Goal: Task Accomplishment & Management: Manage account settings

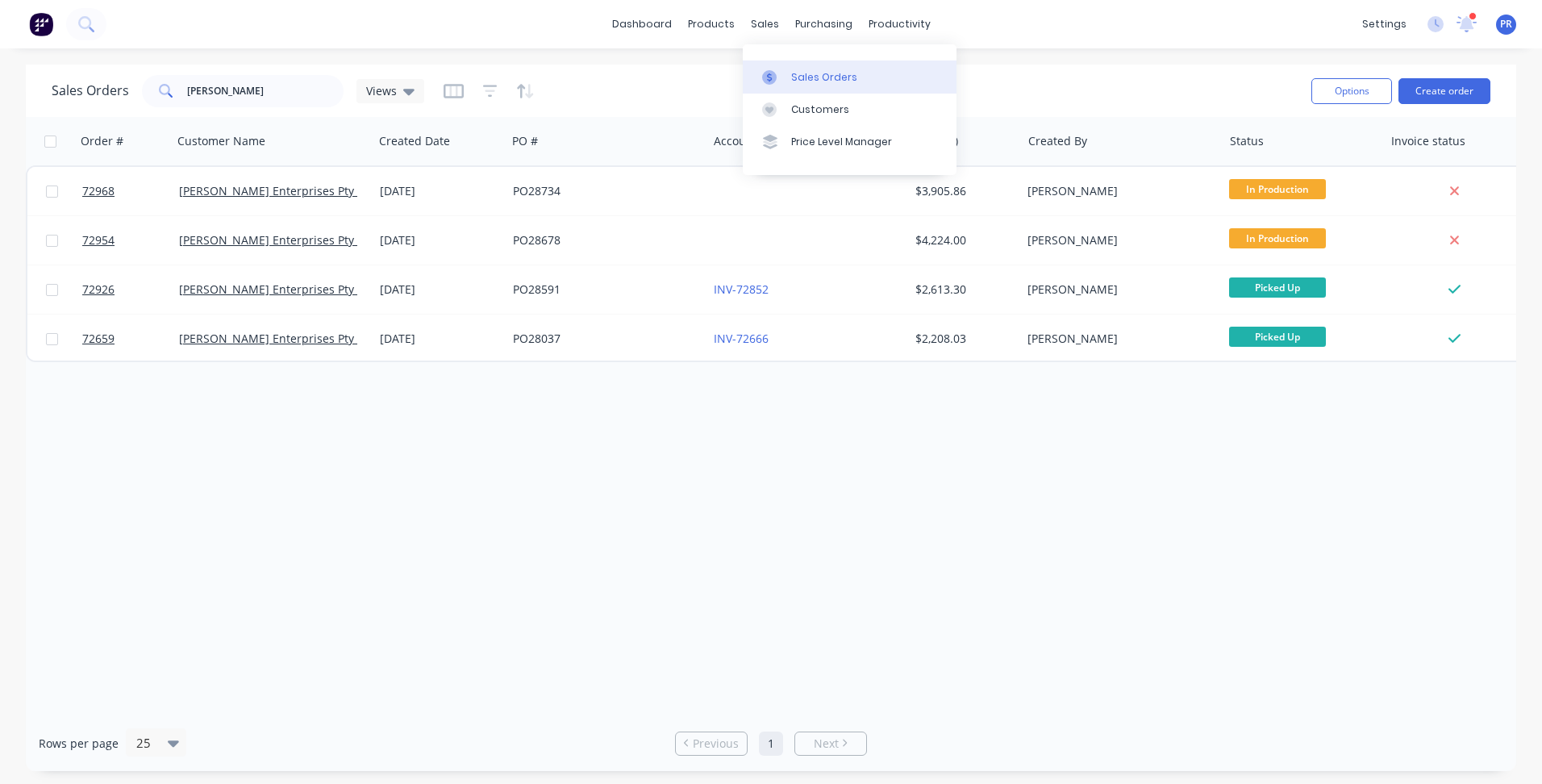
click at [783, 66] on link "Sales Orders" at bounding box center [850, 76] width 213 height 32
click at [747, 76] on div "Product Catalogue" at bounding box center [782, 77] width 100 height 14
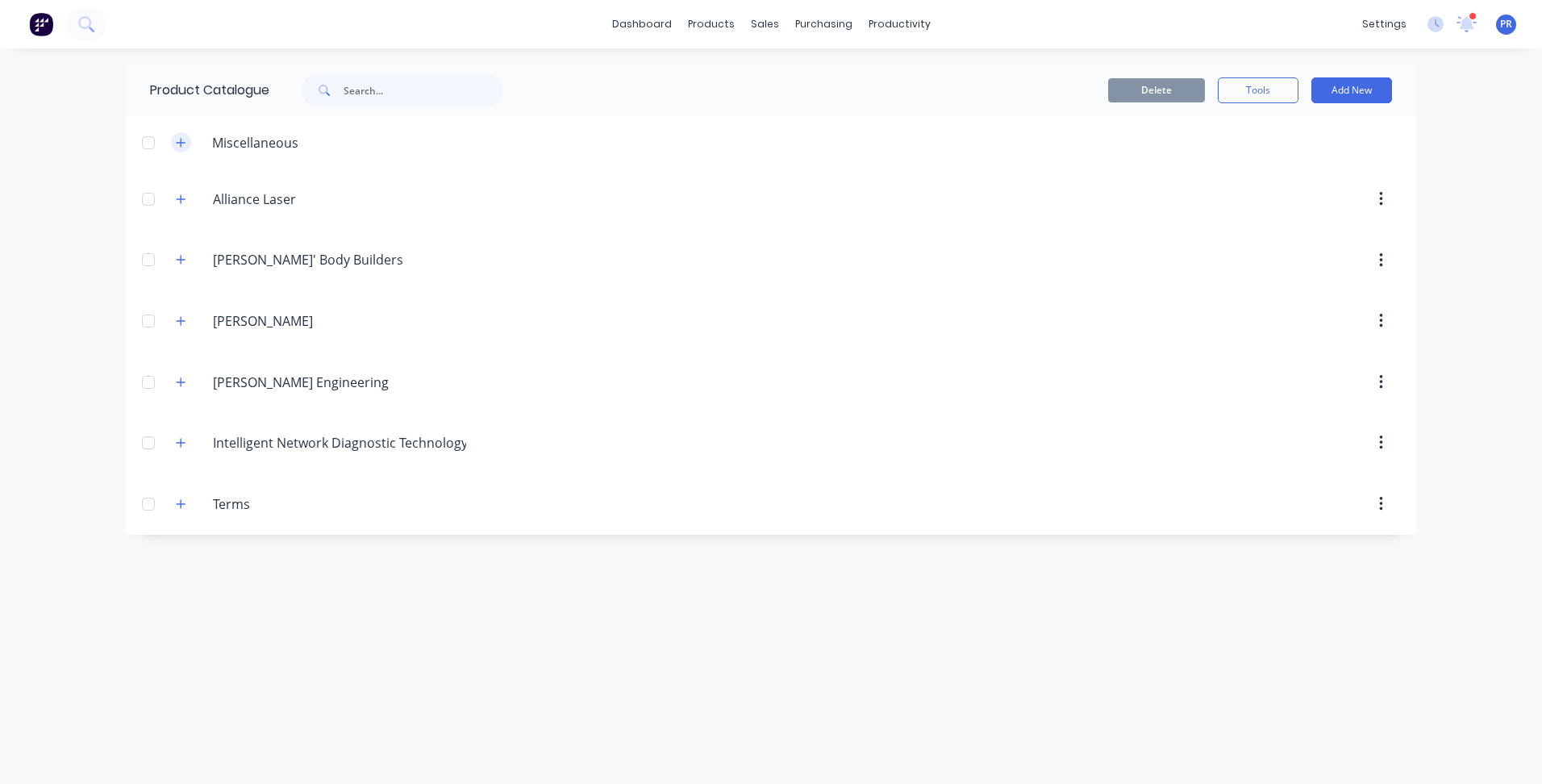
click at [185, 143] on icon "button" at bounding box center [180, 142] width 9 height 9
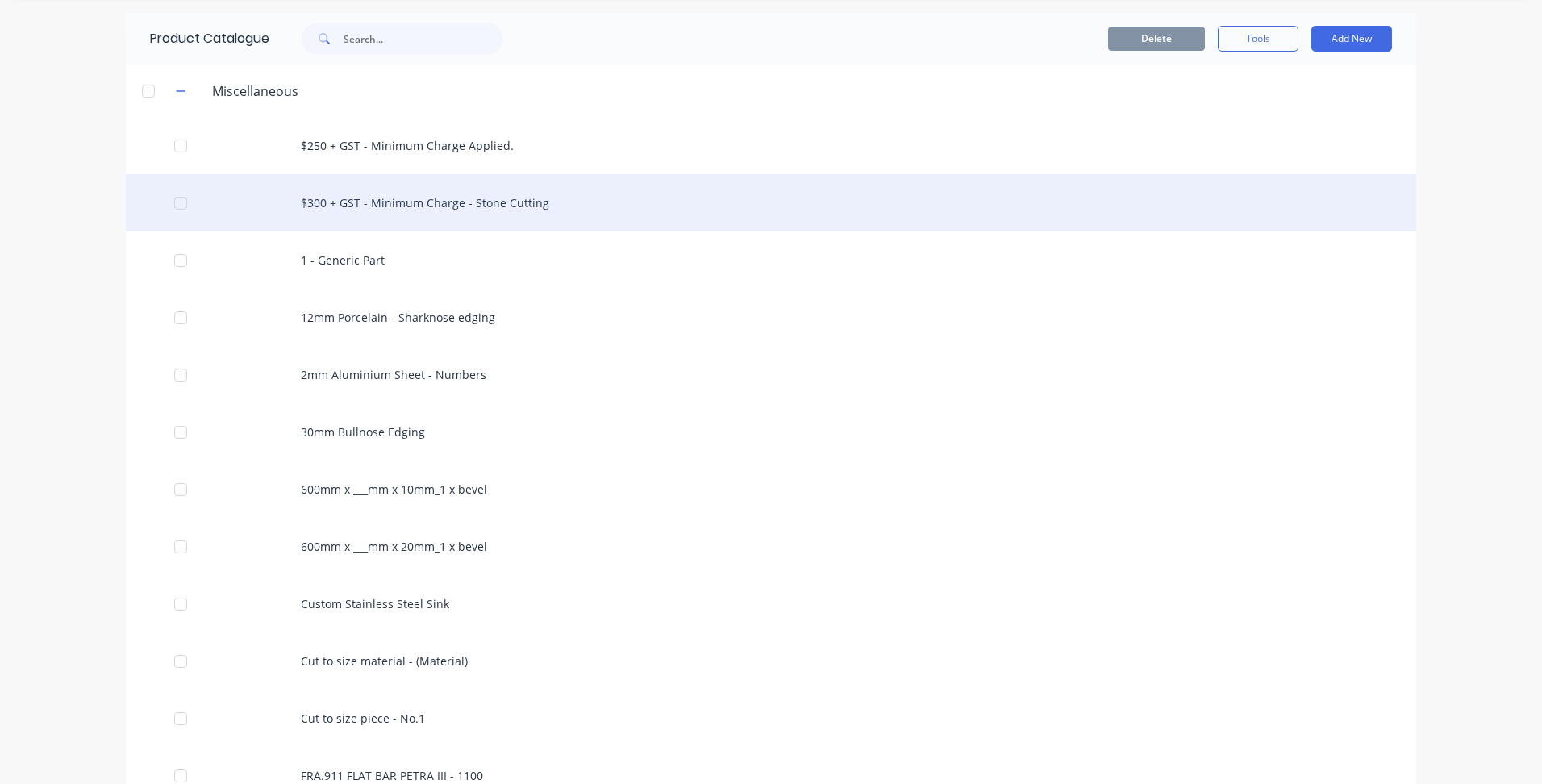
scroll to position [81, 0]
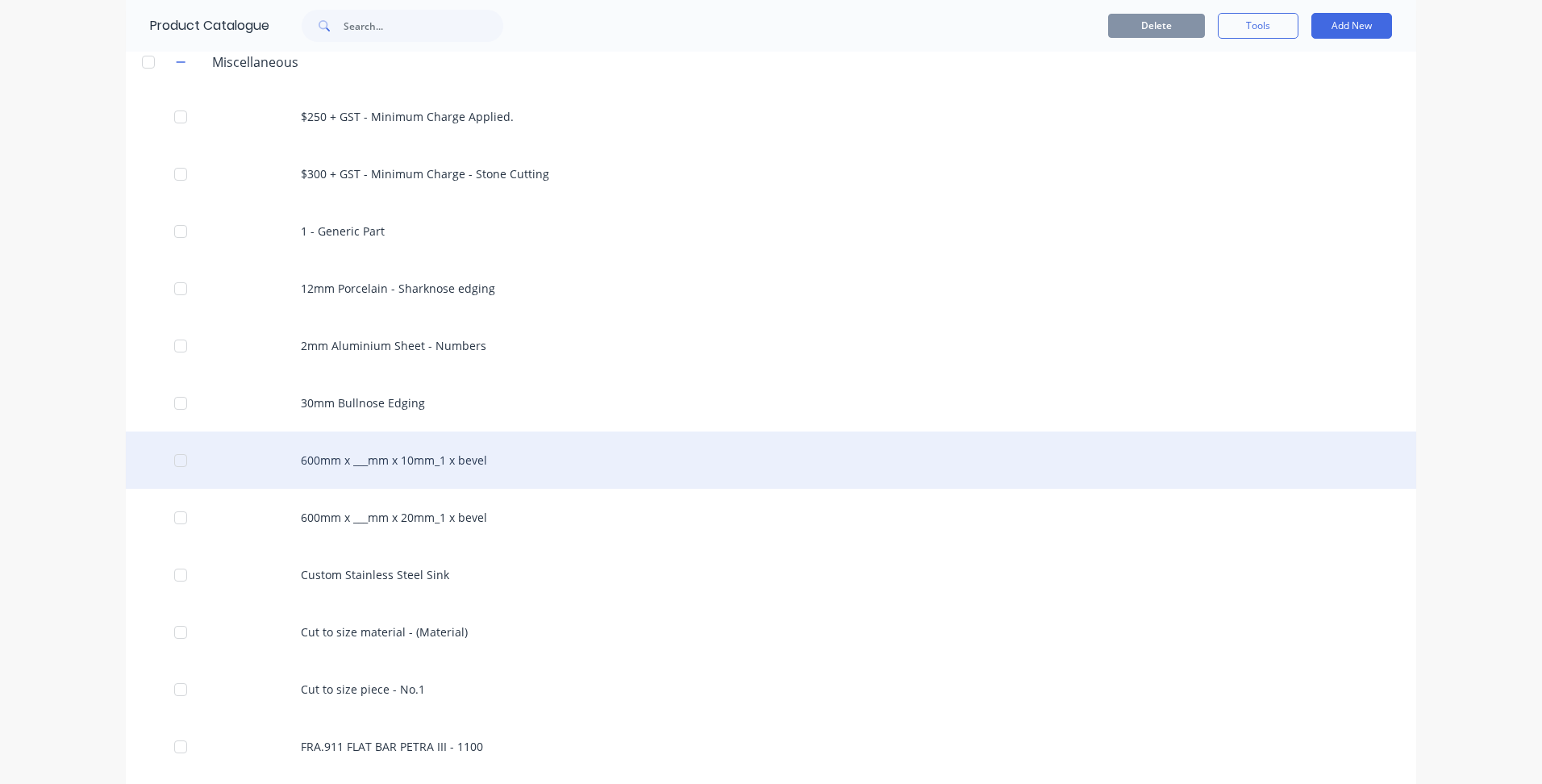
click at [597, 458] on div "600mm x ___mm x 10mm_1 x bevel" at bounding box center [771, 460] width 1290 height 57
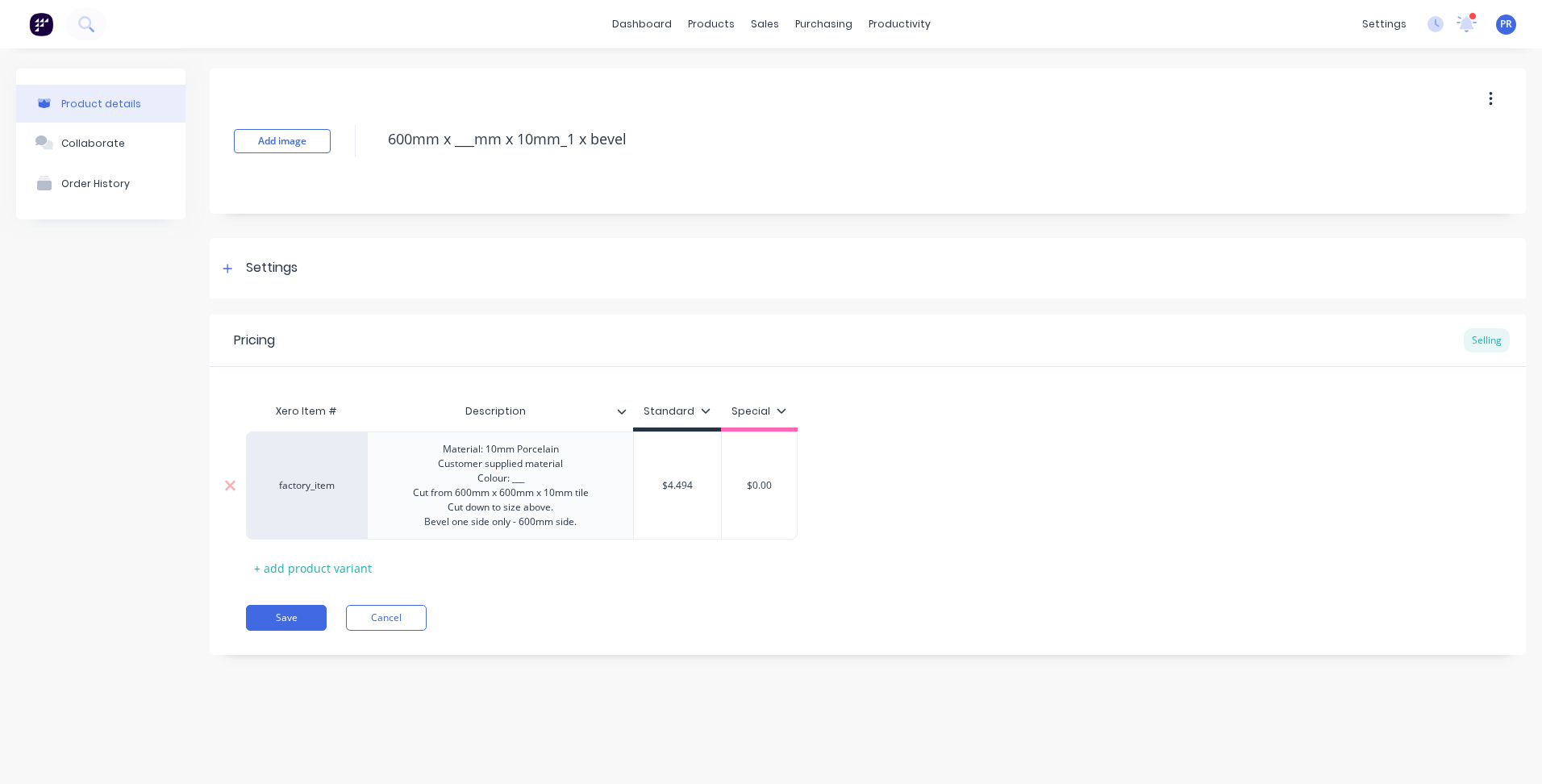
type input "$4.494"
click at [687, 482] on input "$4.494" at bounding box center [677, 485] width 87 height 14
click at [682, 483] on input "$4.494" at bounding box center [677, 485] width 87 height 14
type textarea "x"
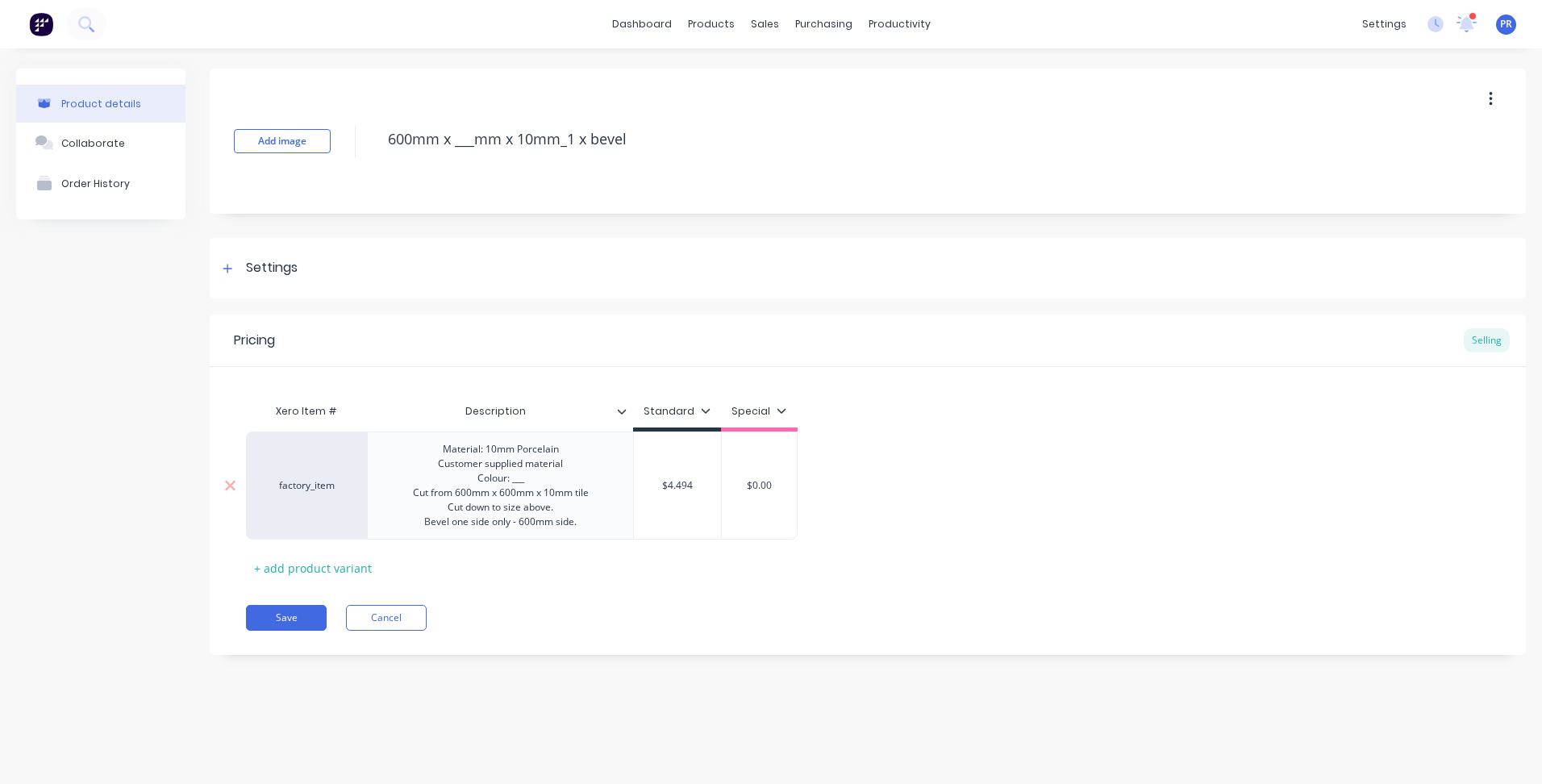
type input "$6"
type textarea "x"
type input "$6."
type textarea "x"
type input "$6.8"
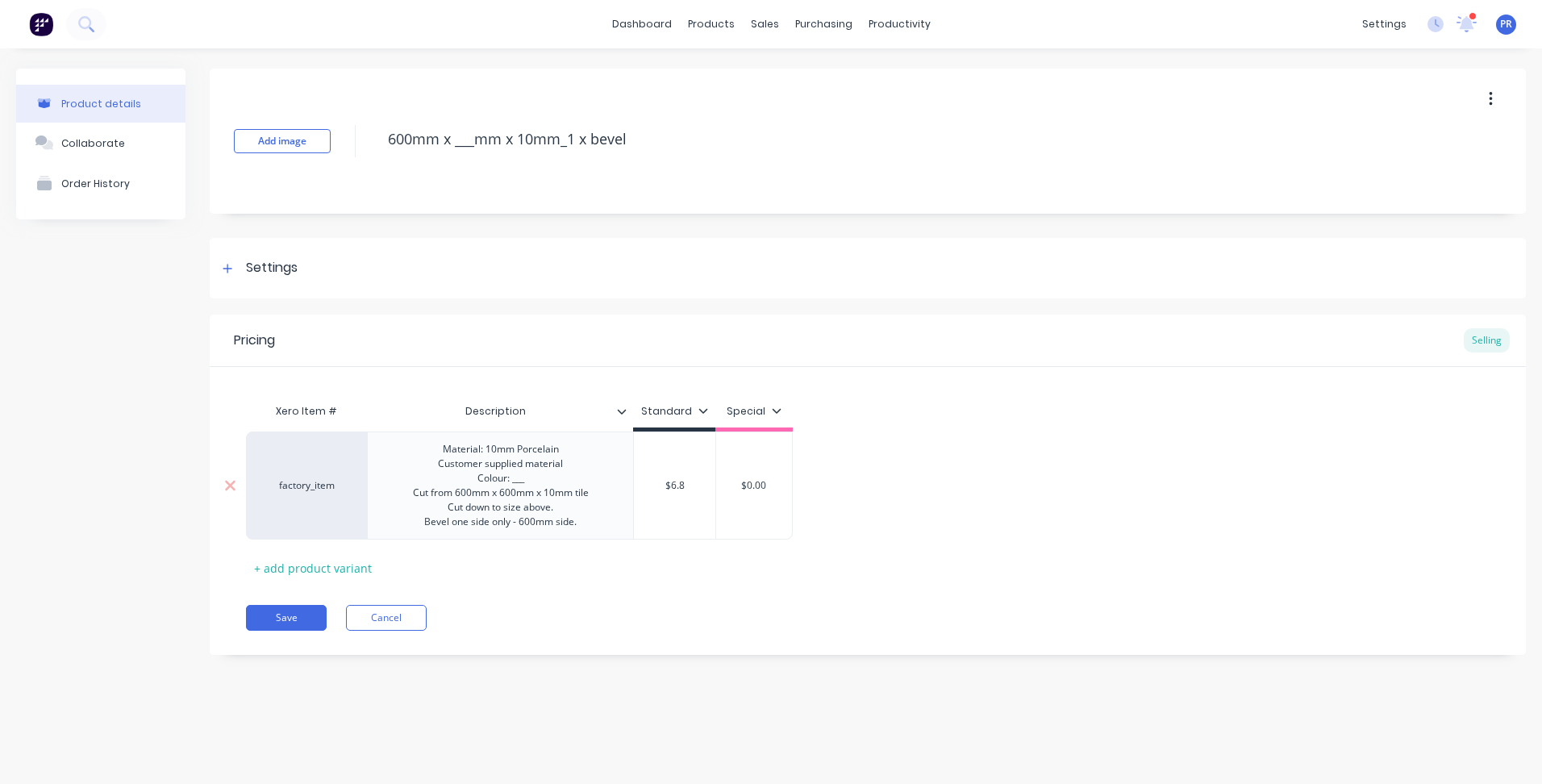
type textarea "x"
type input "$6.89"
click at [294, 612] on button "Save" at bounding box center [286, 617] width 81 height 26
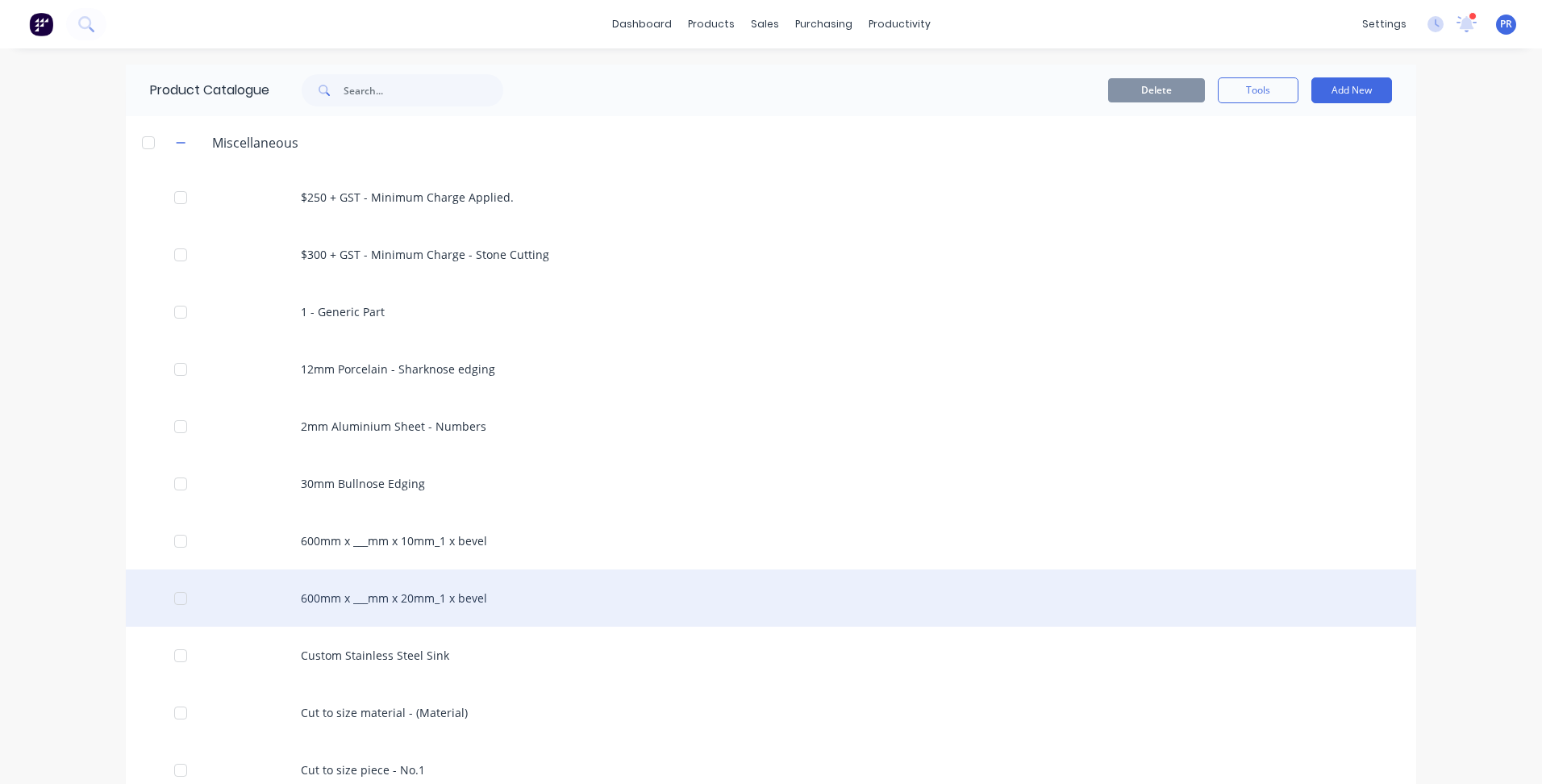
click at [437, 605] on div "600mm x ___mm x 20mm_1 x bevel" at bounding box center [771, 598] width 1290 height 57
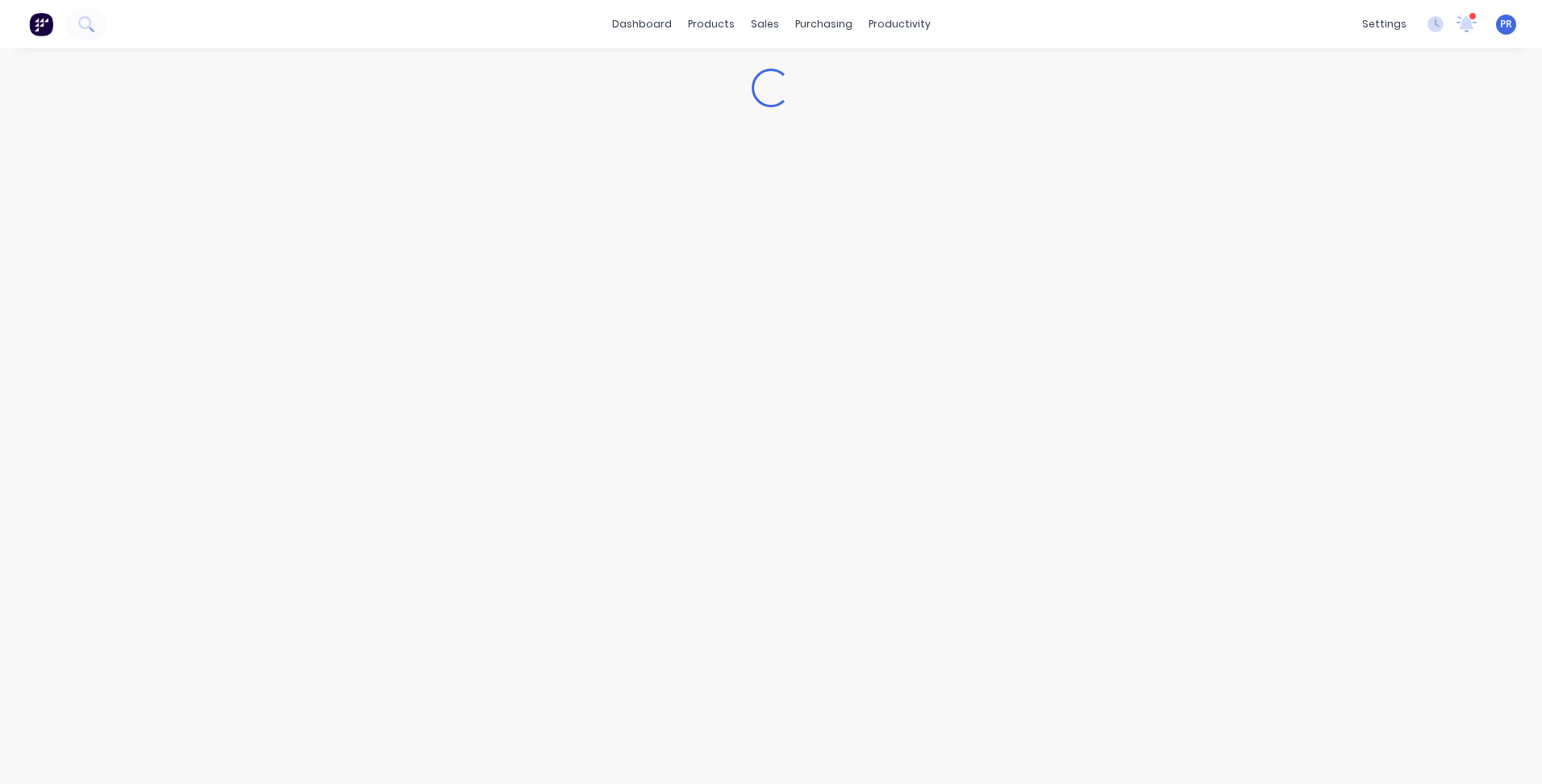
type textarea "x"
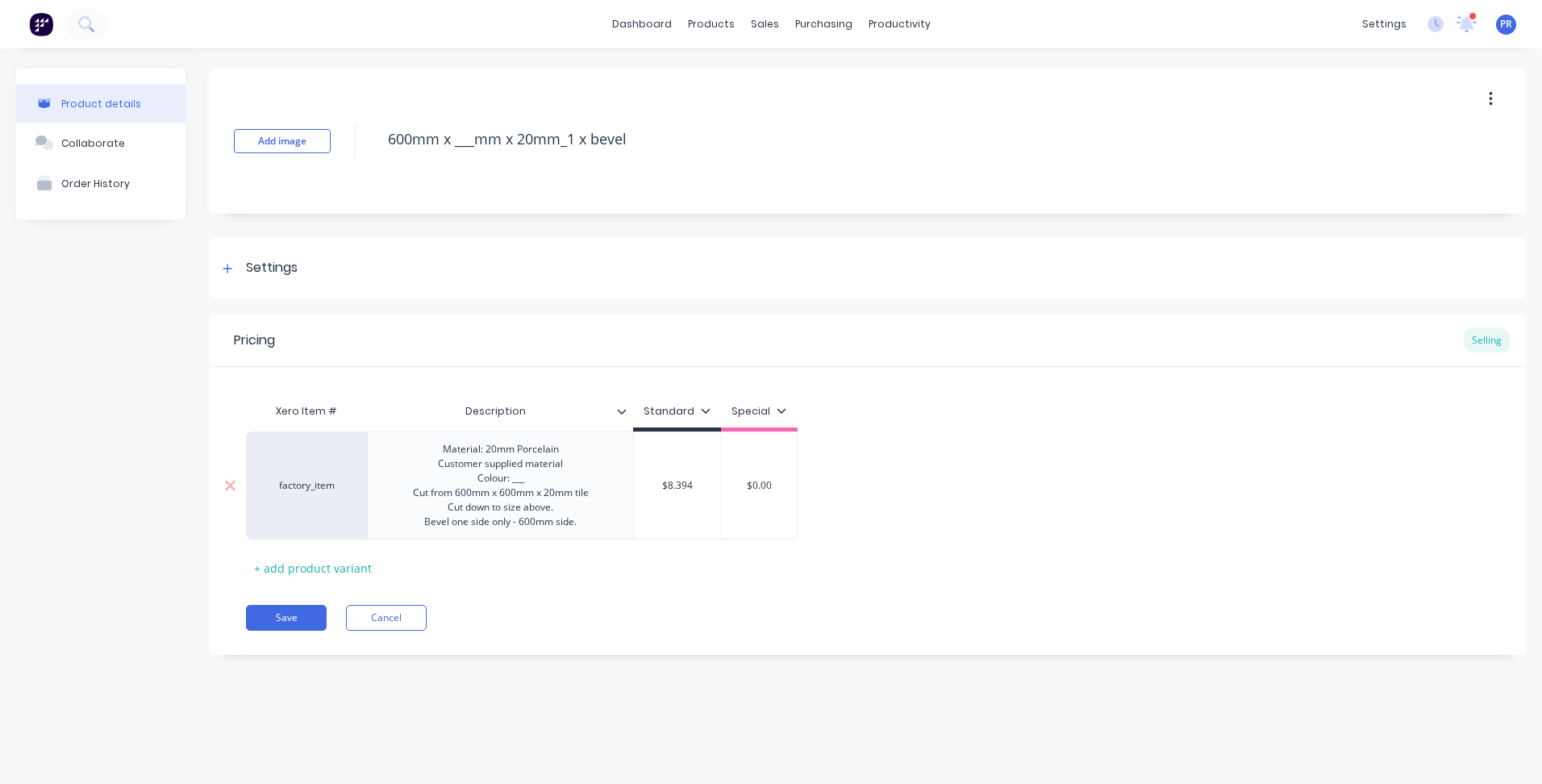
click at [685, 475] on div "$8.394" at bounding box center [677, 485] width 87 height 40
type input "$8.394"
click at [685, 475] on div "$8.394" at bounding box center [677, 485] width 87 height 40
click at [681, 479] on input "$8.394" at bounding box center [677, 485] width 87 height 14
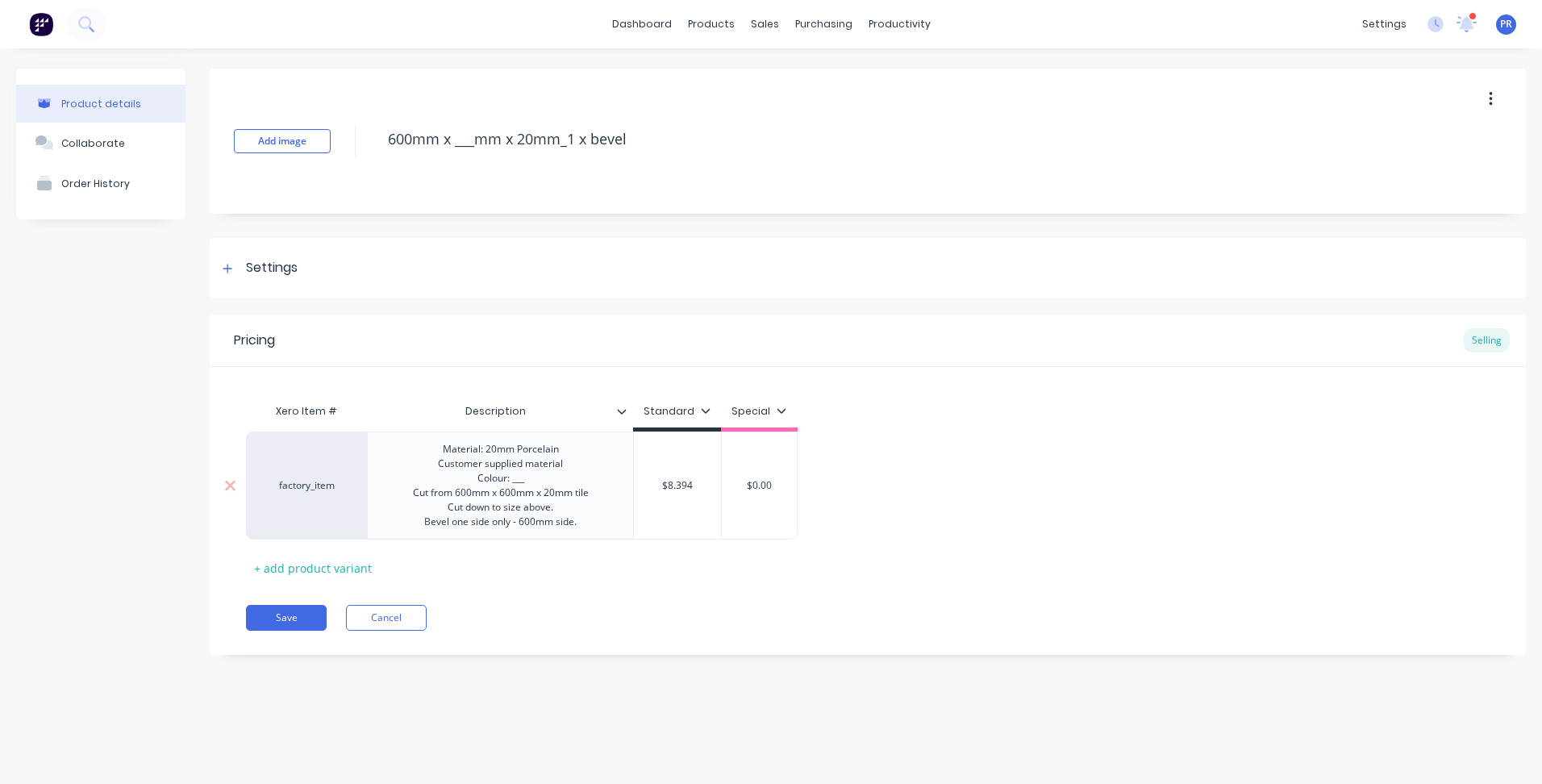
click at [681, 479] on input "$8.394" at bounding box center [677, 485] width 87 height 14
click at [681, 484] on input "$8.394" at bounding box center [677, 485] width 87 height 14
type input "$0.00"
click at [762, 485] on input "$0.00" at bounding box center [759, 485] width 81 height 14
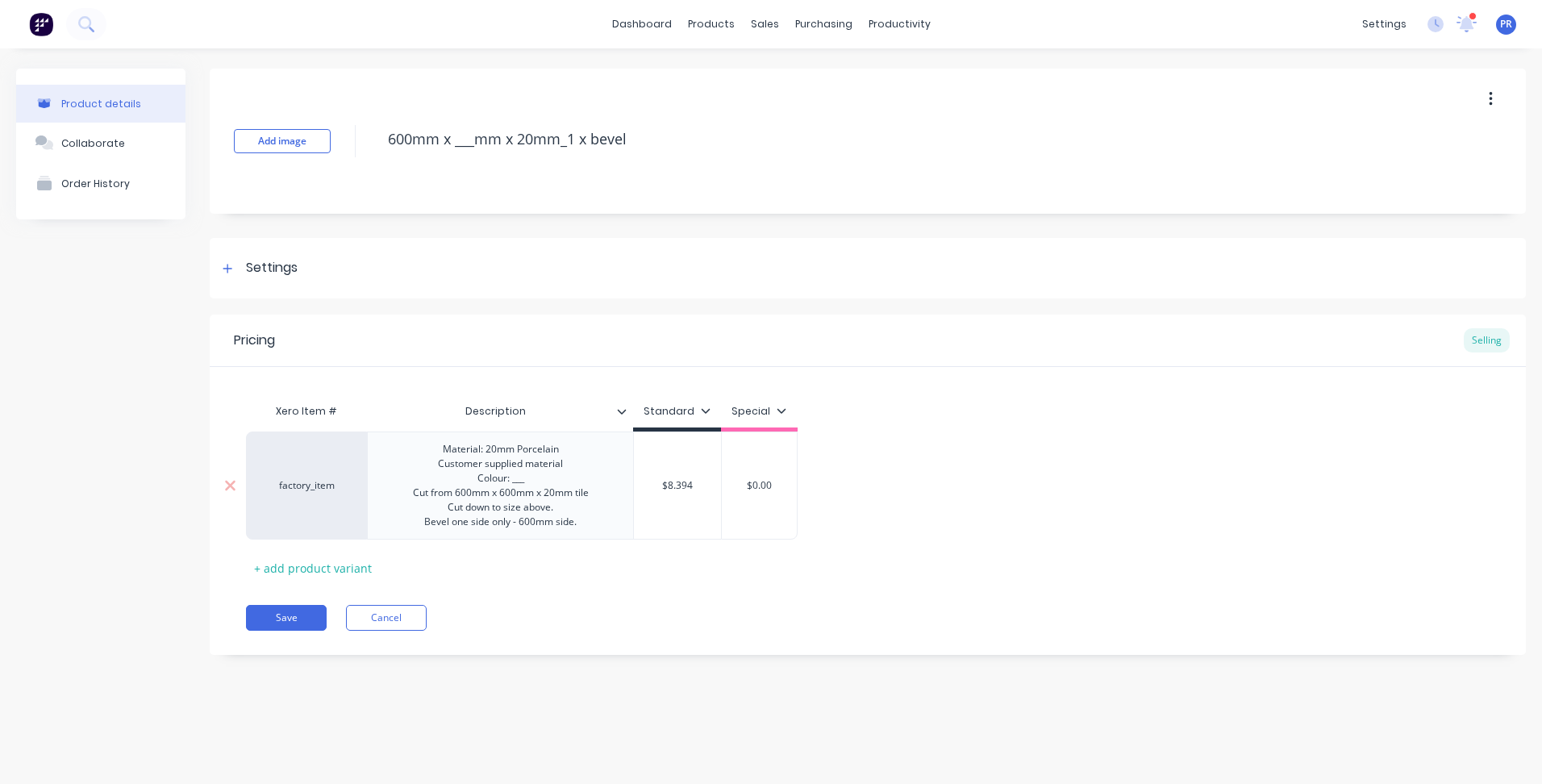
click at [692, 482] on input "$8.394" at bounding box center [677, 485] width 87 height 14
click at [690, 482] on input "$8.394" at bounding box center [677, 485] width 87 height 14
type textarea "x"
type input "$1"
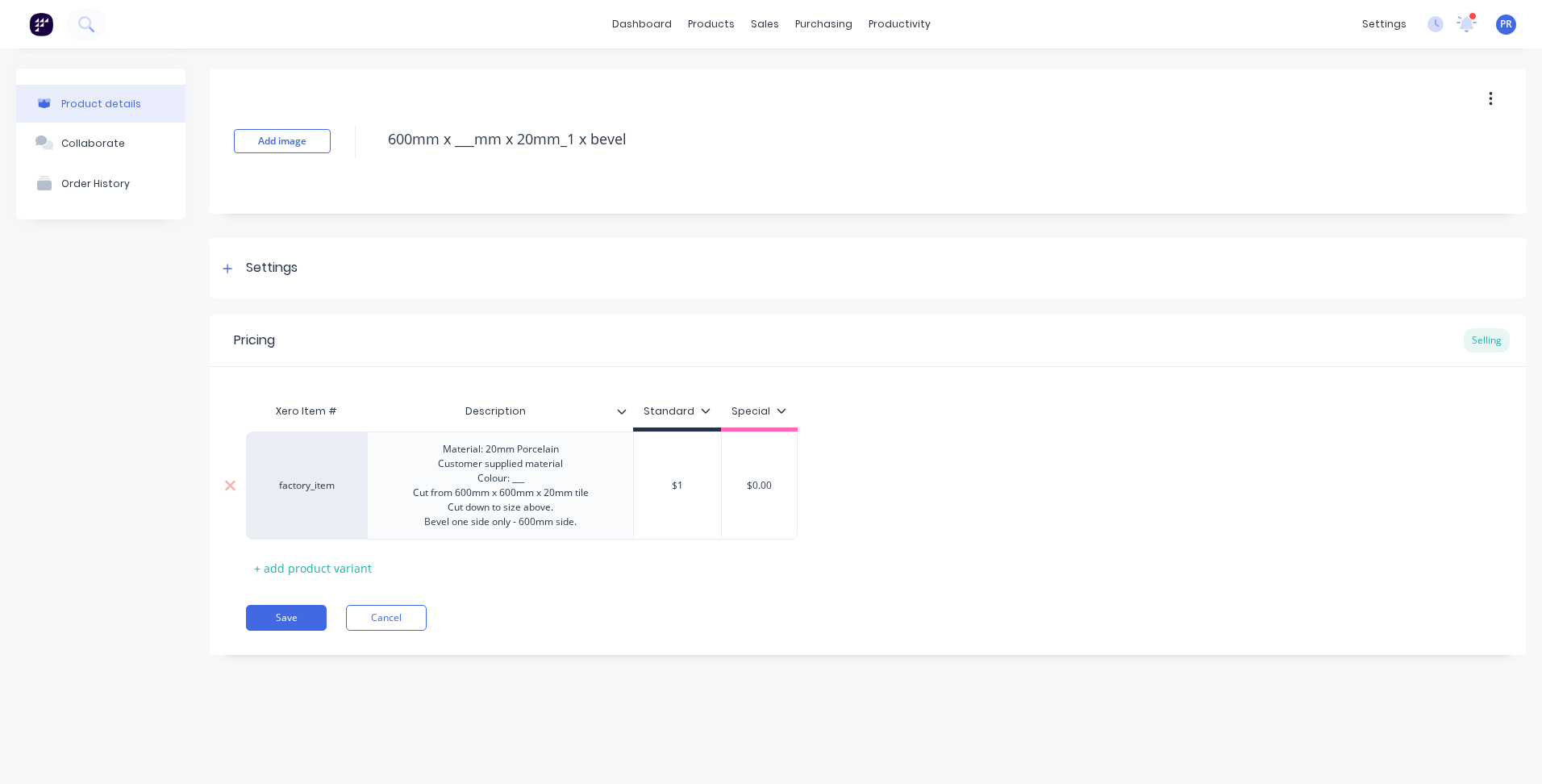
type textarea "x"
type input "$10"
type textarea "x"
type input "$10."
type textarea "x"
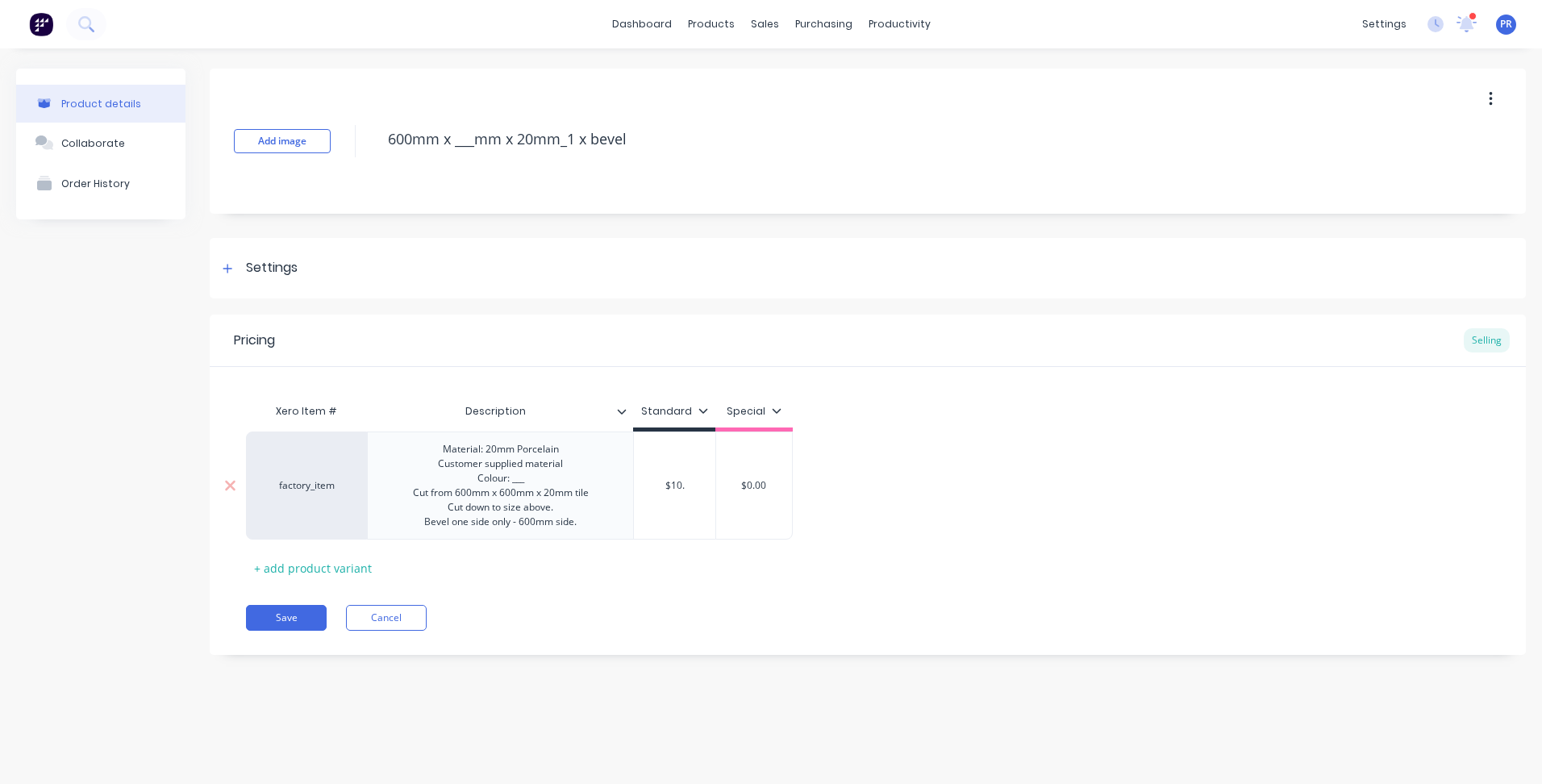
type input "$10.4"
type textarea "x"
type input "$10.49"
type textarea "x"
type input "$10.499"
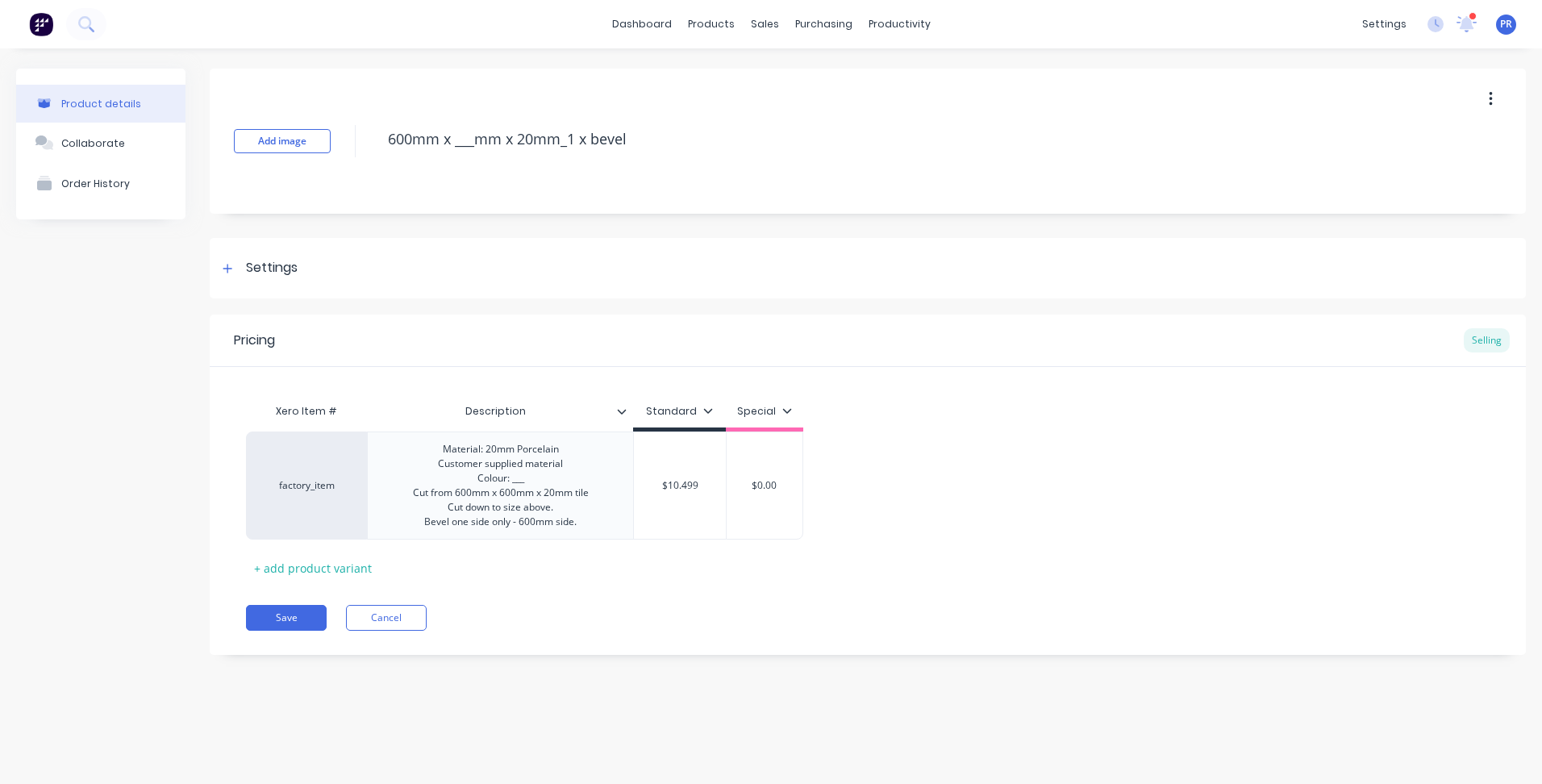
type textarea "x"
type input "$10.49"
type textarea "x"
type input "$10.494"
click at [303, 617] on button "Save" at bounding box center [286, 617] width 81 height 26
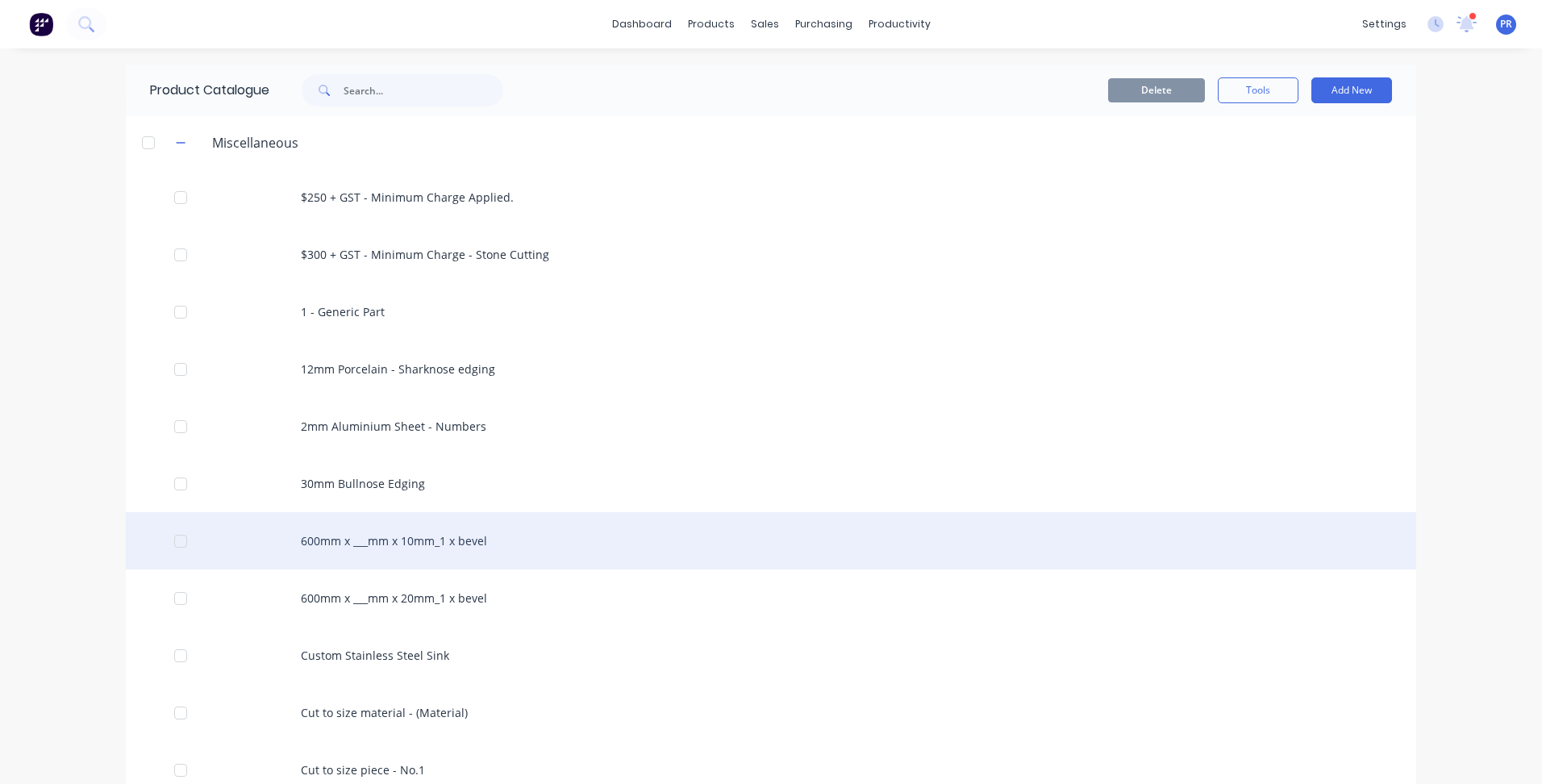
click at [431, 544] on div "600mm x ___mm x 10mm_1 x bevel" at bounding box center [771, 541] width 1290 height 57
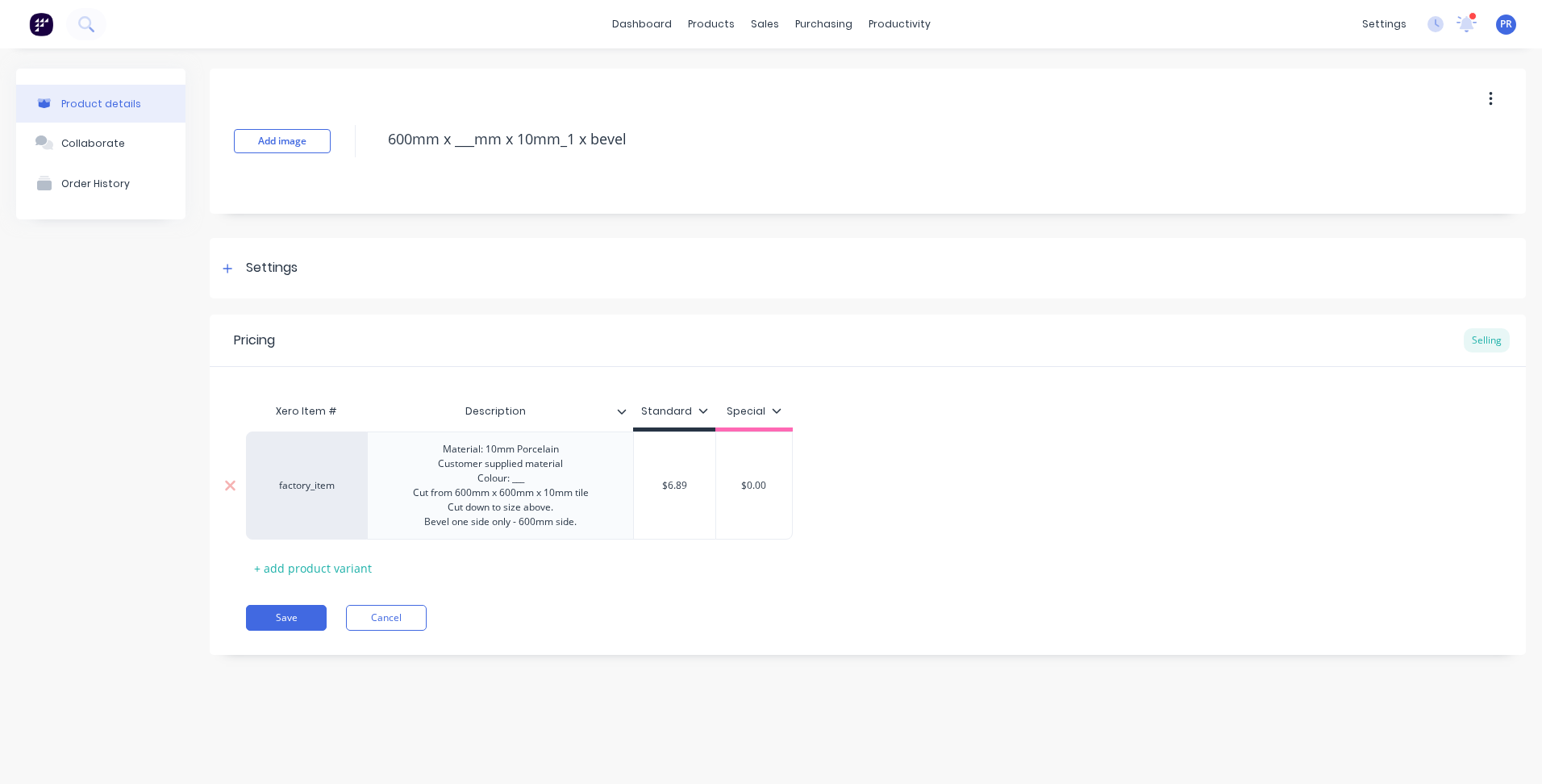
type textarea "x"
type input "$6.89"
click at [693, 485] on input "$6.89" at bounding box center [674, 485] width 81 height 14
type textarea "x"
type input "$6.894"
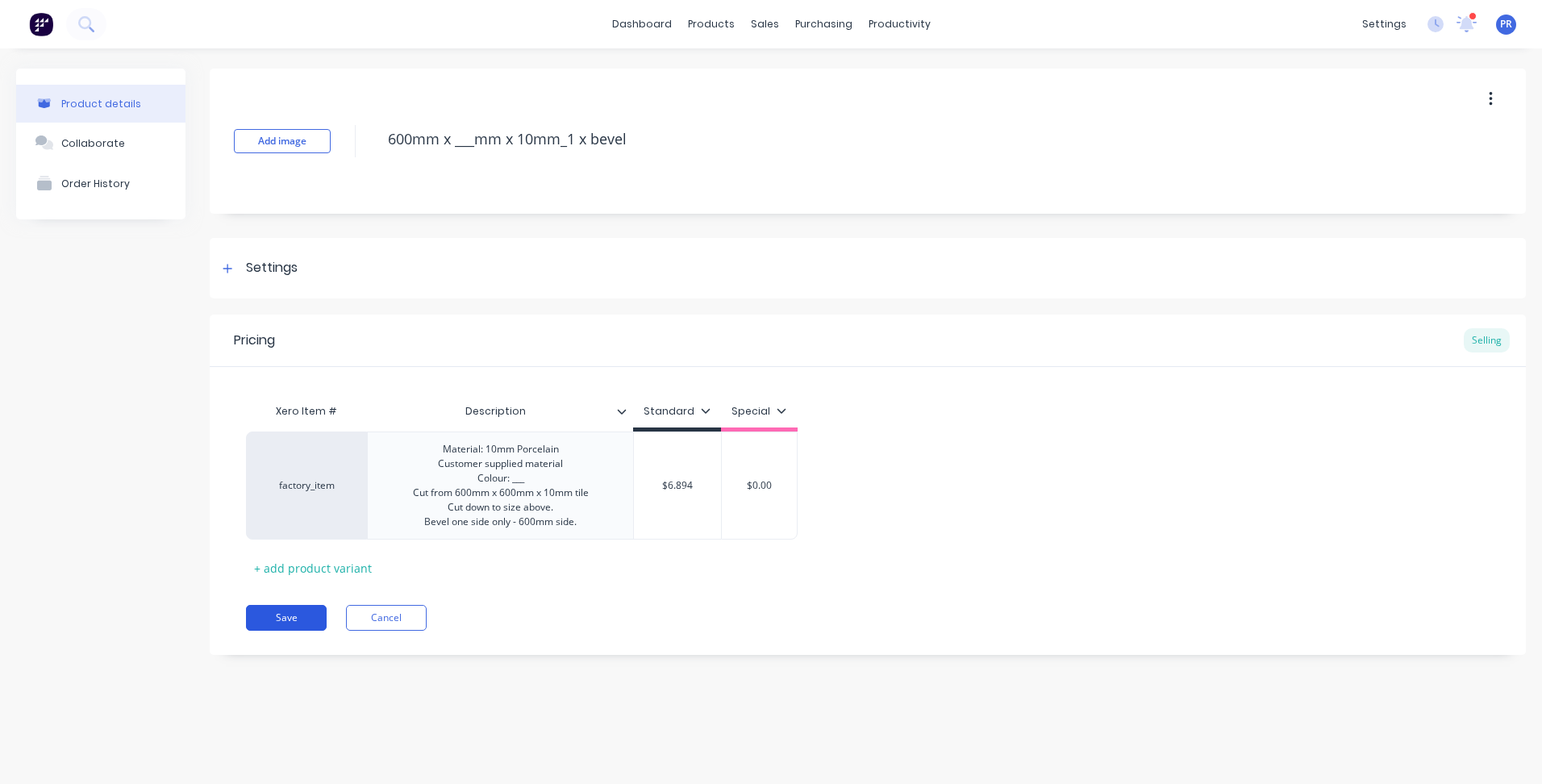
click at [295, 613] on button "Save" at bounding box center [286, 617] width 81 height 26
type textarea "x"
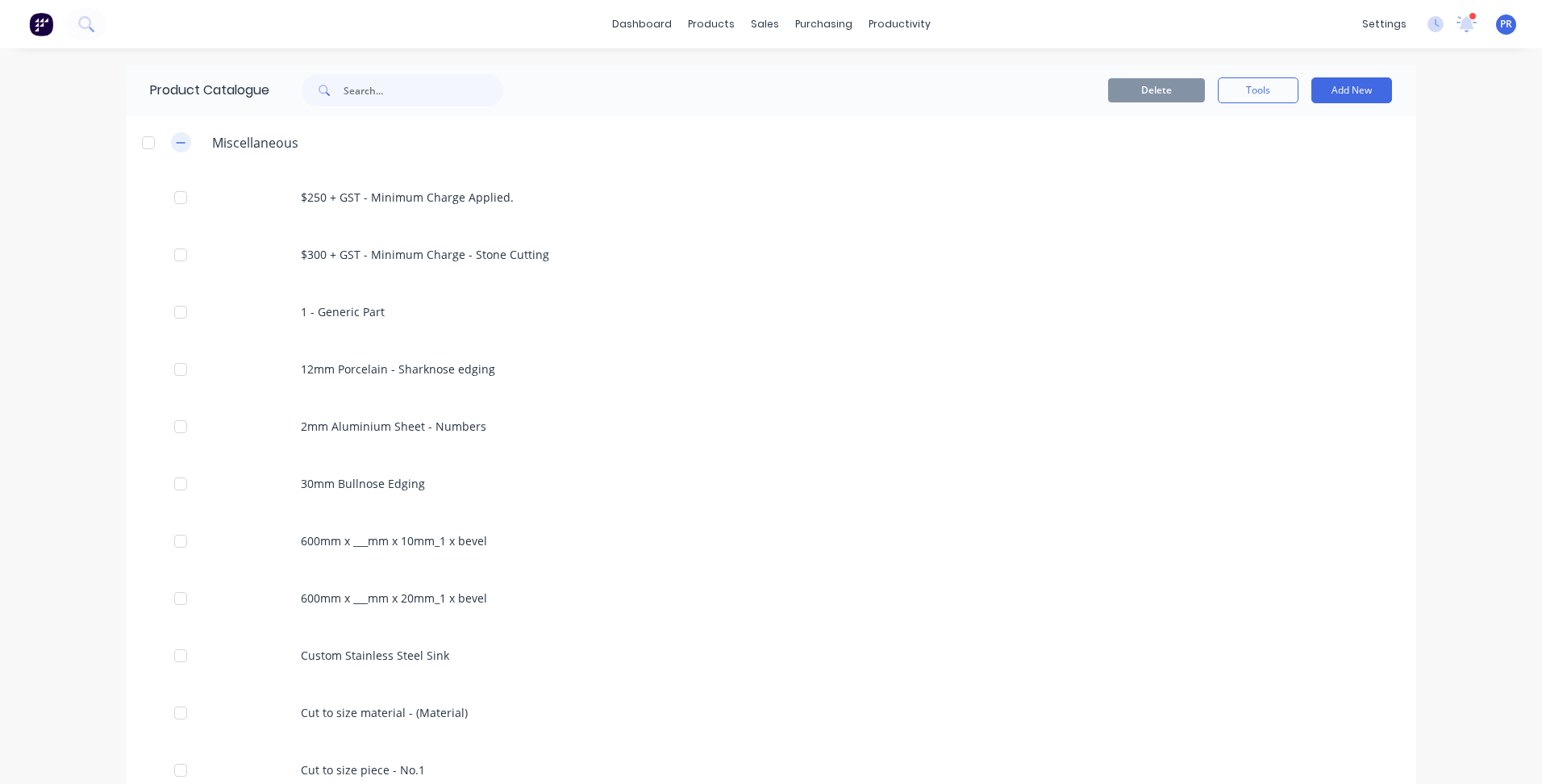
click at [176, 145] on icon "button" at bounding box center [181, 143] width 10 height 11
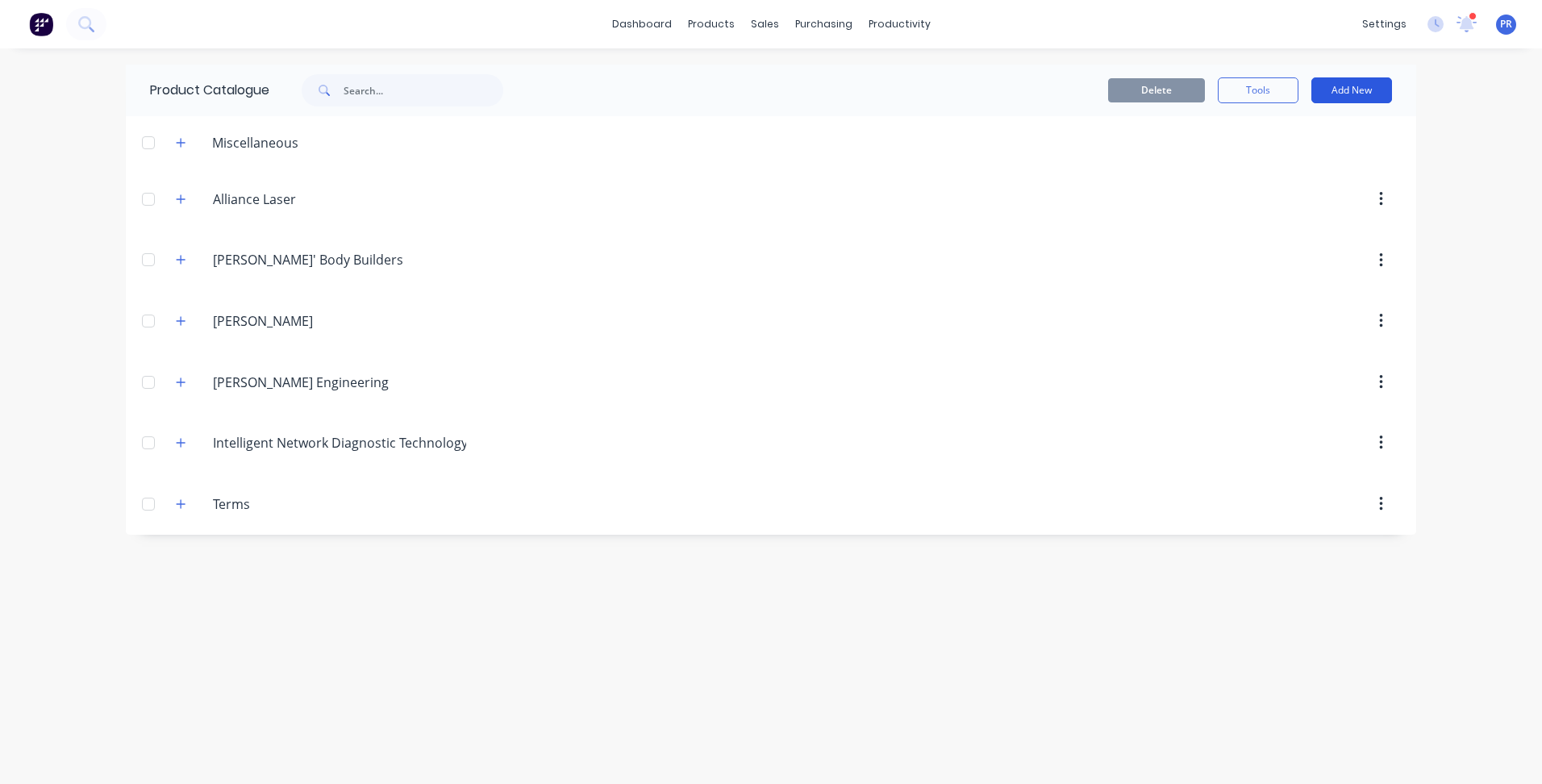
click at [1370, 98] on button "Add New" at bounding box center [1351, 90] width 81 height 26
click at [1295, 131] on div "Category" at bounding box center [1315, 131] width 124 height 24
type input "Western Distributors"
click at [181, 151] on button "button" at bounding box center [180, 142] width 20 height 20
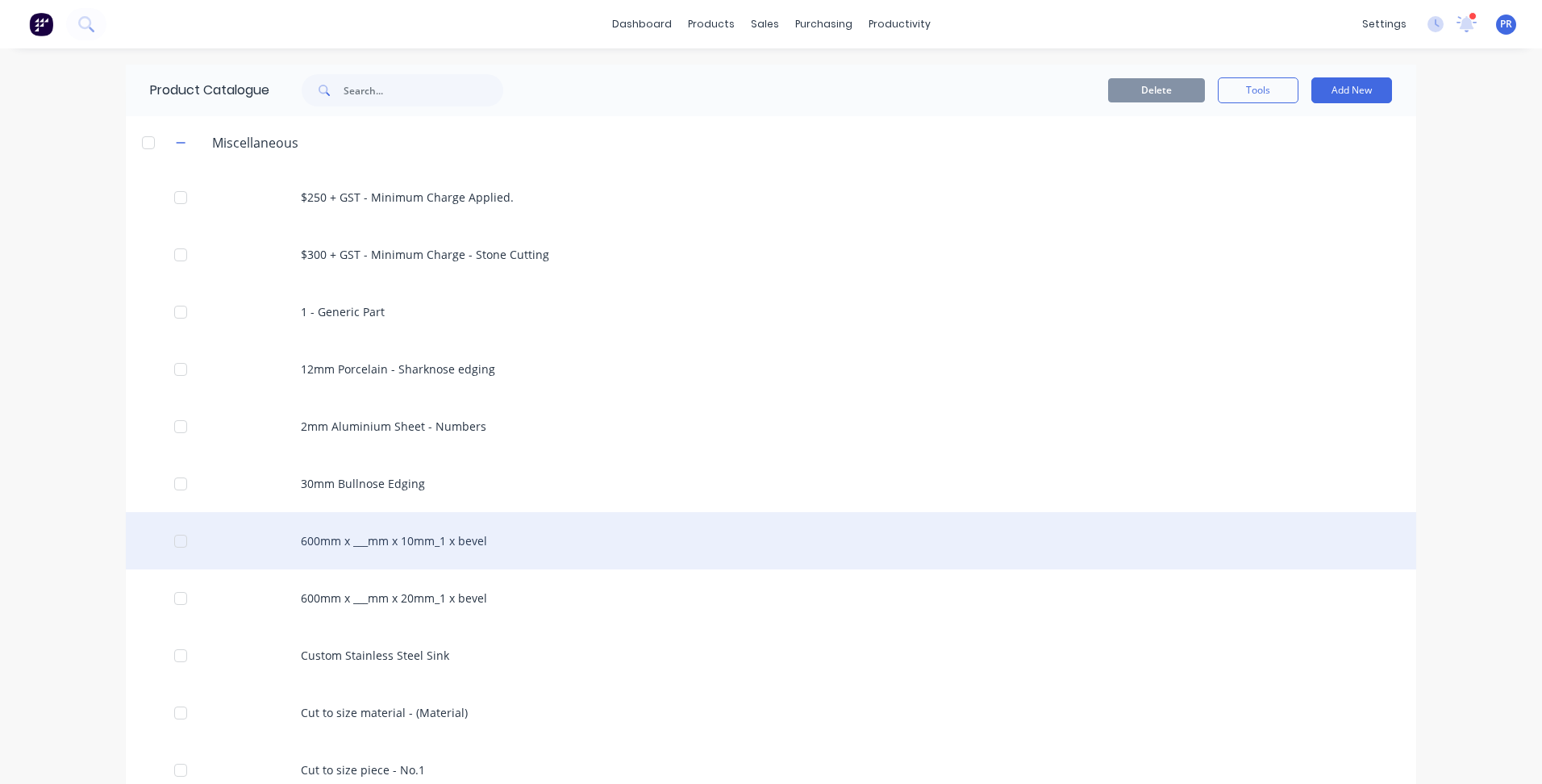
click at [424, 546] on div "600mm x ___mm x 10mm_1 x bevel" at bounding box center [771, 541] width 1290 height 57
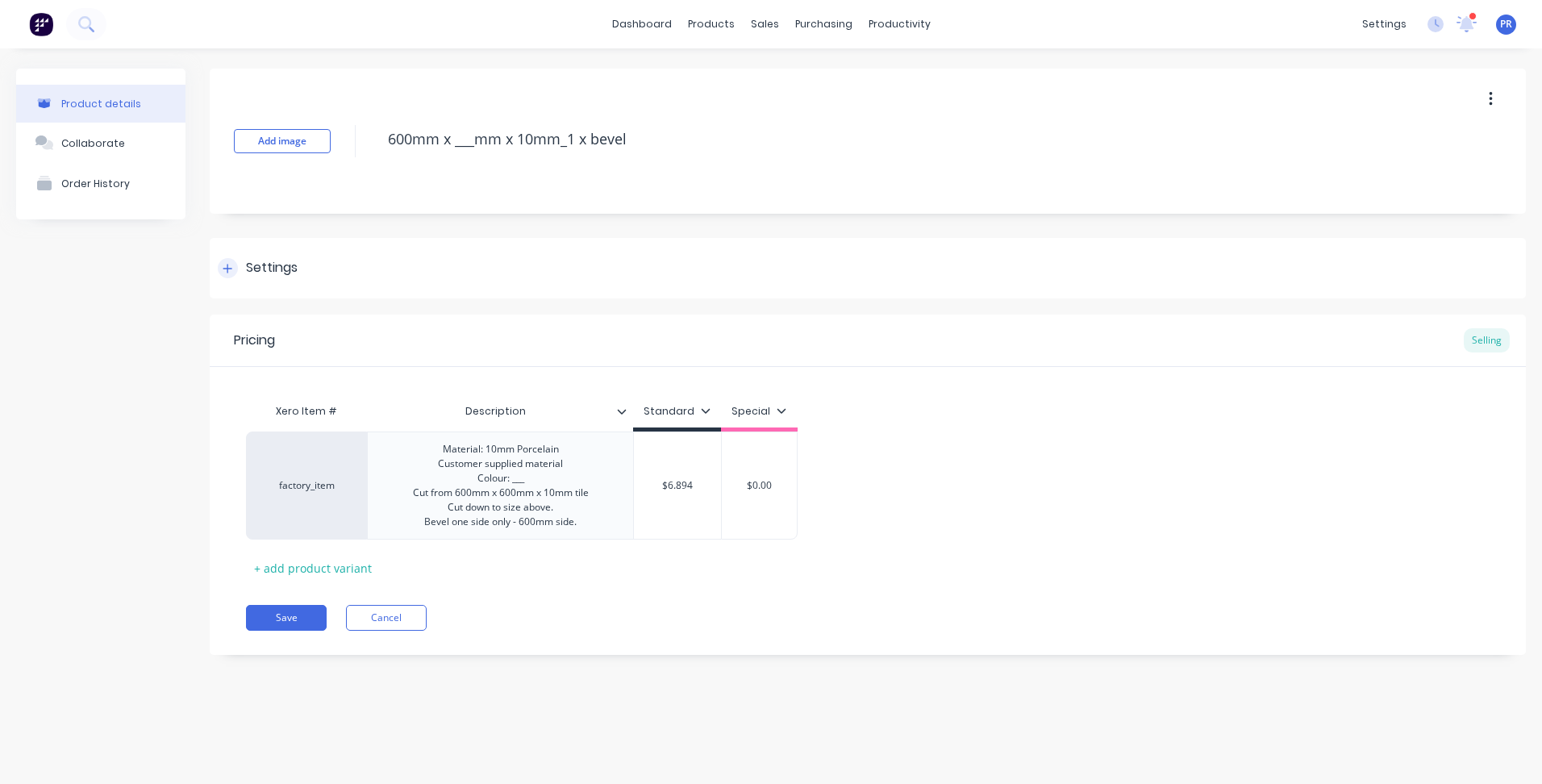
click at [225, 263] on icon at bounding box center [228, 269] width 10 height 11
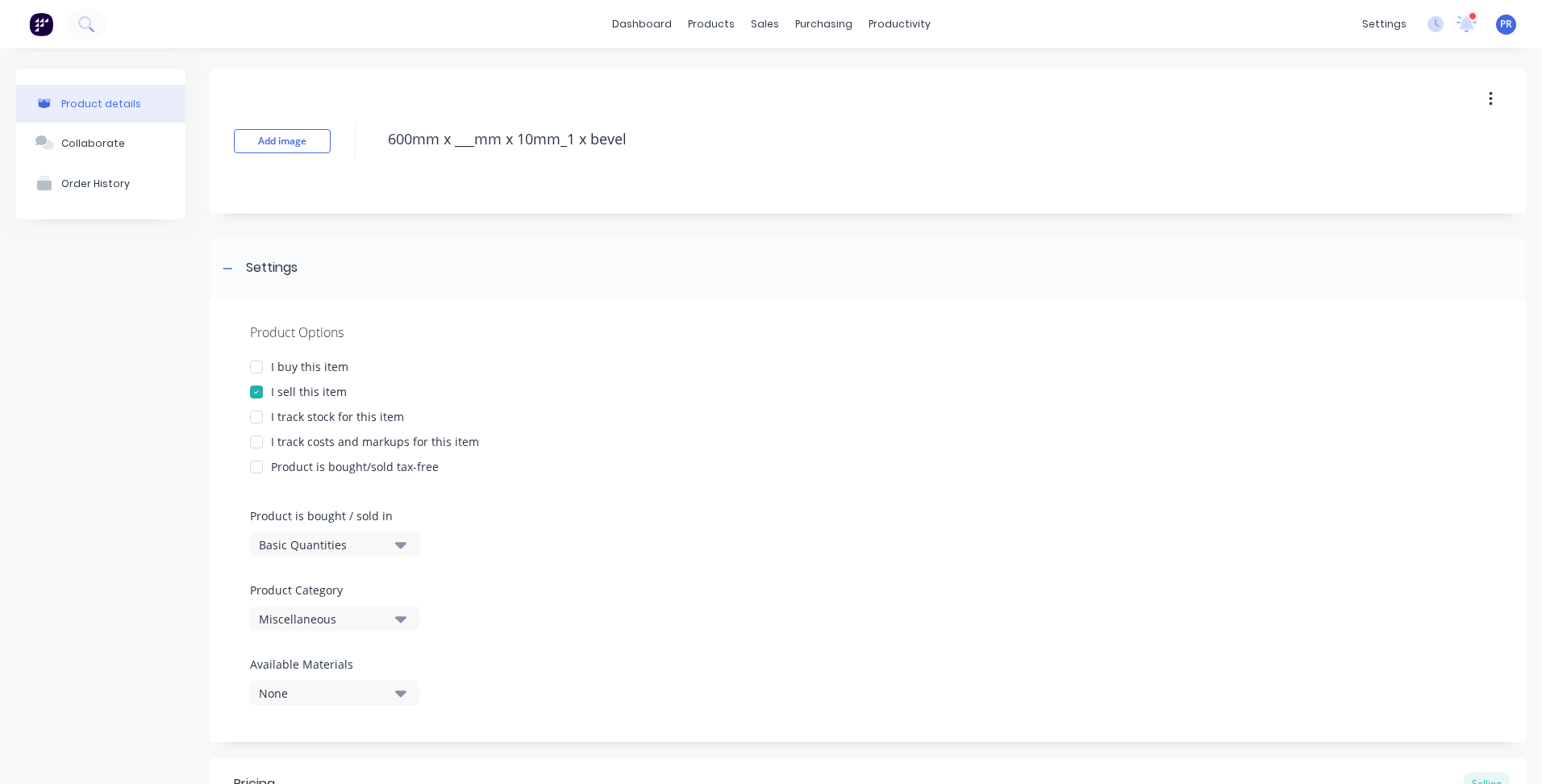
click at [399, 613] on icon "button" at bounding box center [401, 618] width 11 height 18
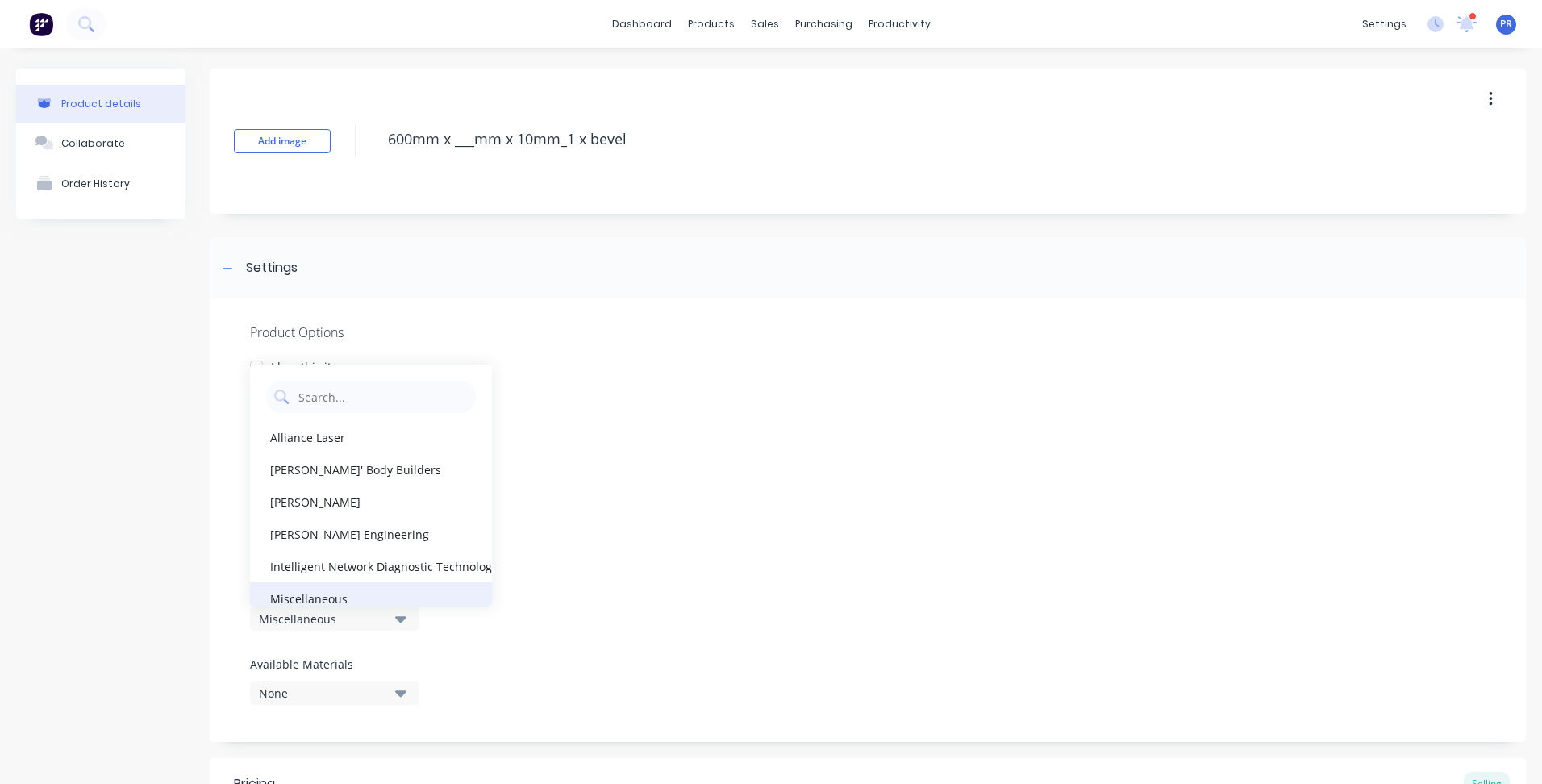
scroll to position [81, 0]
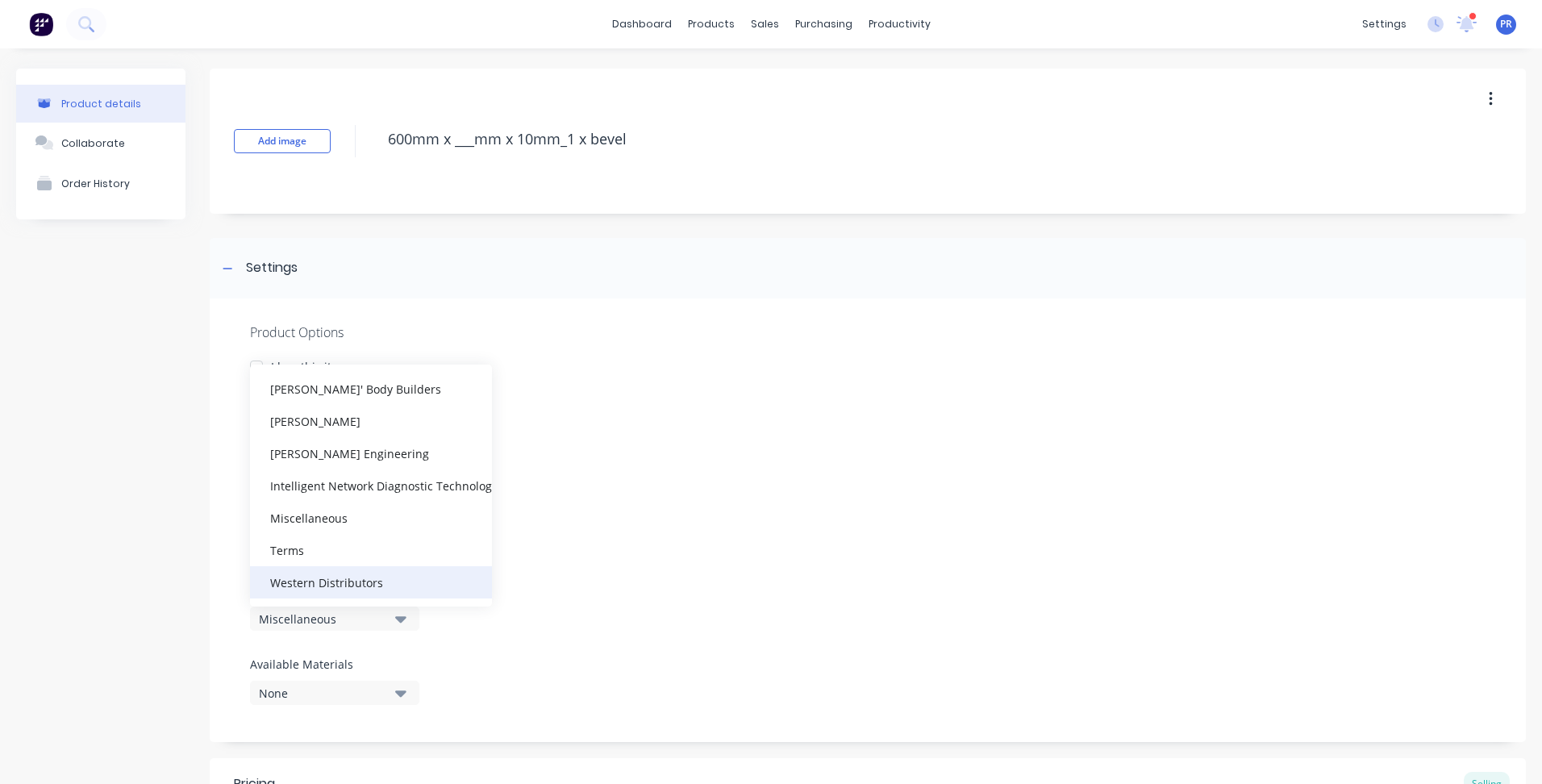
click at [293, 581] on div "Western Distributors" at bounding box center [371, 582] width 242 height 32
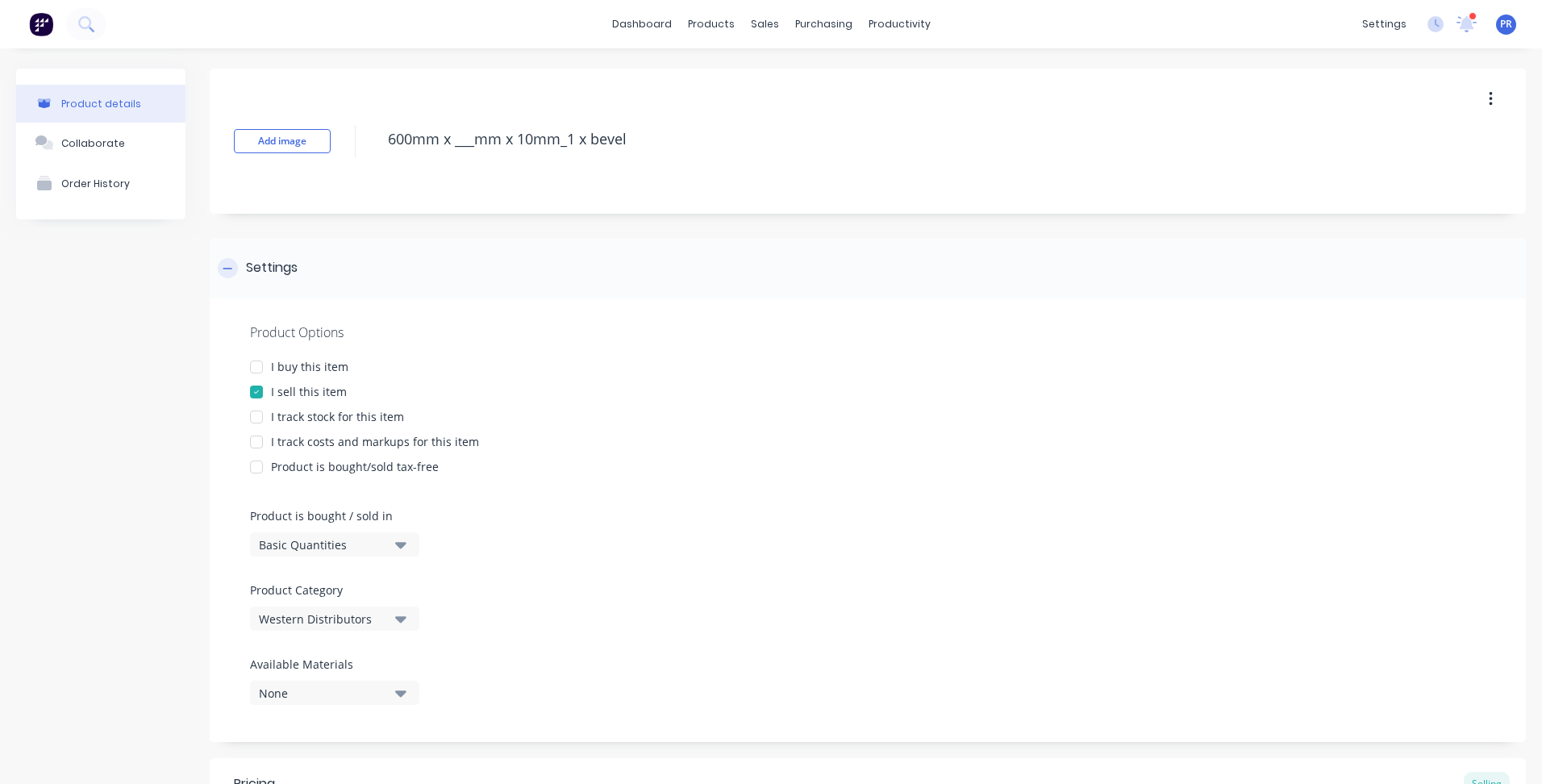
click at [229, 271] on icon at bounding box center [228, 269] width 10 height 11
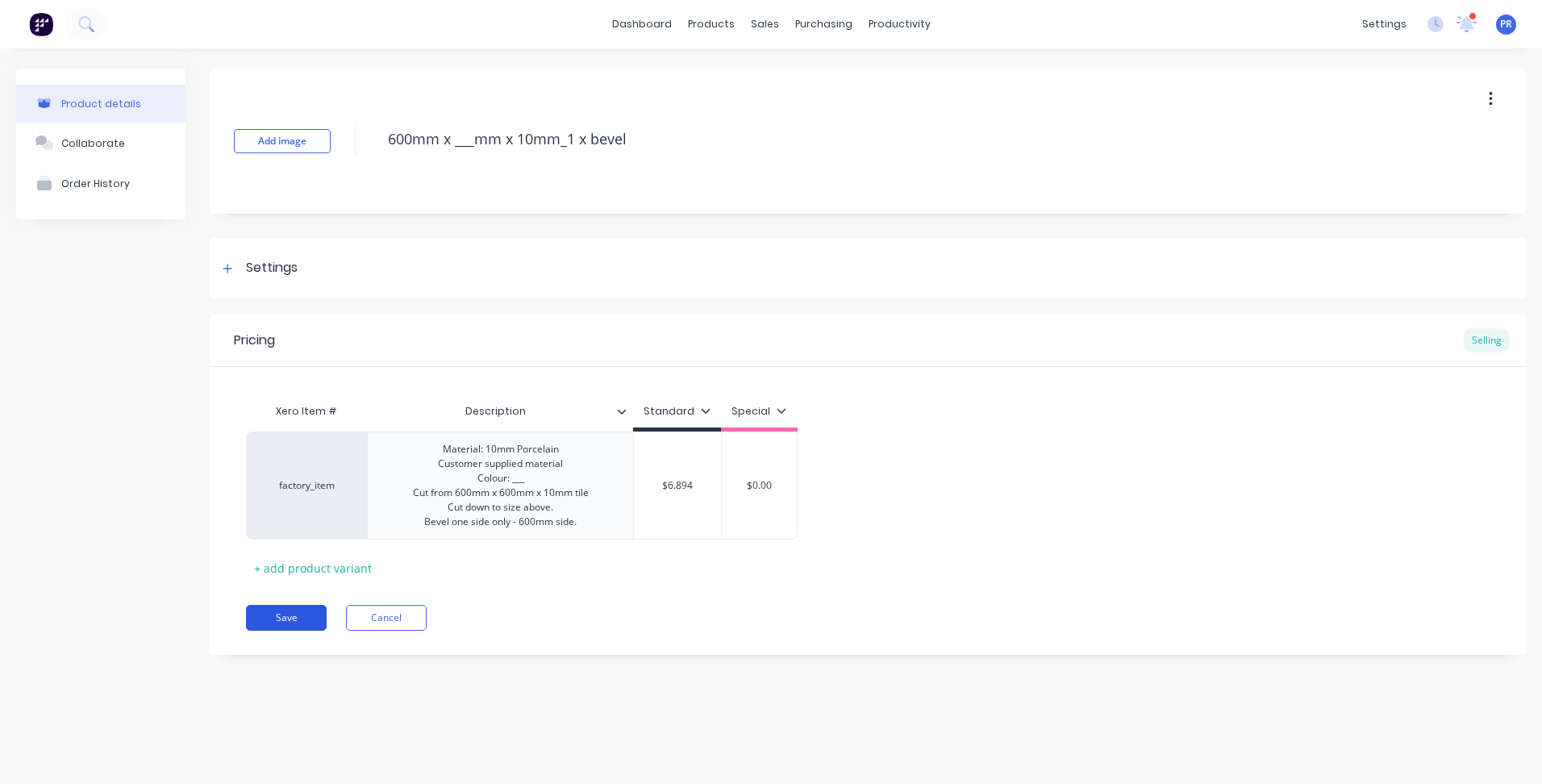
click at [299, 617] on button "Save" at bounding box center [286, 617] width 81 height 26
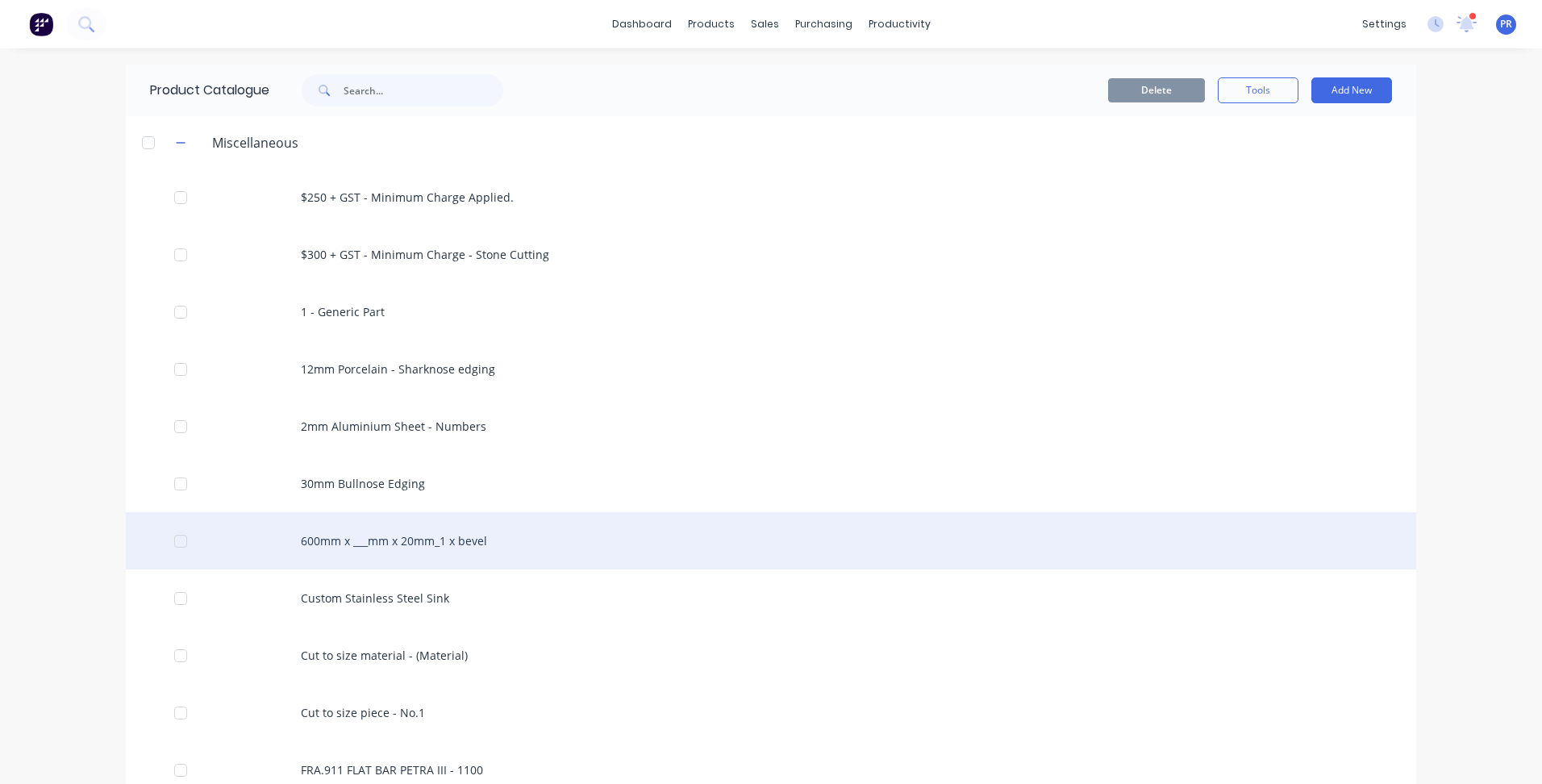
click at [415, 533] on div "600mm x ___mm x 20mm_1 x bevel" at bounding box center [771, 541] width 1290 height 57
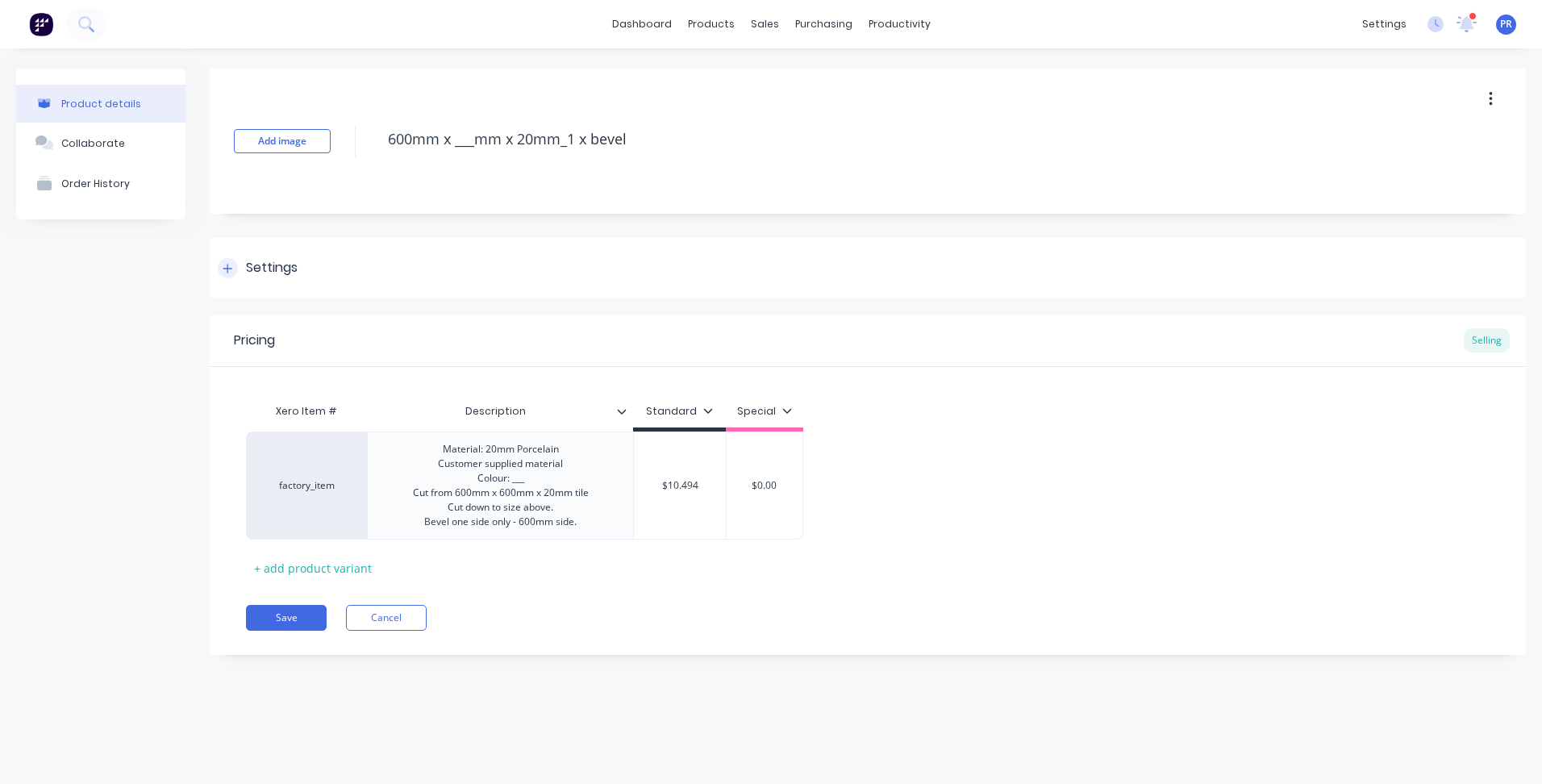
click at [223, 262] on div at bounding box center [228, 268] width 20 height 20
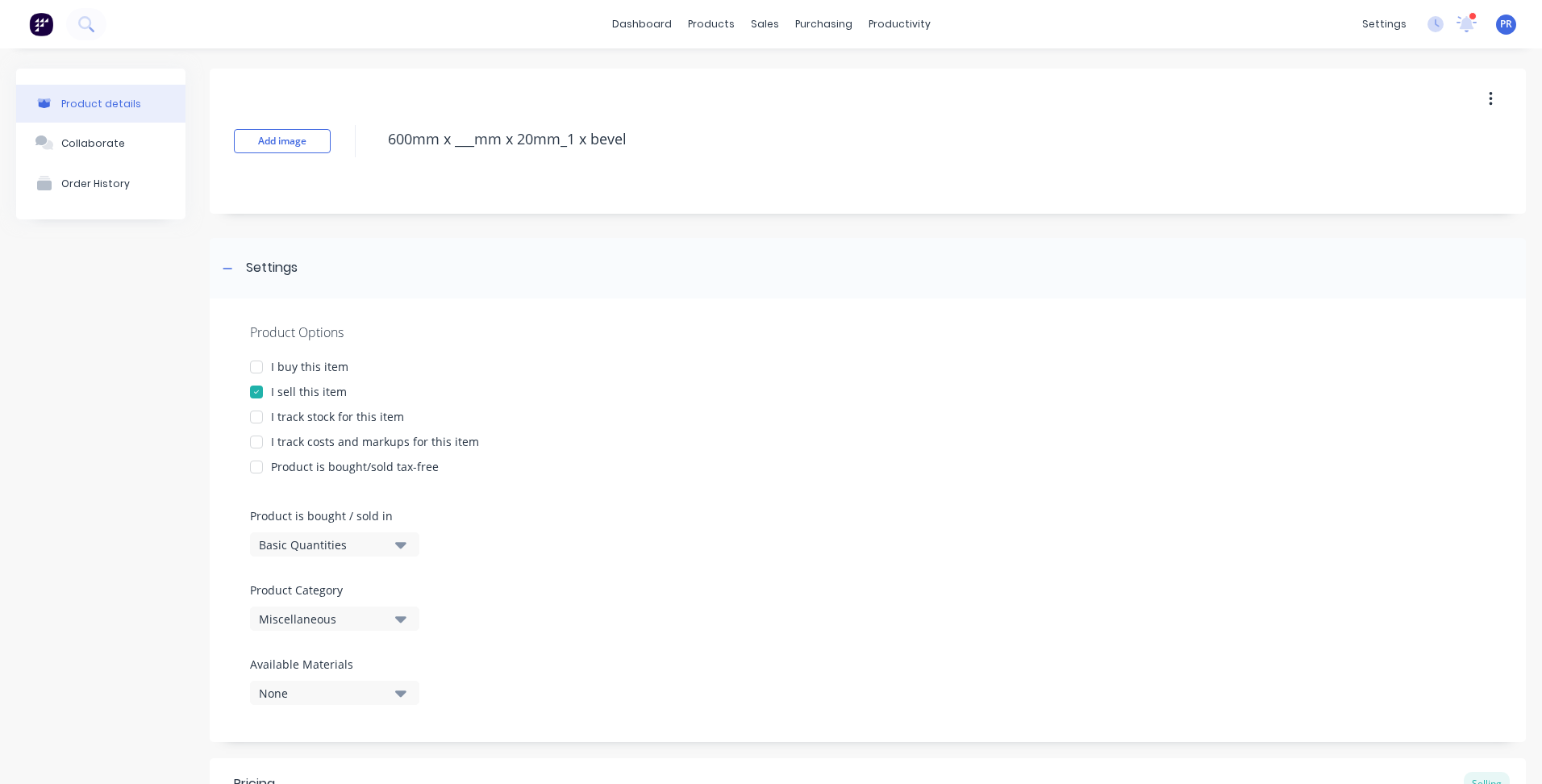
drag, startPoint x: 407, startPoint y: 616, endPoint x: 403, endPoint y: 638, distance: 22.4
click at [407, 615] on button "Miscellaneous" at bounding box center [335, 618] width 170 height 24
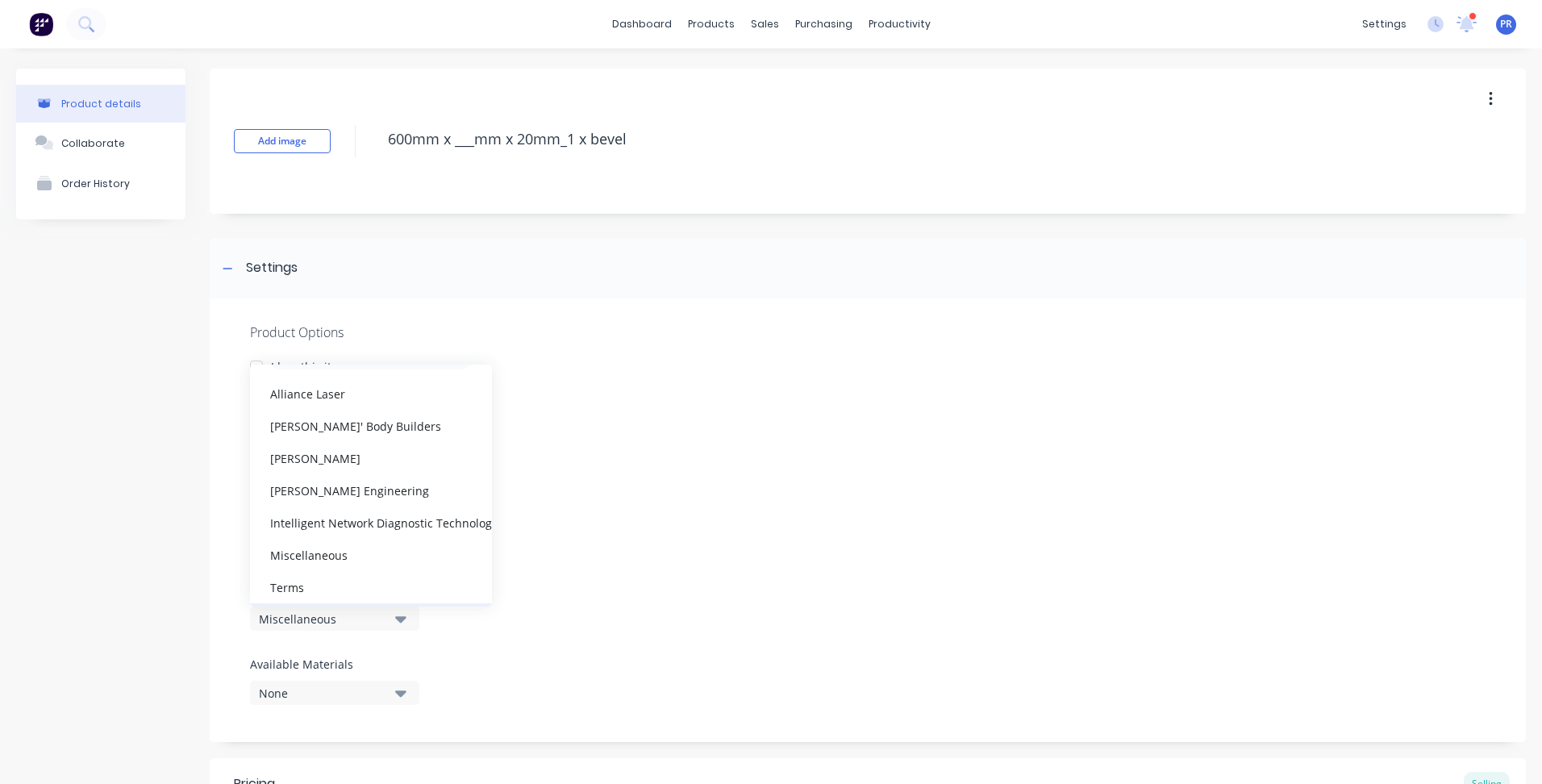
scroll to position [81, 0]
click at [339, 585] on div "Western Distributors" at bounding box center [371, 582] width 242 height 32
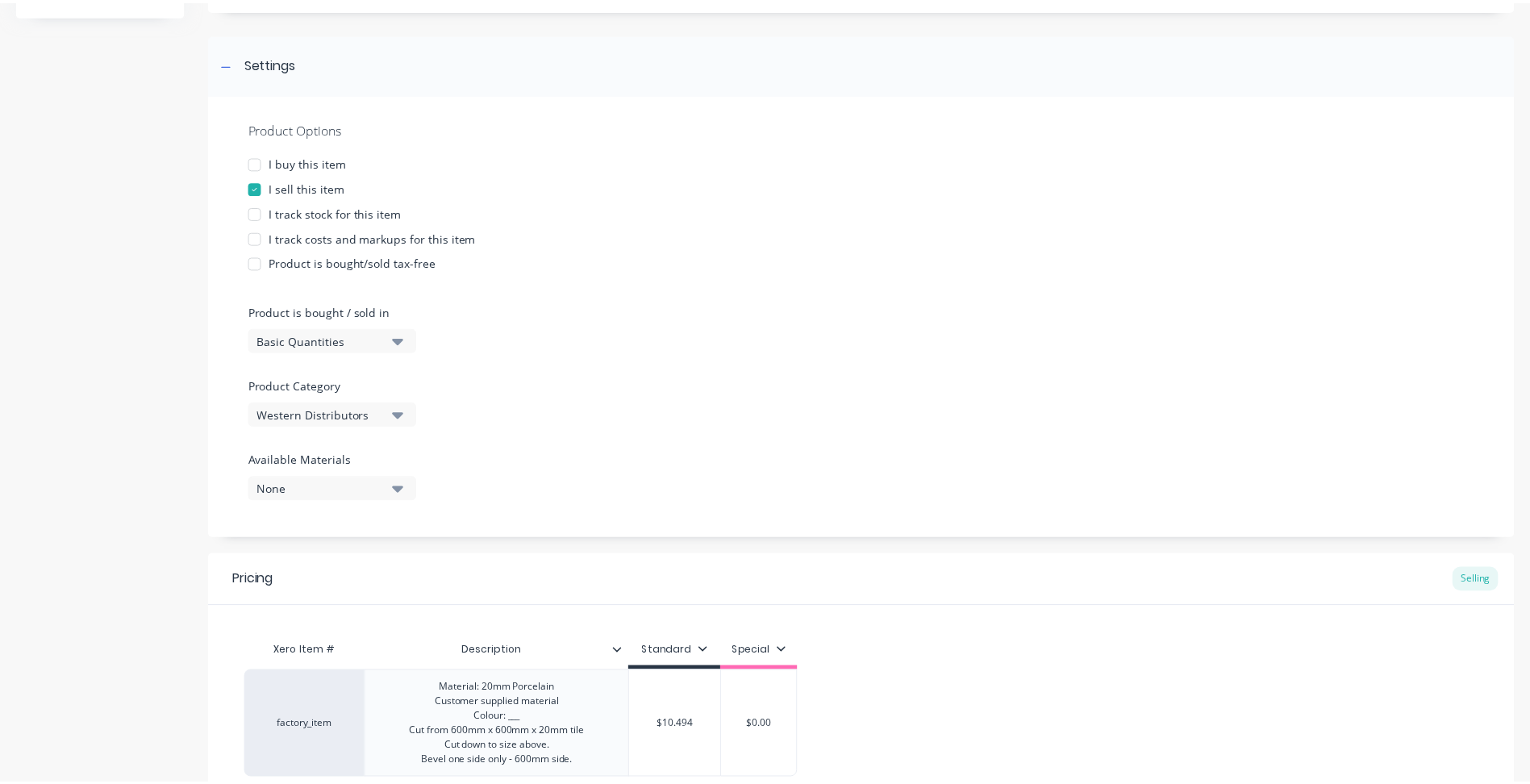
scroll to position [359, 0]
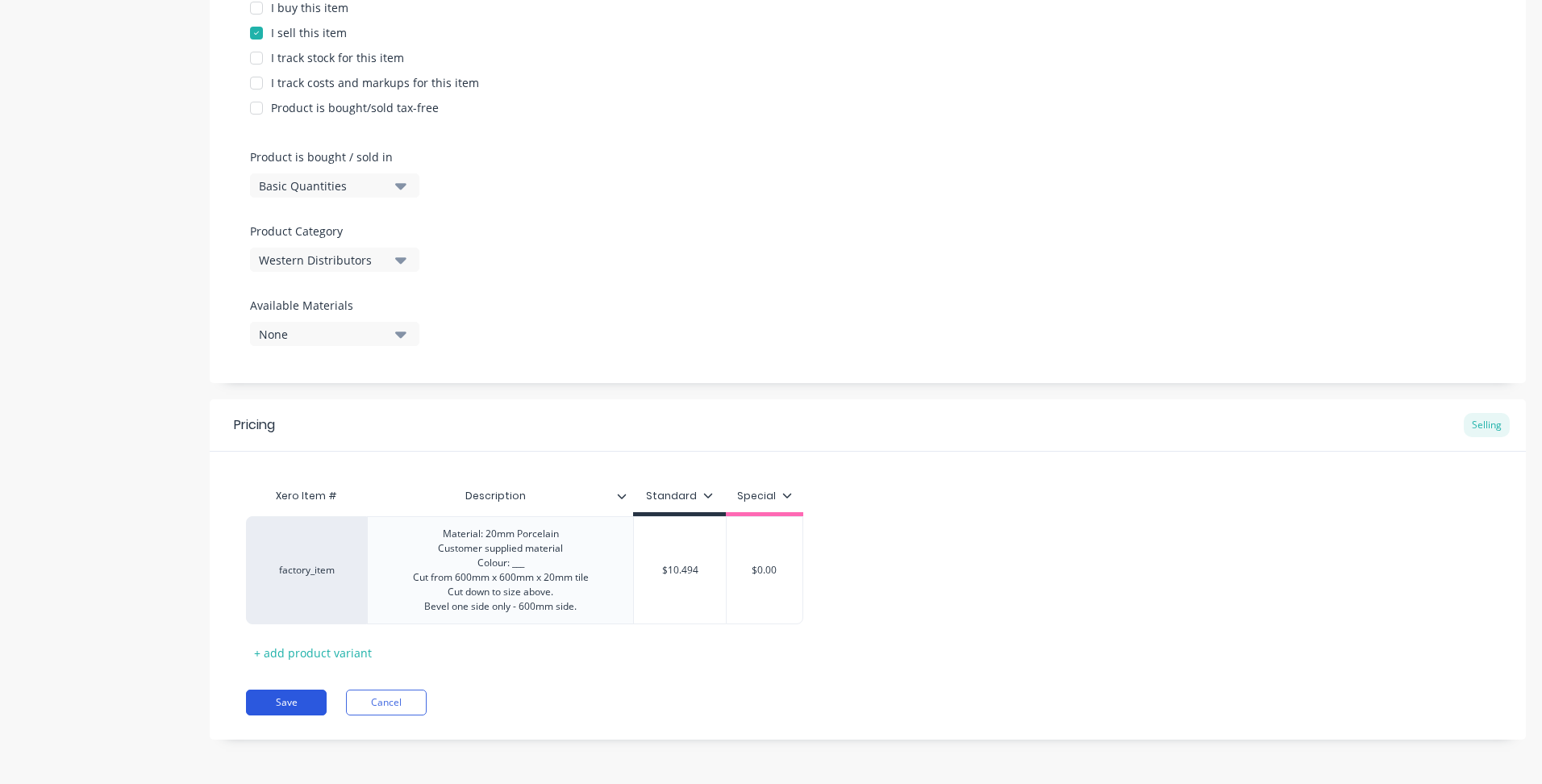
click at [280, 694] on button "Save" at bounding box center [286, 702] width 81 height 26
type textarea "x"
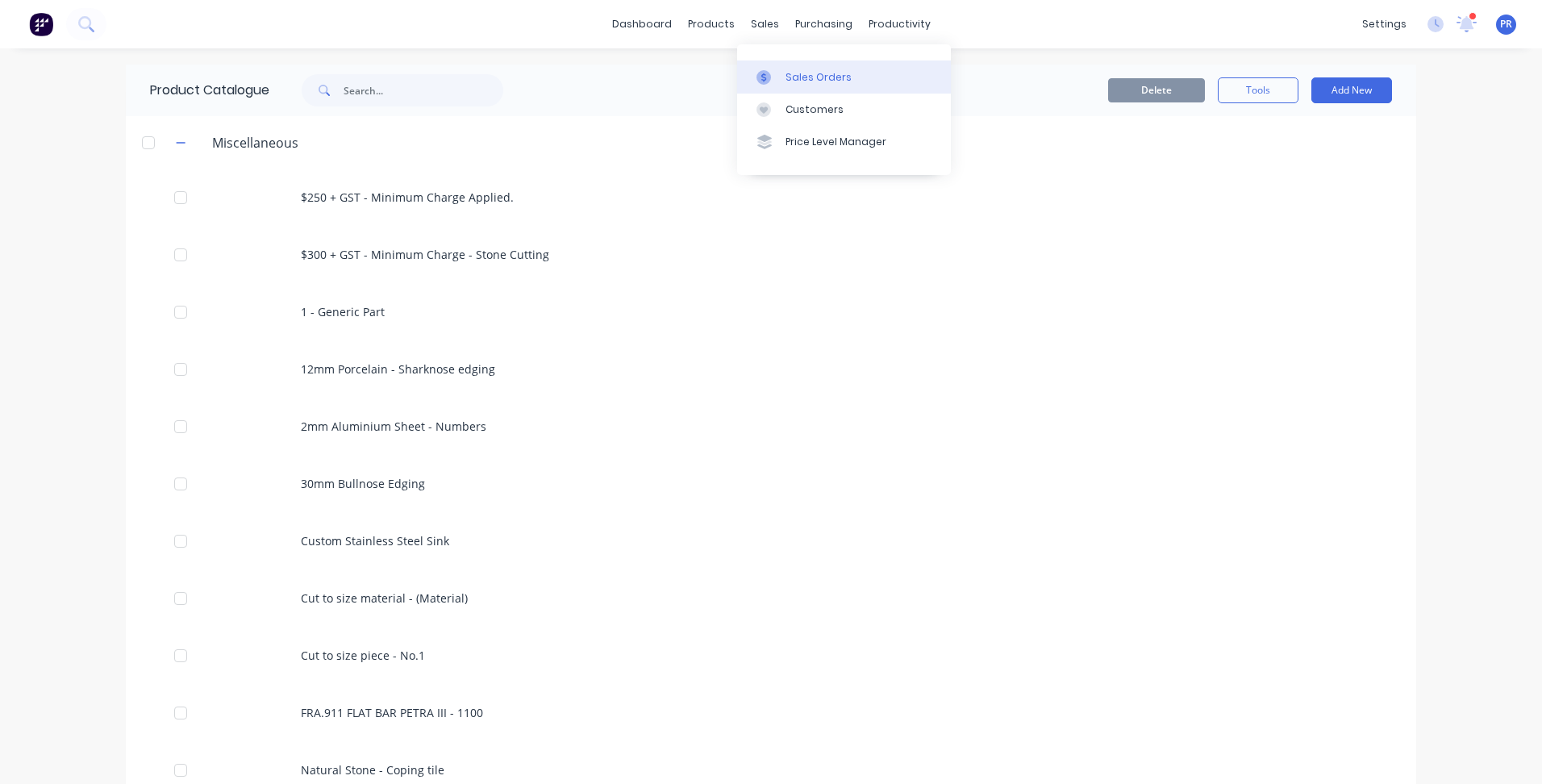
click at [797, 66] on link "Sales Orders" at bounding box center [844, 76] width 213 height 32
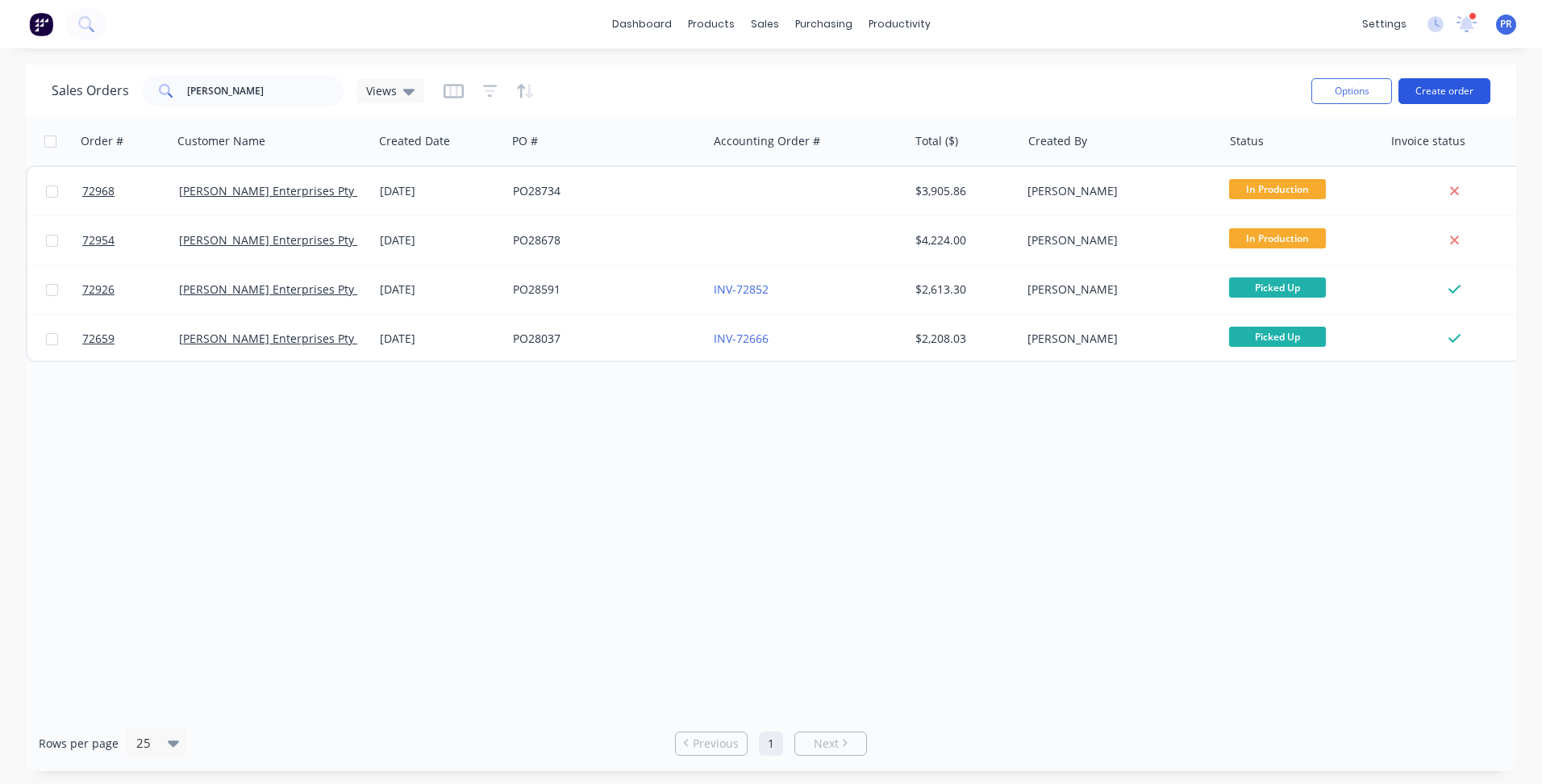
click at [1448, 90] on button "Create order" at bounding box center [1445, 90] width 91 height 26
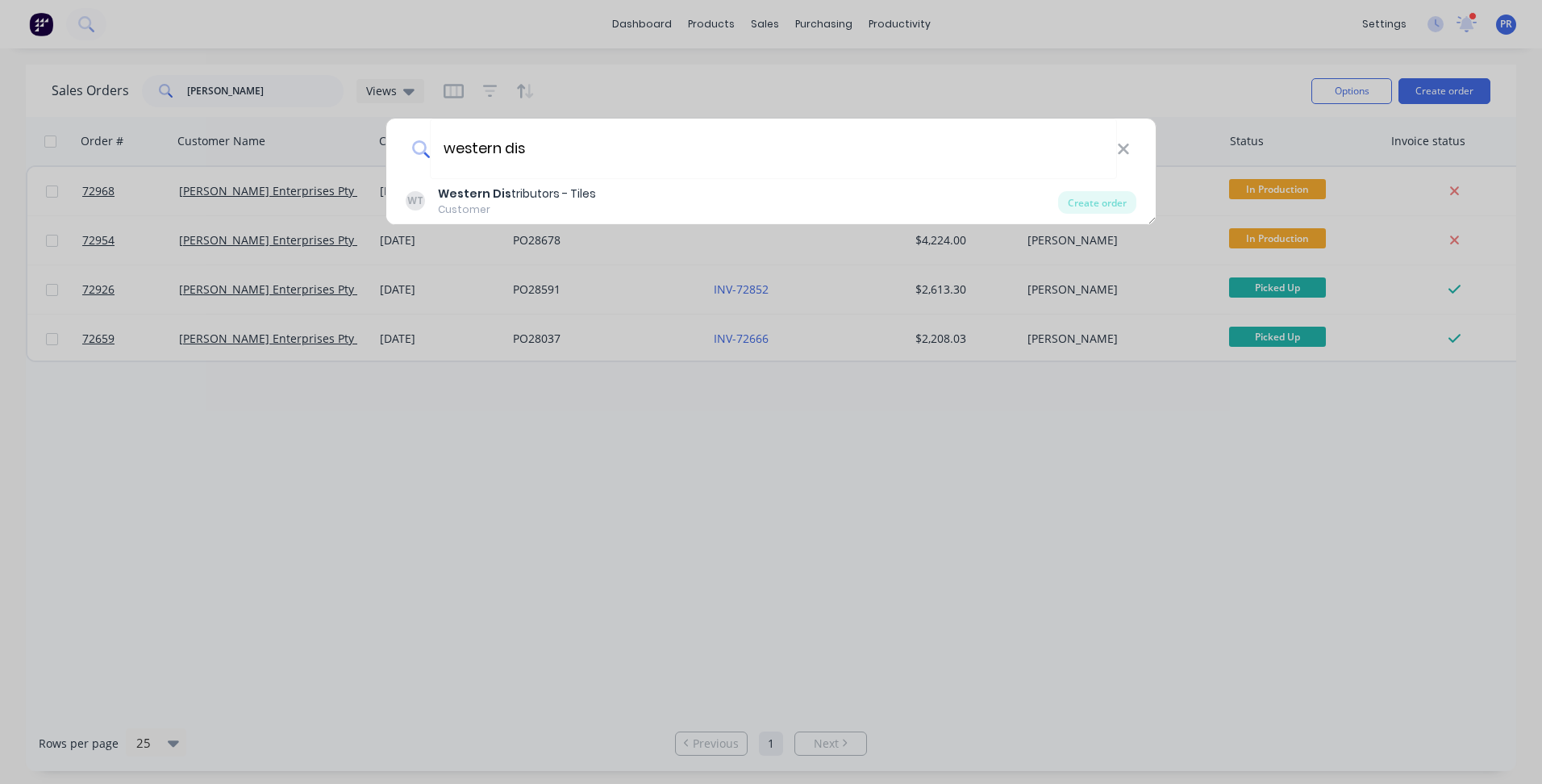
type input "western dis"
click at [549, 208] on div "Customer" at bounding box center [517, 209] width 158 height 14
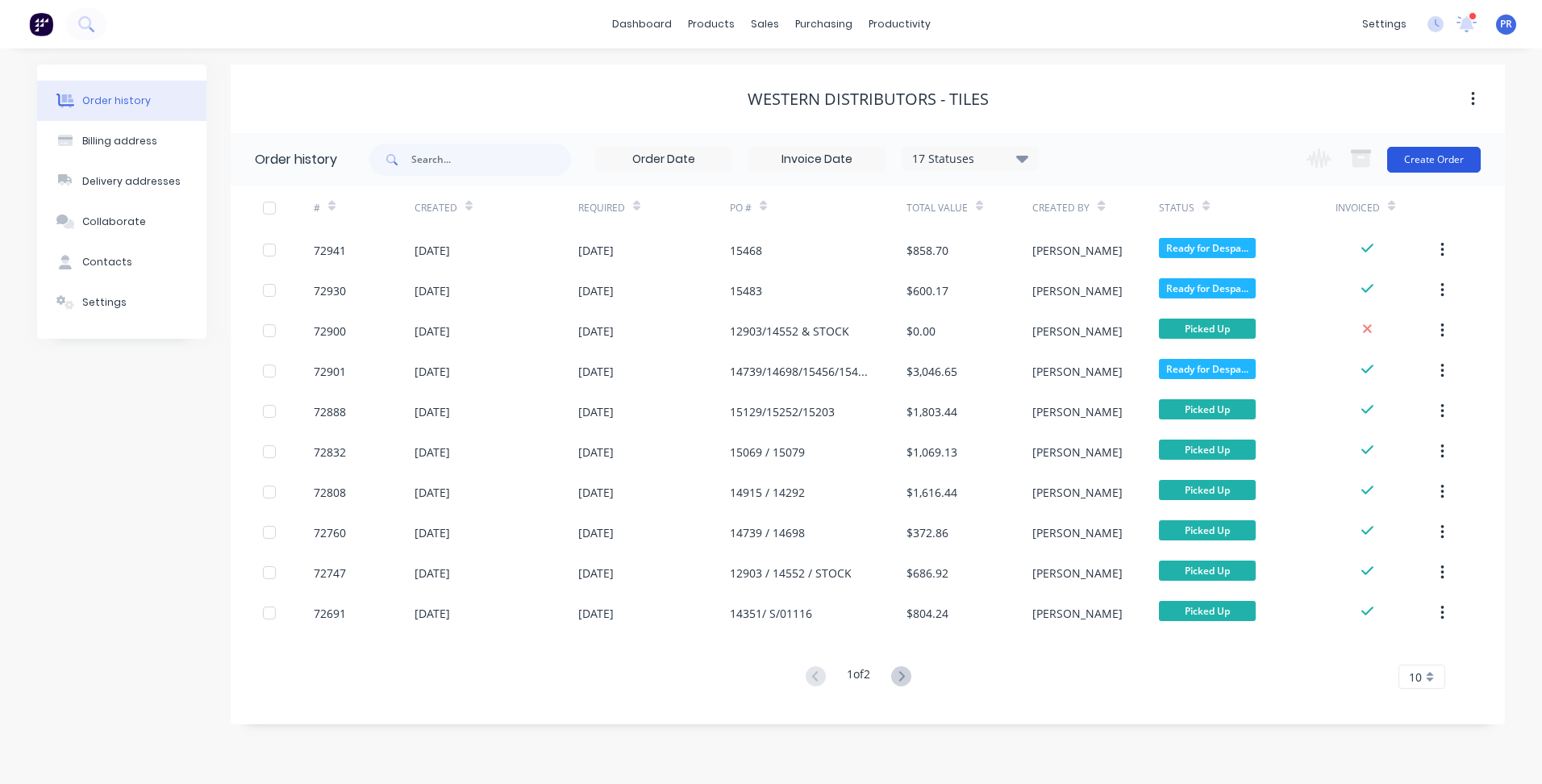
click at [1437, 161] on button "Create Order" at bounding box center [1434, 159] width 93 height 26
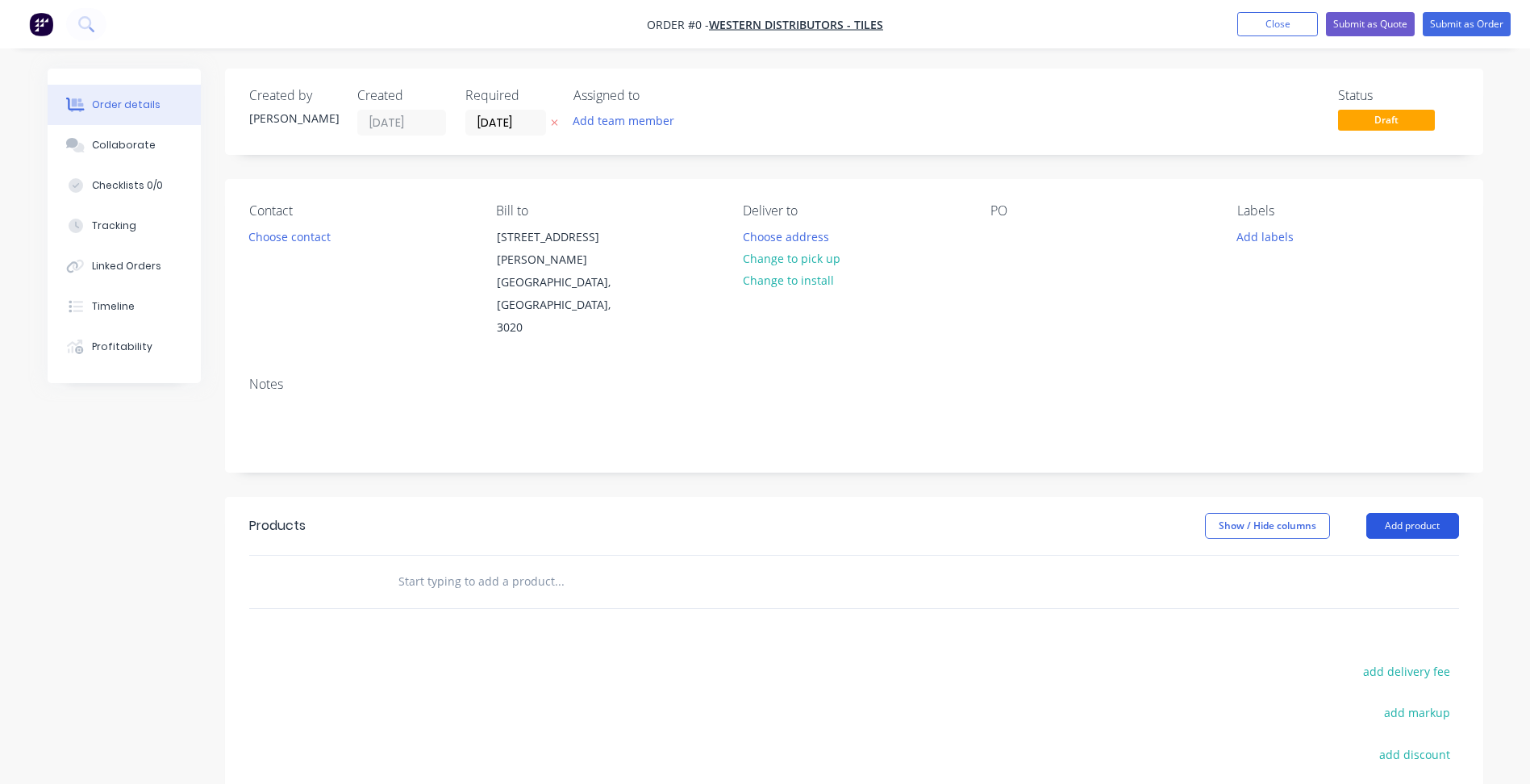
click at [1438, 513] on button "Add product" at bounding box center [1412, 525] width 92 height 26
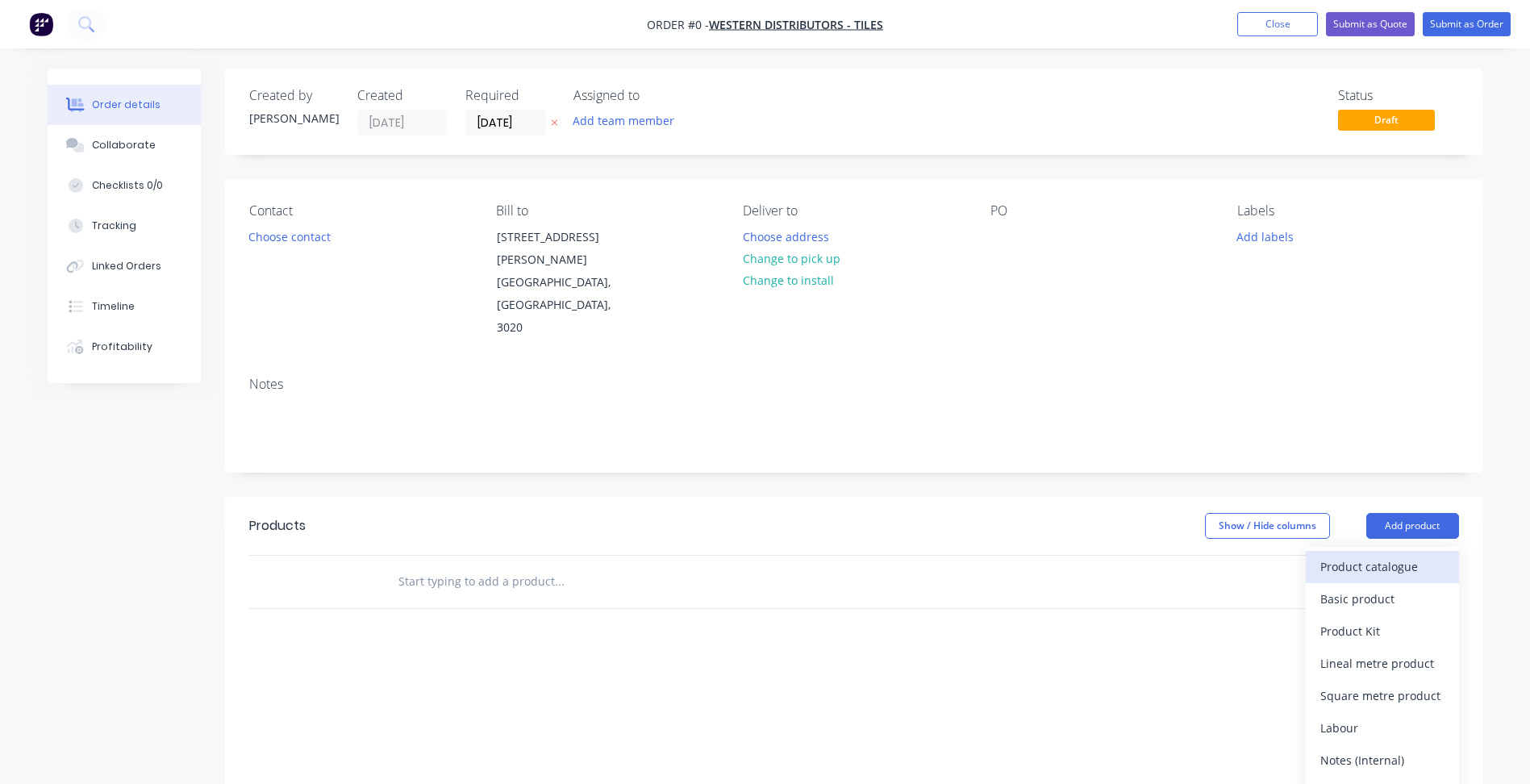
click at [1379, 554] on div "Product catalogue" at bounding box center [1382, 566] width 124 height 24
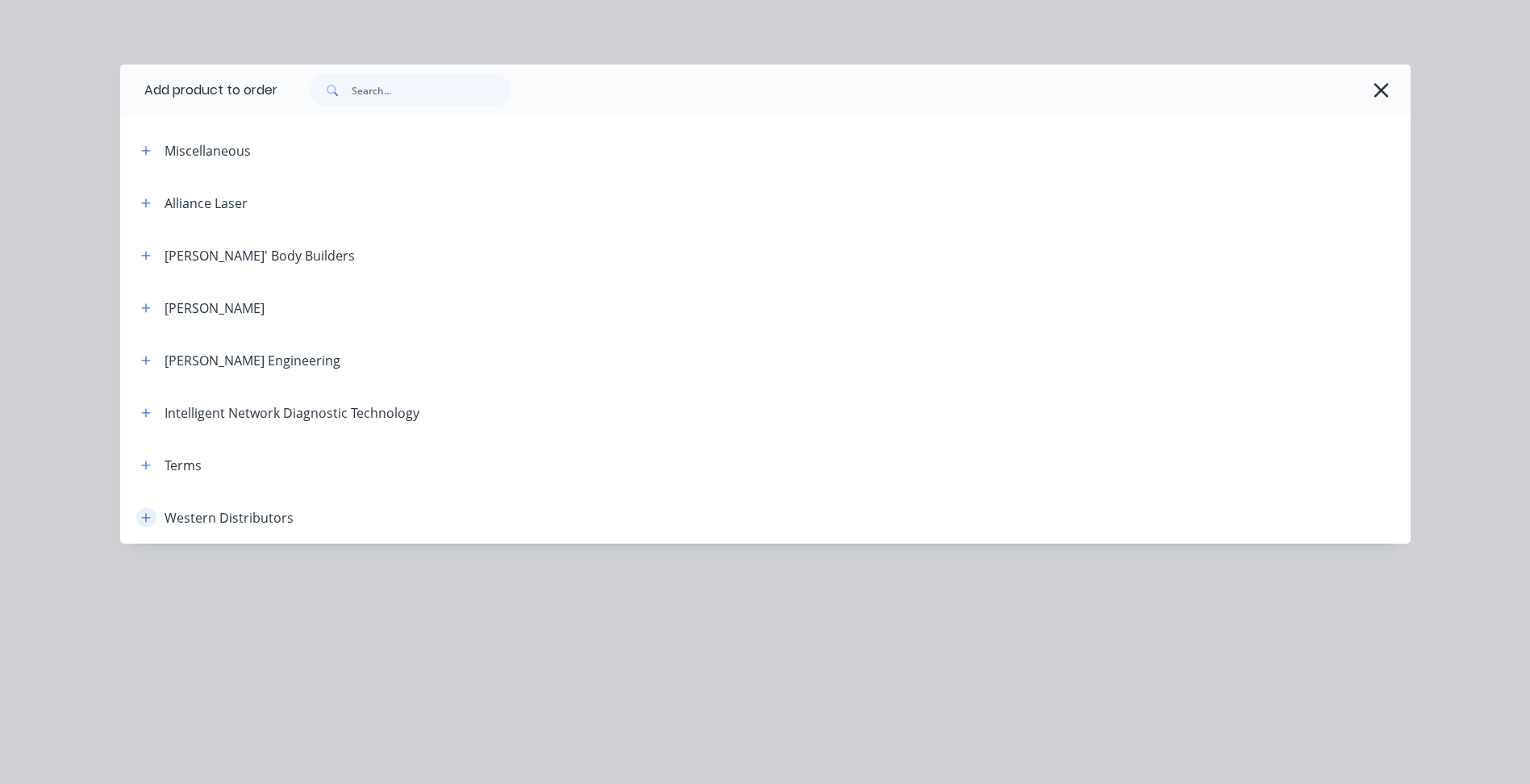
click at [141, 519] on icon "button" at bounding box center [146, 518] width 10 height 11
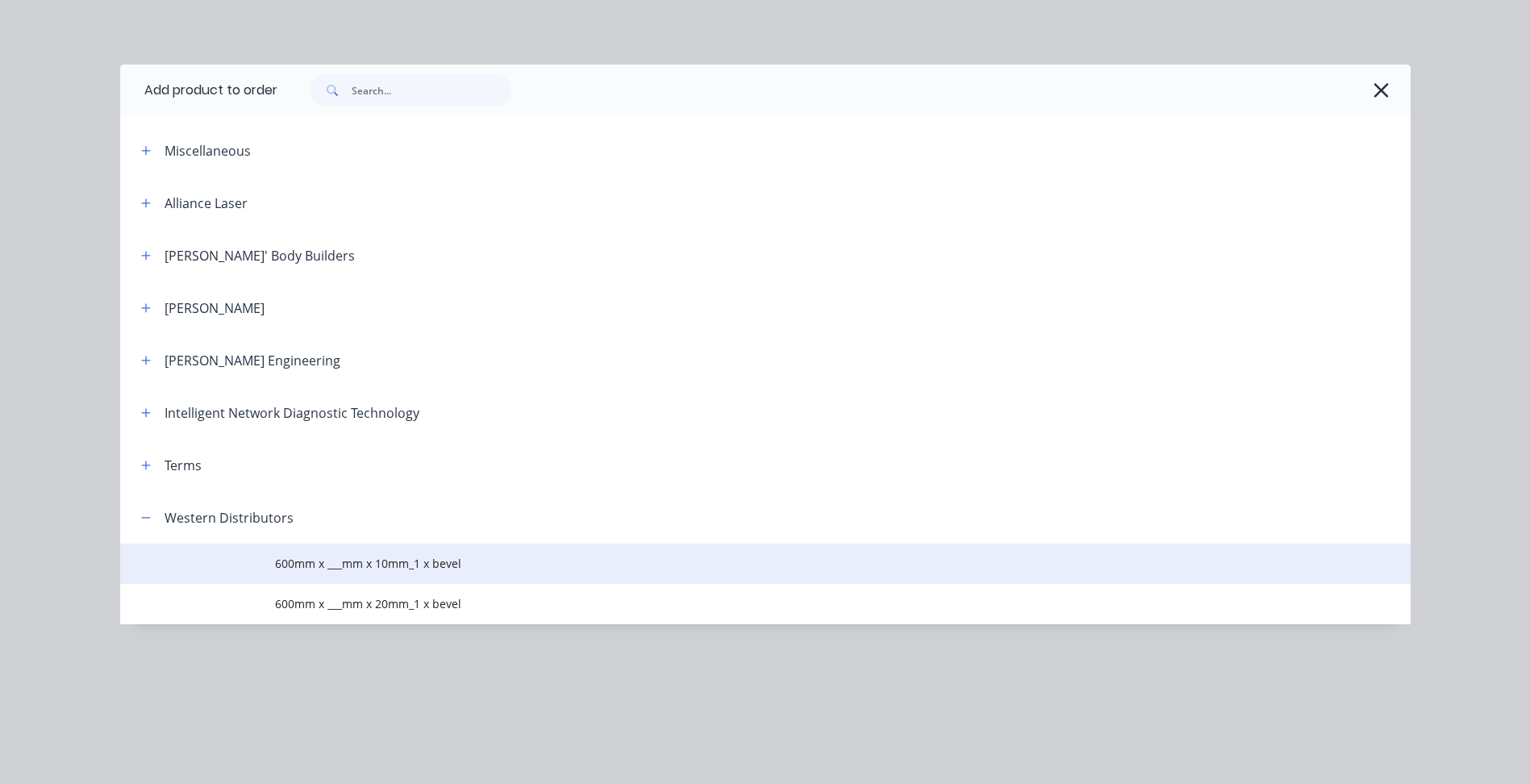
click at [356, 561] on span "600mm x ___mm x 10mm_1 x bevel" at bounding box center [729, 563] width 908 height 17
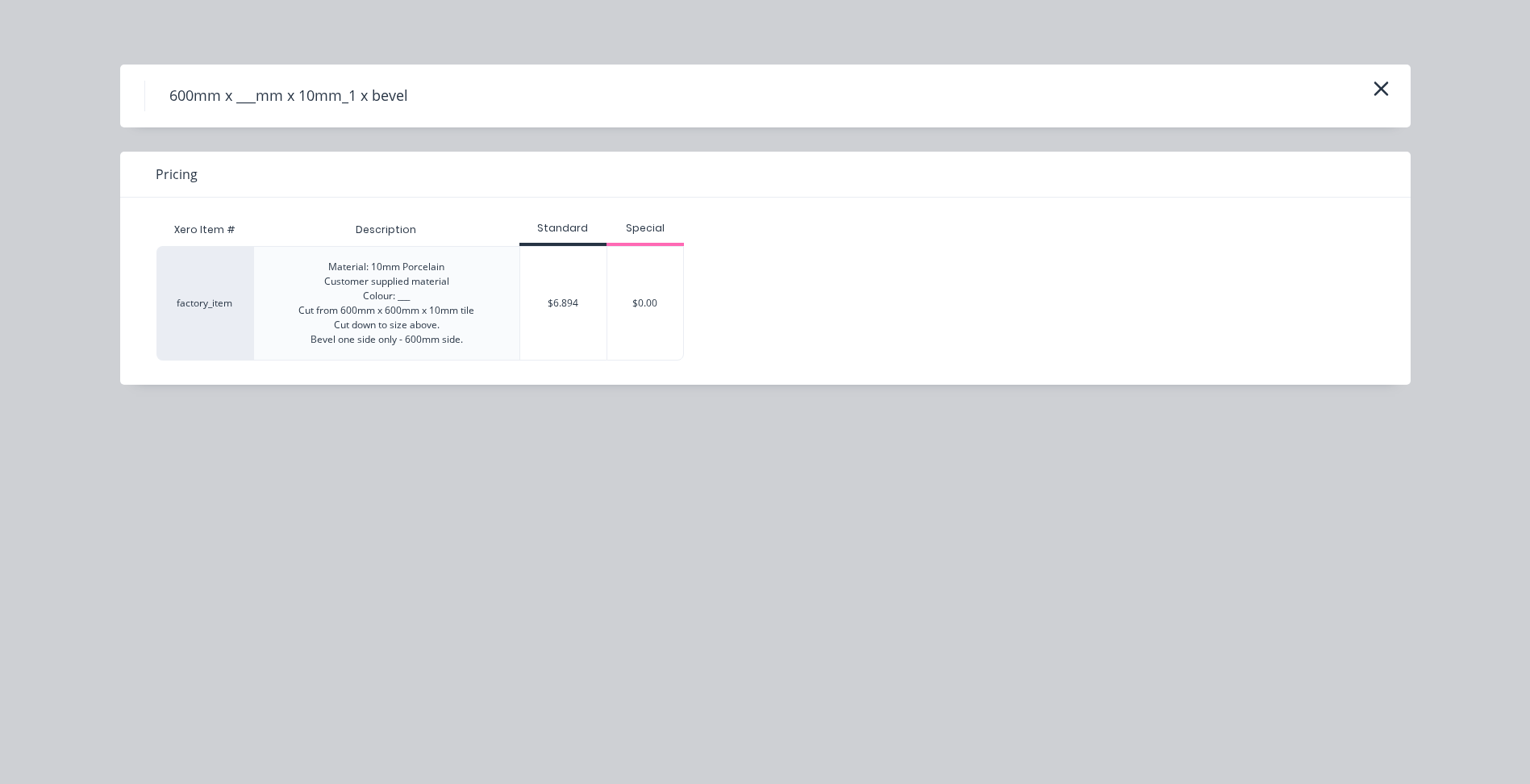
click at [411, 299] on div "Material: 10mm Porcelain Customer supplied material Colour: ___ Cut from 600mm …" at bounding box center [386, 303] width 176 height 87
click at [406, 302] on div "Material: 10mm Porcelain Customer supplied material Colour: ___ Cut from 600mm …" at bounding box center [386, 303] width 176 height 87
click at [397, 298] on div "Material: 10mm Porcelain Customer supplied material Colour: ___ Cut from 600mm …" at bounding box center [386, 303] width 176 height 87
click at [549, 304] on div "$6.894" at bounding box center [563, 303] width 87 height 113
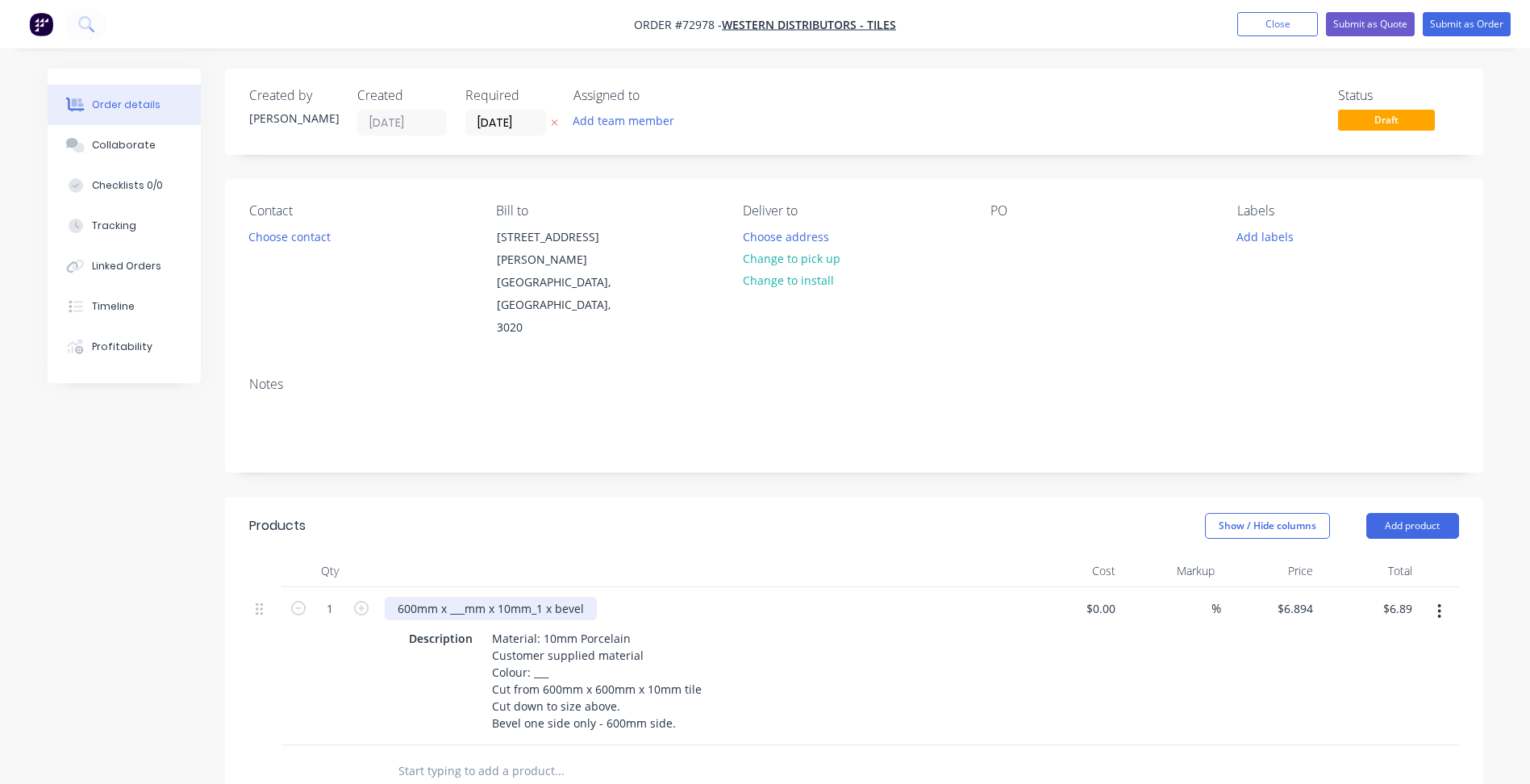
click at [463, 596] on div "600mm x ___mm x 10mm_1 x bevel" at bounding box center [491, 608] width 212 height 24
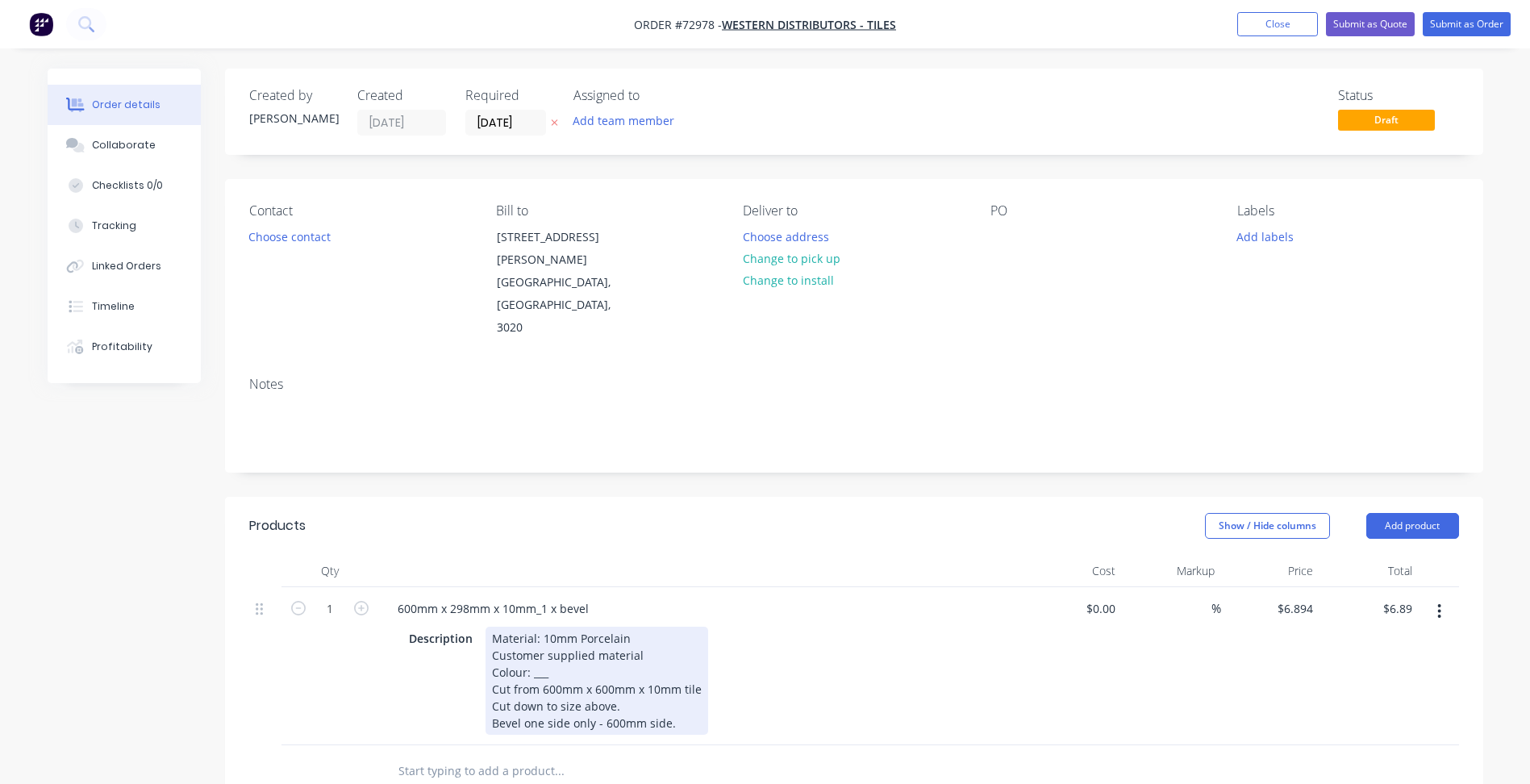
click at [552, 634] on div "Material: 10mm Porcelain Customer supplied material Colour: ___ Cut from 600mm …" at bounding box center [597, 680] width 223 height 108
click at [544, 632] on div "Material: 10mm Porcelain Customer supplied material Colour: ___ Cut from 600mm …" at bounding box center [597, 680] width 223 height 108
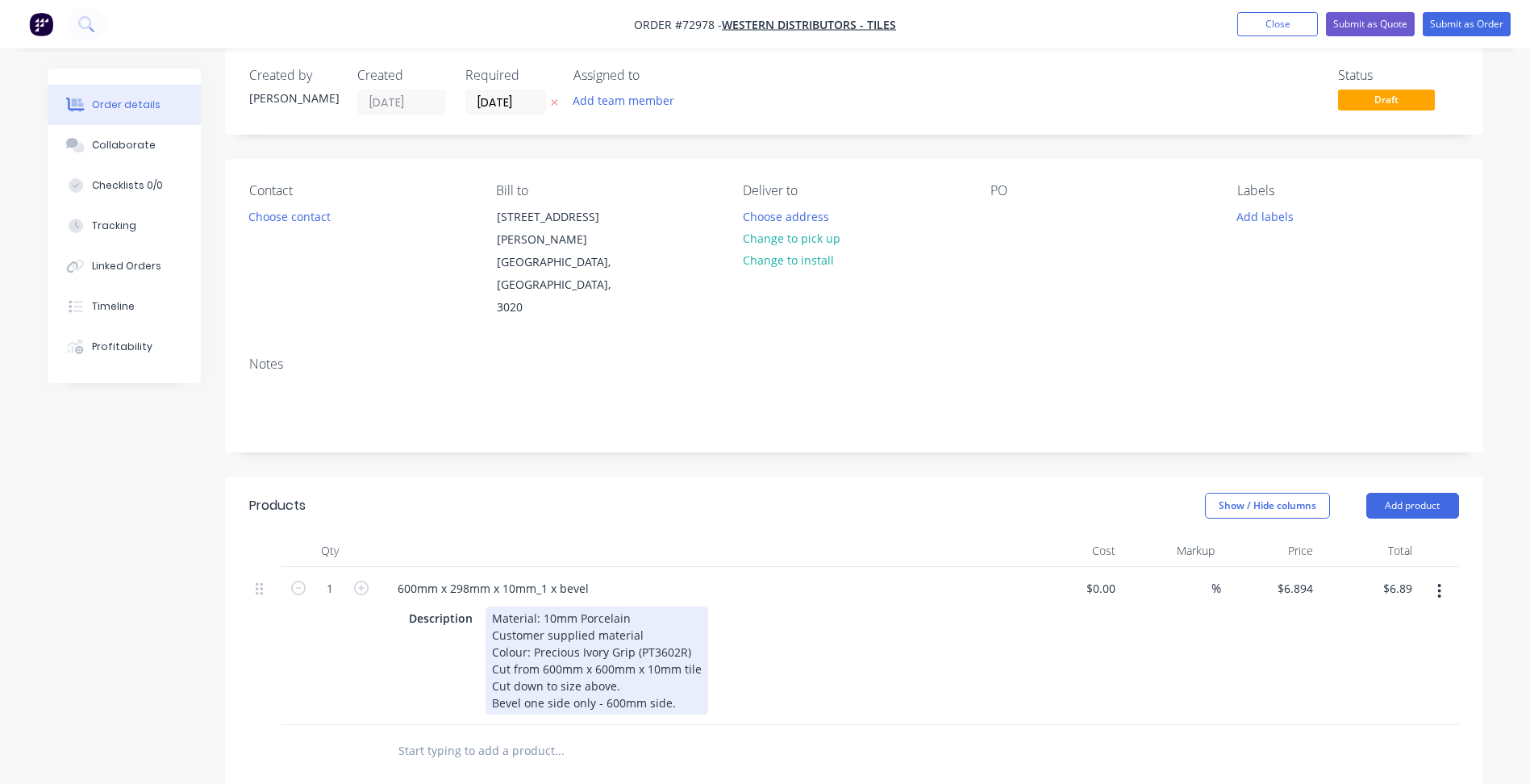
scroll to position [81, 0]
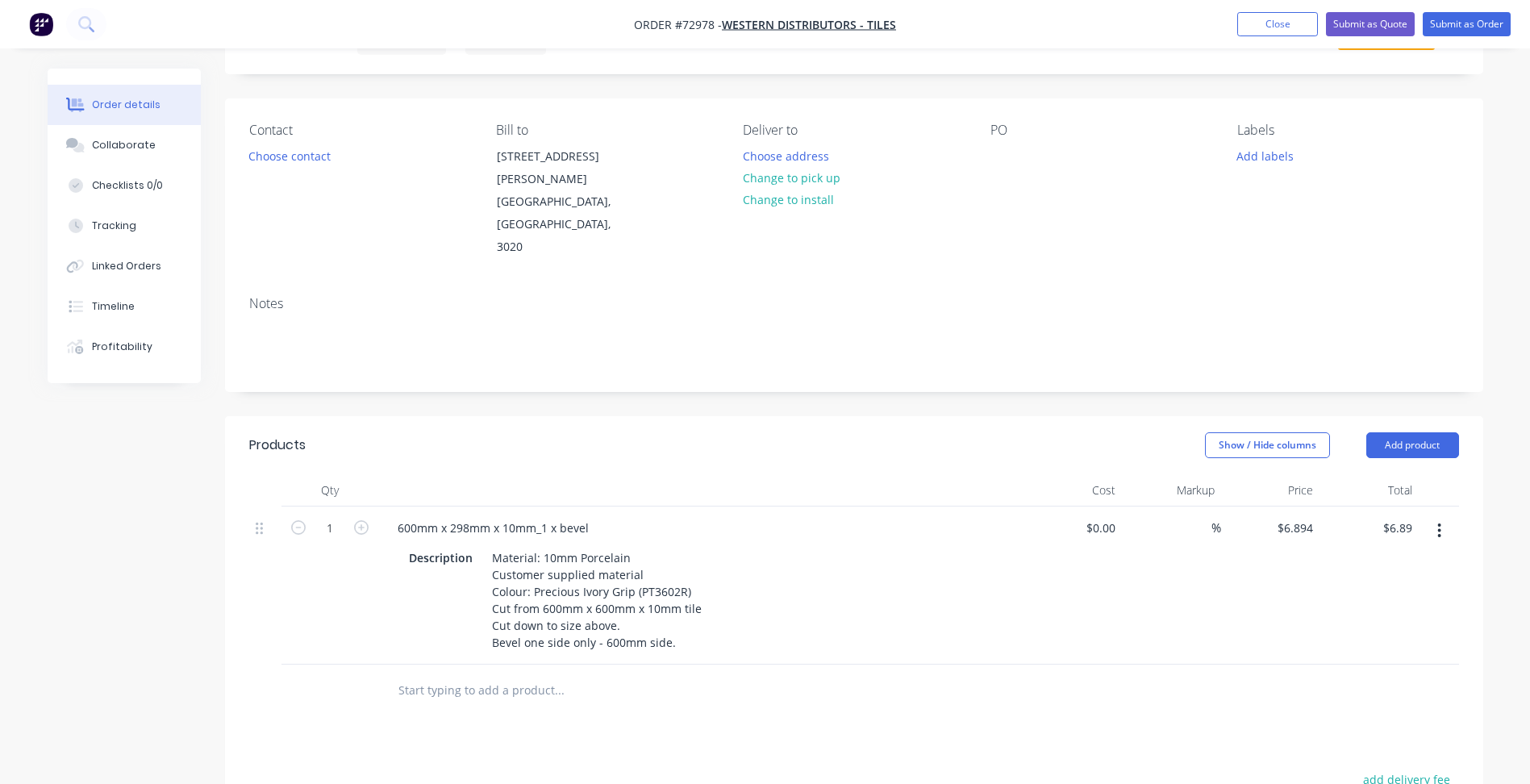
click at [614, 665] on div at bounding box center [668, 691] width 580 height 52
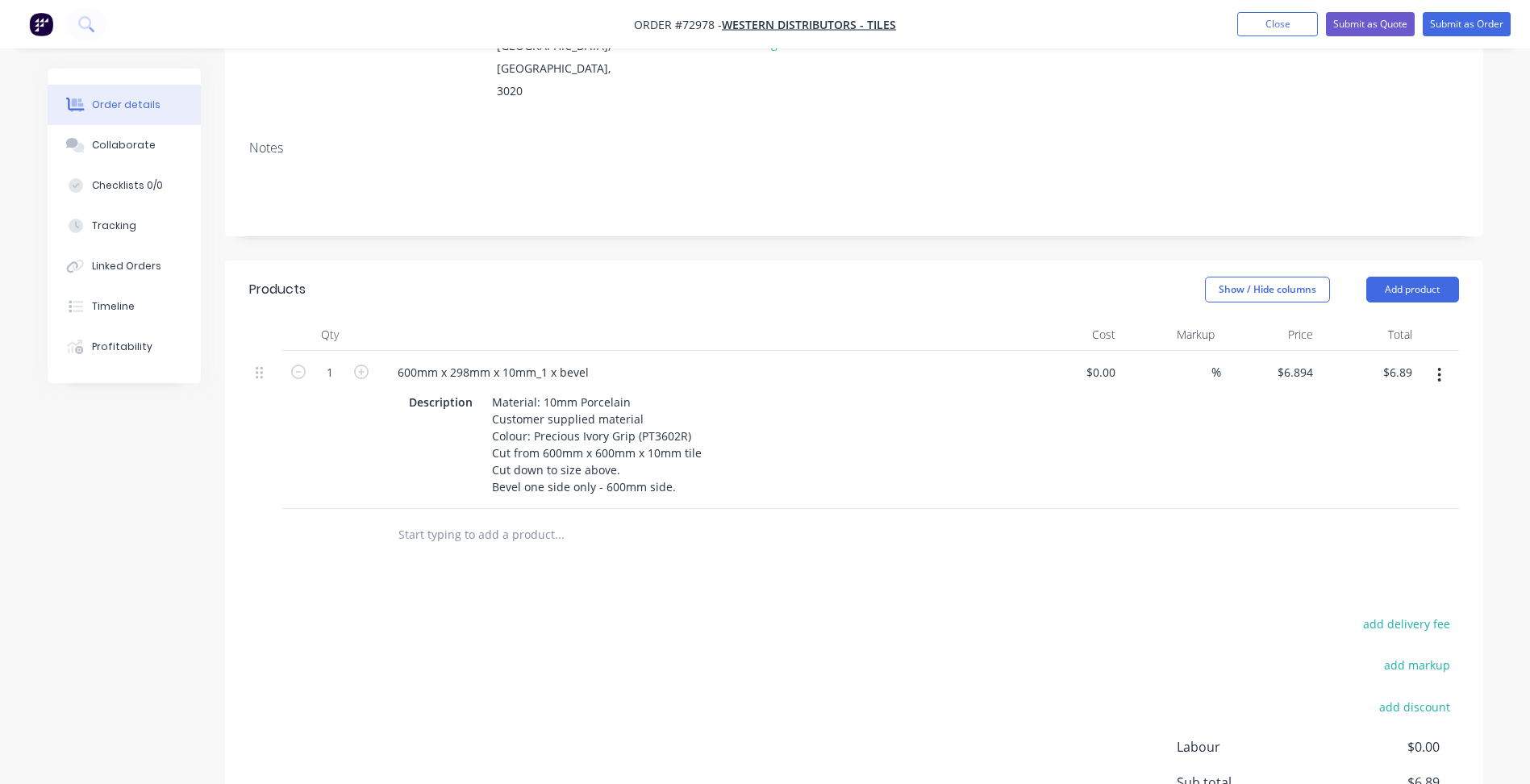
scroll to position [242, 0]
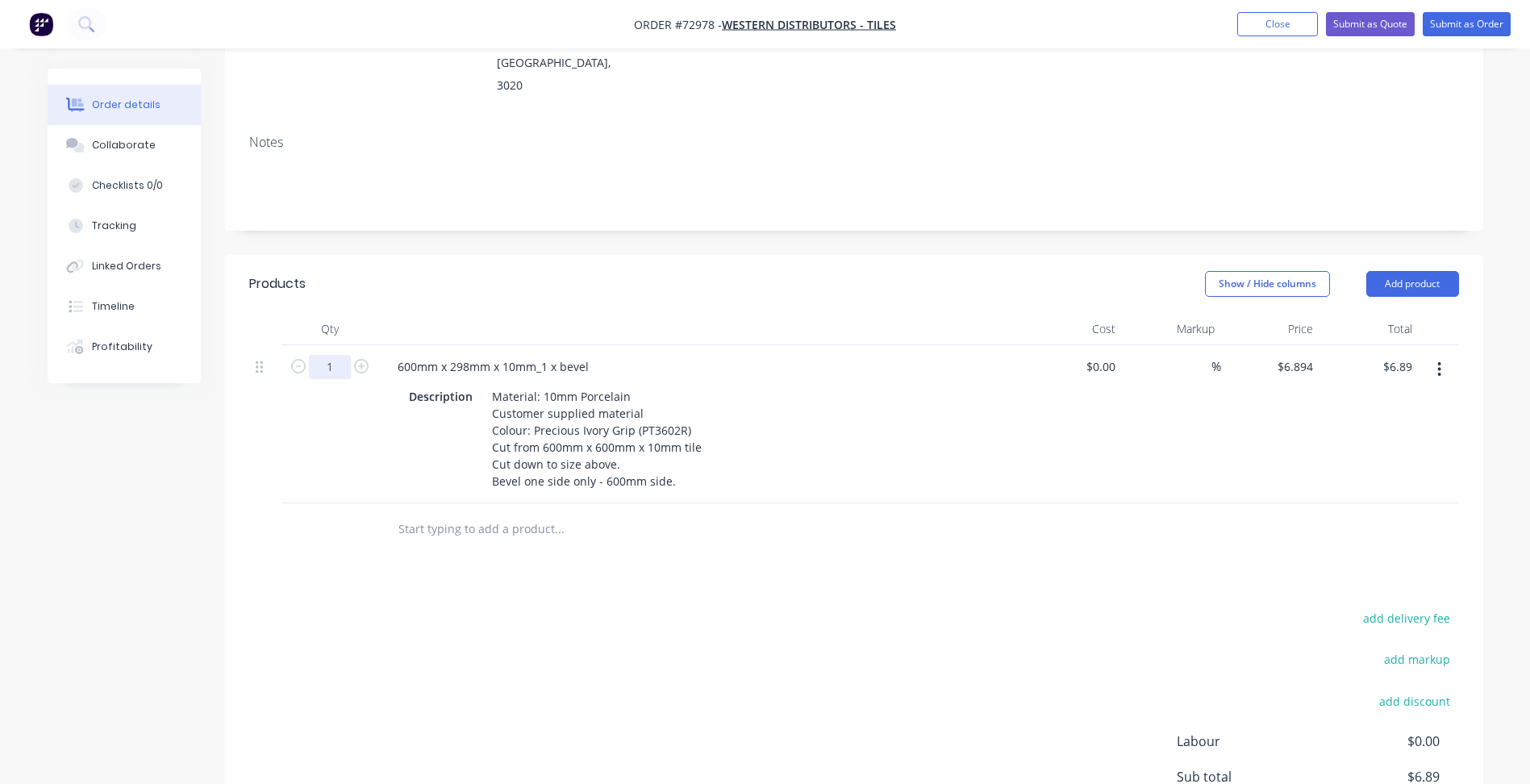
click at [339, 354] on input "1" at bounding box center [330, 366] width 42 height 24
type input "42"
type input "$289.55"
click at [1439, 362] on icon "button" at bounding box center [1439, 369] width 3 height 14
click at [1351, 400] on div "Edit" at bounding box center [1382, 412] width 124 height 24
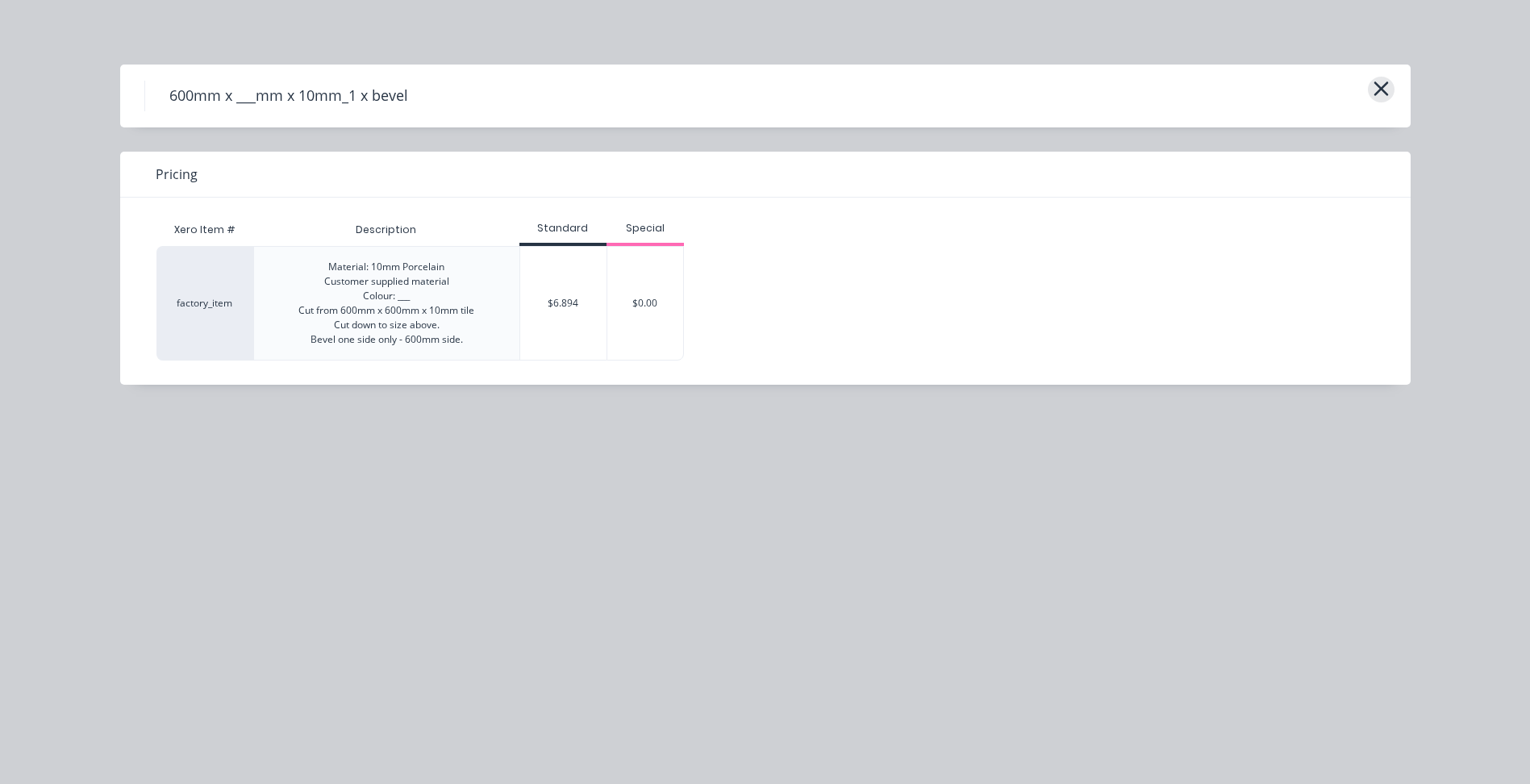
click at [1386, 86] on icon "button" at bounding box center [1381, 89] width 17 height 23
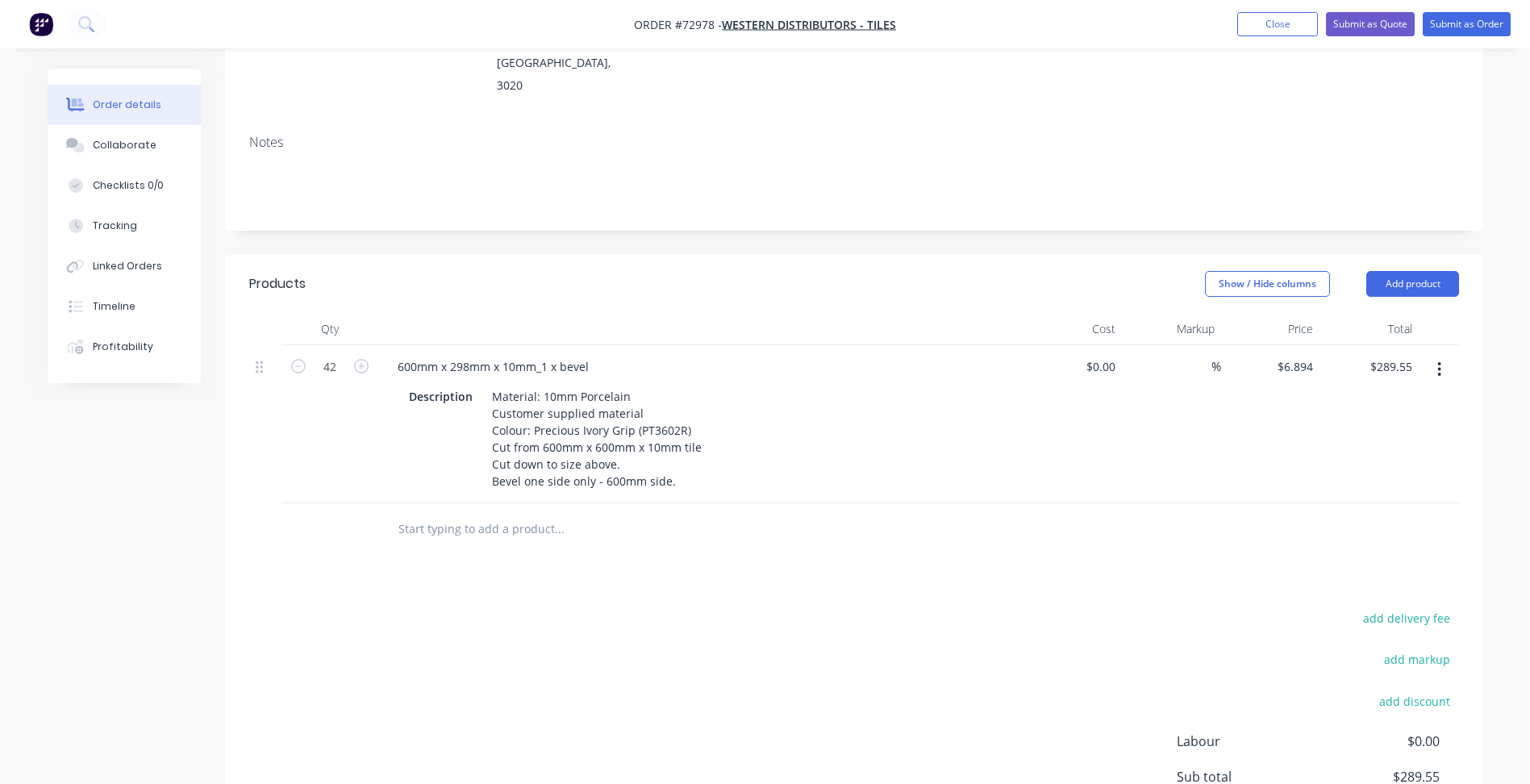
click at [1442, 354] on button "button" at bounding box center [1439, 369] width 38 height 29
click at [1349, 432] on div "Duplicate" at bounding box center [1382, 444] width 124 height 24
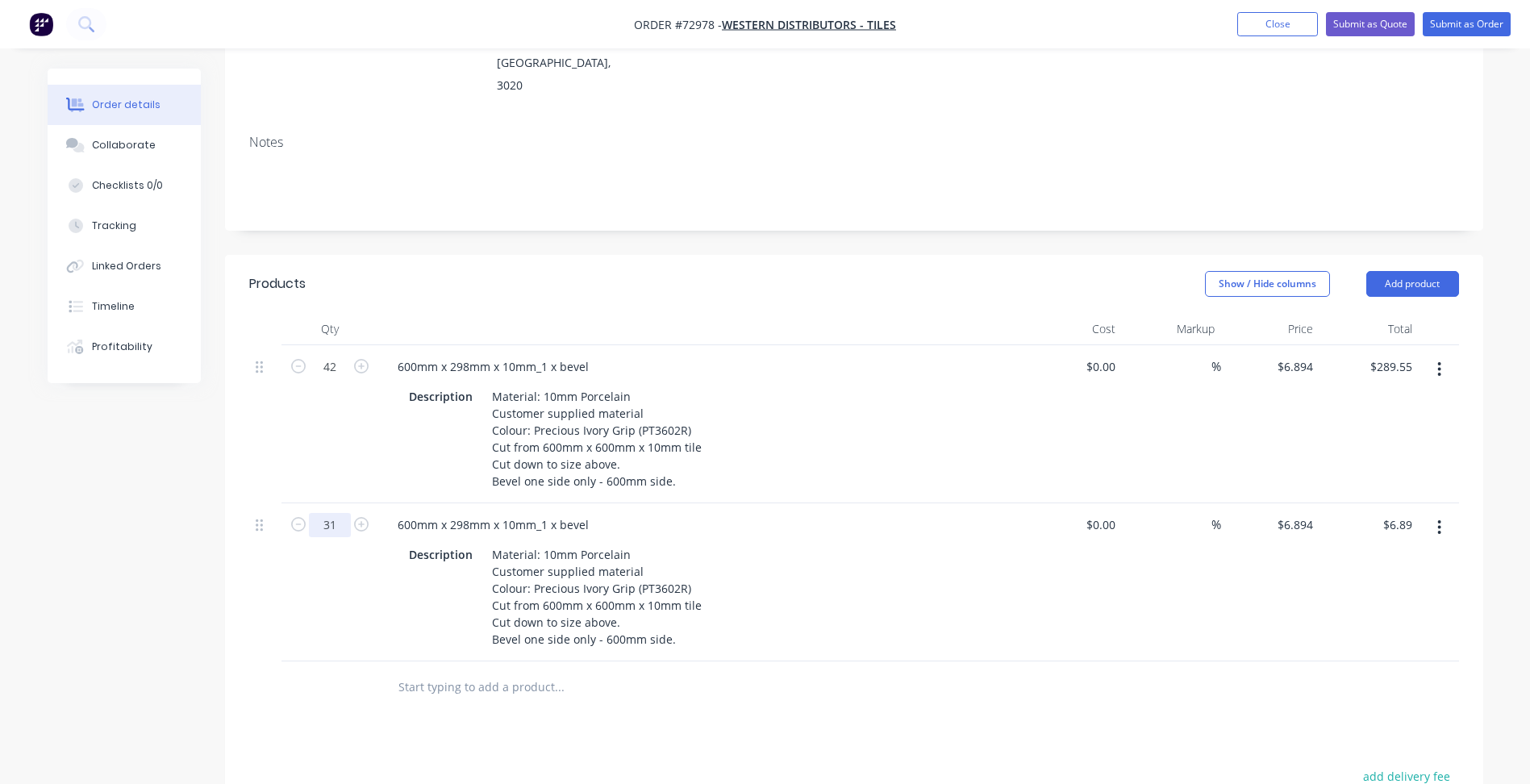
type input "3"
type input "42"
type input "$289.55"
click at [466, 513] on div "600mm x 298mm x 10mm_1 x bevel" at bounding box center [493, 524] width 217 height 24
click at [469, 513] on div "600mm x 298mm x 10mm_1 x bevel" at bounding box center [493, 524] width 217 height 24
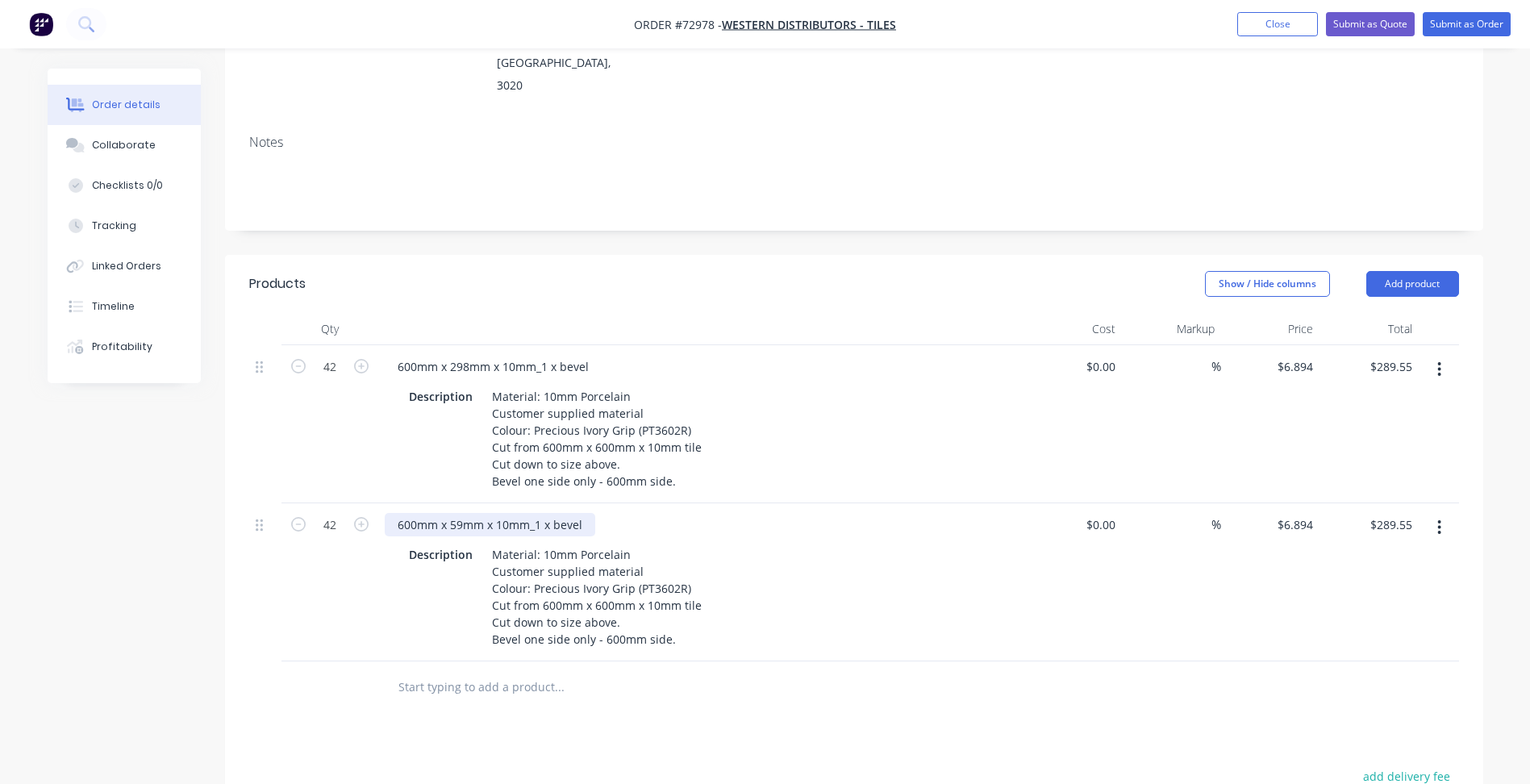
scroll to position [323, 0]
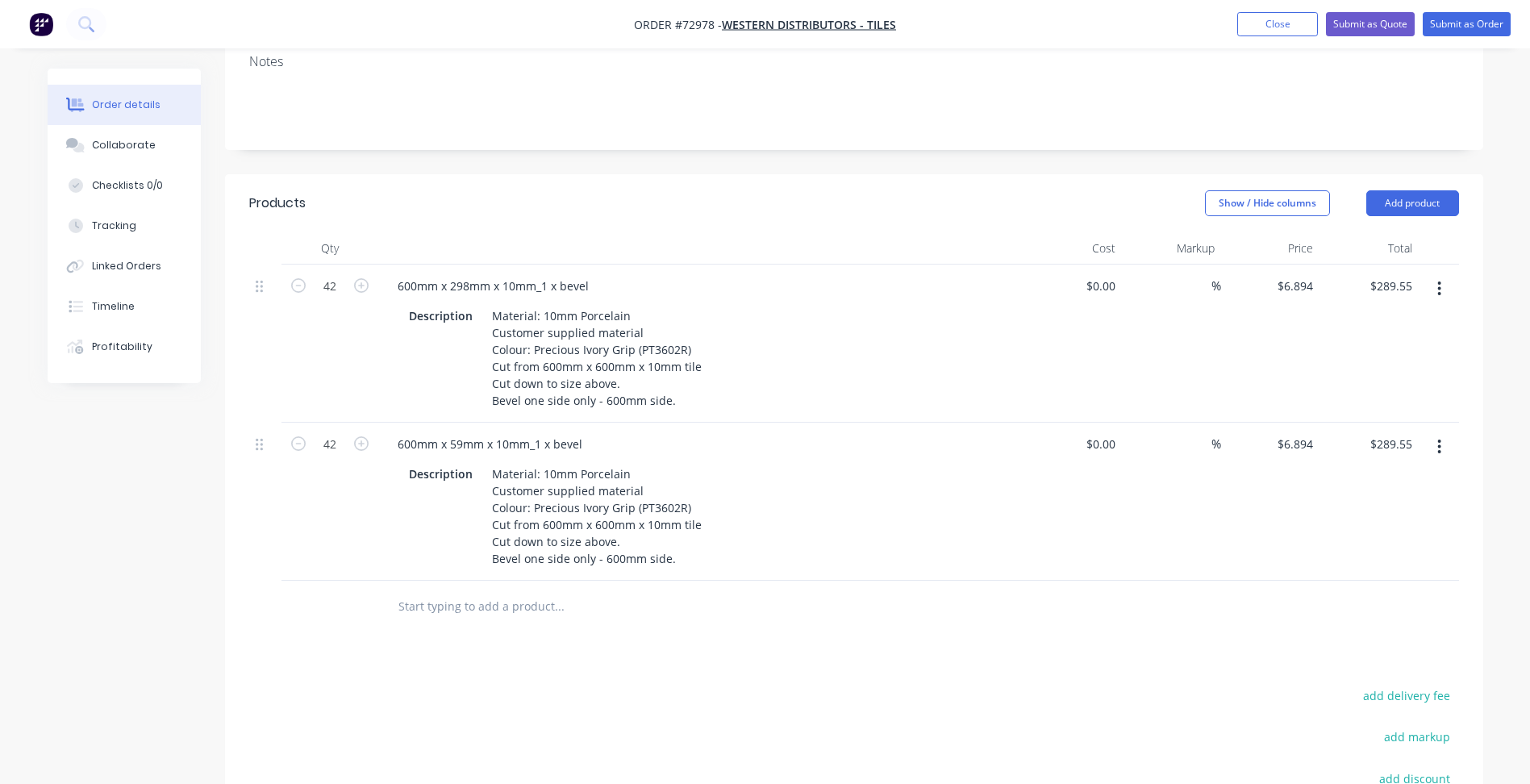
click at [1429, 178] on header "Products Show / Hide columns Add product" at bounding box center [854, 203] width 1258 height 58
click at [1424, 191] on button "Add product" at bounding box center [1412, 203] width 92 height 26
click at [1383, 232] on div "Product catalogue" at bounding box center [1382, 244] width 124 height 24
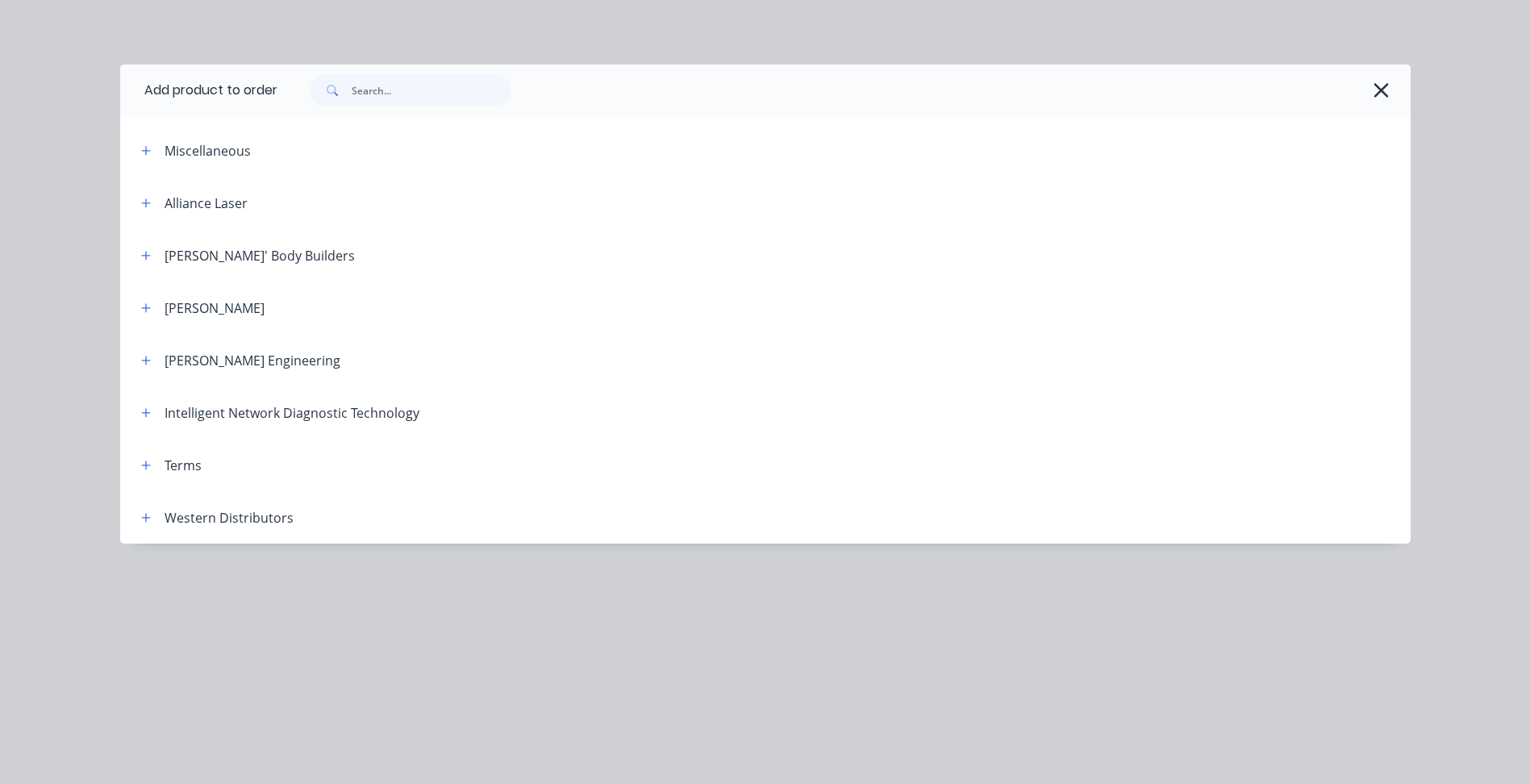
click at [162, 523] on div "Western Distributors" at bounding box center [211, 516] width 166 height 20
click at [147, 519] on icon "button" at bounding box center [146, 518] width 10 height 11
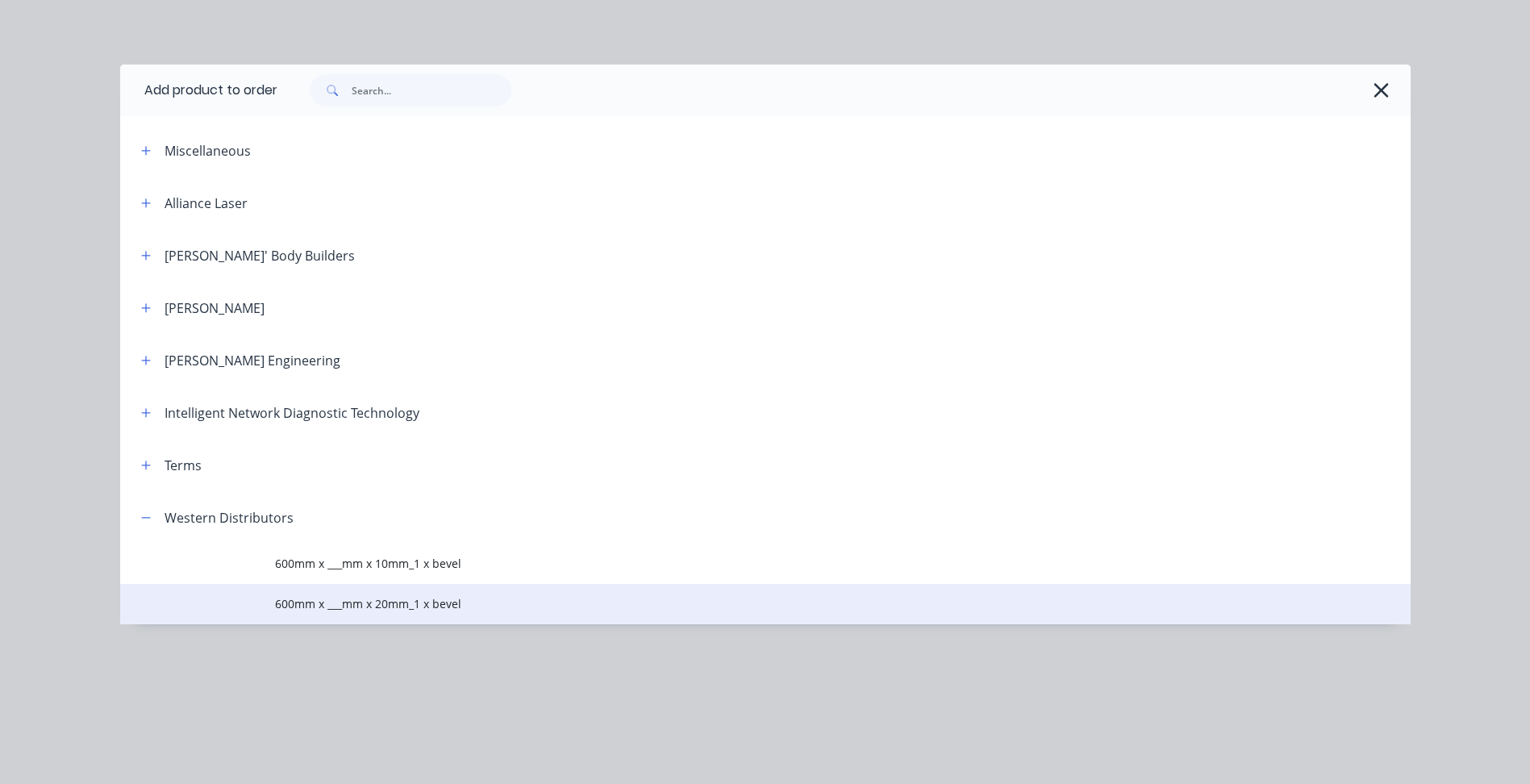
click at [314, 612] on span "600mm x ___mm x 20mm_1 x bevel" at bounding box center [729, 604] width 908 height 17
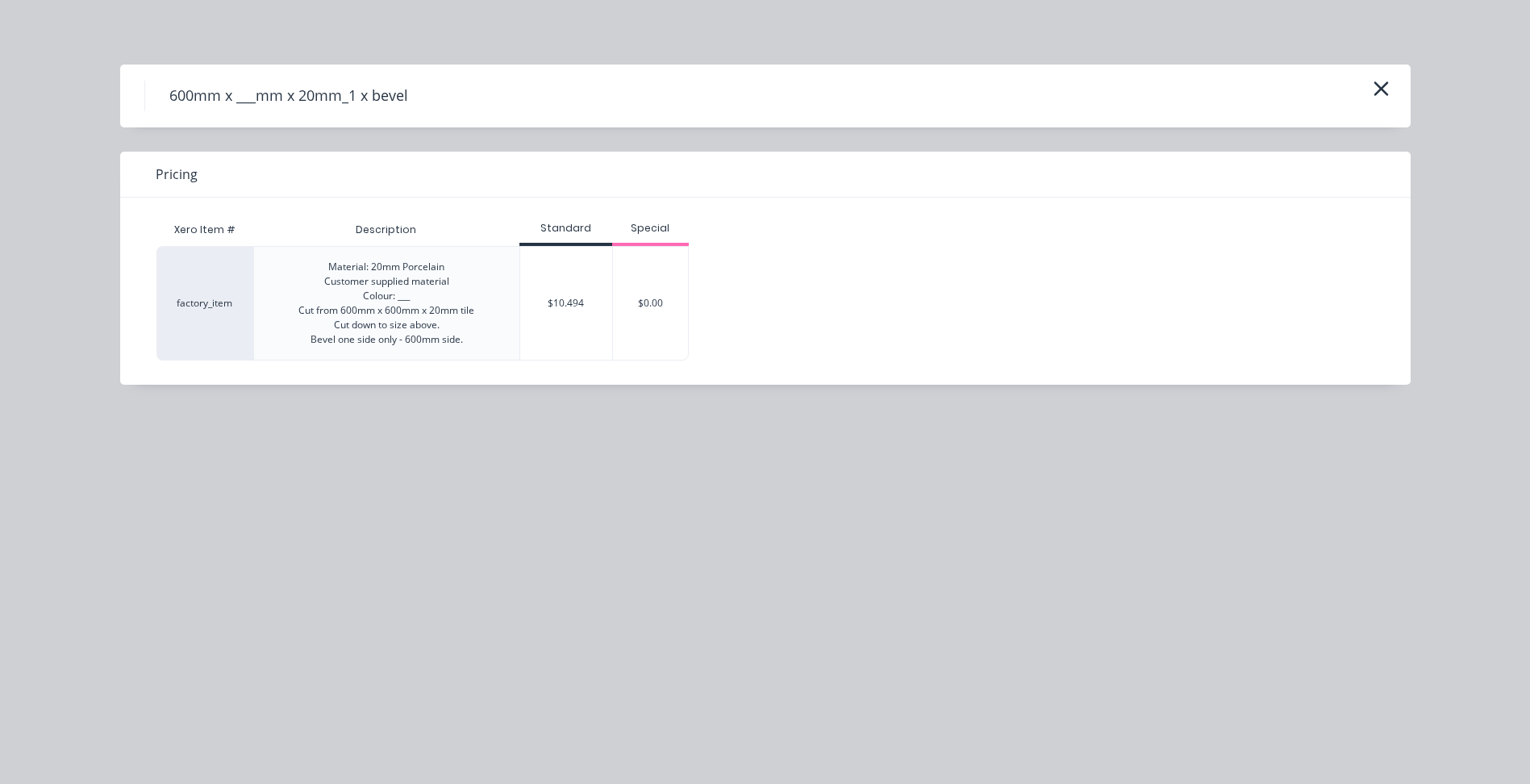
click at [554, 297] on div "$10.494" at bounding box center [566, 303] width 91 height 113
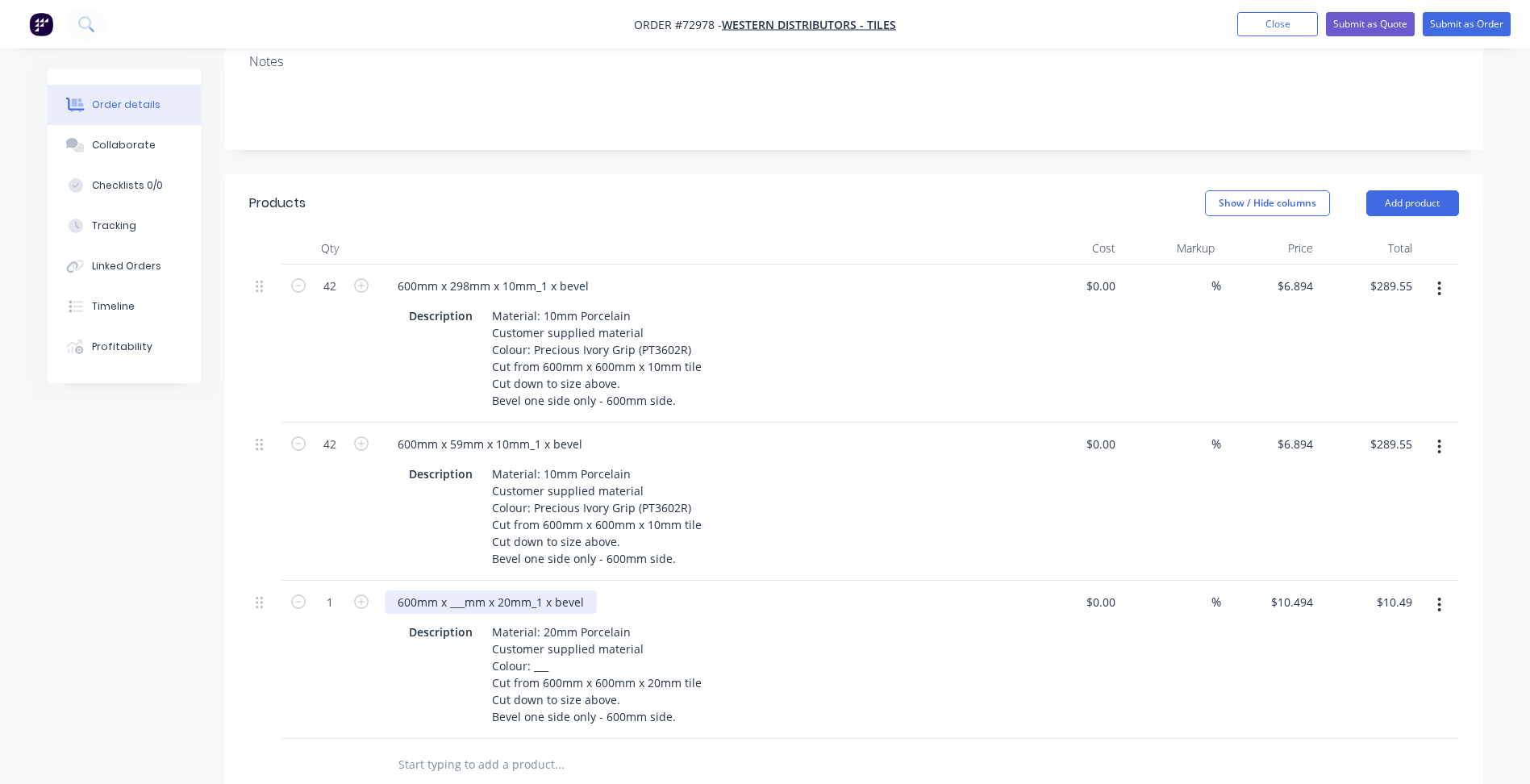
click at [465, 591] on div "600mm x ___mm x 20mm_1 x bevel" at bounding box center [491, 602] width 212 height 24
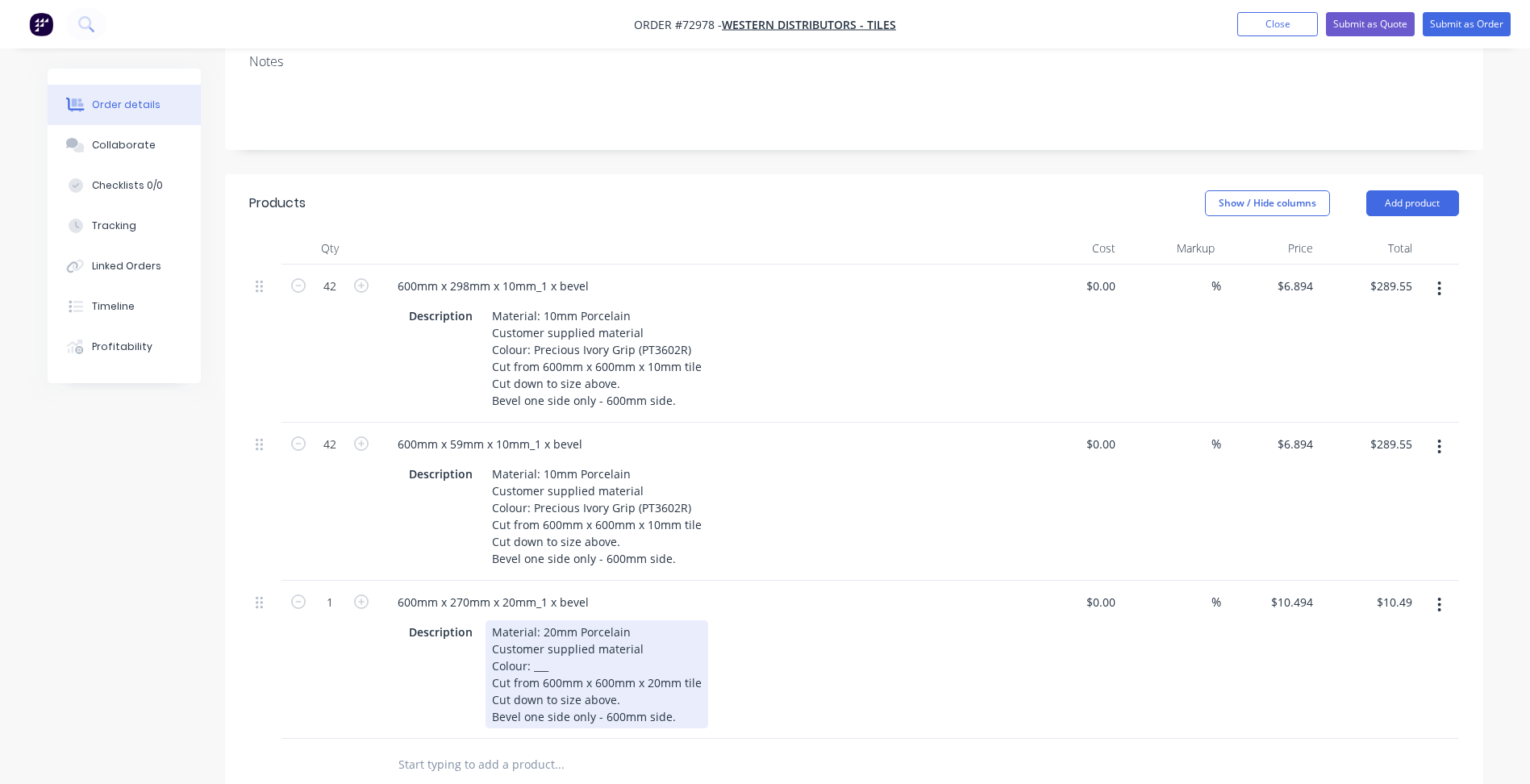
click at [545, 620] on div "Material: 20mm Porcelain Customer supplied material Colour: ___ Cut from 600mm …" at bounding box center [597, 673] width 223 height 108
click at [544, 620] on div "Material: 20mm Porcelain Customer supplied material Colour: ___ Cut from 600mm …" at bounding box center [597, 673] width 223 height 108
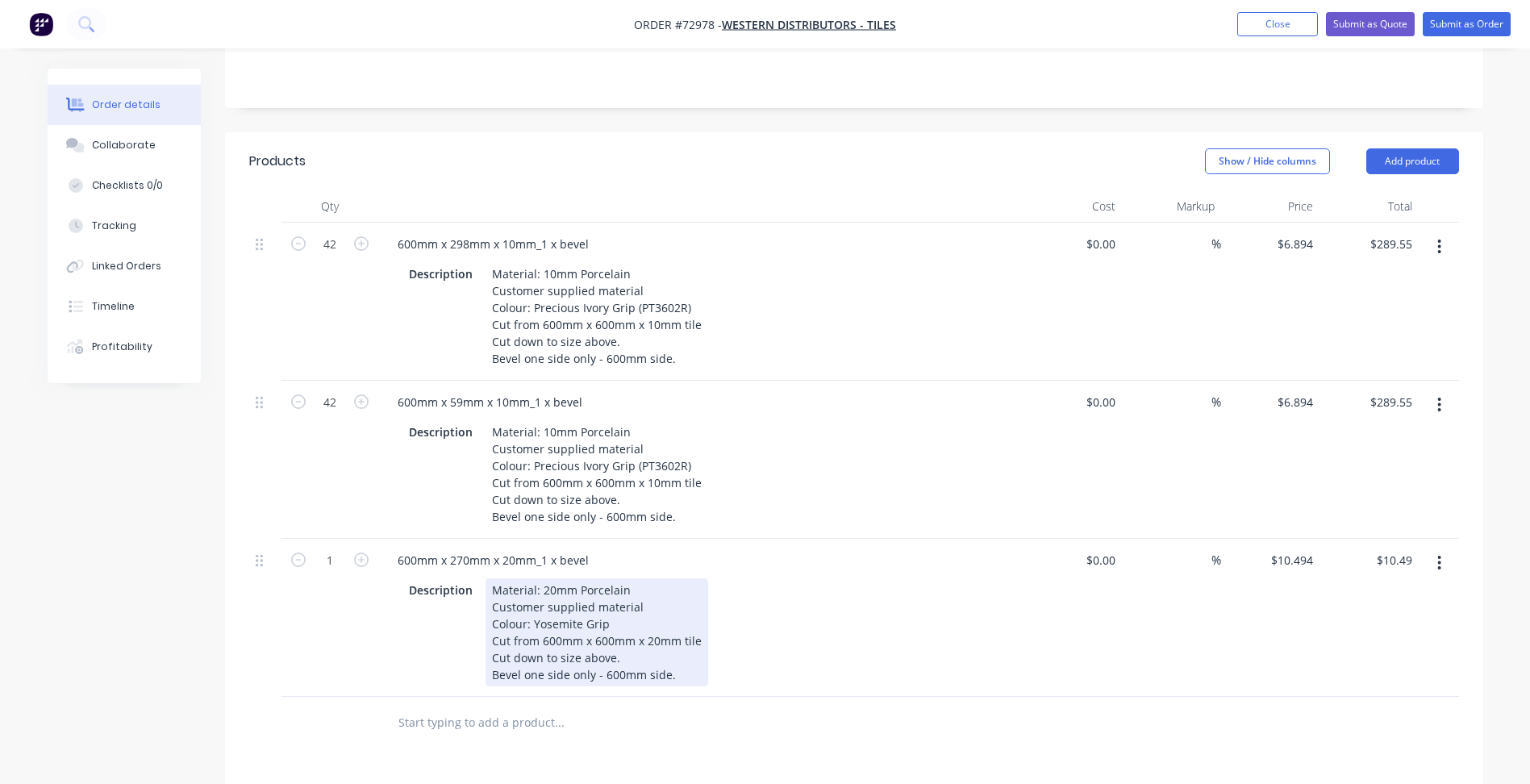
scroll to position [403, 0]
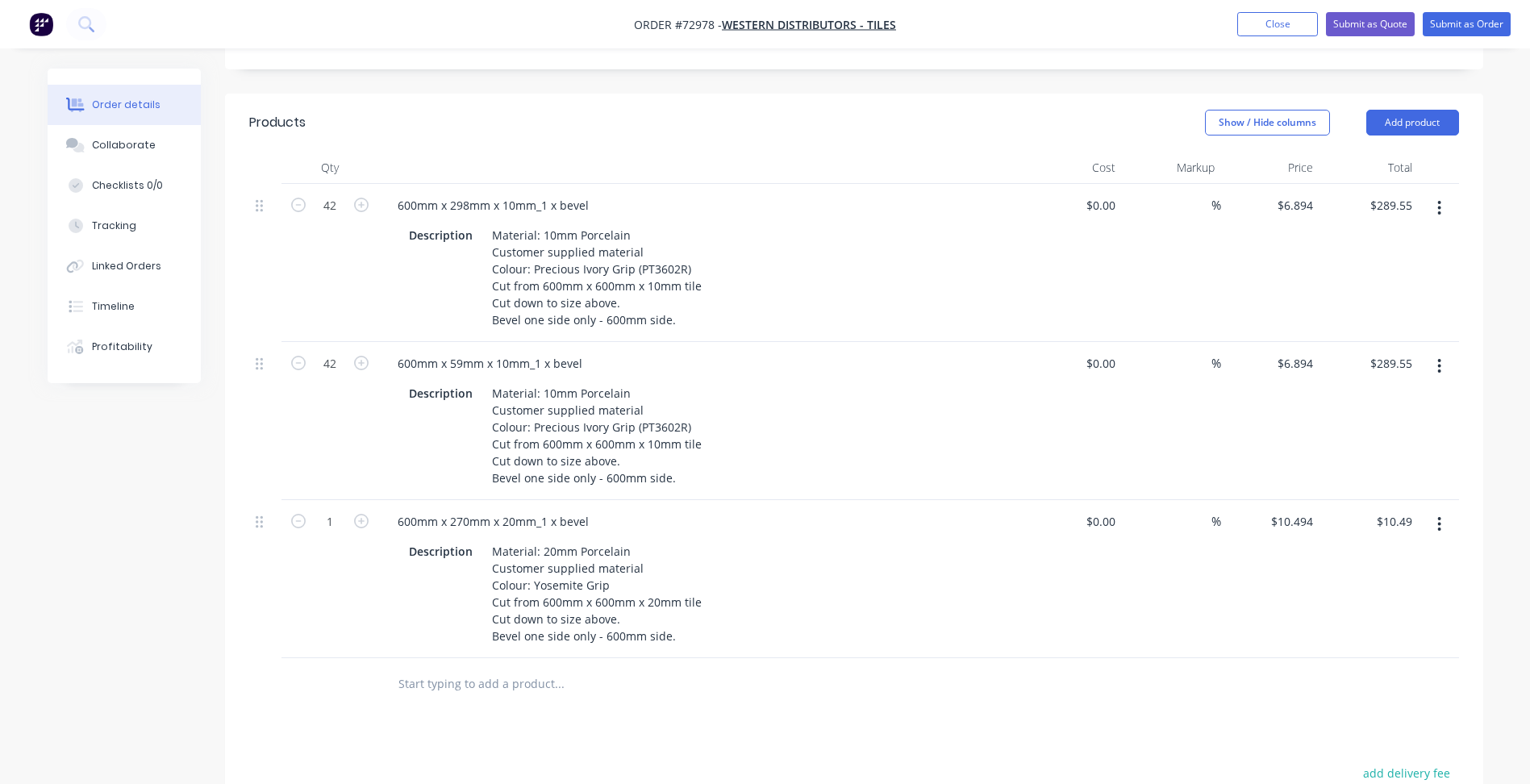
click at [1447, 510] on button "button" at bounding box center [1439, 524] width 38 height 29
click at [1373, 587] on div "Duplicate" at bounding box center [1382, 598] width 124 height 24
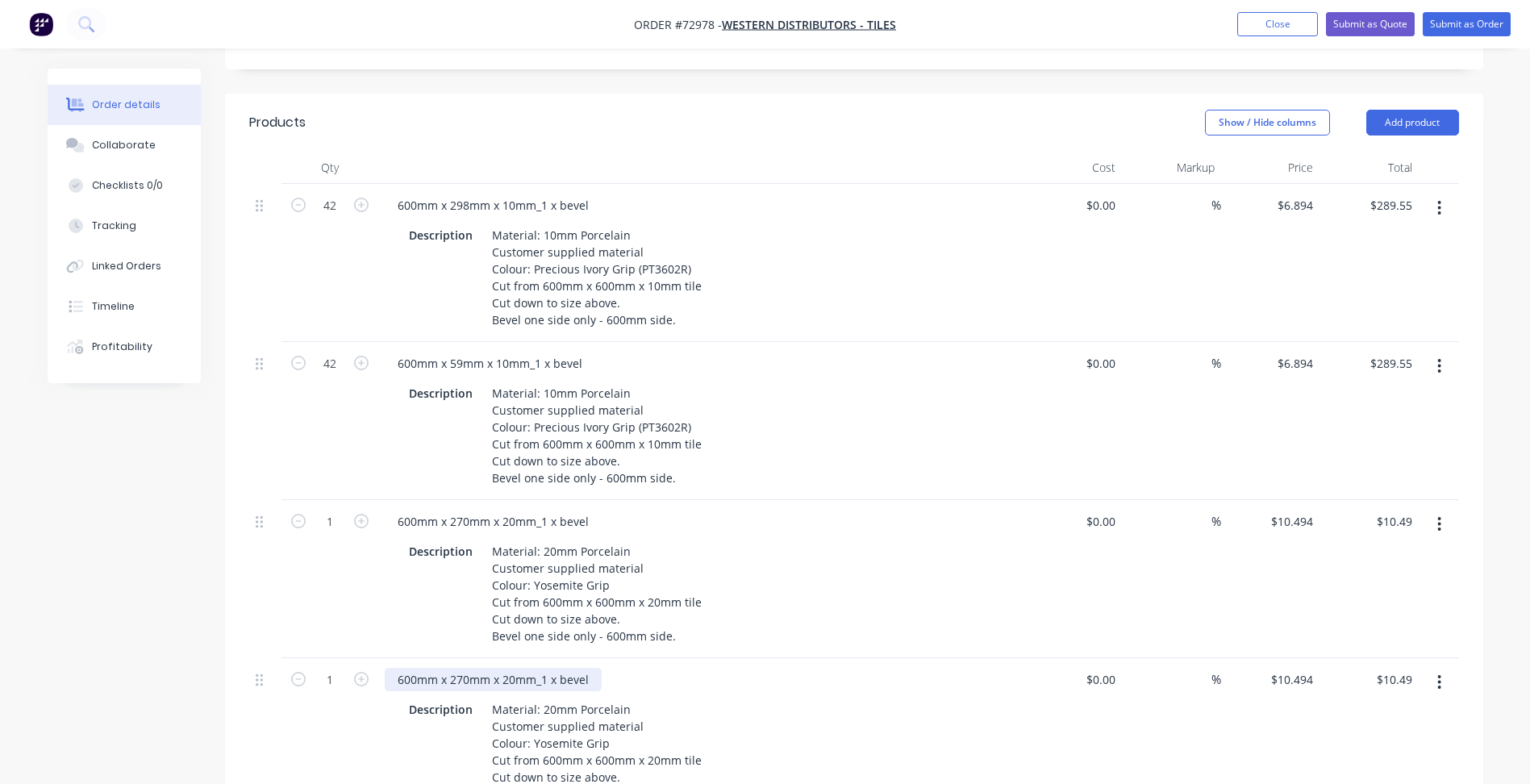
click at [461, 668] on div "600mm x 270mm x 20mm_1 x bevel" at bounding box center [493, 679] width 217 height 24
click at [470, 668] on div "600mm x 270mm x 20mm_1 x bevel" at bounding box center [493, 679] width 217 height 24
click at [345, 508] on div "1" at bounding box center [330, 519] width 42 height 24
click at [339, 510] on input "1" at bounding box center [330, 521] width 42 height 24
type input "44"
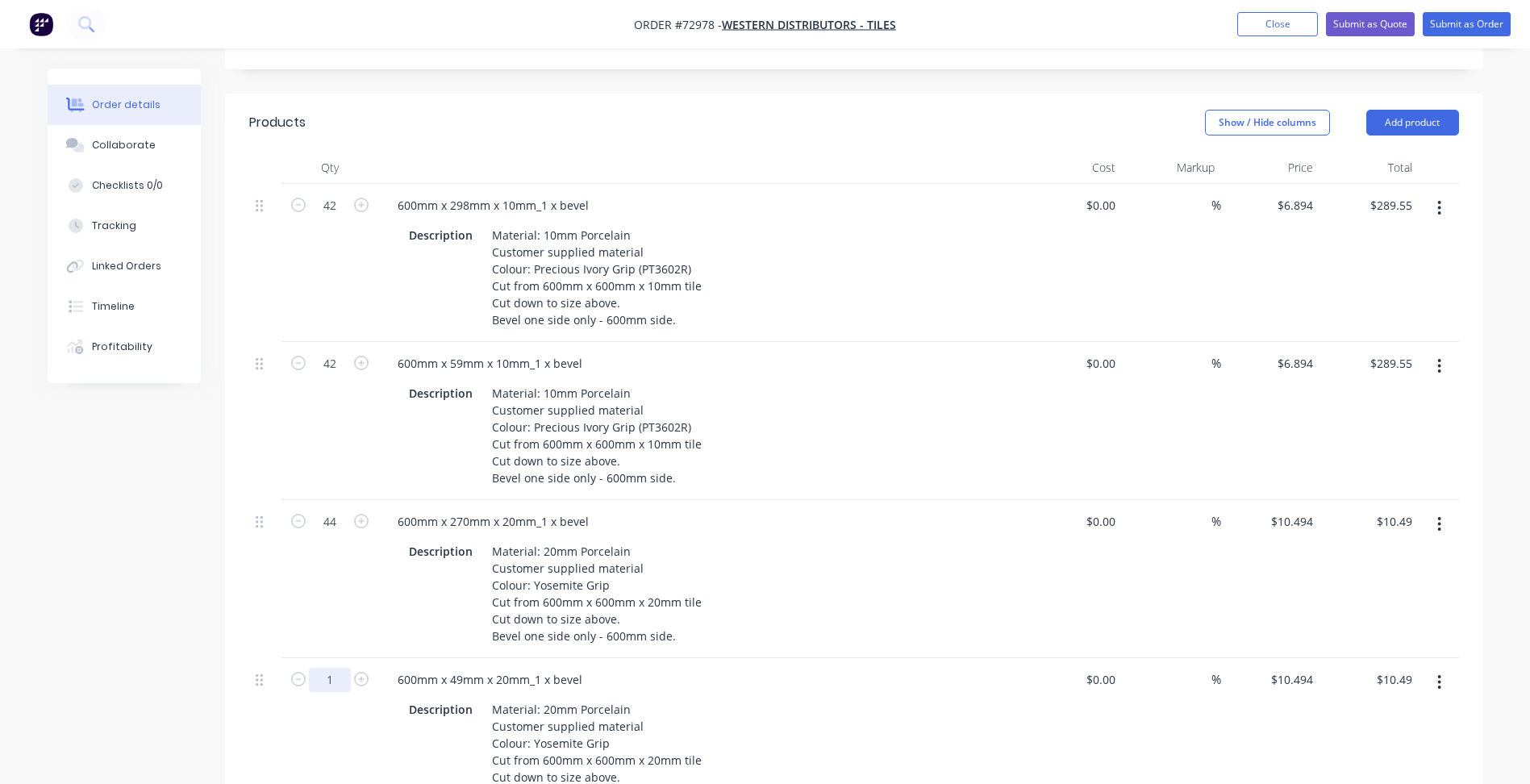
type input "$461.74"
click at [325, 668] on input "1" at bounding box center [330, 679] width 42 height 24
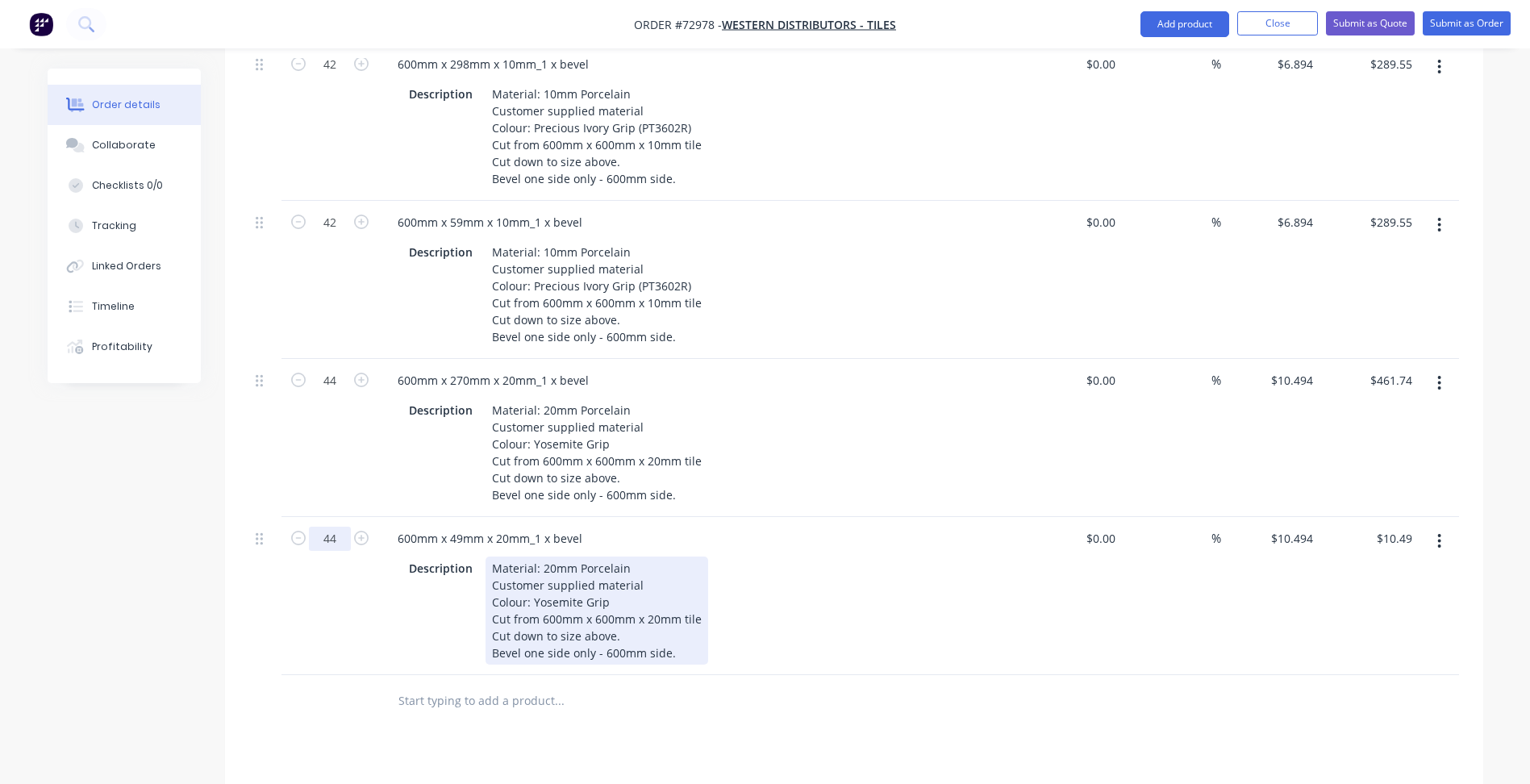
scroll to position [565, 0]
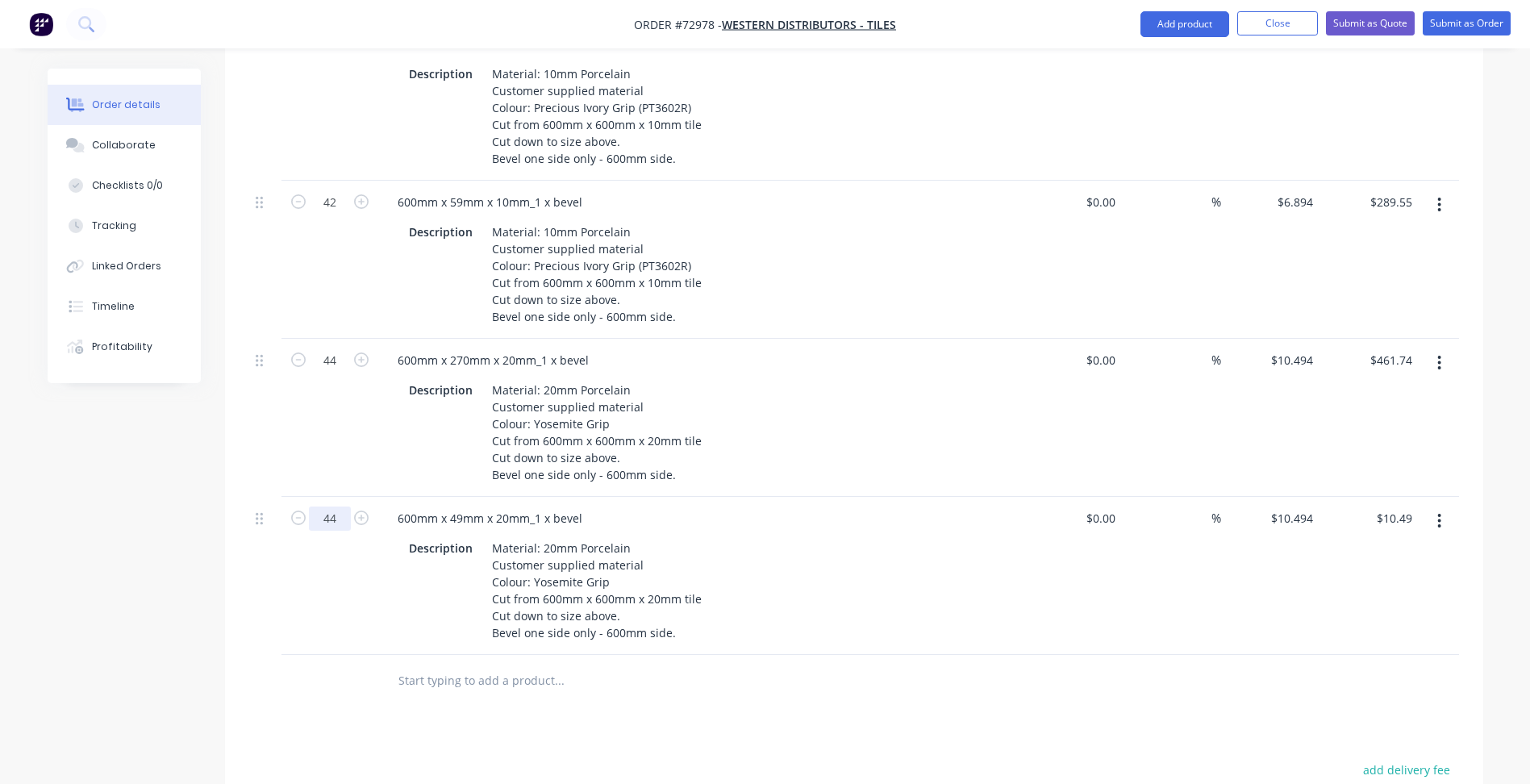
type input "44"
type input "$461.74"
click at [897, 686] on div "Products Show / Hide columns Add product Qty Cost Markup Price Total 42 600mm x…" at bounding box center [854, 513] width 1258 height 1162
click at [1439, 513] on icon "button" at bounding box center [1439, 521] width 4 height 18
click at [1366, 584] on div "Duplicate" at bounding box center [1382, 595] width 124 height 24
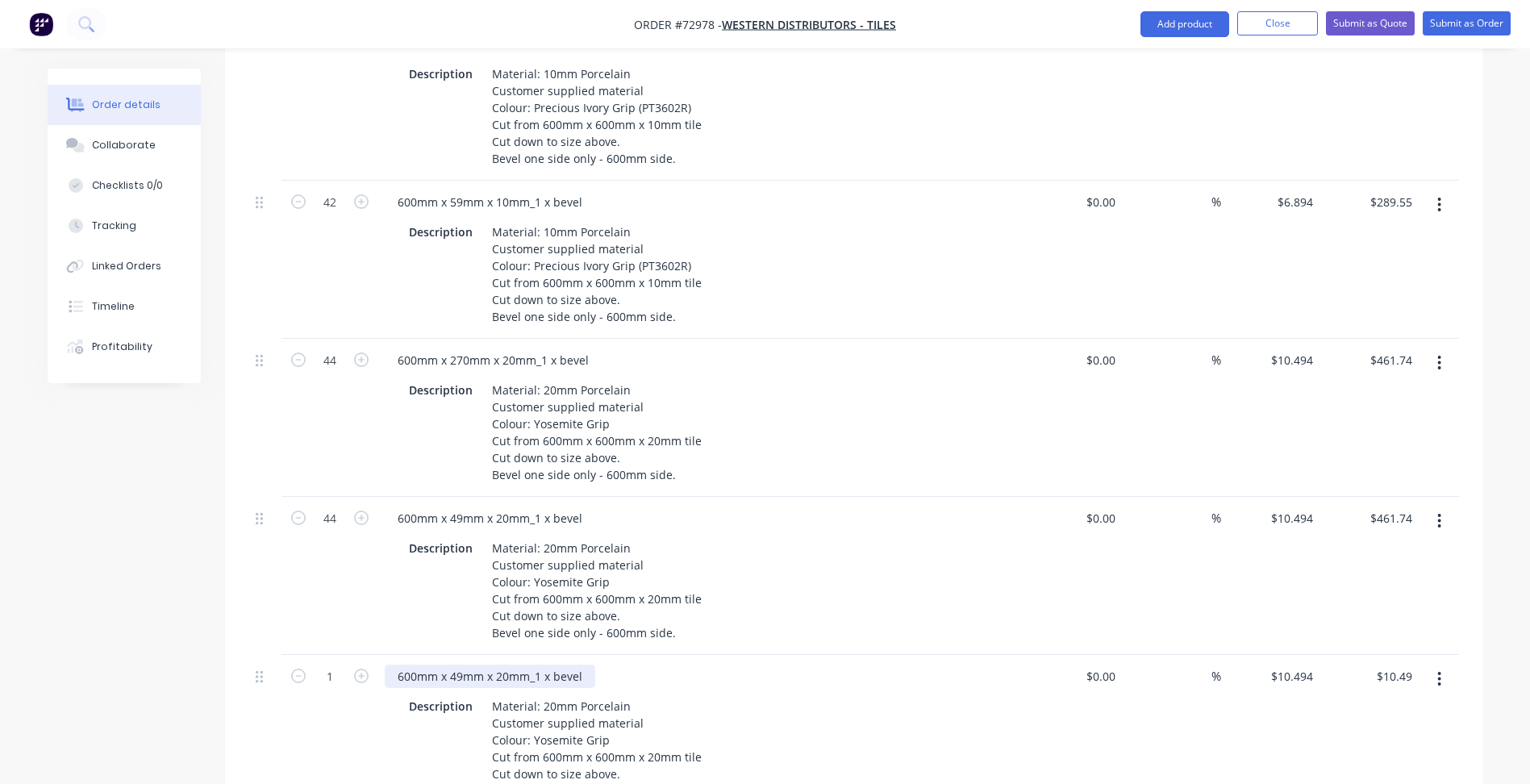
click at [503, 665] on div "600mm x 49mm x 20mm_1 x bevel" at bounding box center [490, 676] width 211 height 24
click at [459, 665] on div "600mm x 49mm x 20mm_1 x bevel" at bounding box center [490, 676] width 211 height 24
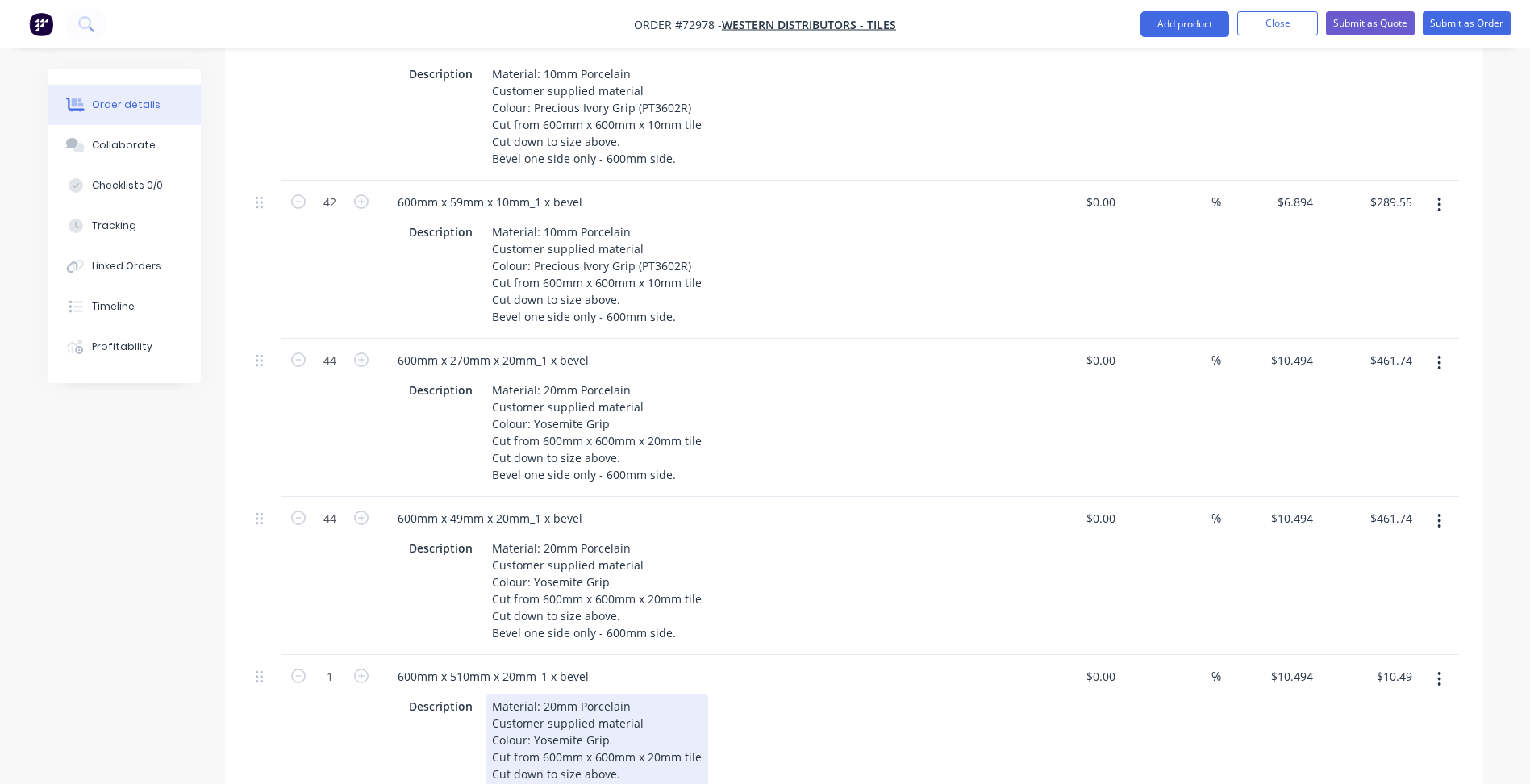
click at [549, 694] on div "Material: 20mm Porcelain Customer supplied material Colour: Yosemite Grip Cut f…" at bounding box center [597, 748] width 223 height 108
drag, startPoint x: 534, startPoint y: 694, endPoint x: 604, endPoint y: 696, distance: 70.0
click at [604, 696] on div "Material: 20mm Porcelain Customer supplied material Colour: Yosemite Grip Cut f…" at bounding box center [597, 748] width 223 height 108
click at [610, 699] on div "Material: 20mm Porcelain Customer supplied material Colour: Yosemite Grip Cut f…" at bounding box center [597, 748] width 223 height 108
drag, startPoint x: 604, startPoint y: 697, endPoint x: 531, endPoint y: 695, distance: 73.0
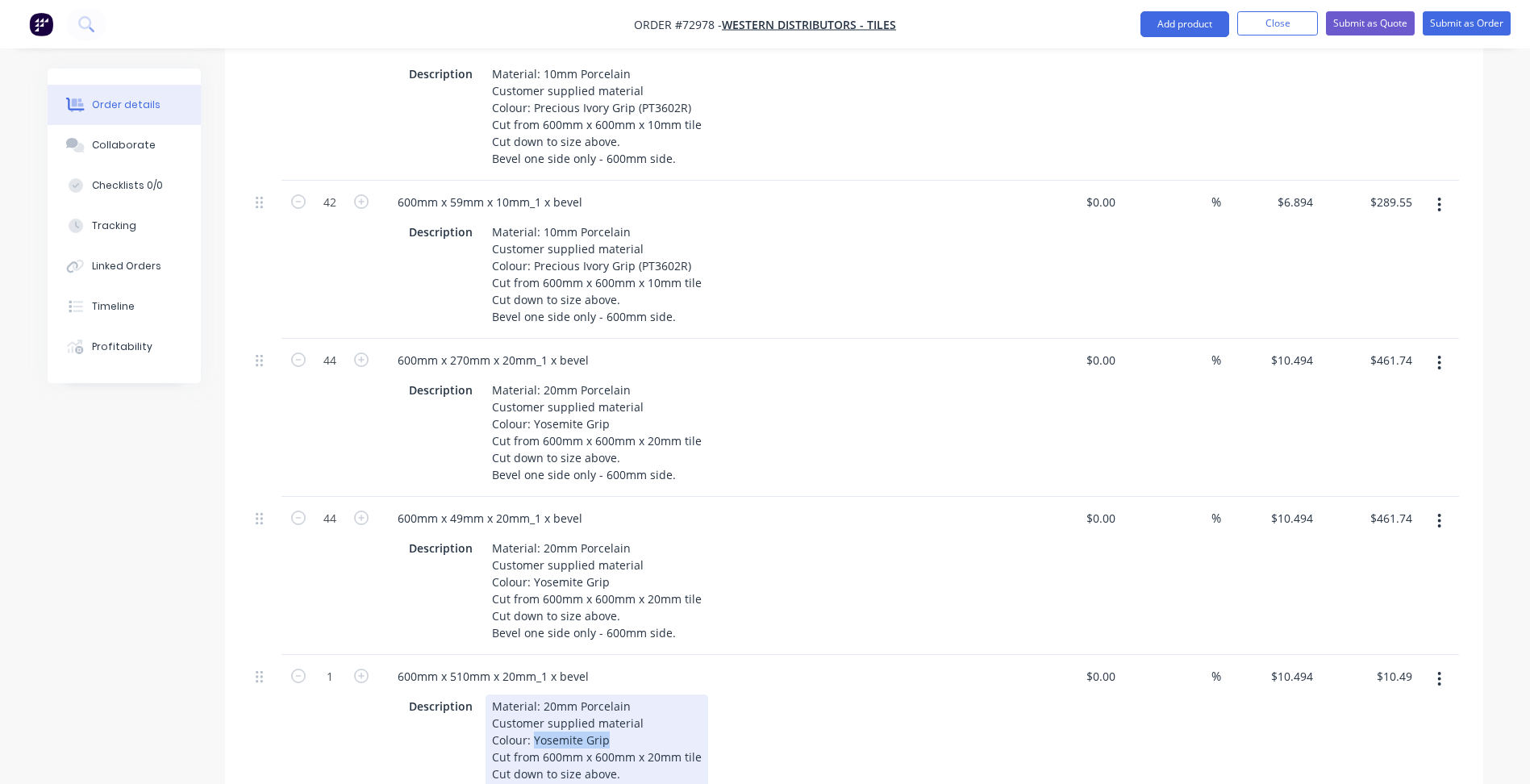
click at [531, 695] on div "Material: 20mm Porcelain Customer supplied material Colour: Yosemite Grip Cut f…" at bounding box center [597, 748] width 223 height 108
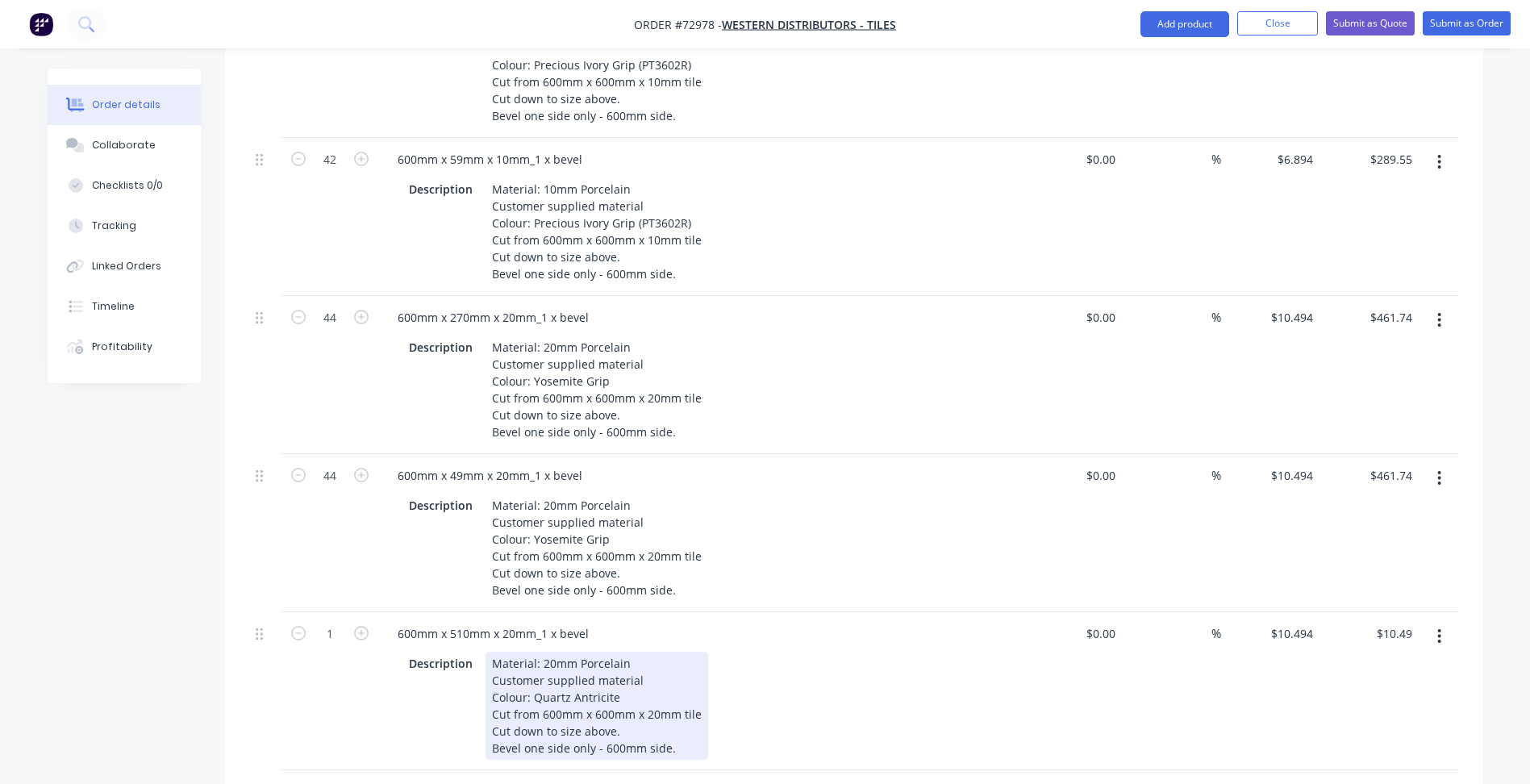
scroll to position [645, 0]
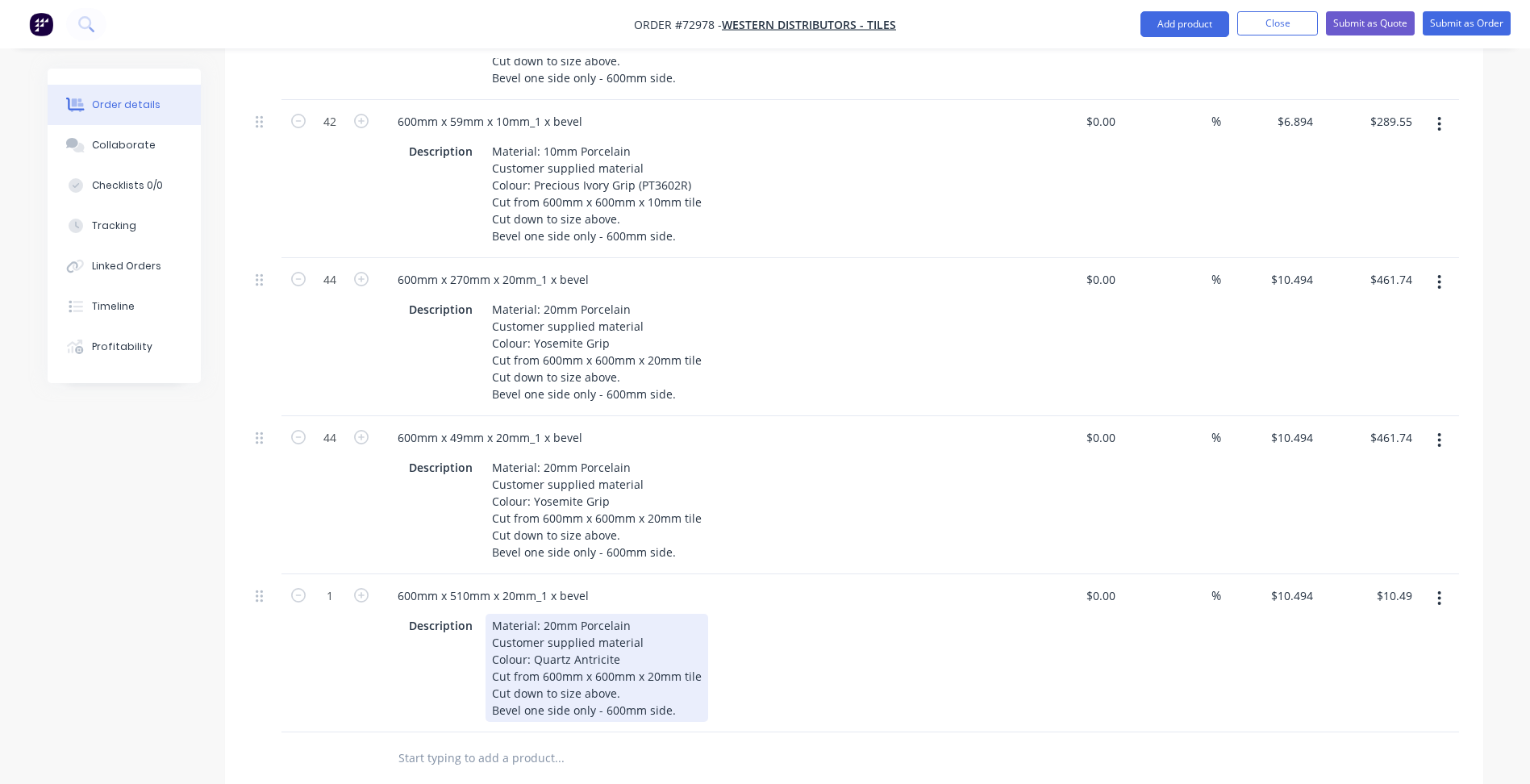
click at [634, 648] on div "Material: 20mm Porcelain Customer supplied material Colour: Quartz Antricite Cu…" at bounding box center [597, 667] width 223 height 108
click at [612, 669] on div "Material: 20mm Porcelain Customer supplied material Colour: Quartz Antricite Cu…" at bounding box center [636, 667] width 302 height 108
click at [608, 665] on div "Material: 20mm Porcelain Customer supplied material Colour: Quartz Antricite Cu…" at bounding box center [636, 667] width 302 height 108
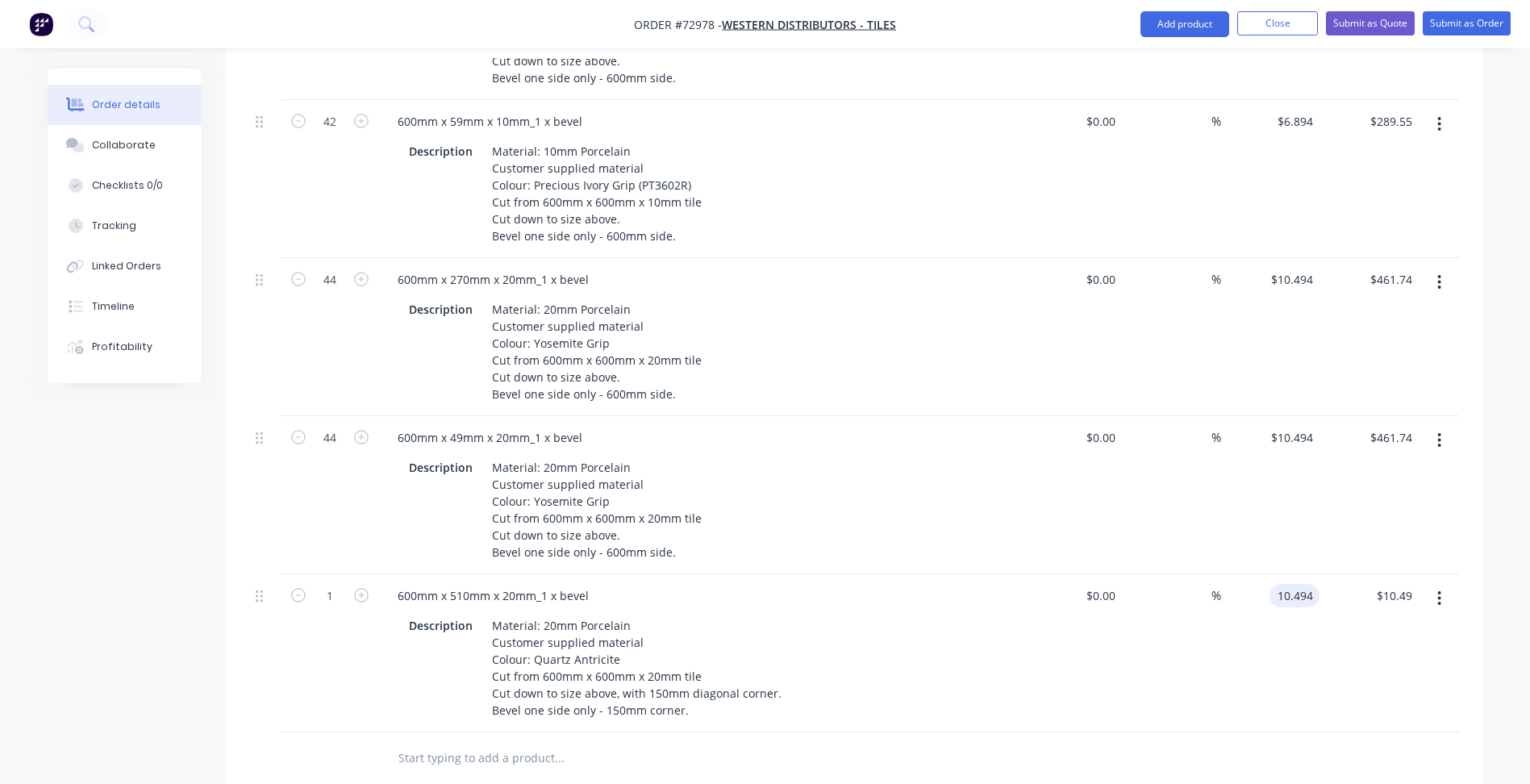
click at [1292, 584] on input "10.494" at bounding box center [1298, 595] width 44 height 24
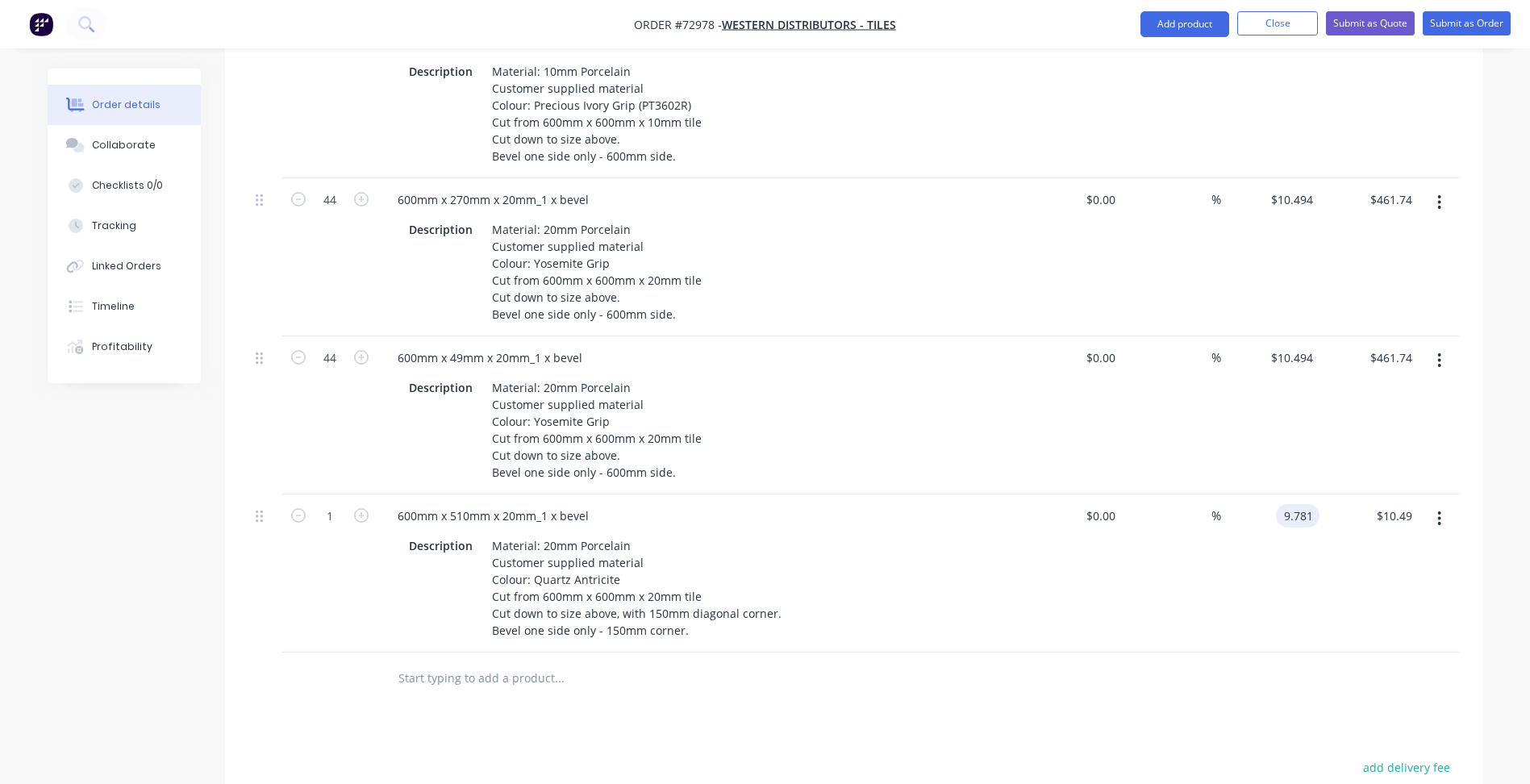
scroll to position [726, 0]
type input "$9.781"
type input "$9.78"
click at [1437, 503] on button "button" at bounding box center [1439, 517] width 38 height 29
click at [1361, 580] on div "Duplicate" at bounding box center [1382, 592] width 124 height 24
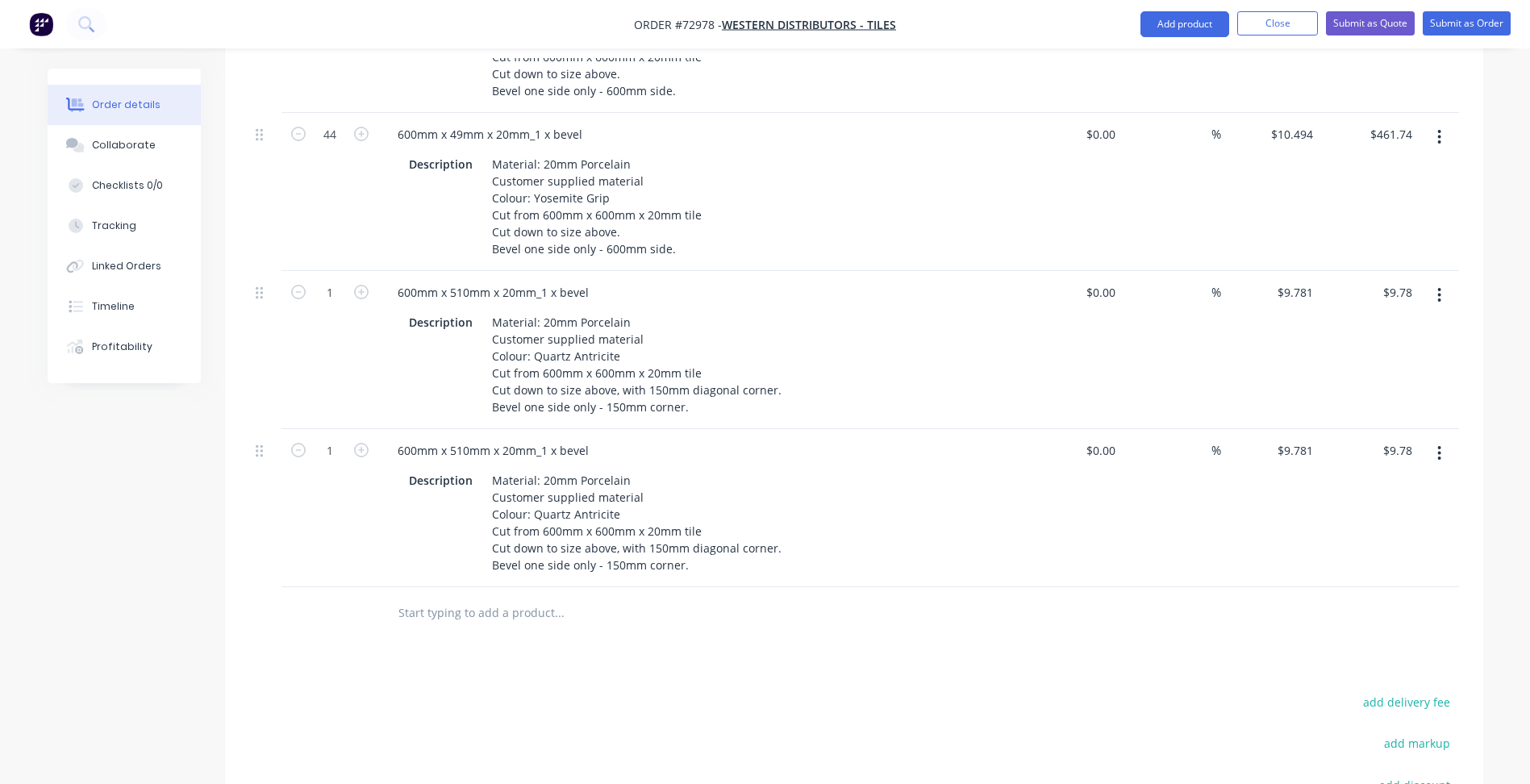
scroll to position [968, 0]
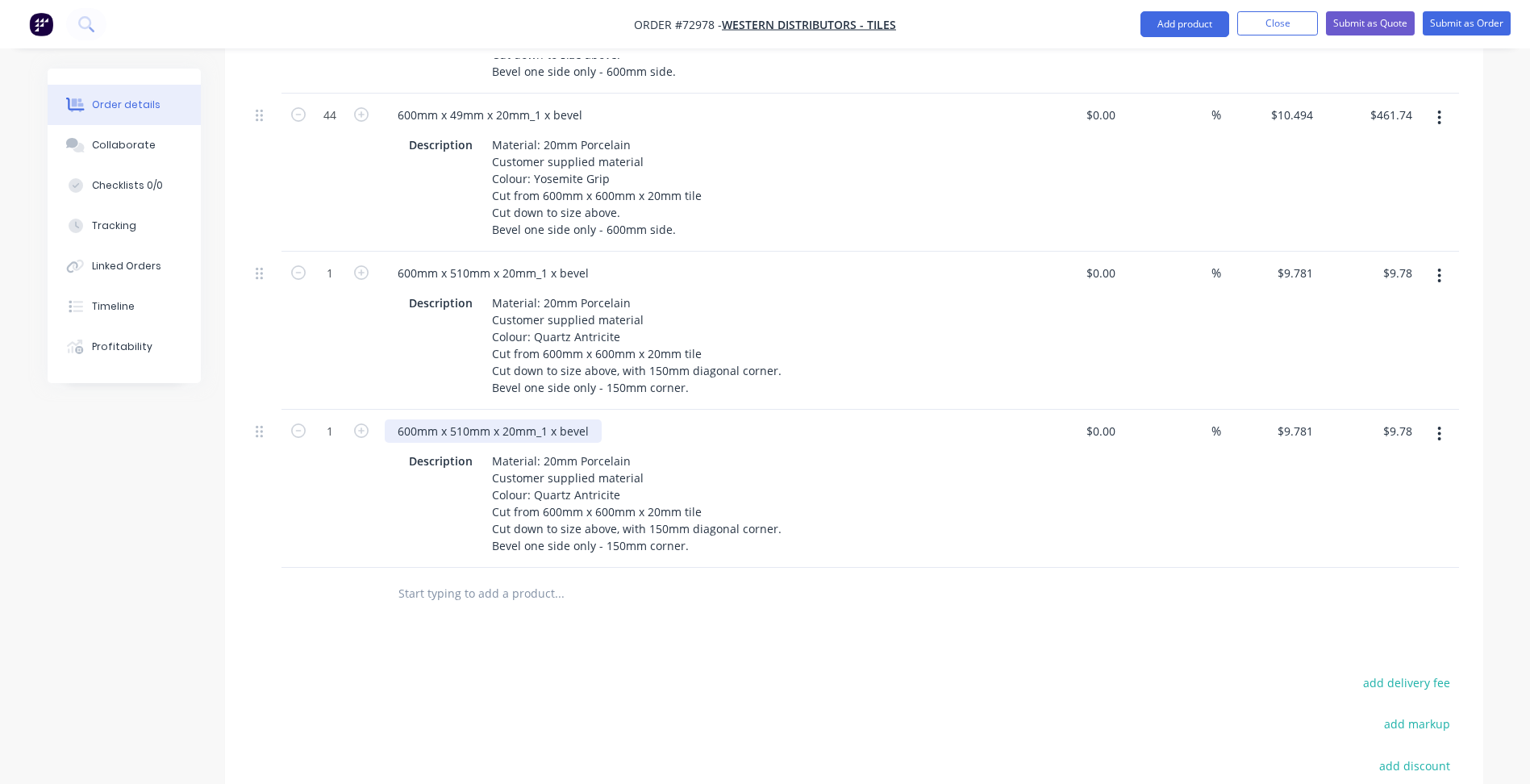
click at [465, 419] on div "600mm x 510mm x 20mm_1 x bevel" at bounding box center [493, 431] width 217 height 24
click at [470, 419] on div "600mm x 510mm x 20mm_1 x bevel" at bounding box center [493, 431] width 217 height 24
drag, startPoint x: 417, startPoint y: 385, endPoint x: 392, endPoint y: 386, distance: 25.0
click at [392, 419] on div "600mm x 510mm x 20mm_1 x bevel" at bounding box center [493, 431] width 217 height 24
click at [468, 419] on div "150mm x 510mm x 20mm_1 x bevel" at bounding box center [493, 431] width 217 height 24
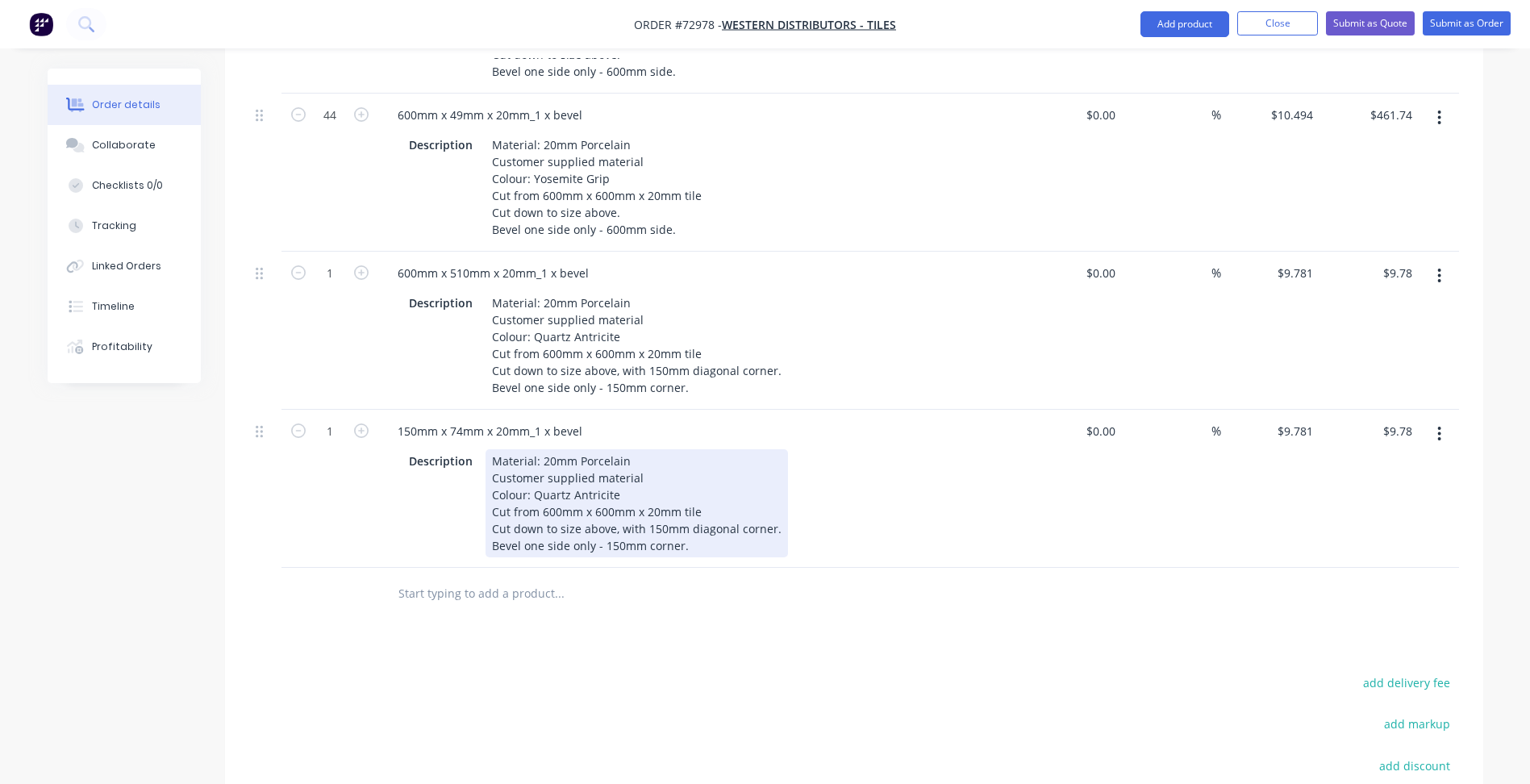
click at [650, 482] on div "Material: 20mm Porcelain Customer supplied material Colour: Quartz Antricite Cu…" at bounding box center [636, 502] width 302 height 108
drag, startPoint x: 492, startPoint y: 486, endPoint x: 778, endPoint y: 486, distance: 286.0
click at [778, 486] on div "Material: 20mm Porcelain Customer supplied material Colour: Quartz Antricite Cu…" at bounding box center [636, 502] width 302 height 108
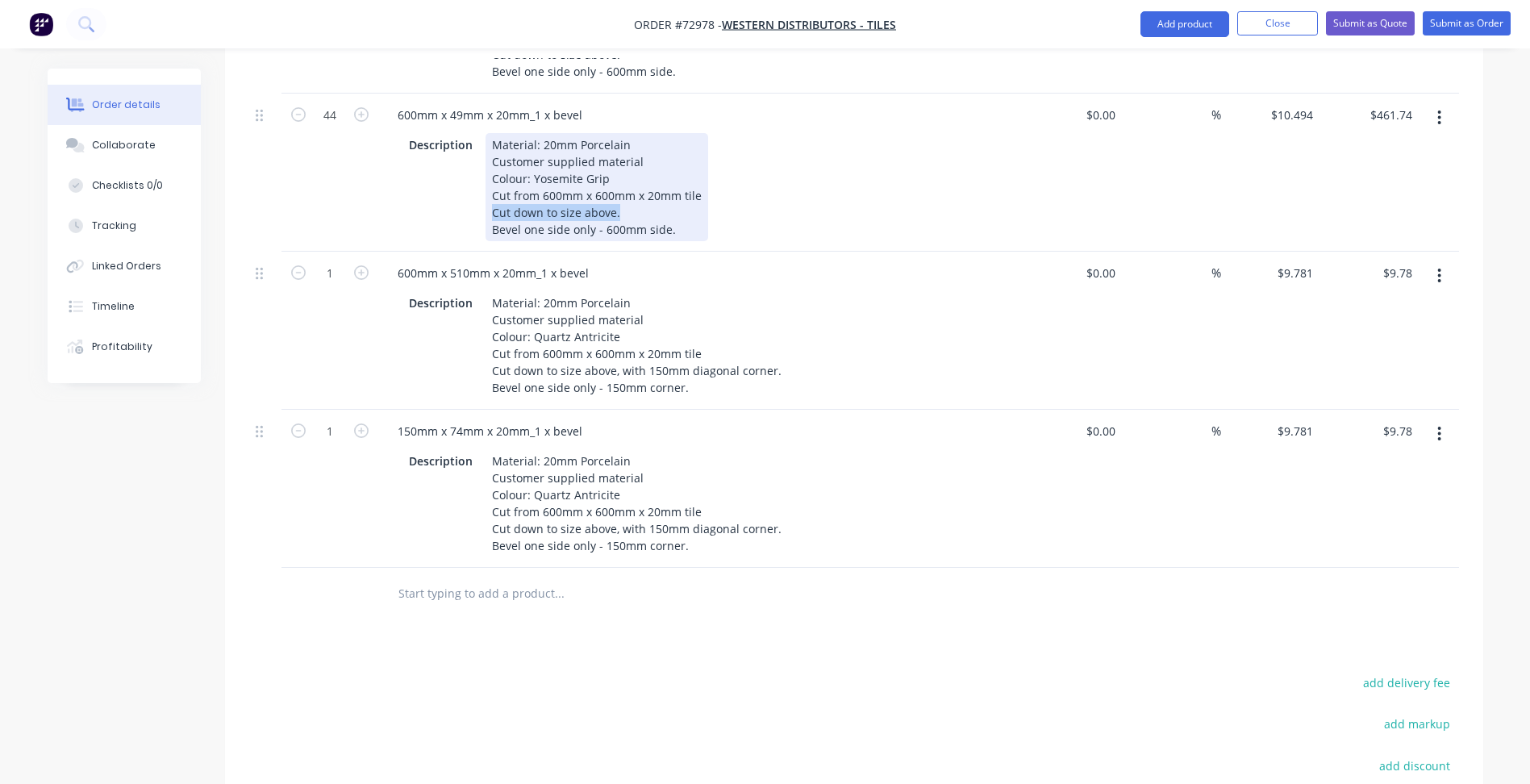
drag, startPoint x: 619, startPoint y: 169, endPoint x: 470, endPoint y: 163, distance: 149.1
click at [470, 163] on div "Description Material: 20mm Porcelain Customer supplied material Colour: Yosemit…" at bounding box center [697, 187] width 591 height 108
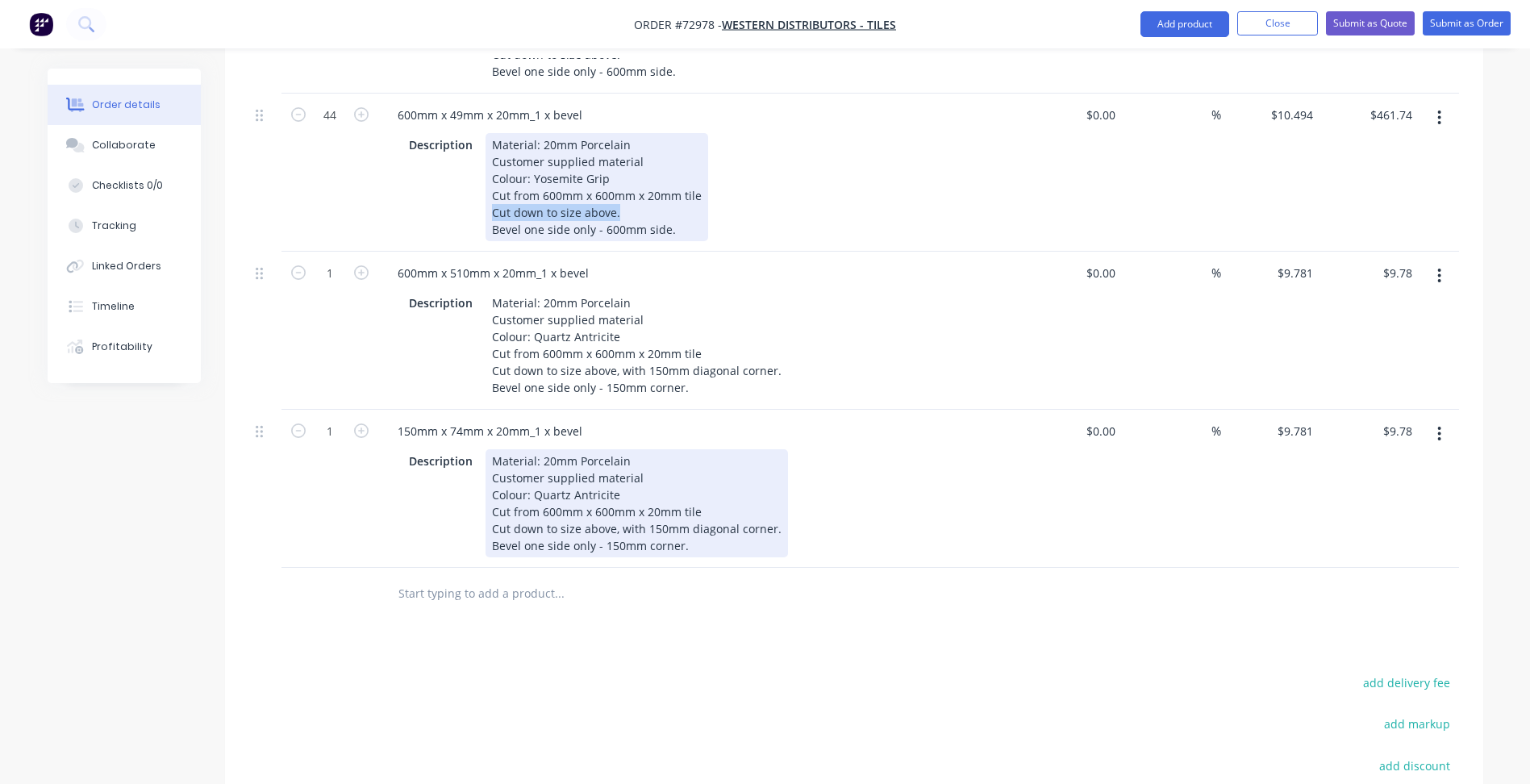
copy div "Cut down to size above."
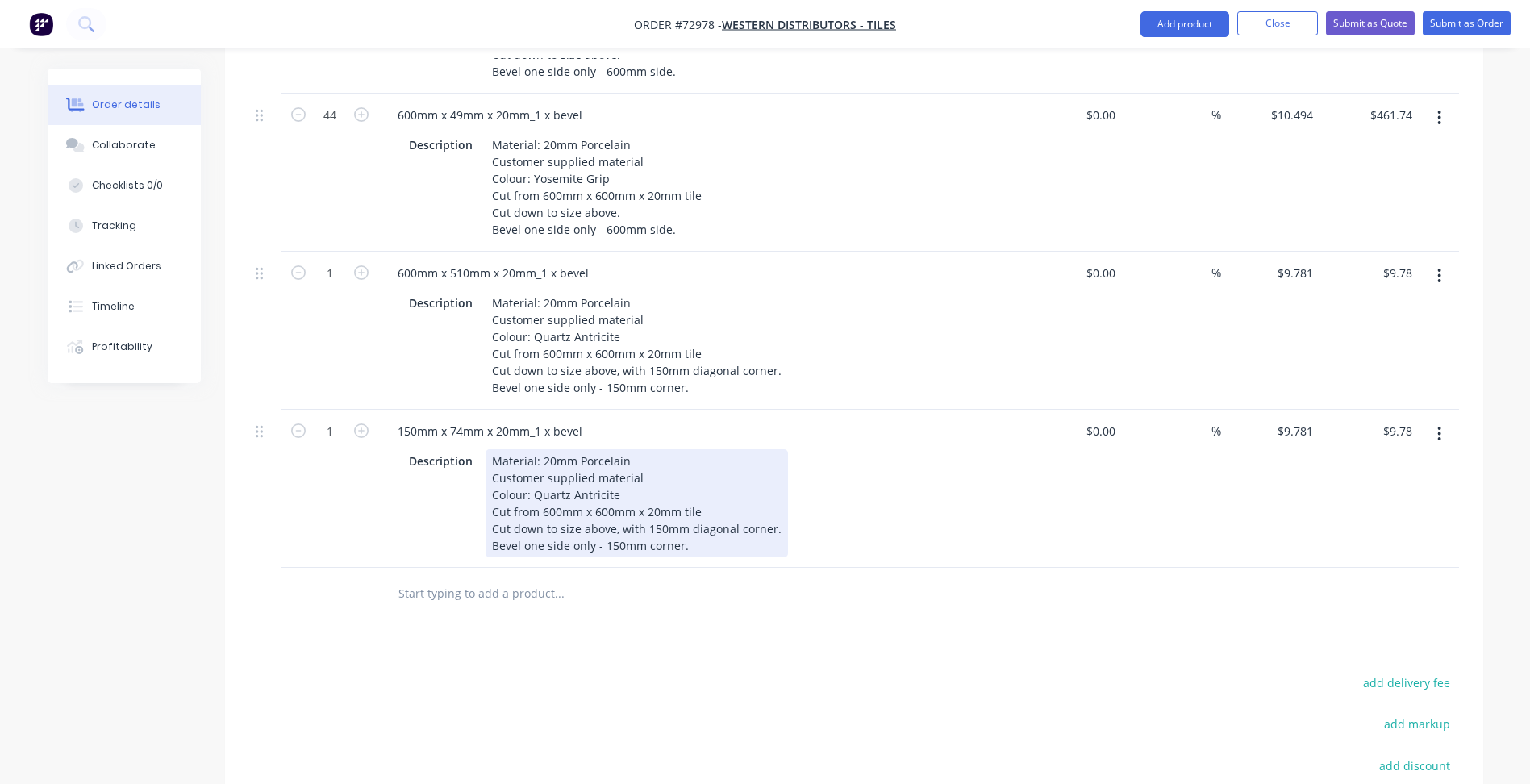
click at [532, 488] on div "Material: 20mm Porcelain Customer supplied material Colour: Quartz Antricite Cu…" at bounding box center [636, 502] width 302 height 108
paste div
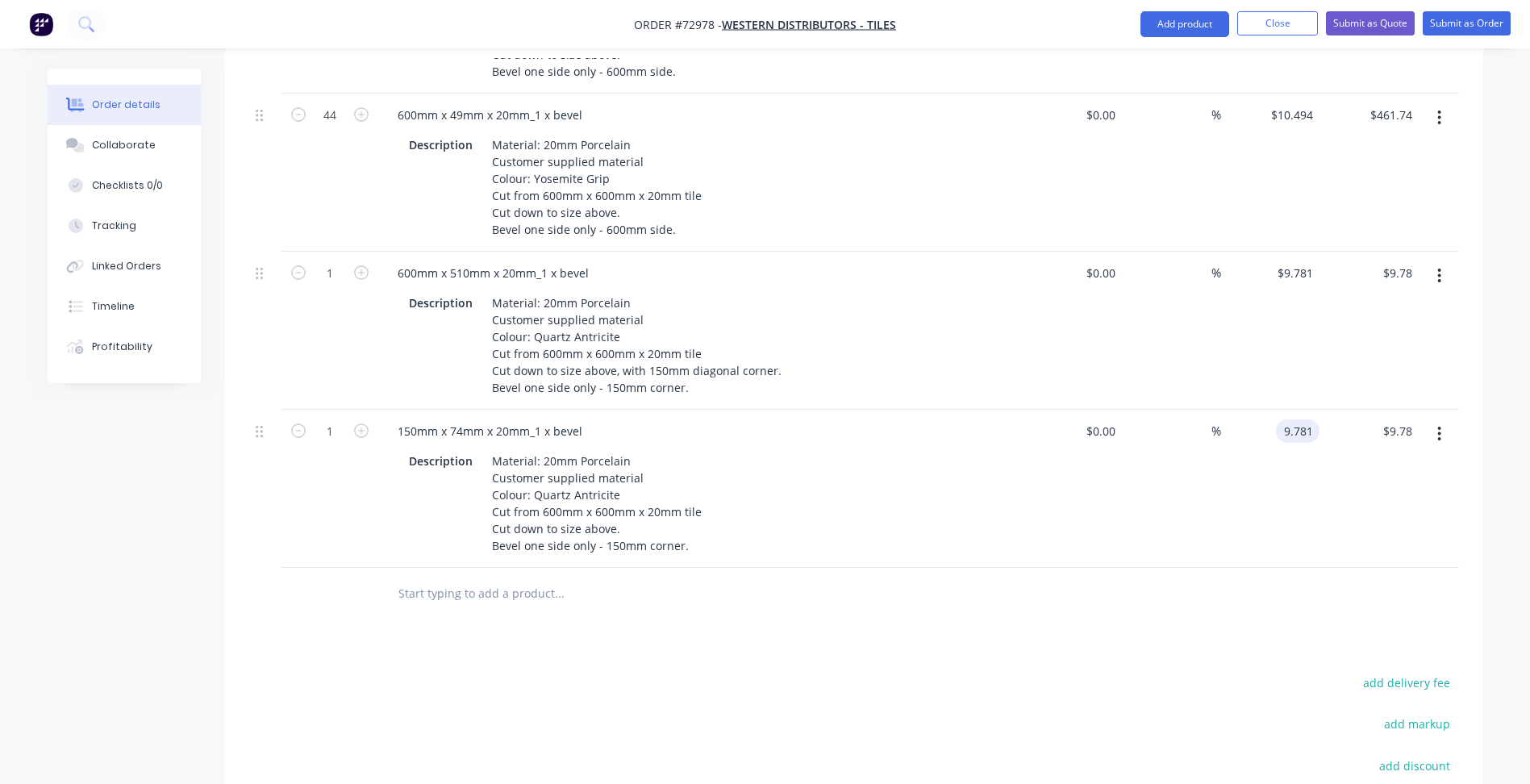
click at [1305, 419] on input "9.781" at bounding box center [1300, 431] width 37 height 24
type input "$3.695"
type input "$3.70"
type input "$3.695"
click at [1439, 267] on icon "button" at bounding box center [1439, 275] width 4 height 18
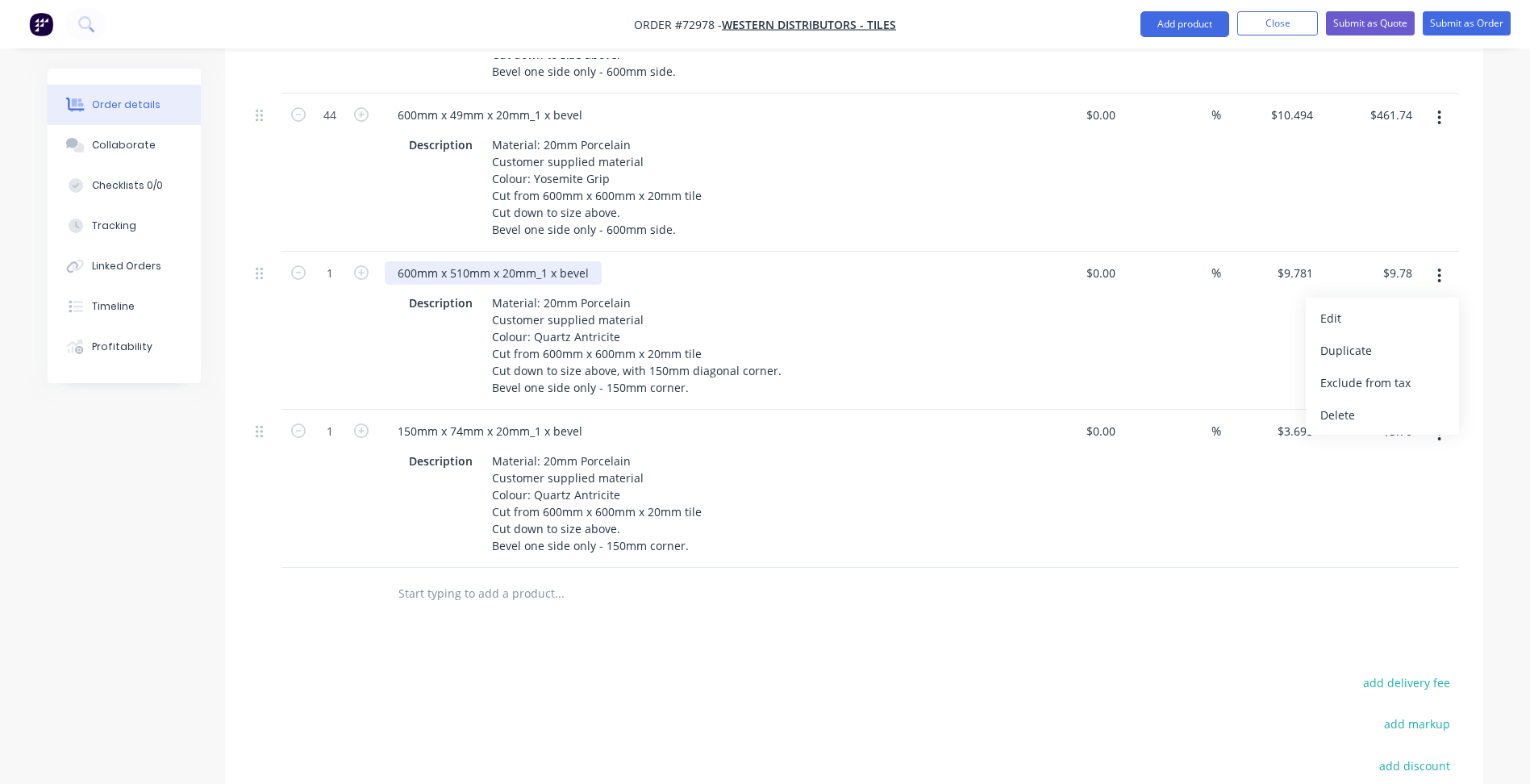
click at [413, 261] on div "600mm x 510mm x 20mm_1 x bevel" at bounding box center [493, 272] width 217 height 24
click at [1292, 261] on input "9.781" at bounding box center [1298, 272] width 44 height 24
type input "$15.634"
type input "$15.63"
type input "3.695"
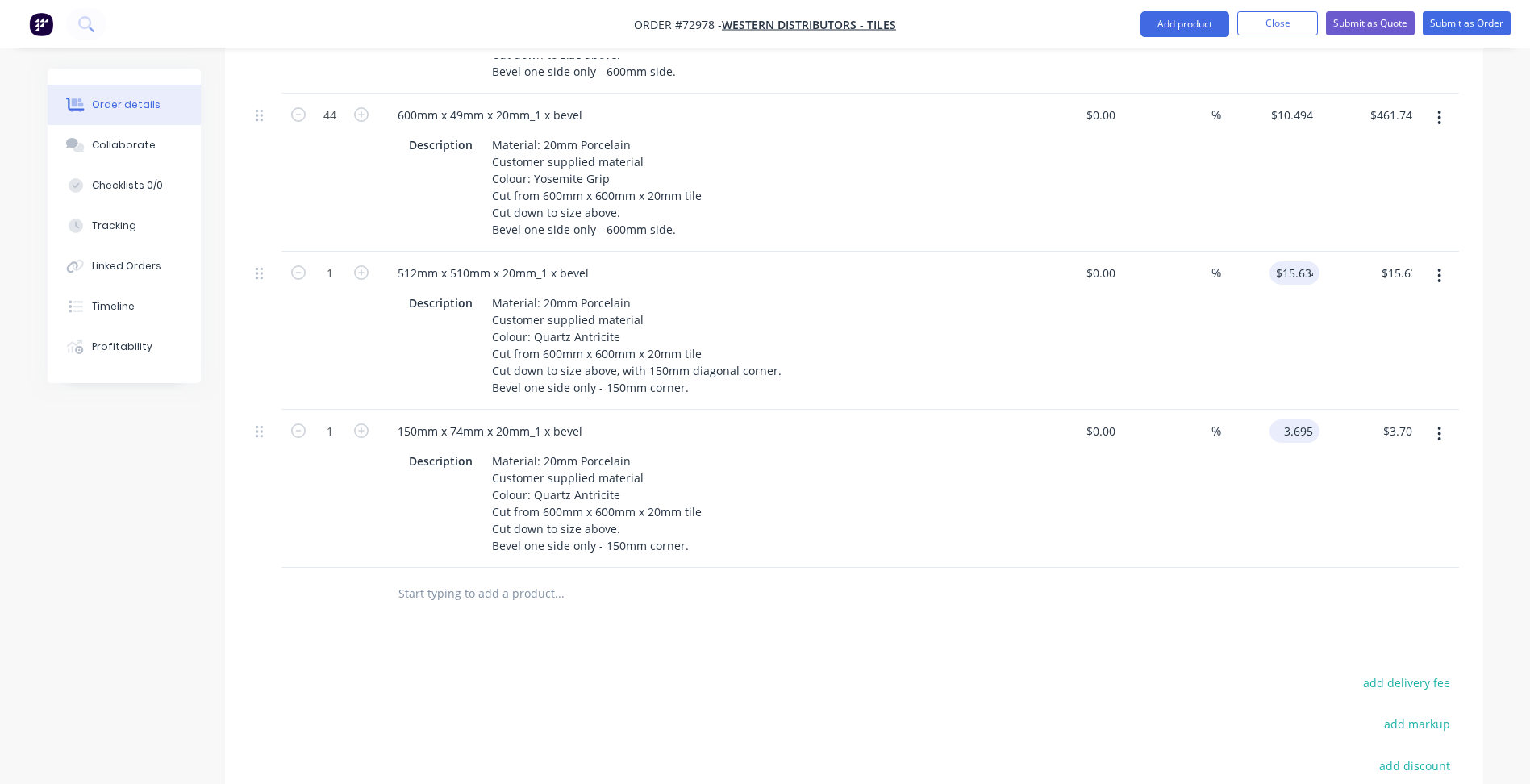
click at [1297, 419] on input "3.695" at bounding box center [1298, 431] width 44 height 24
type input "15.634"
type input "$3.695"
click at [1311, 261] on input "15.634" at bounding box center [1294, 272] width 50 height 24
type input "$15.635"
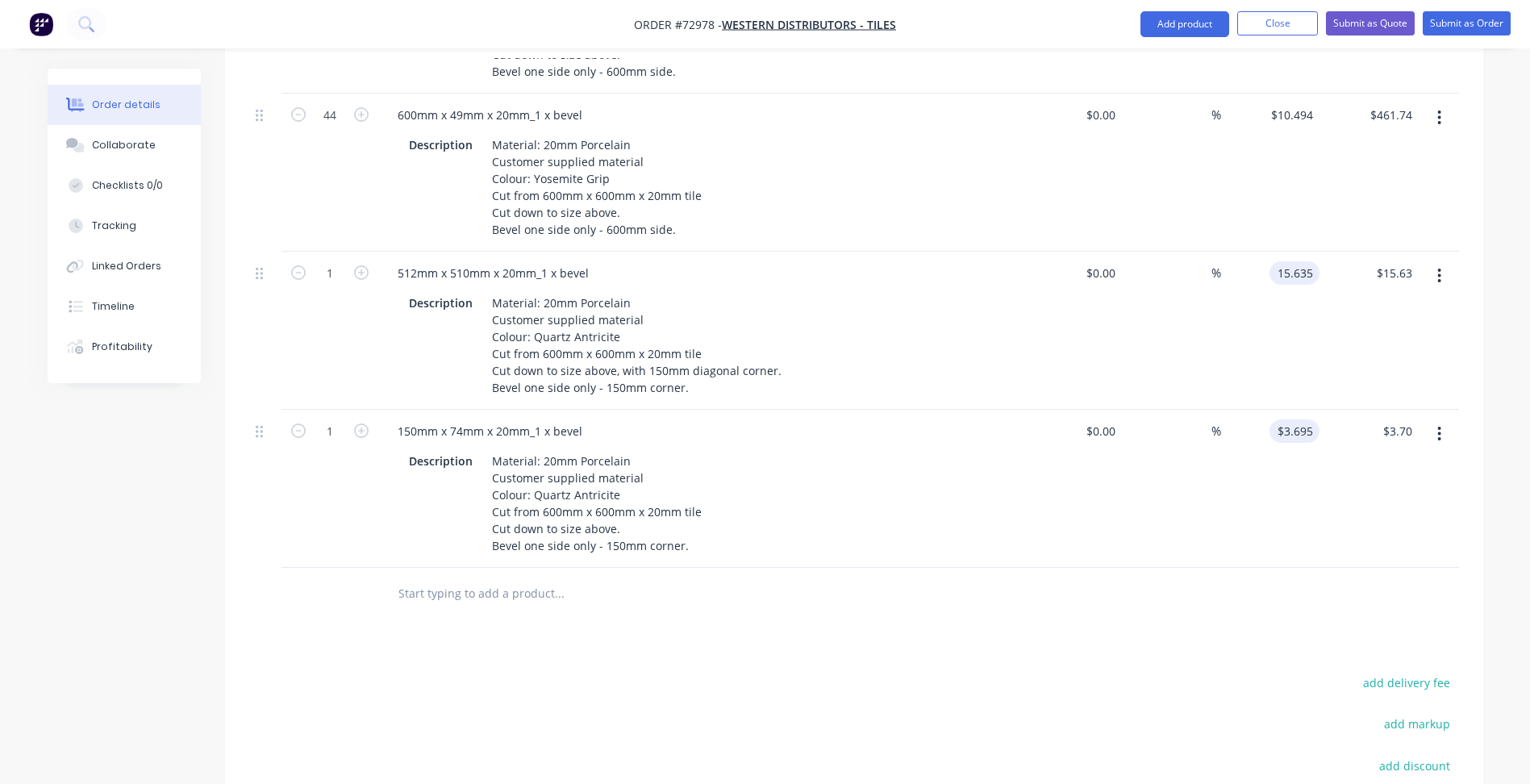
type input "$15.64"
type input "$3.695"
click at [1443, 261] on button "button" at bounding box center [1439, 275] width 38 height 29
click at [1326, 339] on div "Duplicate" at bounding box center [1382, 351] width 124 height 24
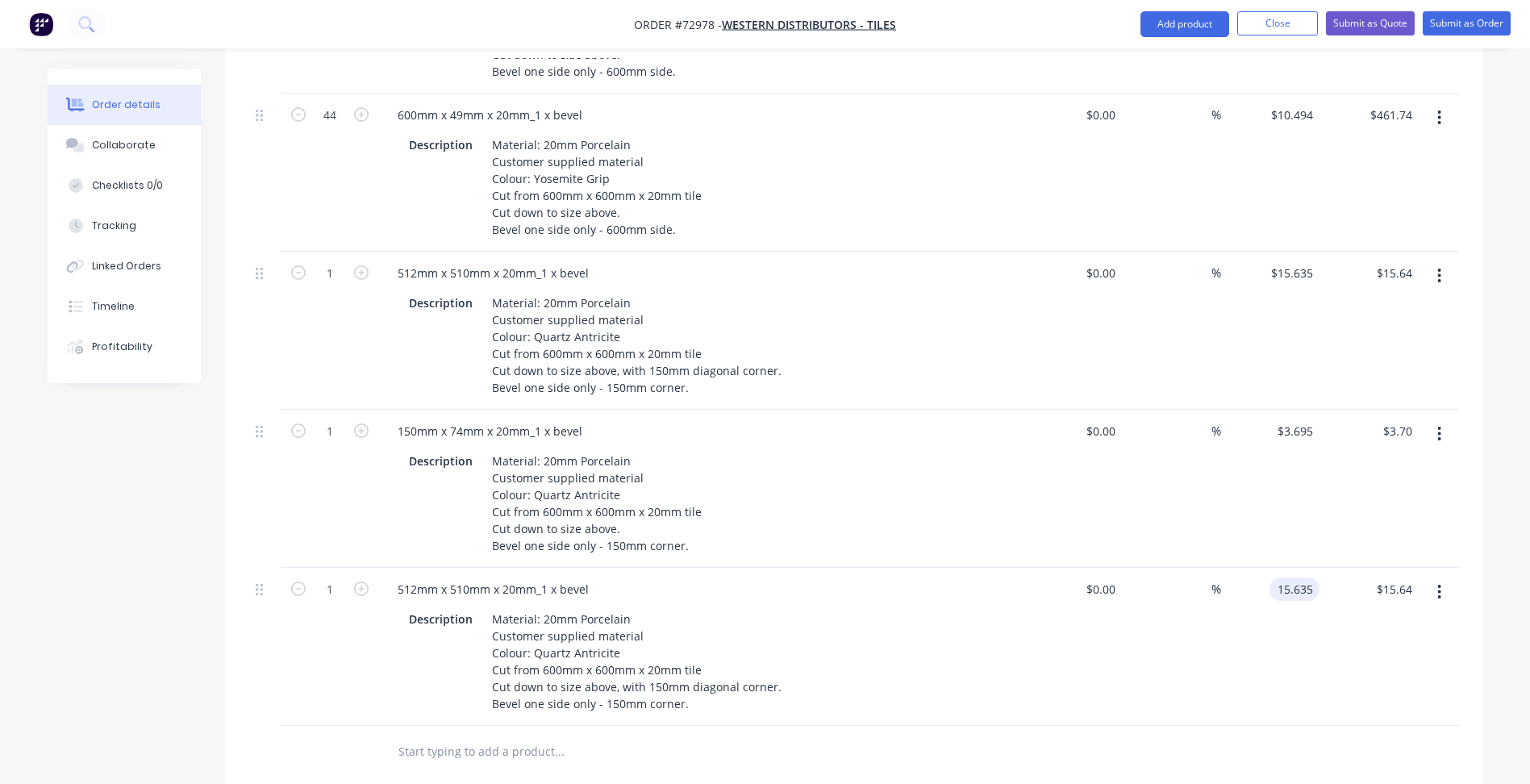
click at [1292, 577] on input "15.635" at bounding box center [1298, 589] width 44 height 24
type input "$14.828"
type input "$14.83"
click at [417, 577] on div "512mm x 510mm x 20mm_1 x bevel" at bounding box center [493, 589] width 217 height 24
click at [413, 577] on div "512mm x 510mm x 20mm_1 x bevel" at bounding box center [493, 589] width 217 height 24
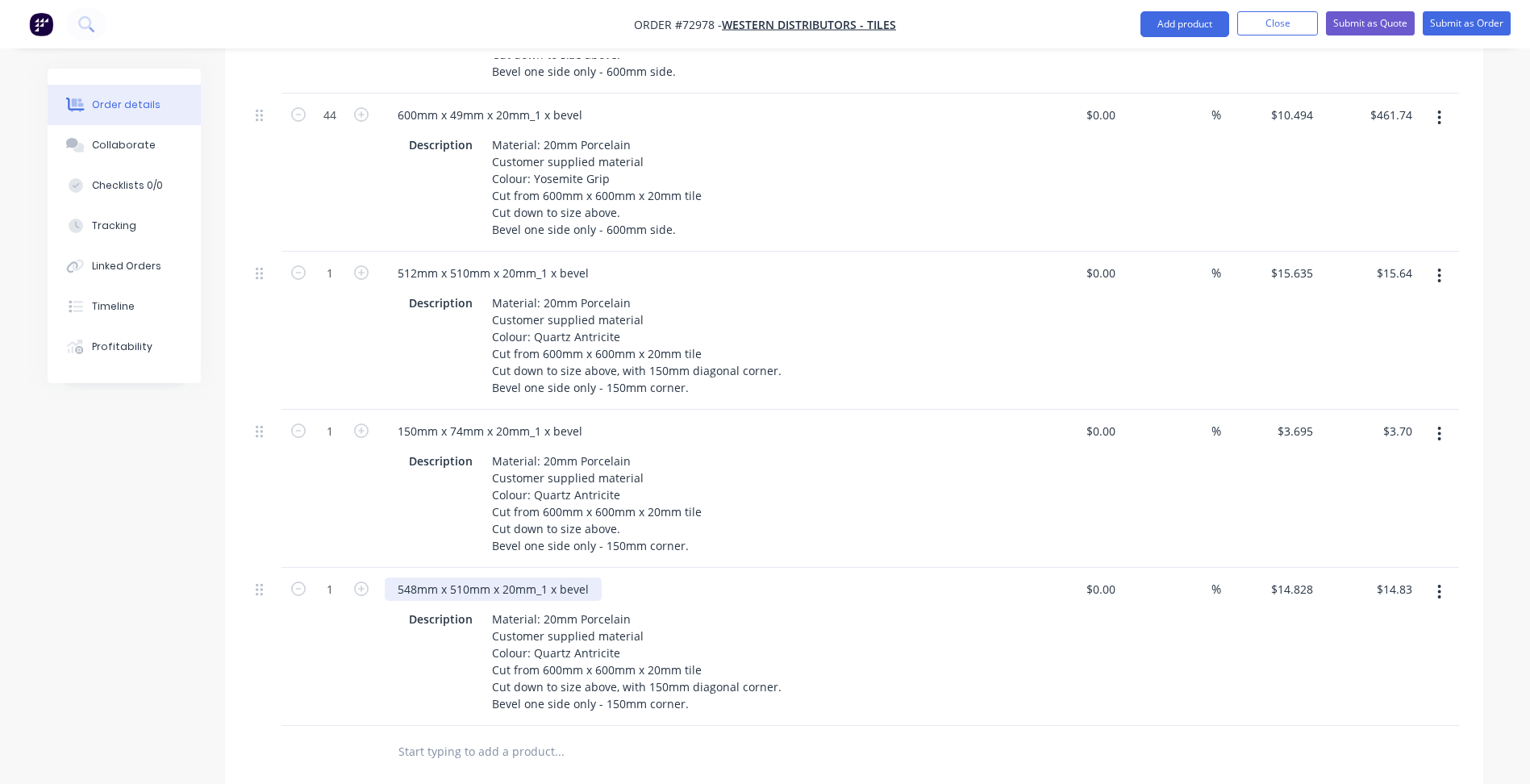
click at [468, 577] on div "548mm x 510mm x 20mm_1 x bevel" at bounding box center [493, 589] width 217 height 24
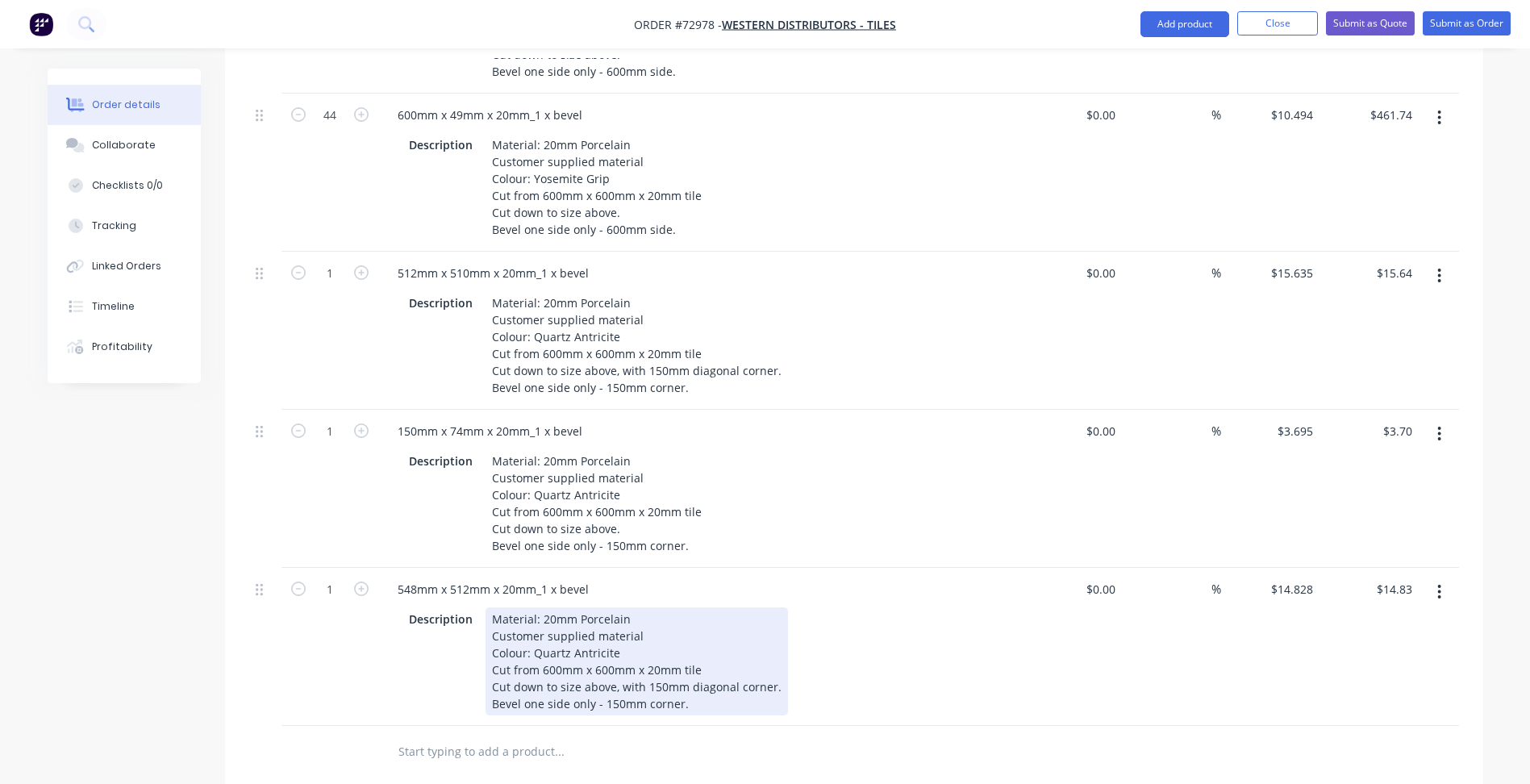
click at [660, 637] on div "Material: 20mm Porcelain Customer supplied material Colour: Quartz Antricite Cu…" at bounding box center [636, 660] width 302 height 108
click at [665, 639] on div "Material: 20mm Porcelain Customer supplied material Colour: Quartz Antricite Cu…" at bounding box center [636, 660] width 302 height 108
click at [617, 664] on div "Material: 20mm Porcelain Customer supplied material Colour: Quartz Antricite Cu…" at bounding box center [636, 660] width 302 height 108
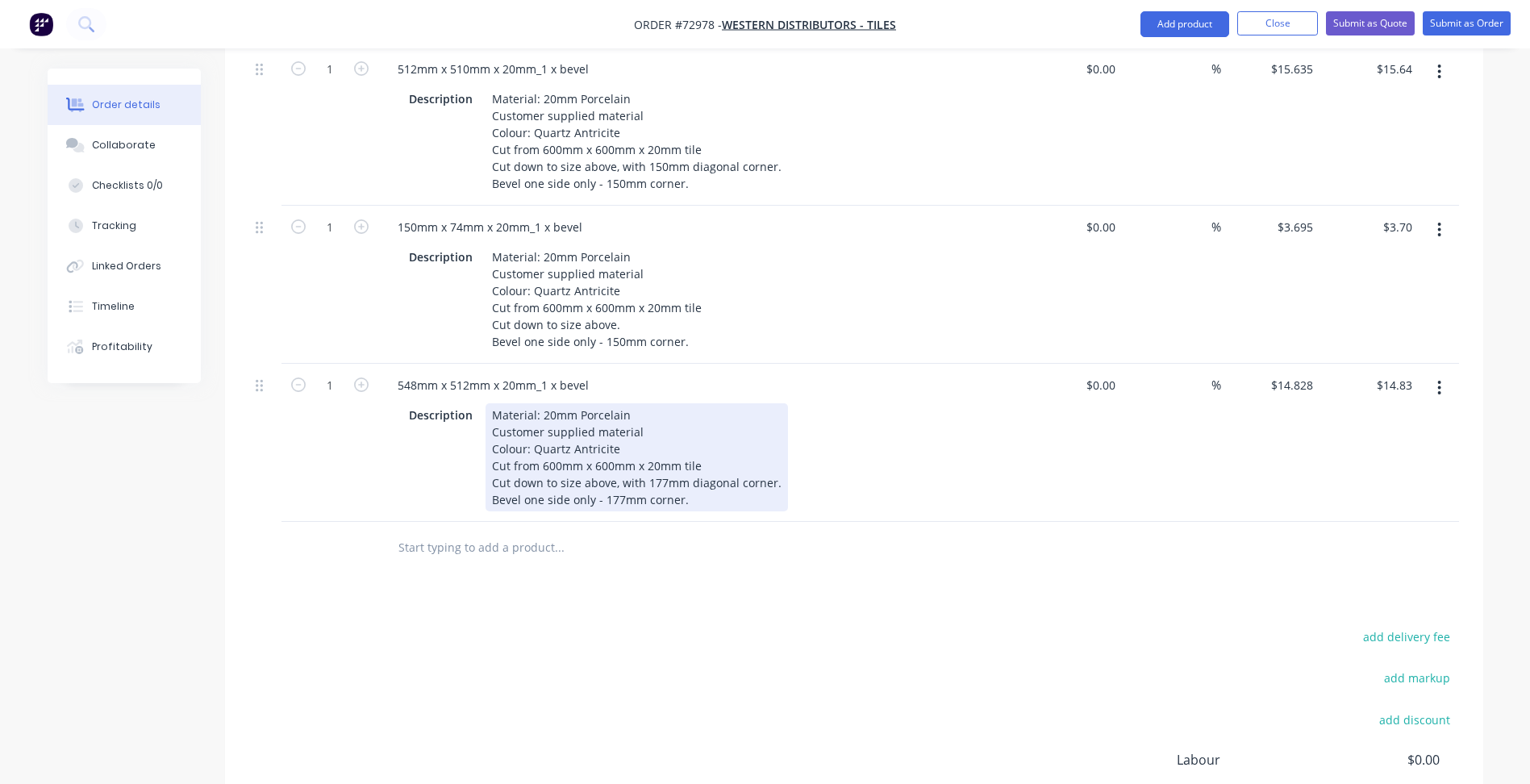
scroll to position [1210, 0]
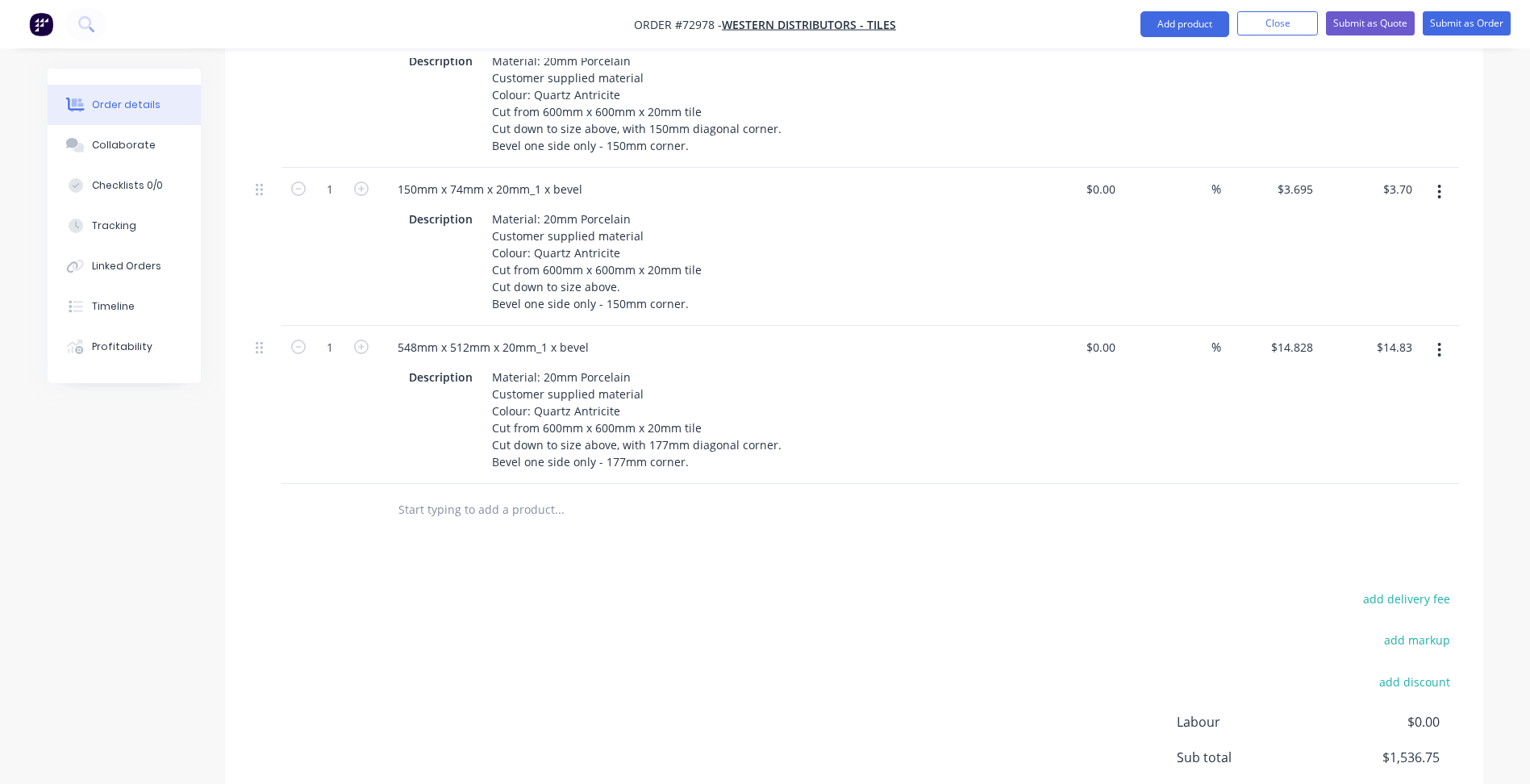
click at [1439, 343] on icon "button" at bounding box center [1439, 350] width 3 height 14
click at [1374, 412] on div "Duplicate" at bounding box center [1382, 424] width 124 height 24
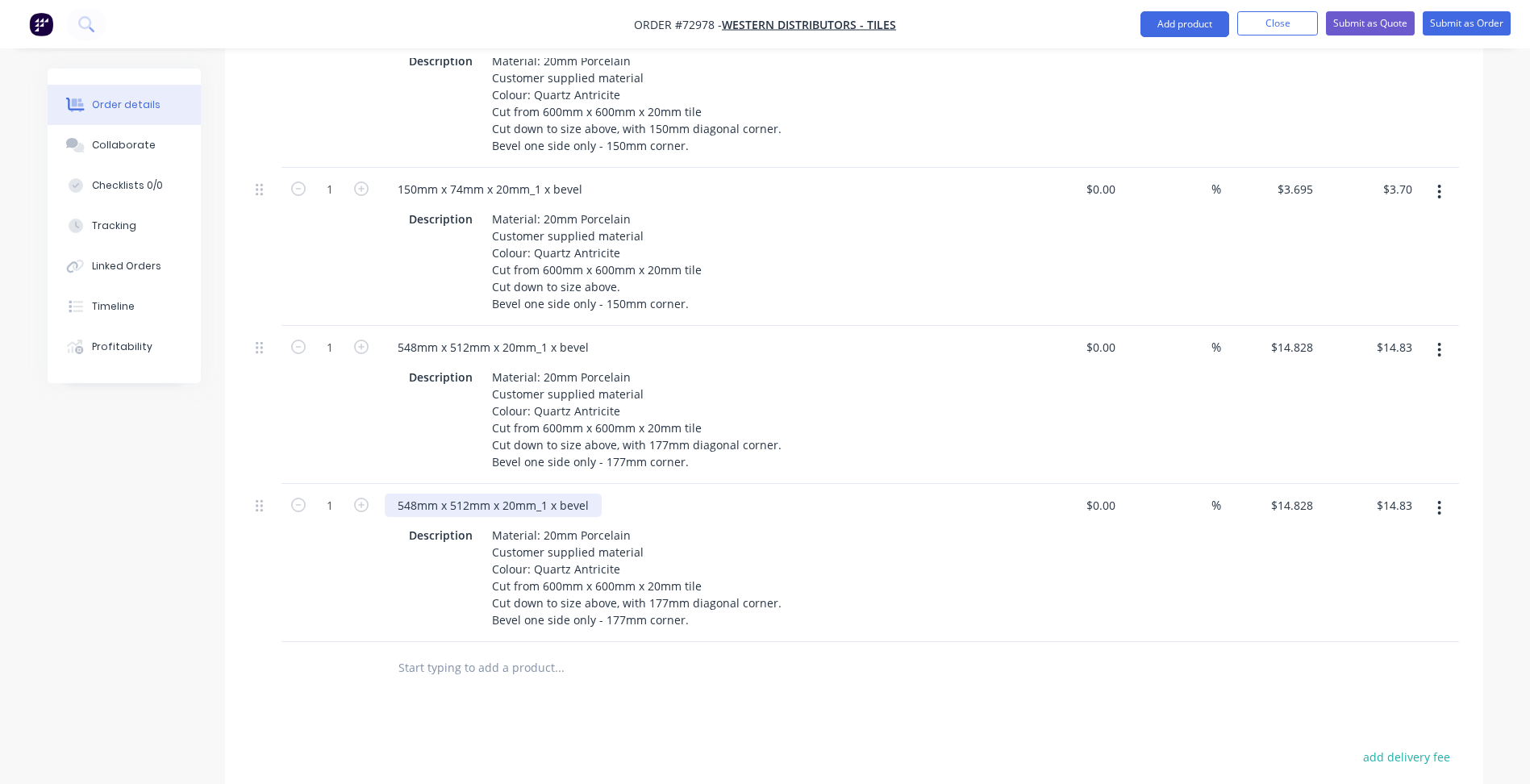
click at [413, 493] on div "548mm x 512mm x 20mm_1 x bevel" at bounding box center [493, 505] width 217 height 24
click at [414, 493] on div "548mm x 512mm x 20mm_1 x bevel" at bounding box center [493, 505] width 217 height 24
click at [469, 493] on div "177mm x 512mm x 20mm_1 x bevel" at bounding box center [493, 505] width 217 height 24
click at [1314, 493] on input "14.828" at bounding box center [1294, 505] width 50 height 24
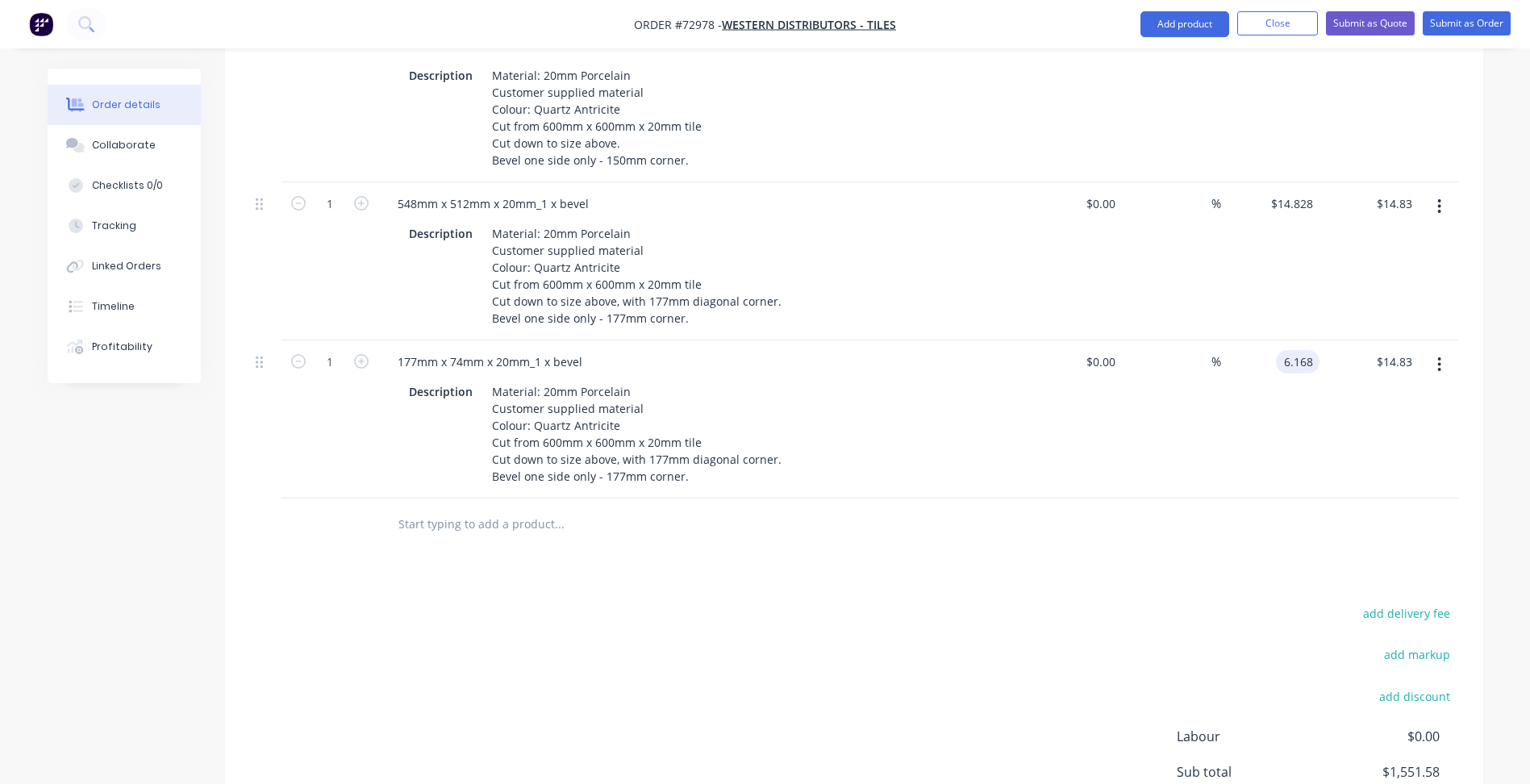
scroll to position [1371, 0]
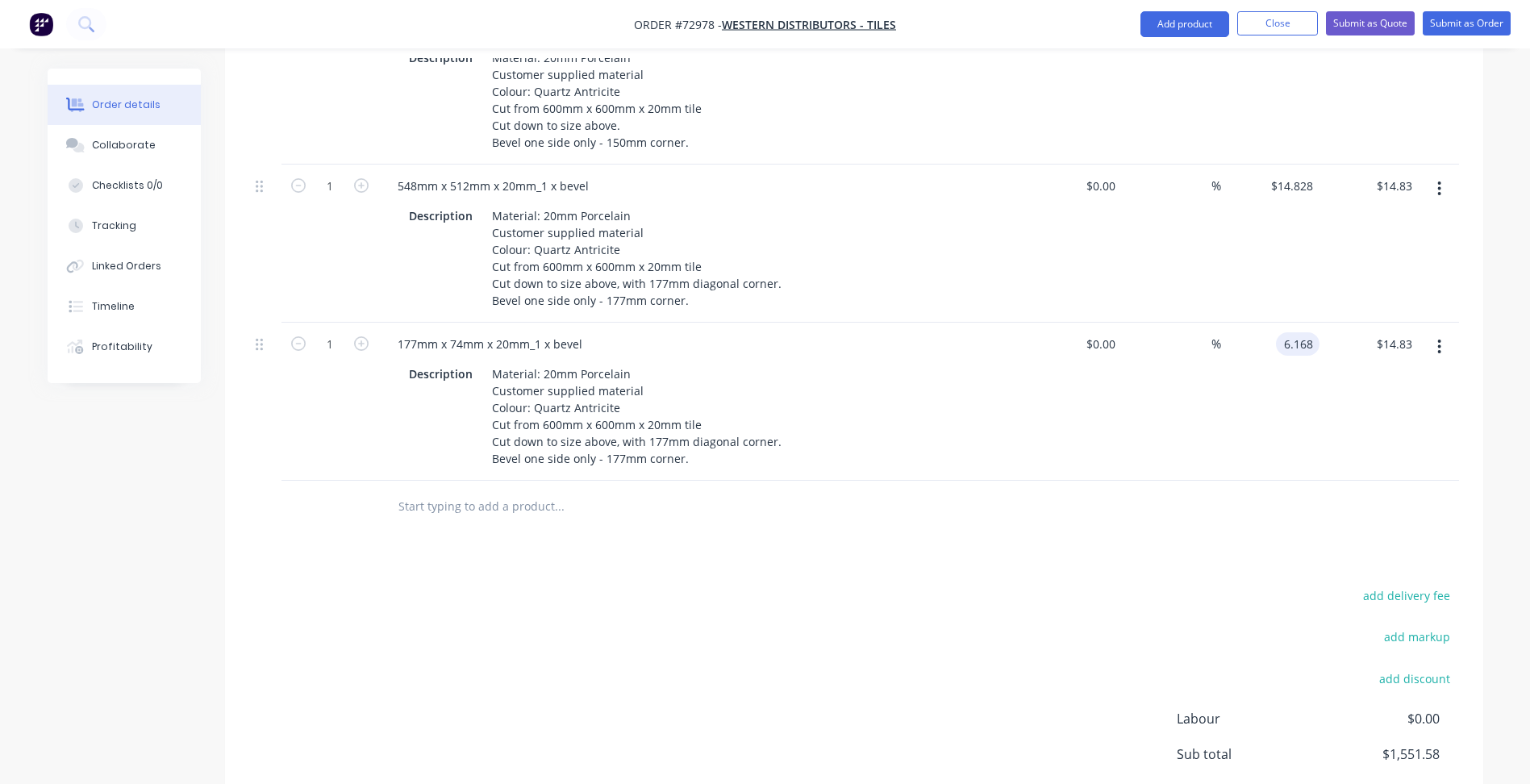
type input "$6.168"
type input "$6.17"
click at [1093, 585] on div "add delivery fee add markup add discount Labour $0.00 Sub total $1,551.58 Margi…" at bounding box center [855, 740] width 1210 height 312
click at [1443, 174] on button "button" at bounding box center [1439, 189] width 38 height 29
click at [1359, 251] on div "Duplicate" at bounding box center [1382, 263] width 124 height 24
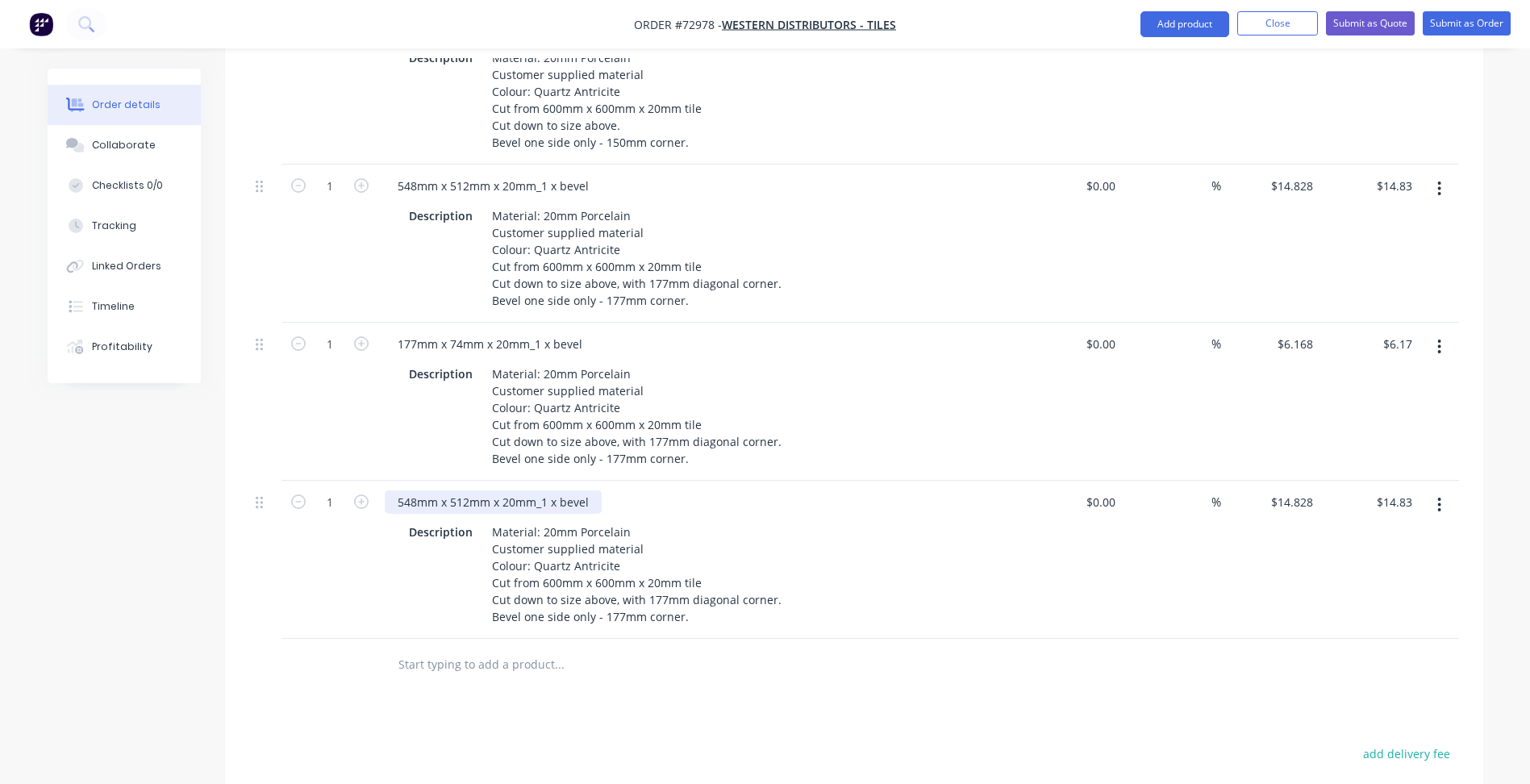
click at [414, 491] on div "548mm x 512mm x 20mm_1 x bevel" at bounding box center [493, 502] width 217 height 24
drag, startPoint x: 464, startPoint y: 458, endPoint x: 481, endPoint y: 465, distance: 18.4
click at [464, 491] on div "503mm x 512mm x 20mm_1 x bevel" at bounding box center [493, 502] width 217 height 24
click at [1290, 491] on input "14.828" at bounding box center [1298, 502] width 44 height 24
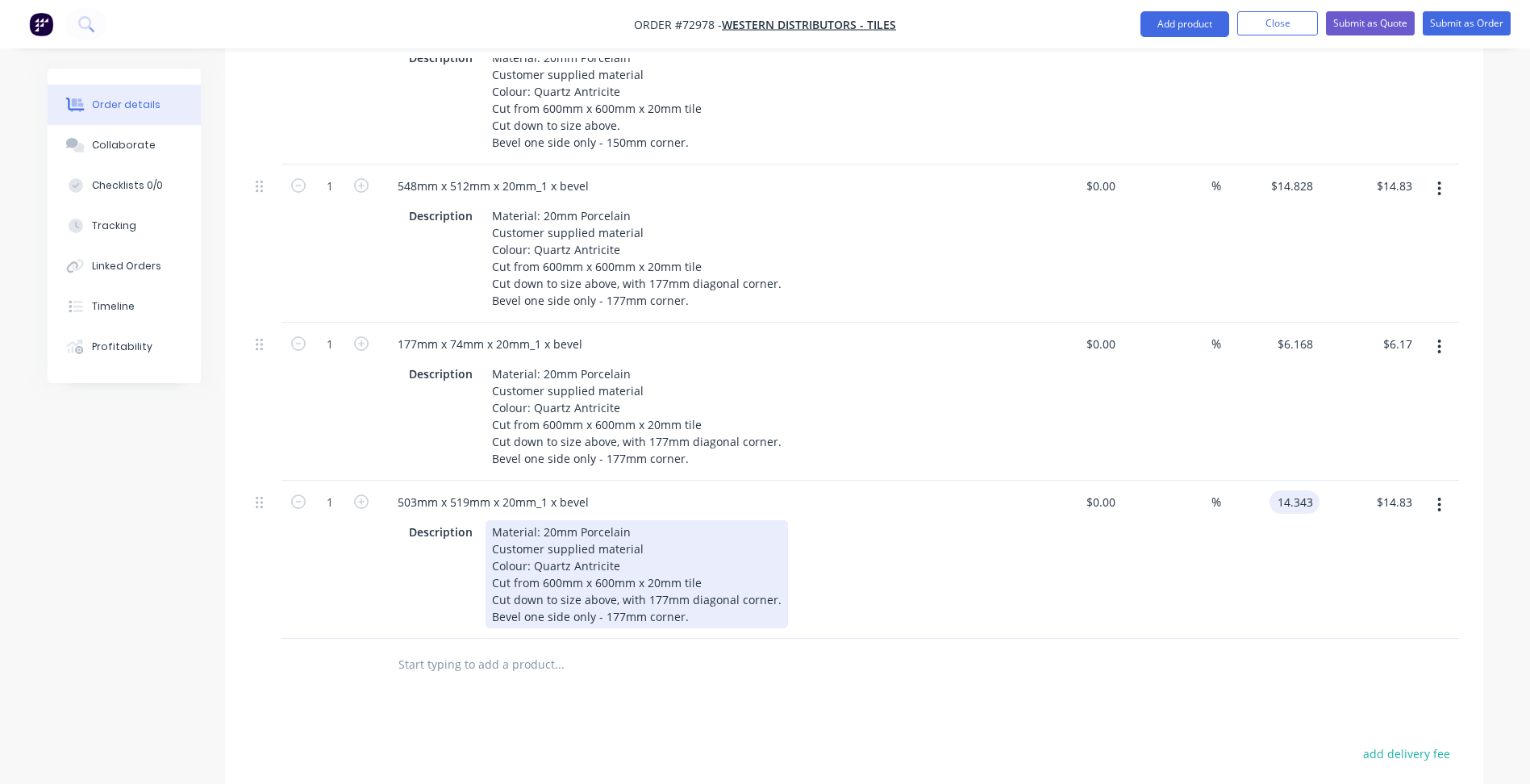
type input "$14.343"
type input "$14.34"
click at [668, 560] on div "Material: 20mm Porcelain Customer supplied material Colour: Quartz Antricite Cu…" at bounding box center [636, 573] width 302 height 108
click at [665, 558] on div "Material: 20mm Porcelain Customer supplied material Colour: Quartz Antricite Cu…" at bounding box center [636, 573] width 302 height 108
click at [618, 572] on div "Material: 20mm Porcelain Customer supplied material Colour: Quartz Antricite Cu…" at bounding box center [636, 573] width 302 height 108
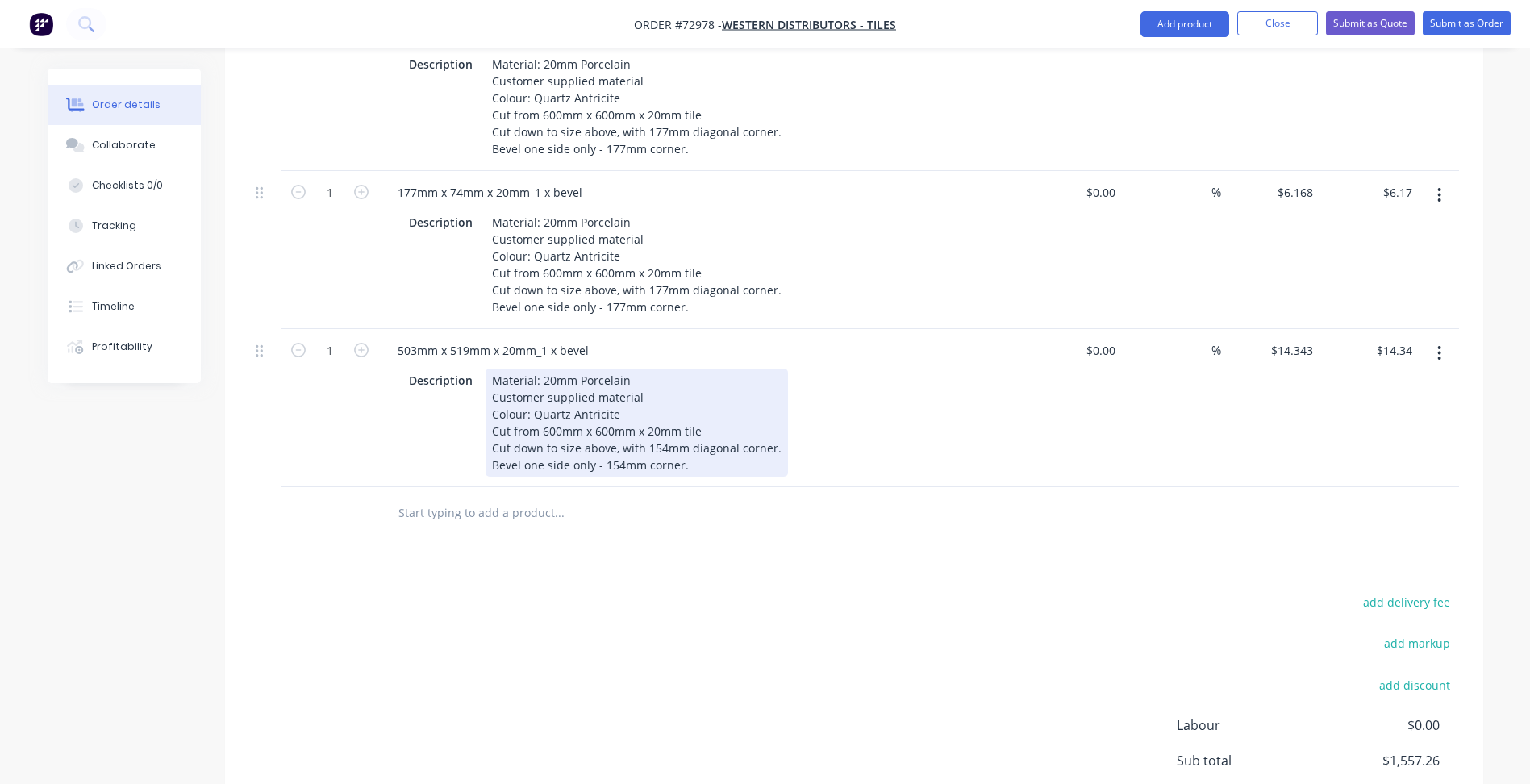
scroll to position [1532, 0]
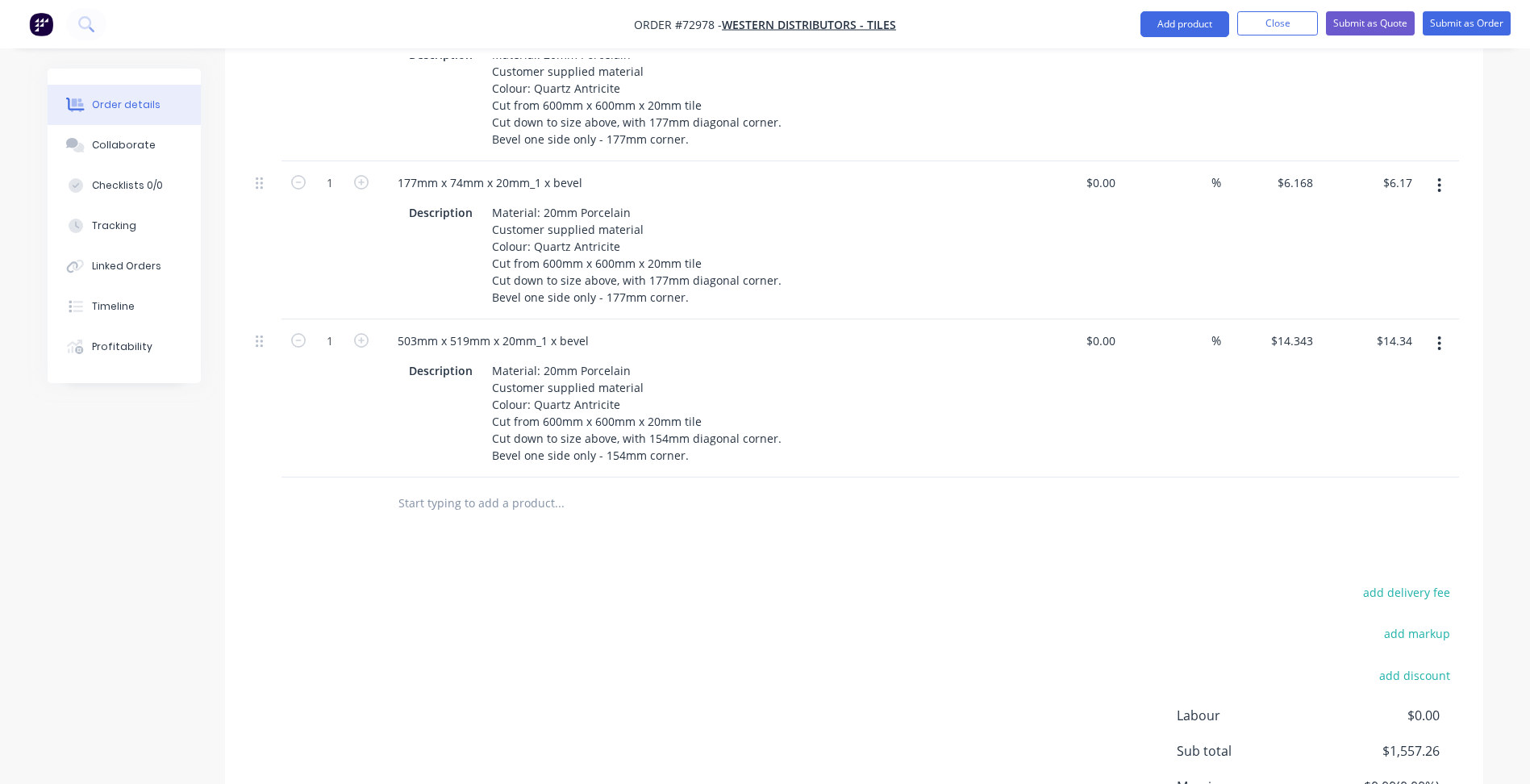
click at [639, 581] on div "add delivery fee add markup add discount Labour $0.00 Sub total $1,557.26 Margi…" at bounding box center [855, 736] width 1210 height 312
click at [1443, 329] on button "button" at bounding box center [1439, 343] width 38 height 29
click at [1368, 407] on div "Duplicate" at bounding box center [1382, 418] width 124 height 24
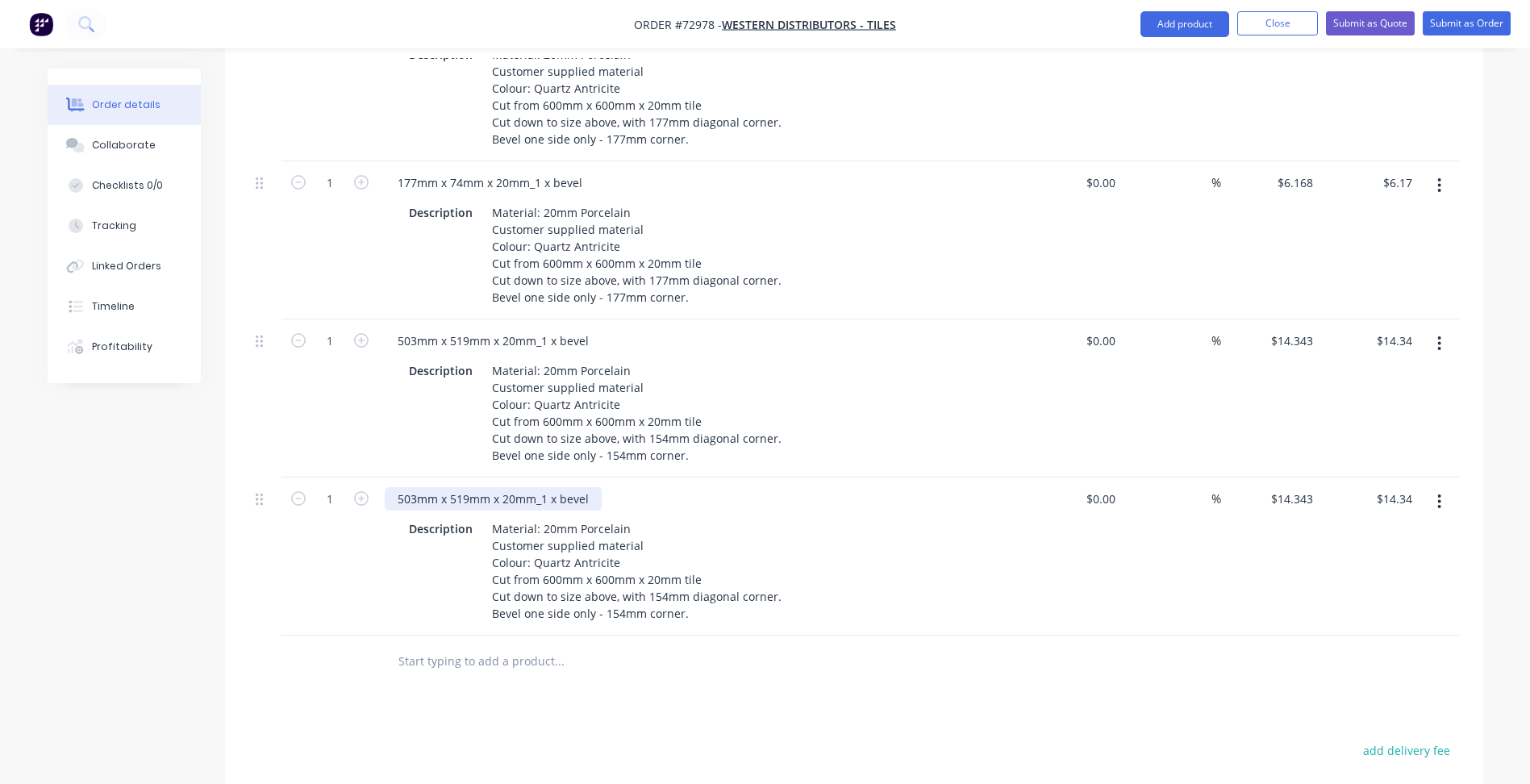
click at [413, 487] on div "503mm x 519mm x 20mm_1 x bevel" at bounding box center [493, 498] width 217 height 24
click at [415, 487] on div "503mm x 519mm x 20mm_1 x bevel" at bounding box center [493, 498] width 217 height 24
click at [468, 487] on div "154mm x 519mm x 20mm_1 x bevel" at bounding box center [493, 498] width 217 height 24
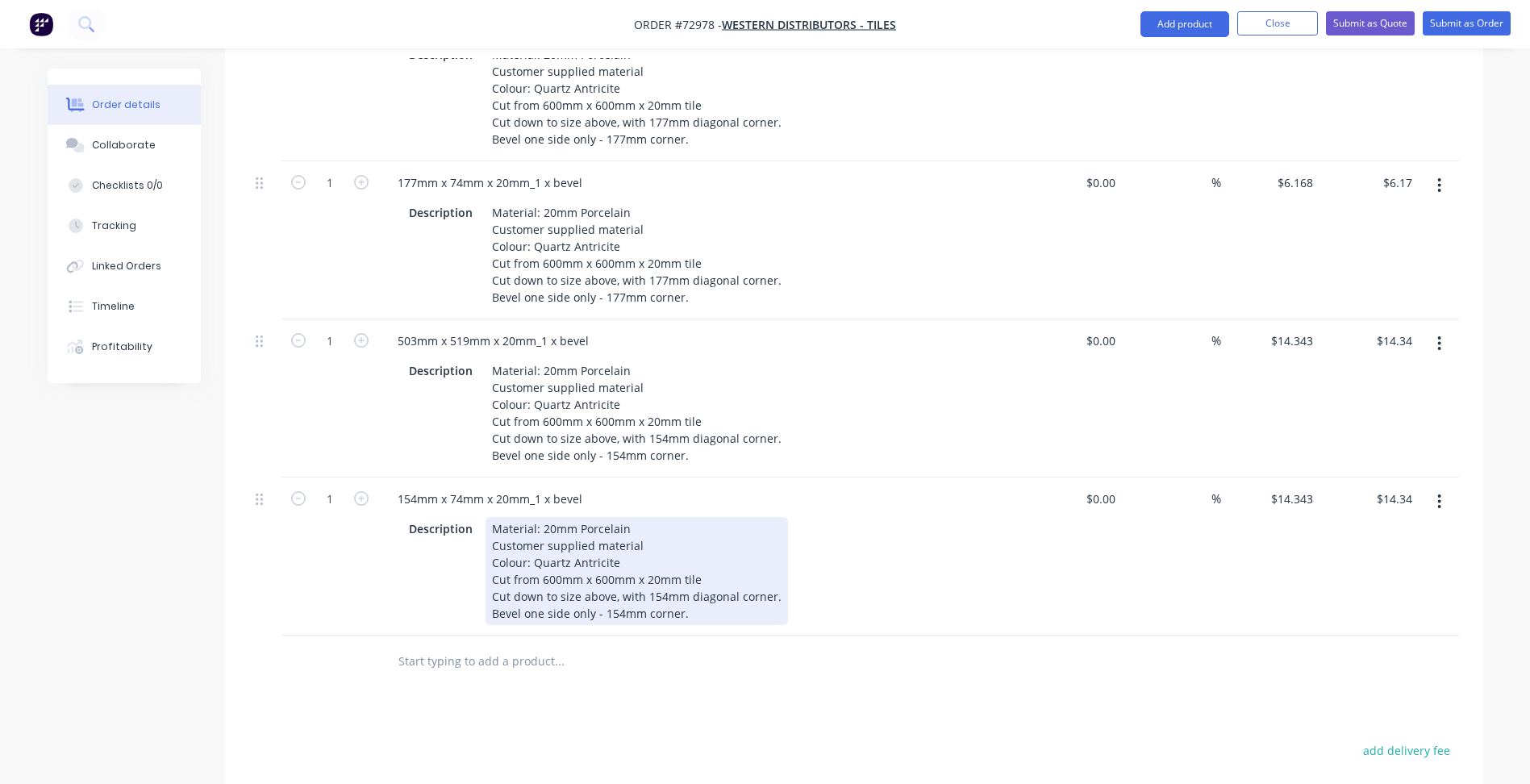
click at [595, 549] on div "Material: 20mm Porcelain Customer supplied material Colour: Quartz Antricite Cu…" at bounding box center [636, 571] width 302 height 108
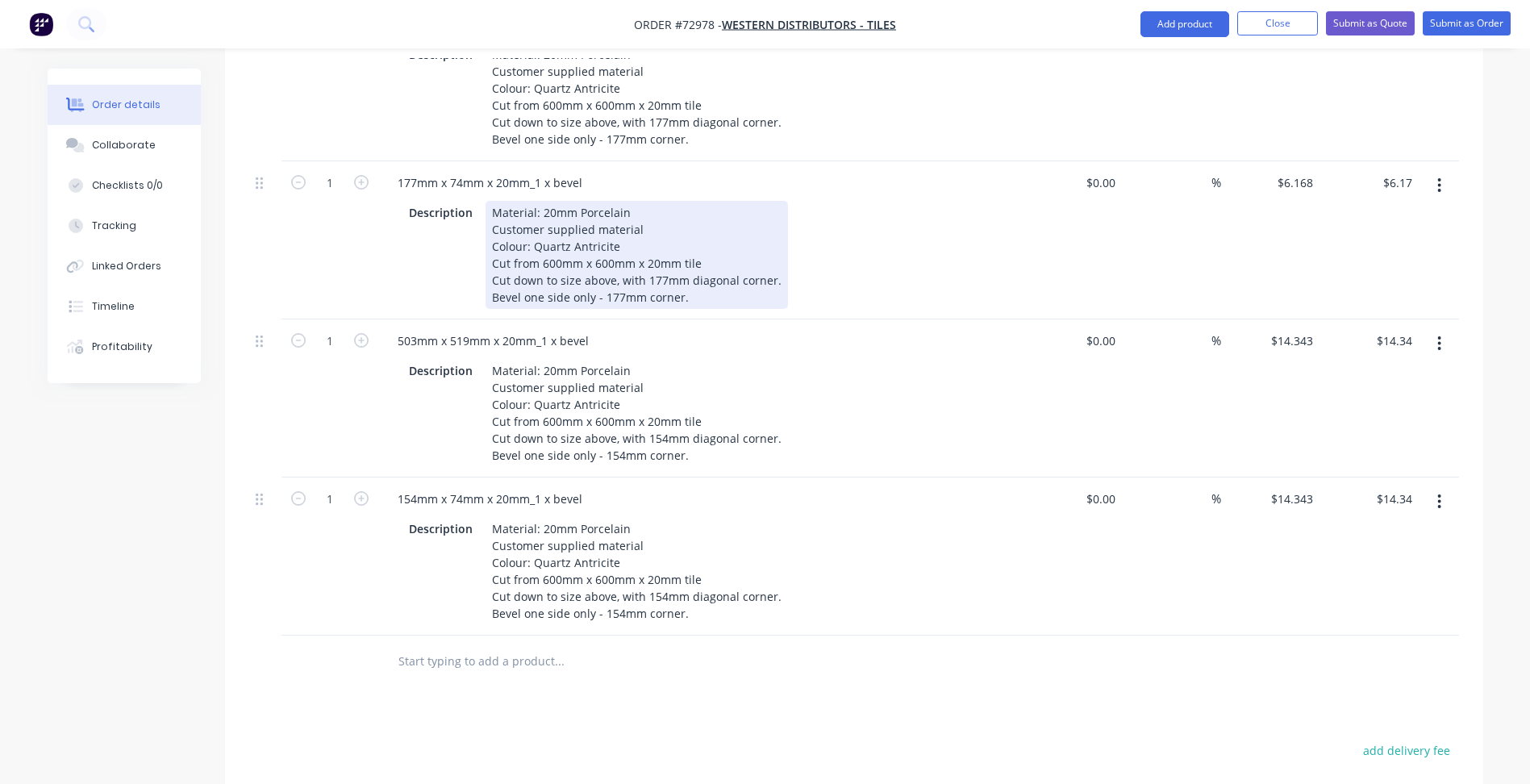
scroll to position [1452, 0]
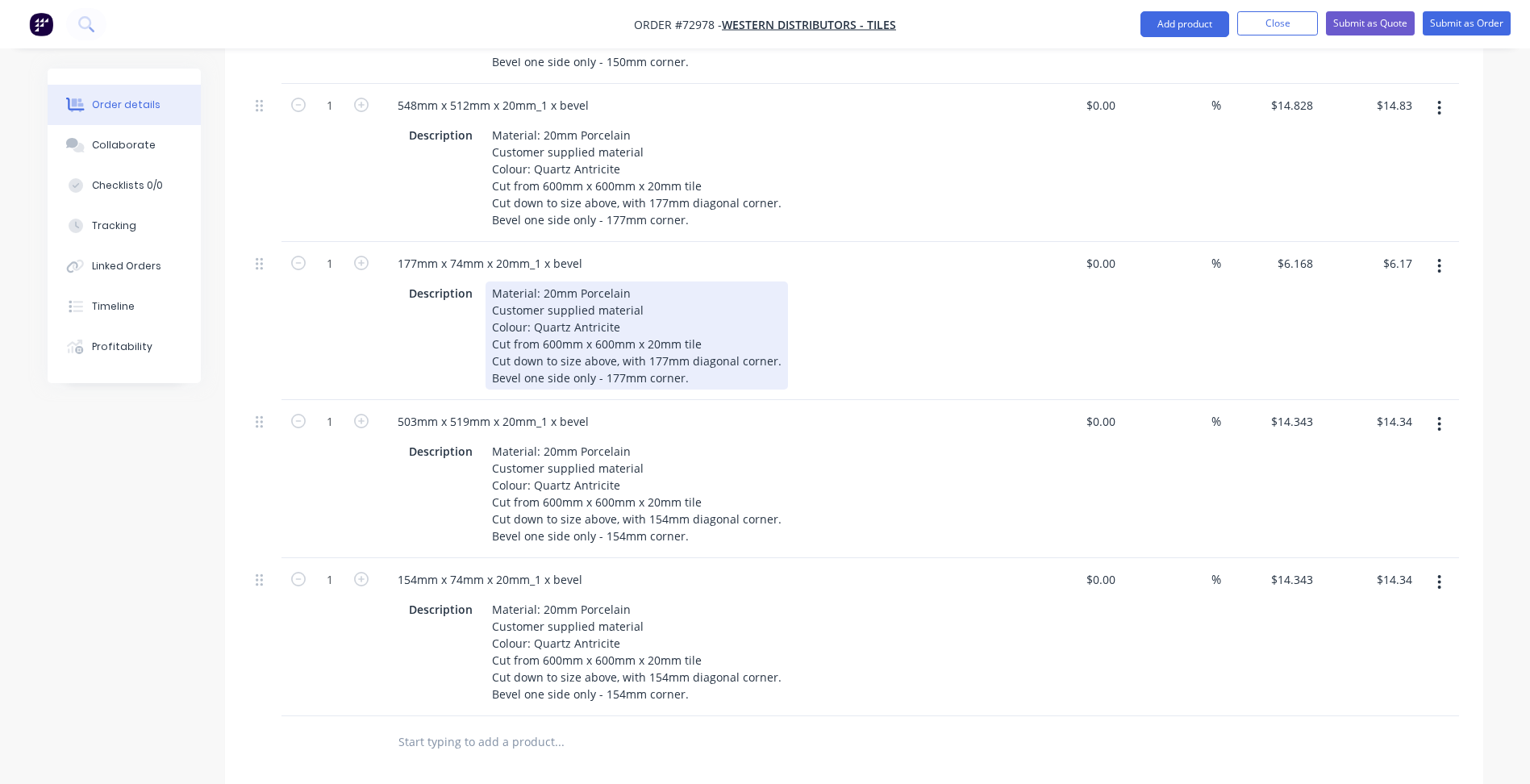
click at [633, 314] on div "Material: 20mm Porcelain Customer supplied material Colour: Quartz Antricite Cu…" at bounding box center [636, 334] width 302 height 108
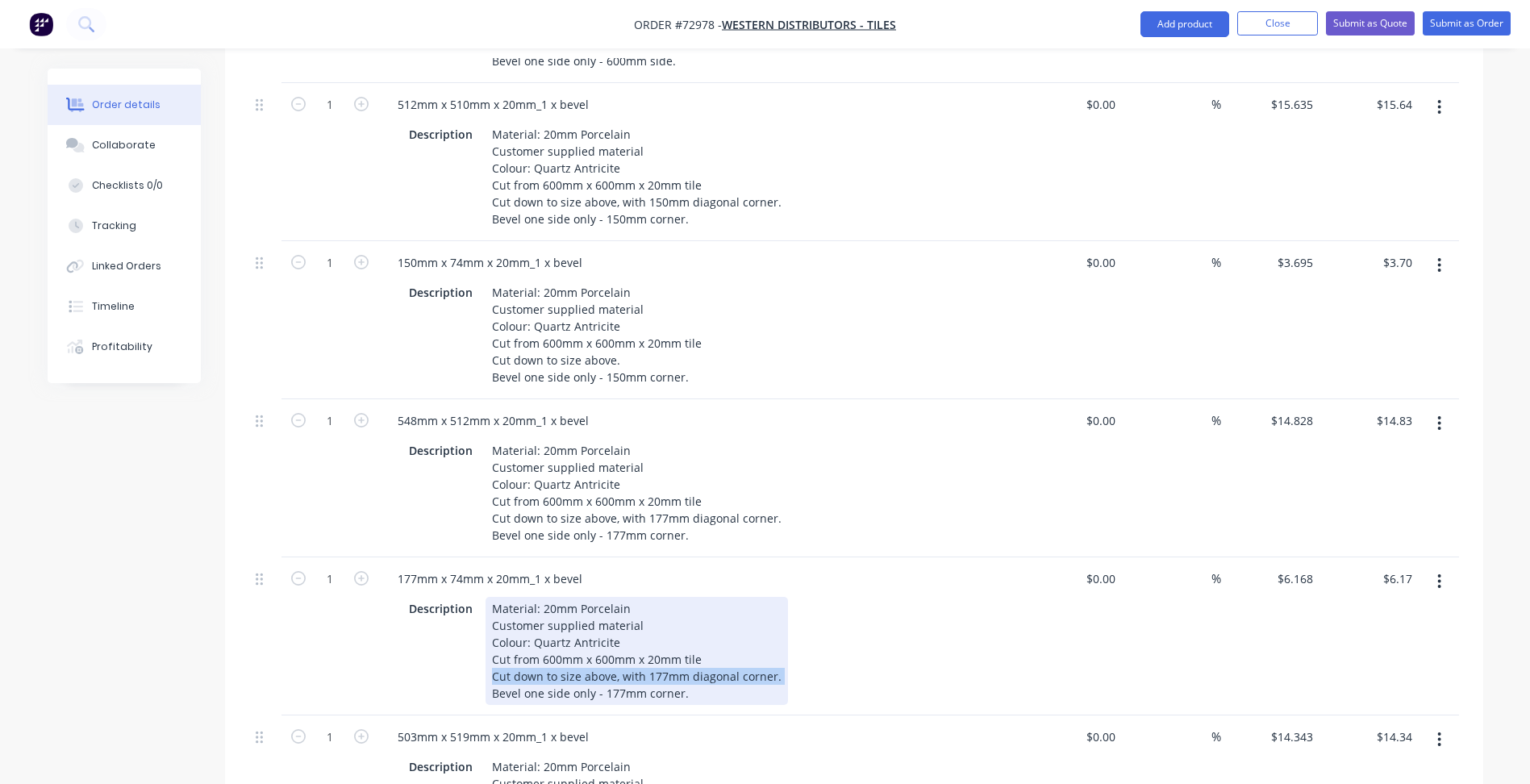
scroll to position [1129, 0]
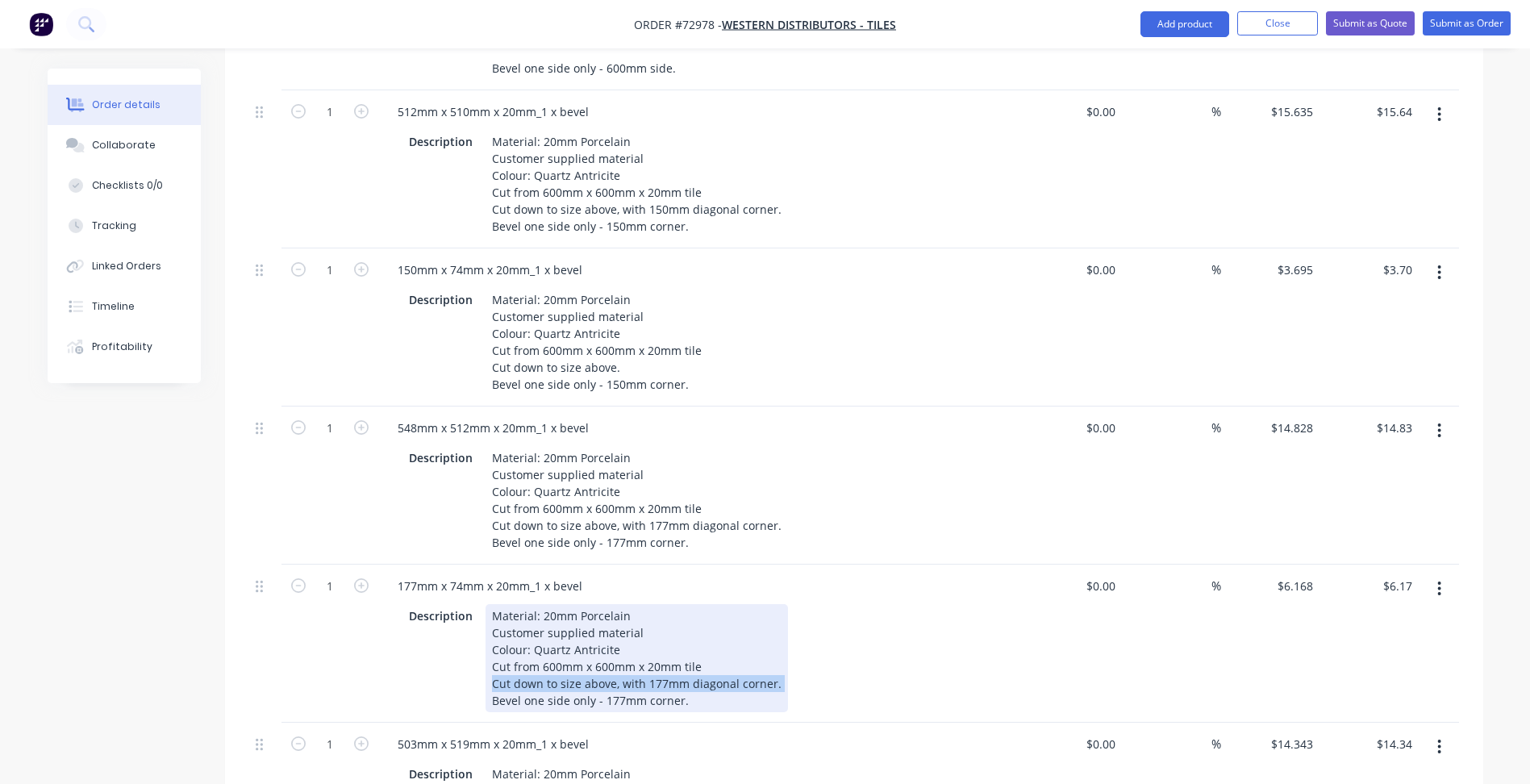
click at [612, 633] on div "Material: 20mm Porcelain Customer supplied material Colour: Quartz Antricite Cu…" at bounding box center [636, 657] width 302 height 108
drag, startPoint x: 611, startPoint y: 640, endPoint x: 768, endPoint y: 642, distance: 157.0
click at [768, 642] on div "Material: 20mm Porcelain Customer supplied material Colour: Quartz Antricite Cu…" at bounding box center [636, 657] width 302 height 108
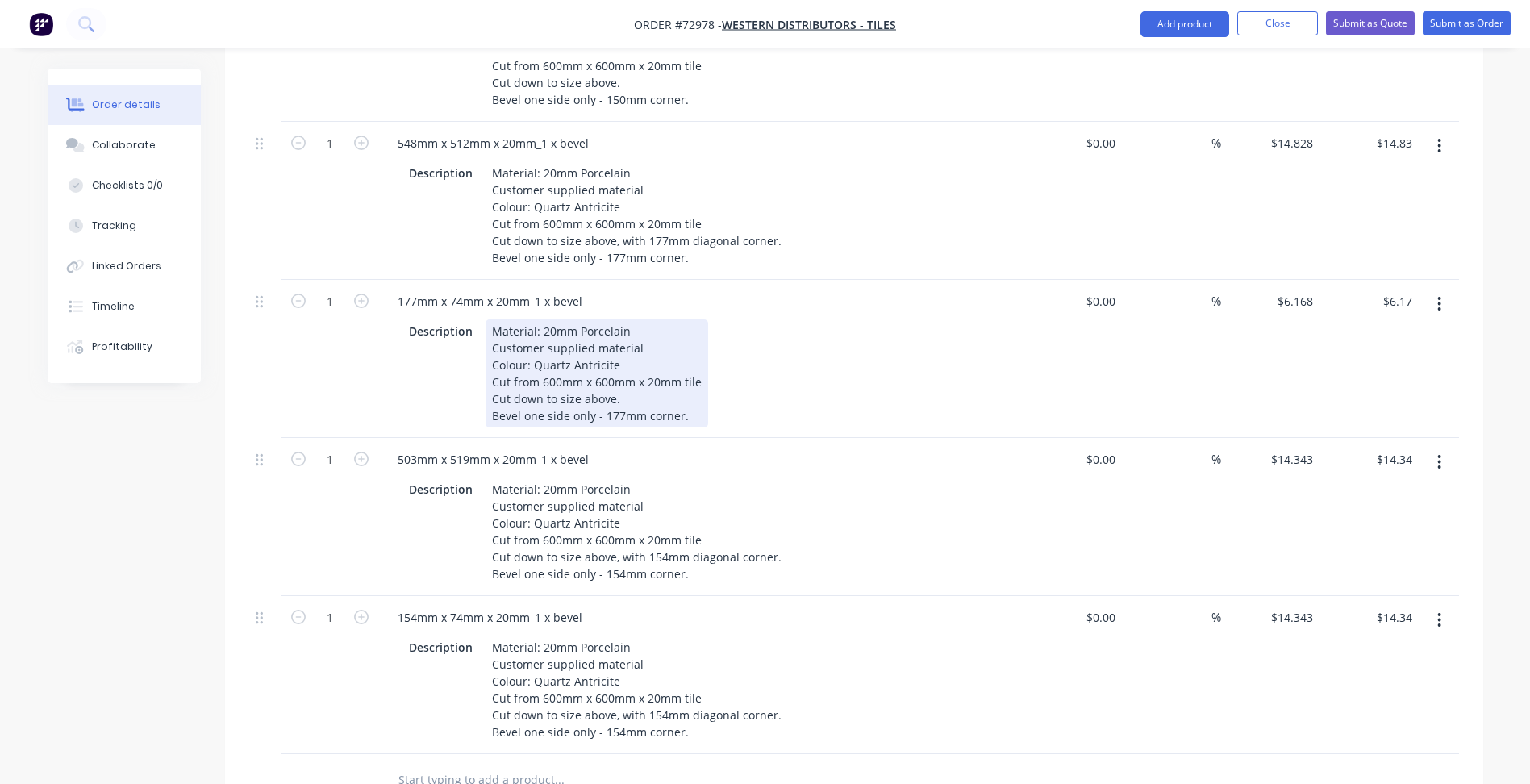
scroll to position [1452, 0]
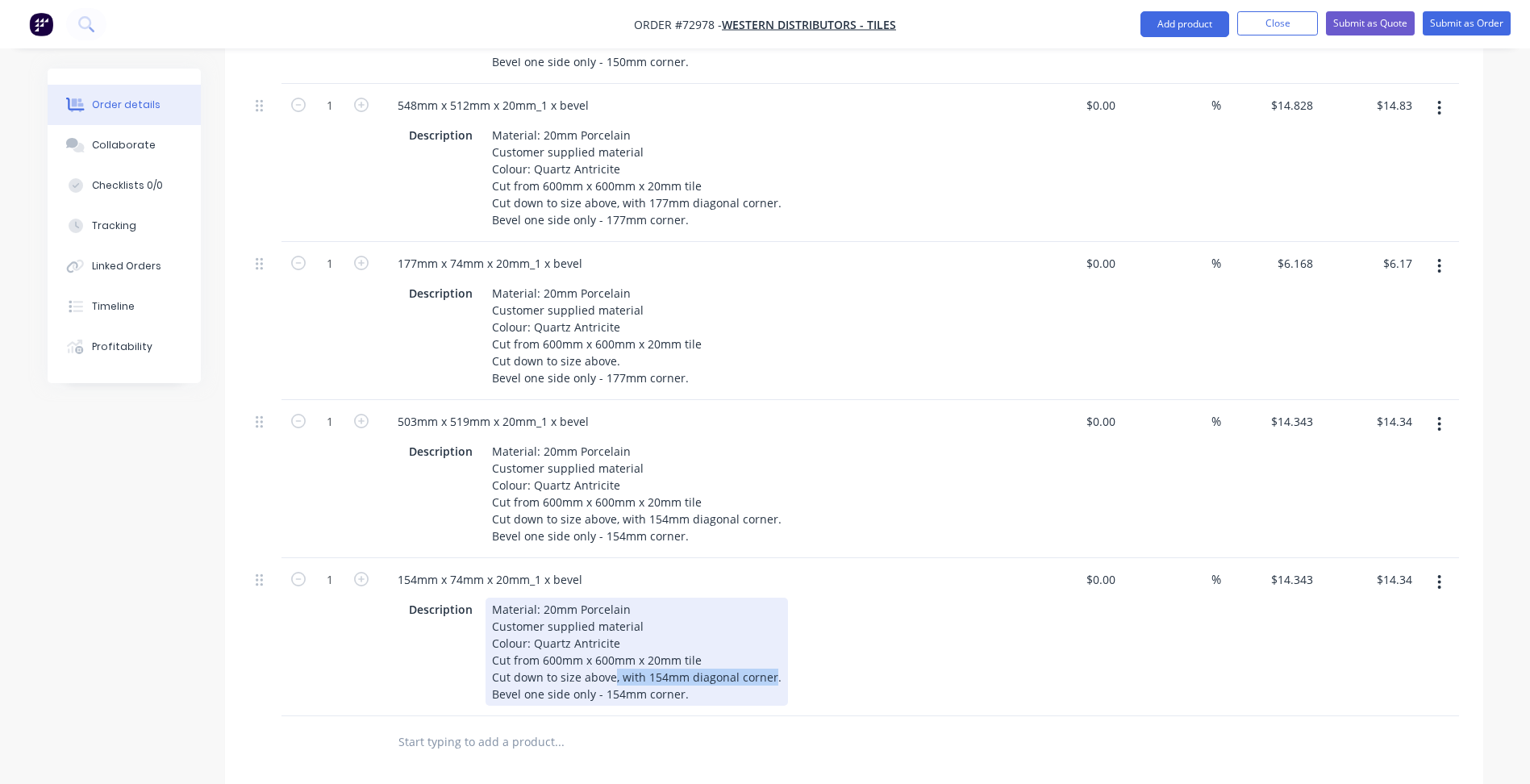
drag, startPoint x: 612, startPoint y: 634, endPoint x: 768, endPoint y: 635, distance: 156.0
click at [768, 635] on div "Material: 20mm Porcelain Customer supplied material Colour: Quartz Antricite Cu…" at bounding box center [636, 651] width 302 height 108
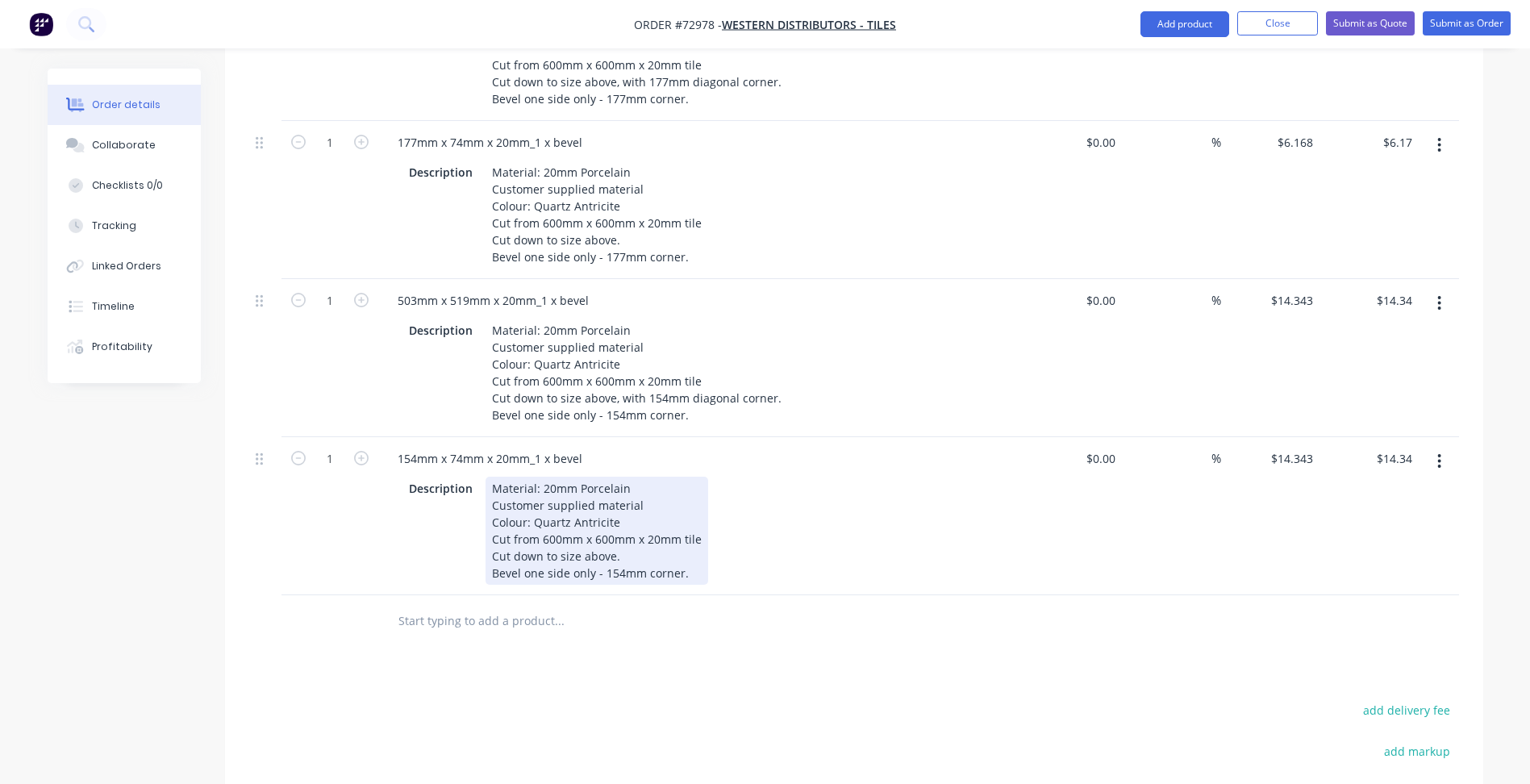
scroll to position [1613, 0]
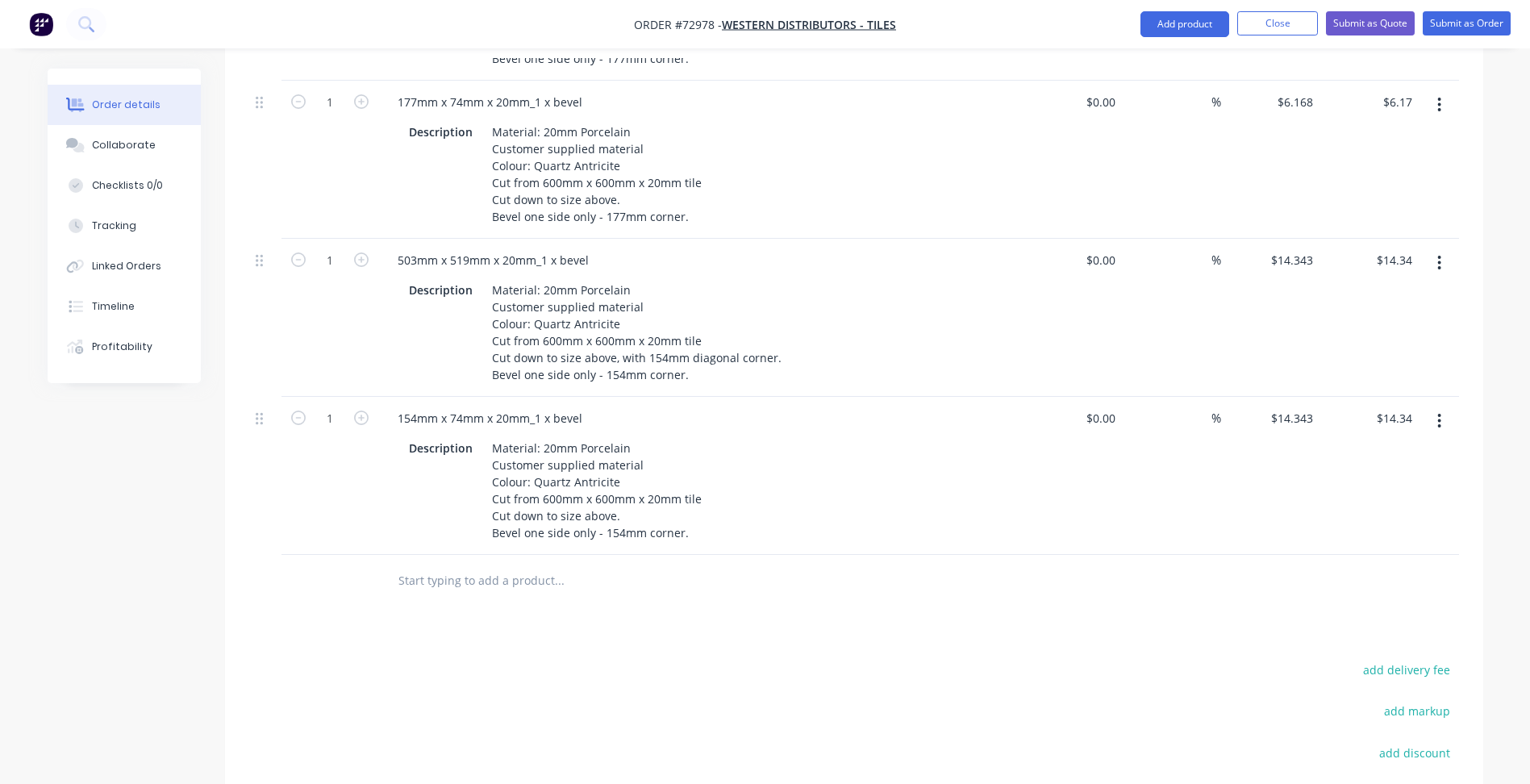
click at [1308, 407] on input "14.343" at bounding box center [1298, 418] width 44 height 24
type input "$3.765"
type input "$3.77"
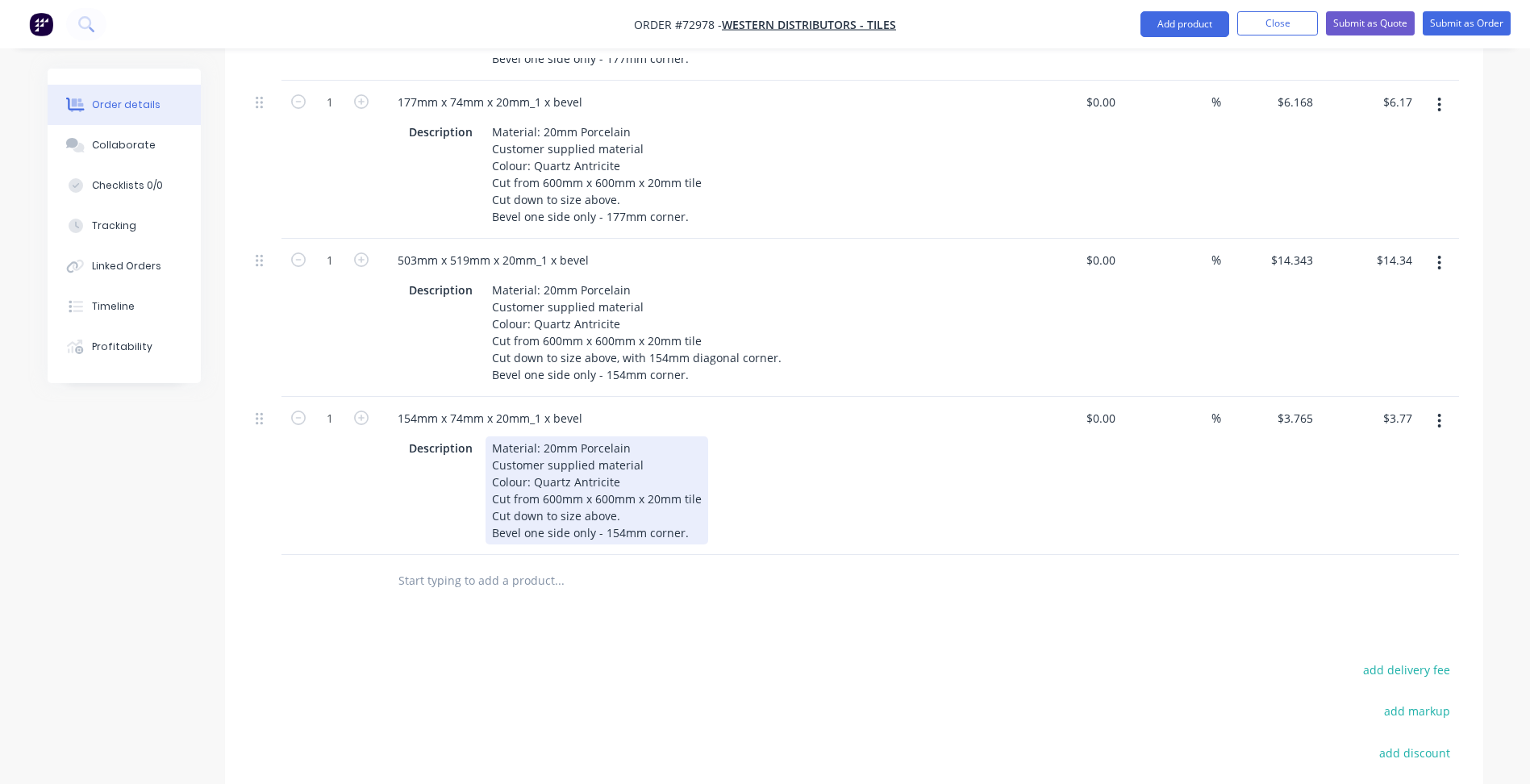
click at [659, 492] on div "Material: 20mm Porcelain Customer supplied material Colour: Quartz Antricite Cu…" at bounding box center [597, 490] width 223 height 108
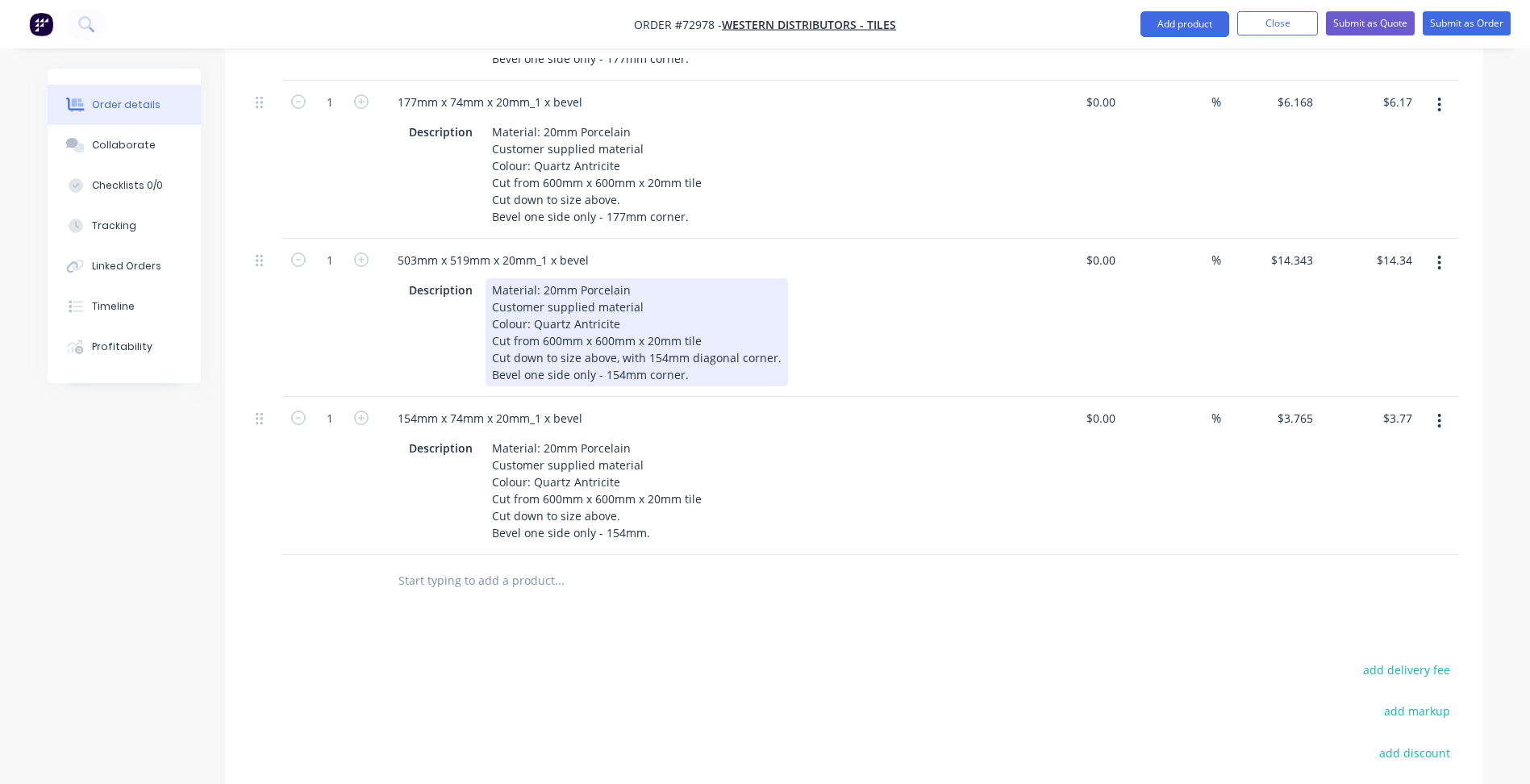
click at [657, 329] on div "Material: 20mm Porcelain Customer supplied material Colour: Quartz Antricite Cu…" at bounding box center [636, 332] width 302 height 108
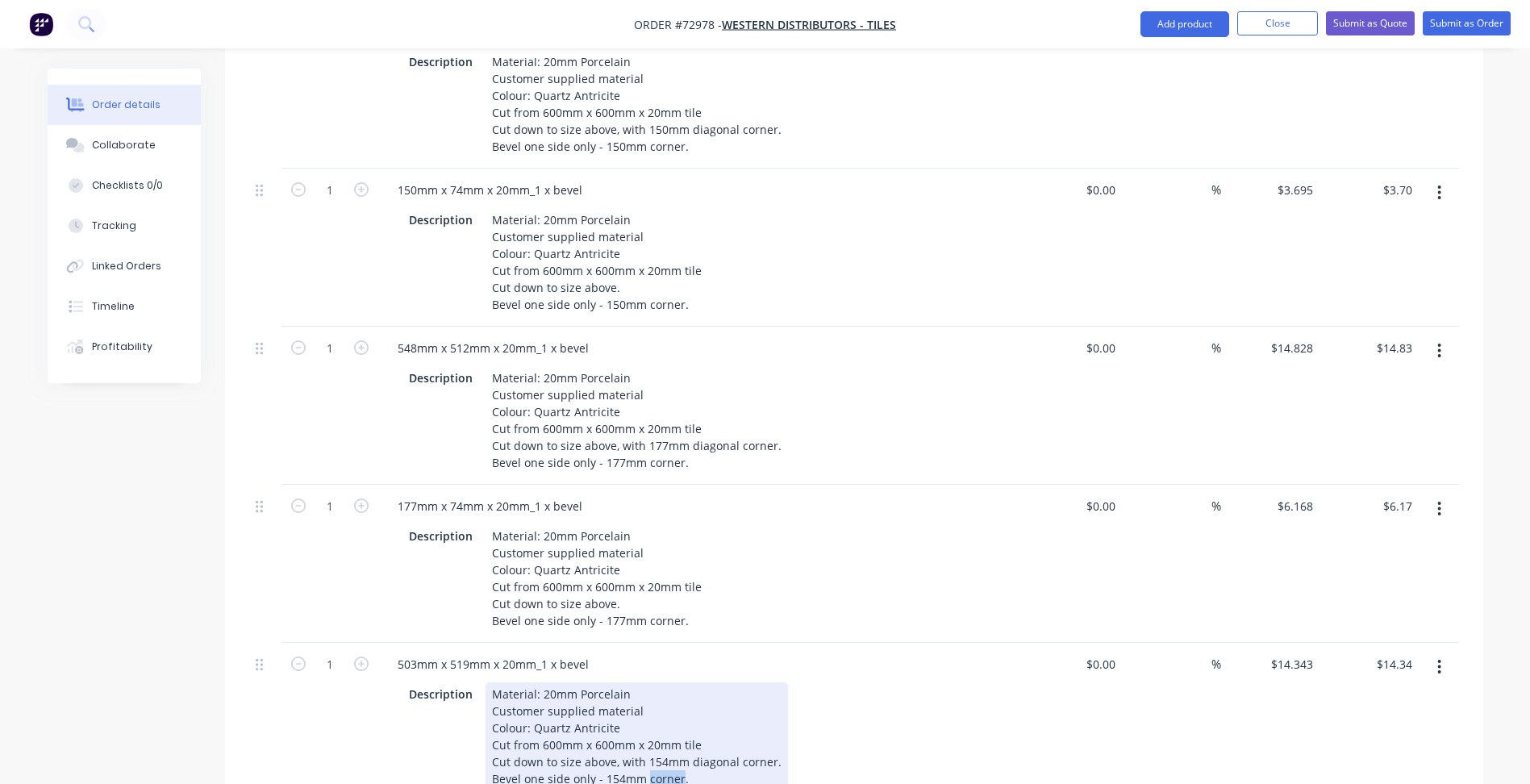
scroll to position [968, 0]
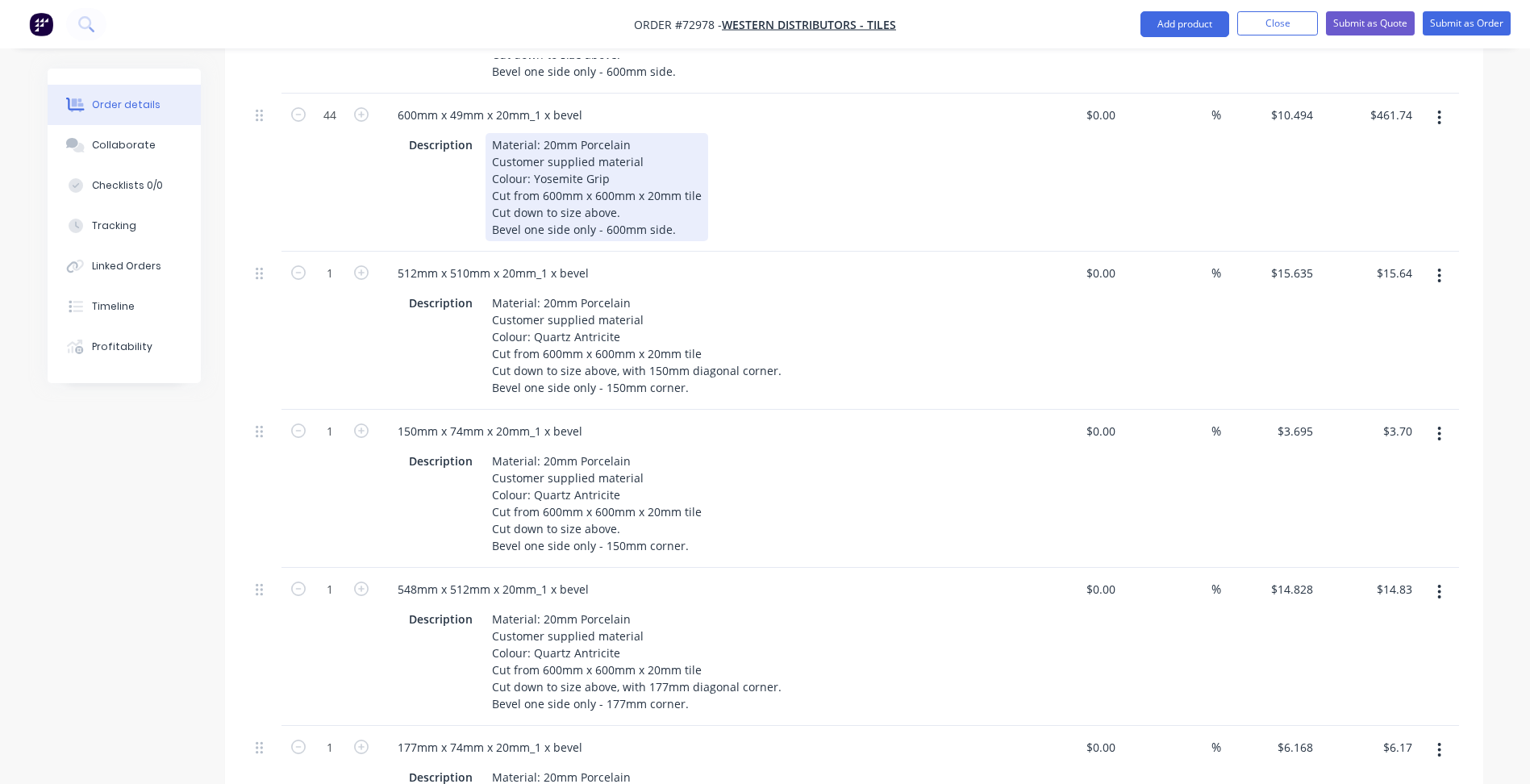
click at [654, 180] on div "Material: 20mm Porcelain Customer supplied material Colour: Yosemite Grip Cut f…" at bounding box center [597, 187] width 223 height 108
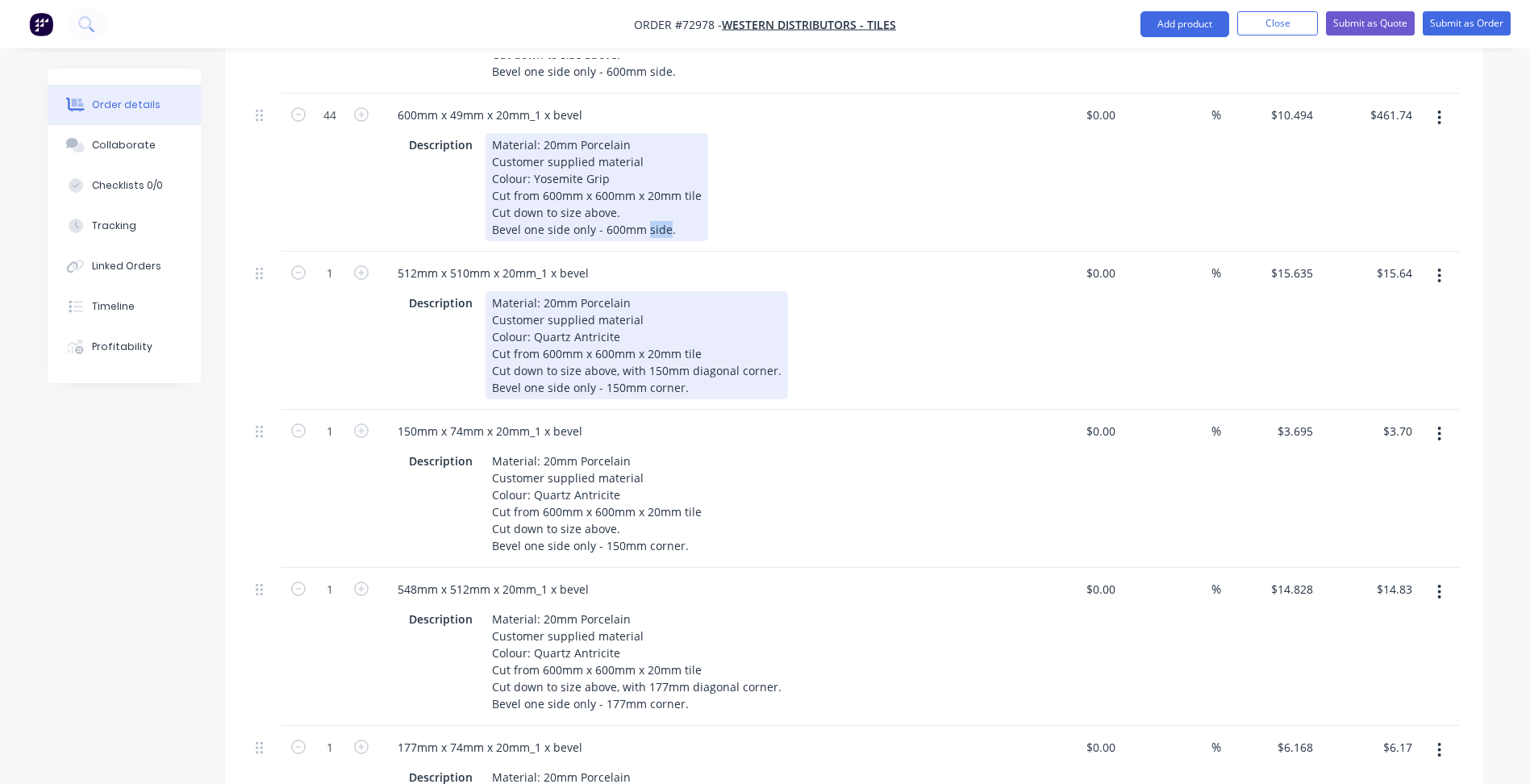
copy div "side"
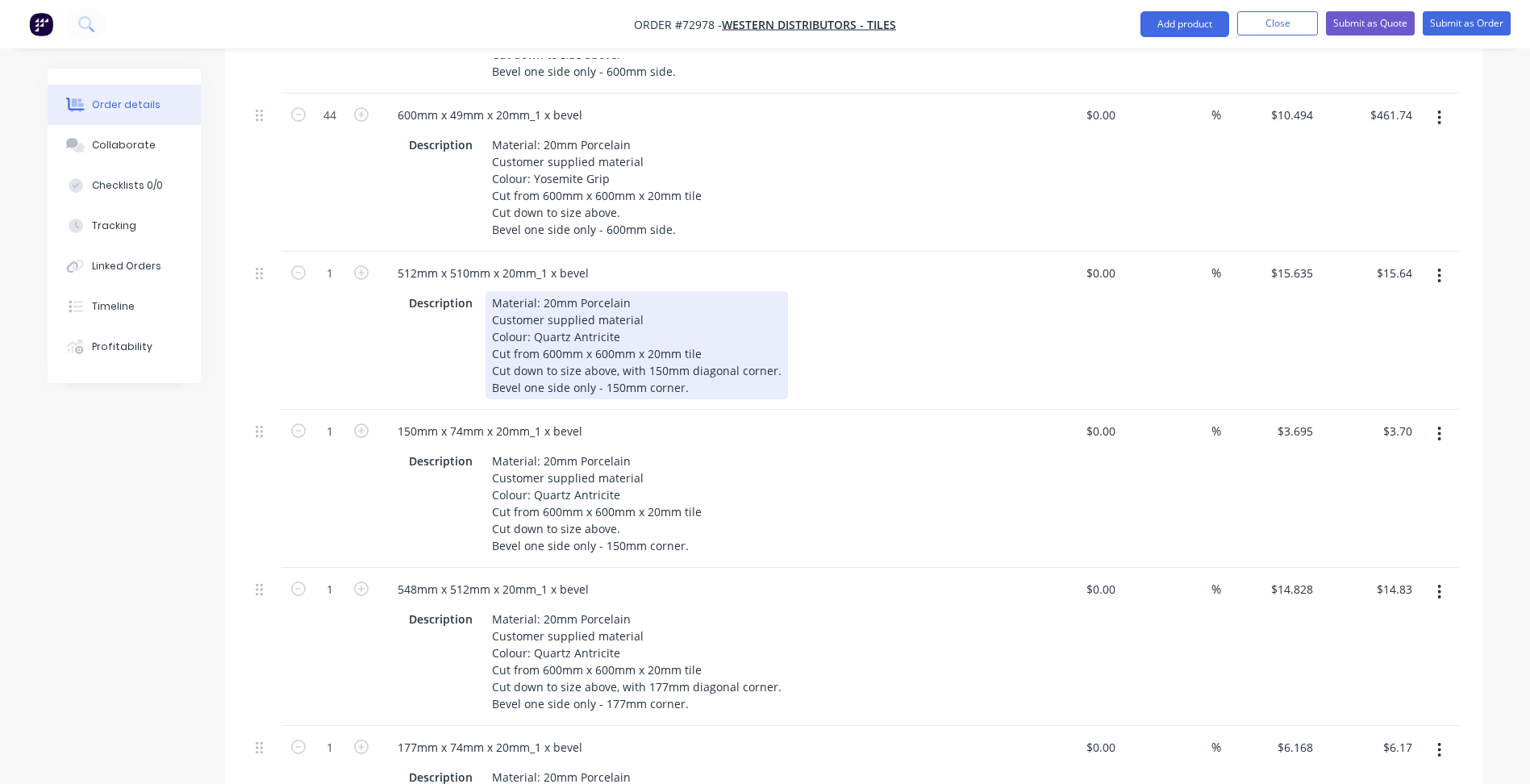
click at [659, 340] on div "Material: 20mm Porcelain Customer supplied material Colour: Quartz Antricite Cu…" at bounding box center [636, 345] width 302 height 108
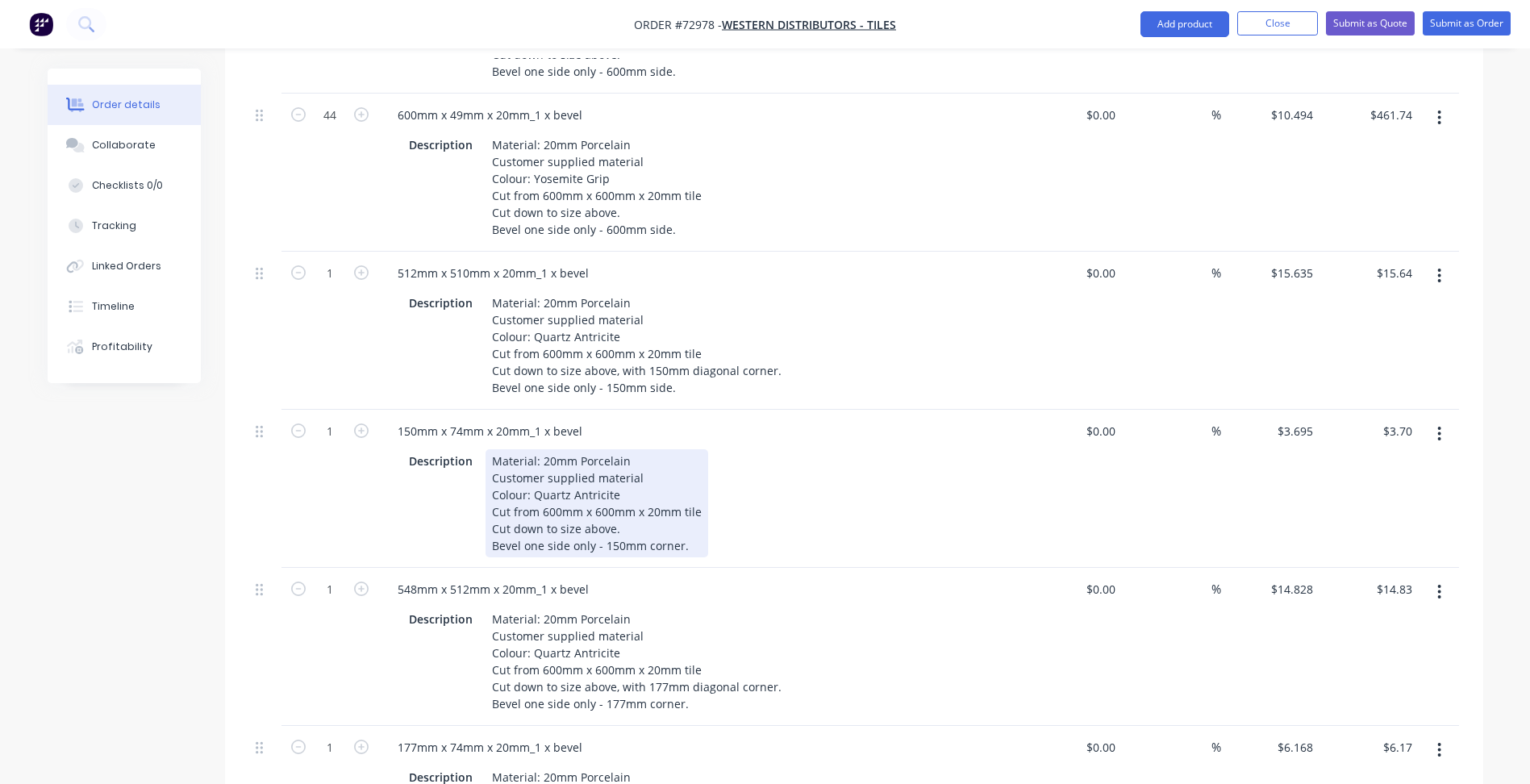
click at [656, 501] on div "Material: 20mm Porcelain Customer supplied material Colour: Quartz Antricite Cu…" at bounding box center [597, 502] width 223 height 108
click at [655, 501] on div "Material: 20mm Porcelain Customer supplied material Colour: Quartz Antricite Cu…" at bounding box center [597, 502] width 223 height 108
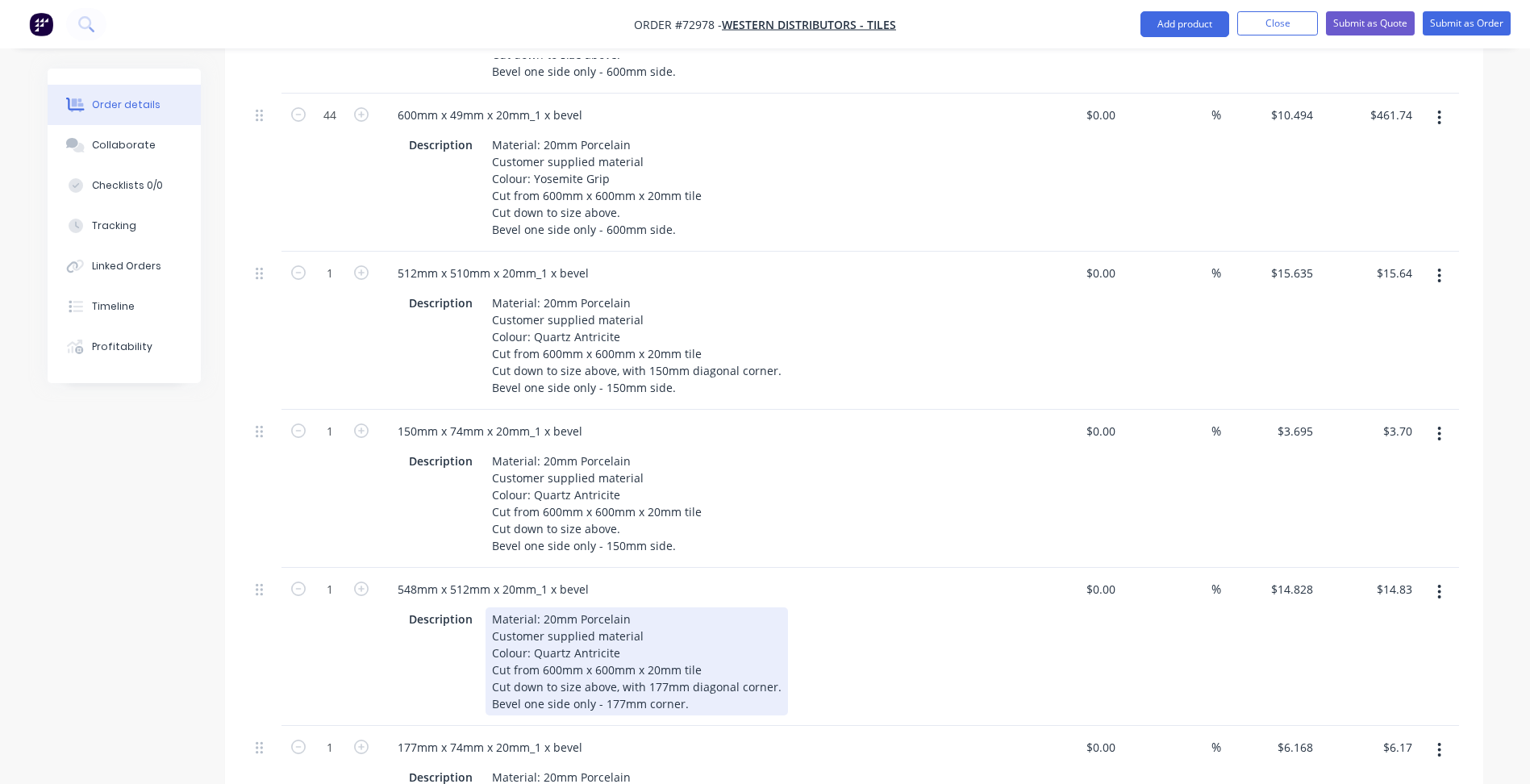
click at [659, 661] on div "Material: 20mm Porcelain Customer supplied material Colour: Quartz Antricite Cu…" at bounding box center [636, 660] width 302 height 108
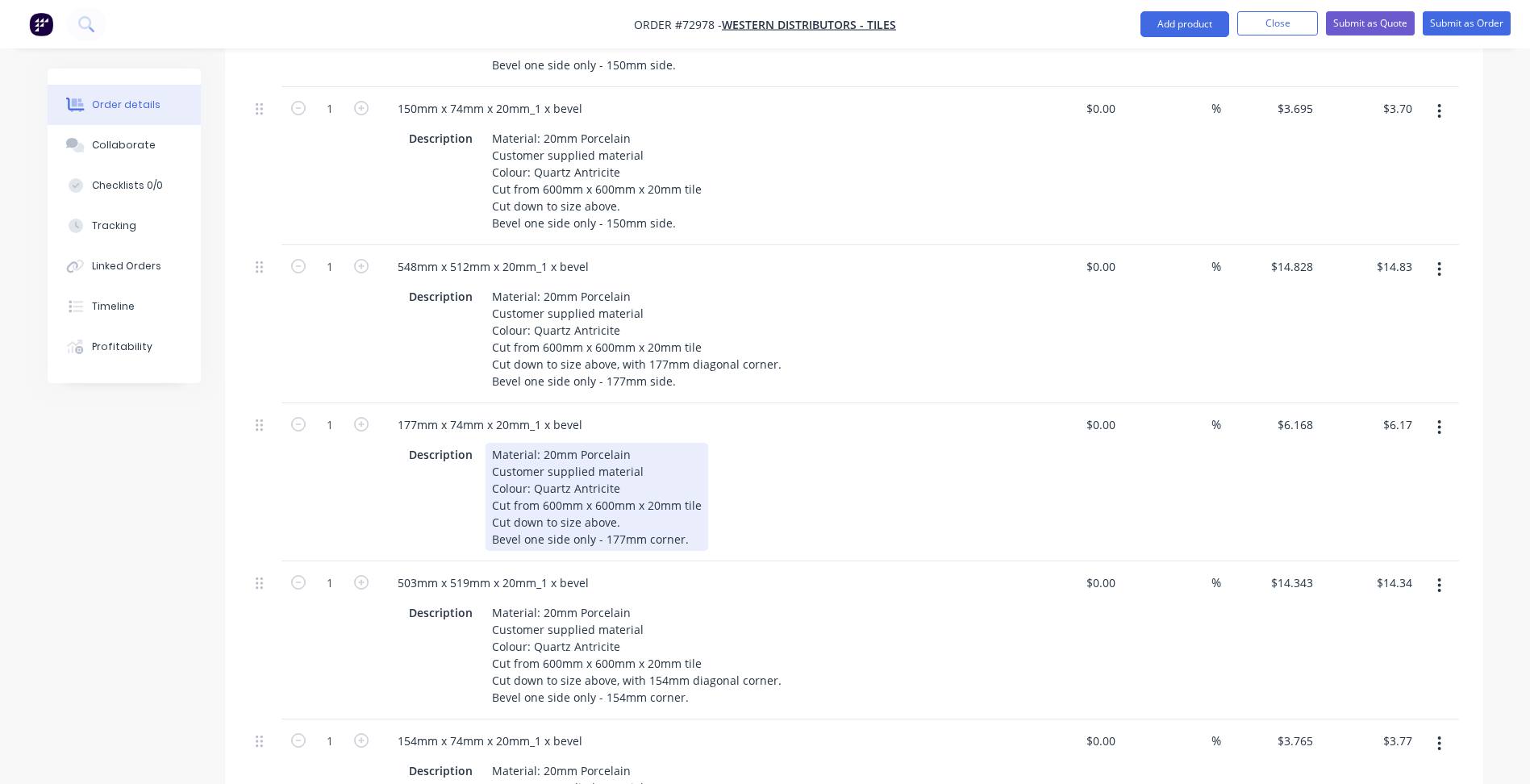
click at [669, 490] on div "Material: 20mm Porcelain Customer supplied material Colour: Quartz Antricite Cu…" at bounding box center [597, 496] width 223 height 108
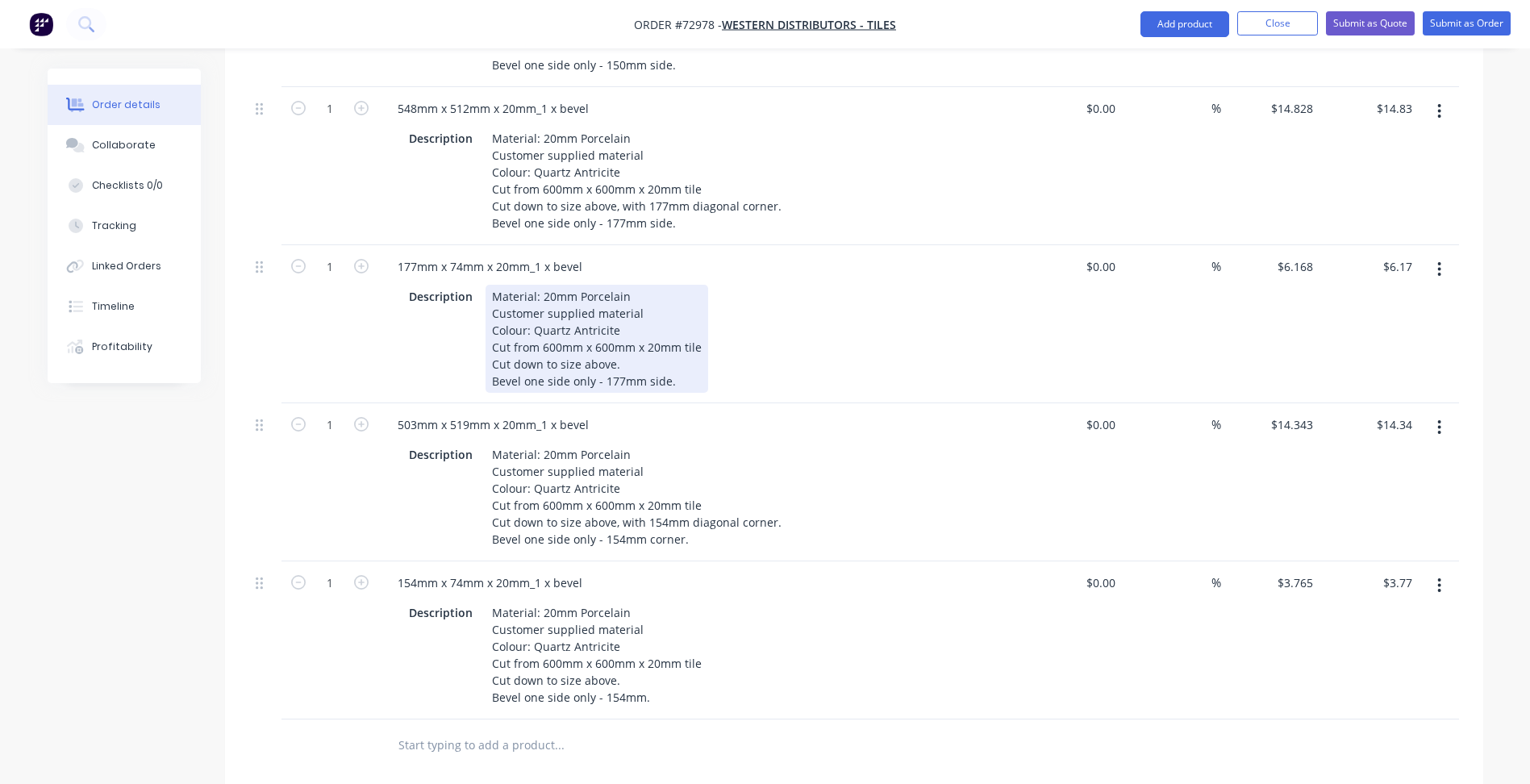
scroll to position [1452, 0]
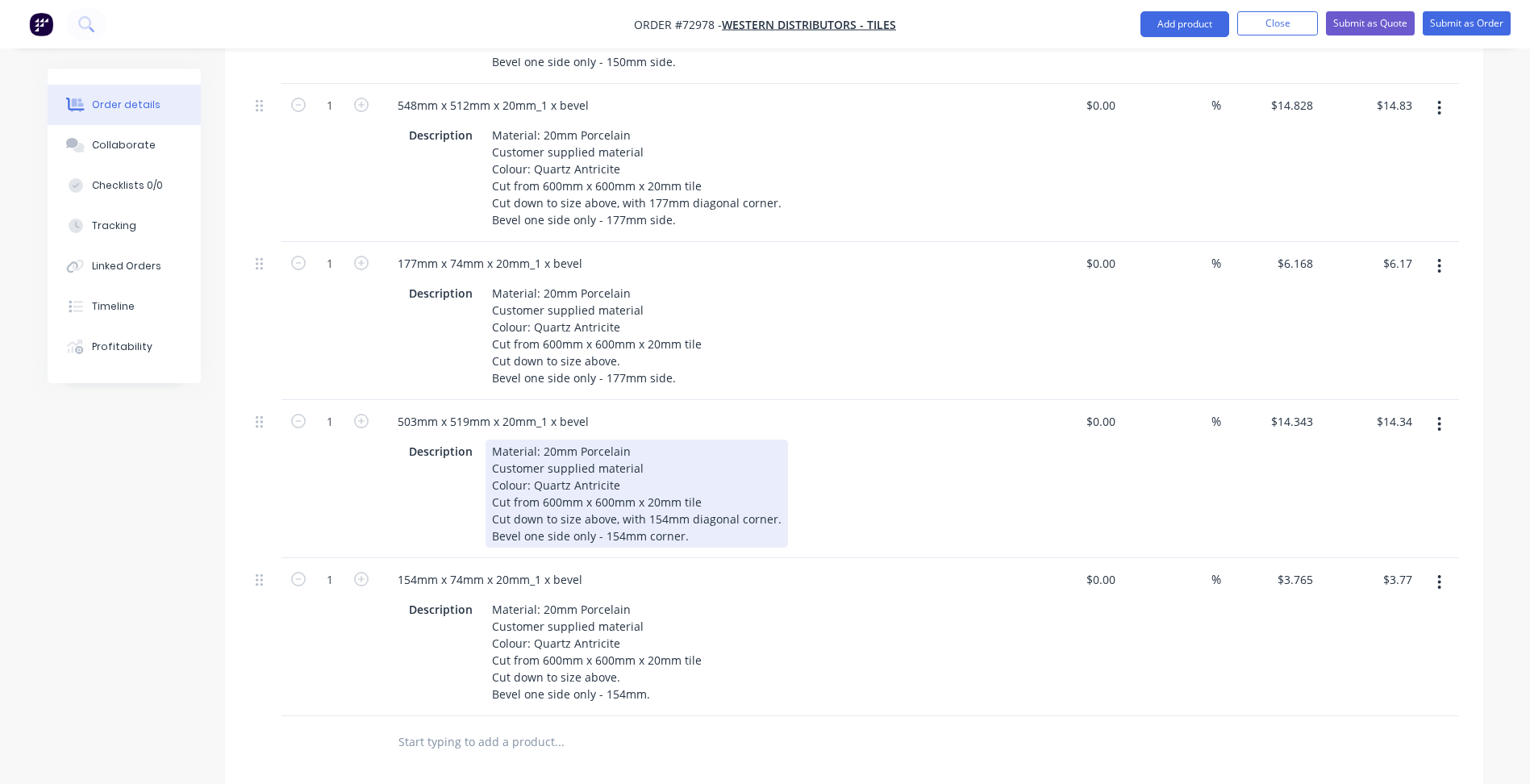
click at [665, 484] on div "Material: 20mm Porcelain Customer supplied material Colour: Quartz Antricite Cu…" at bounding box center [636, 493] width 302 height 108
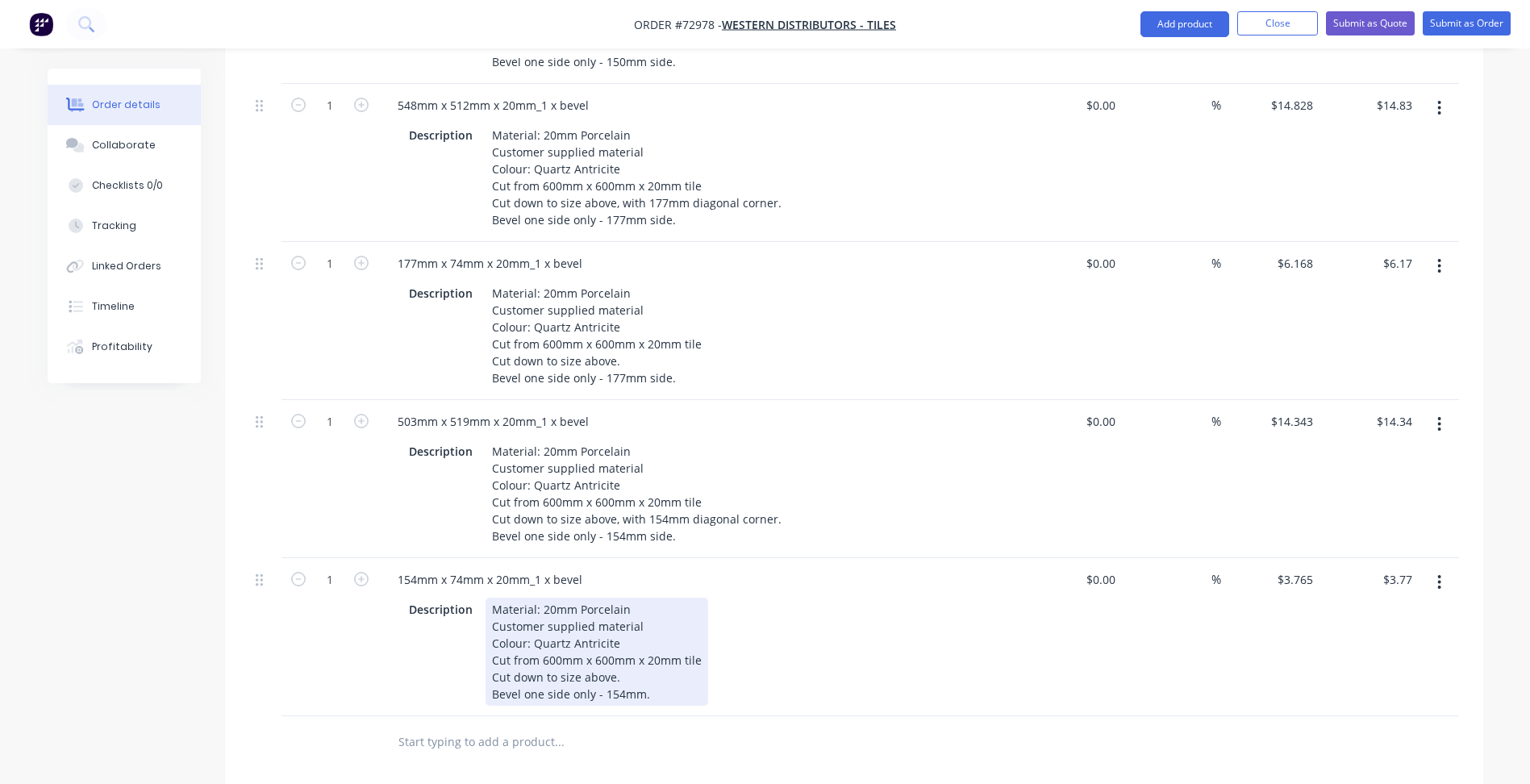
click at [629, 654] on div "Material: 20mm Porcelain Customer supplied material Colour: Quartz Antricite Cu…" at bounding box center [597, 651] width 223 height 108
click at [638, 652] on div "Material: 20mm Porcelain Customer supplied material Colour: Quartz Antricite Cu…" at bounding box center [597, 651] width 223 height 108
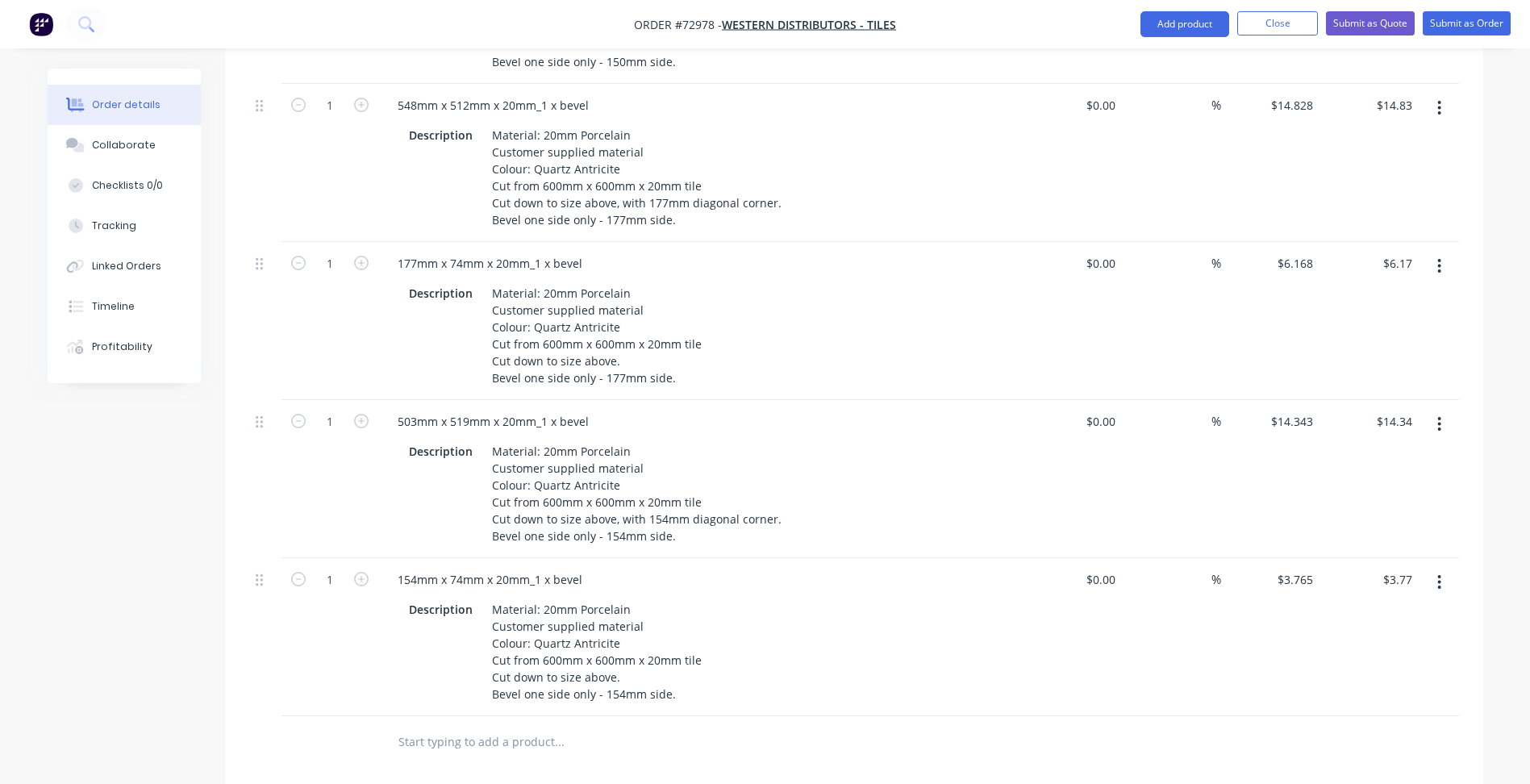
click at [368, 633] on div "1" at bounding box center [330, 637] width 97 height 158
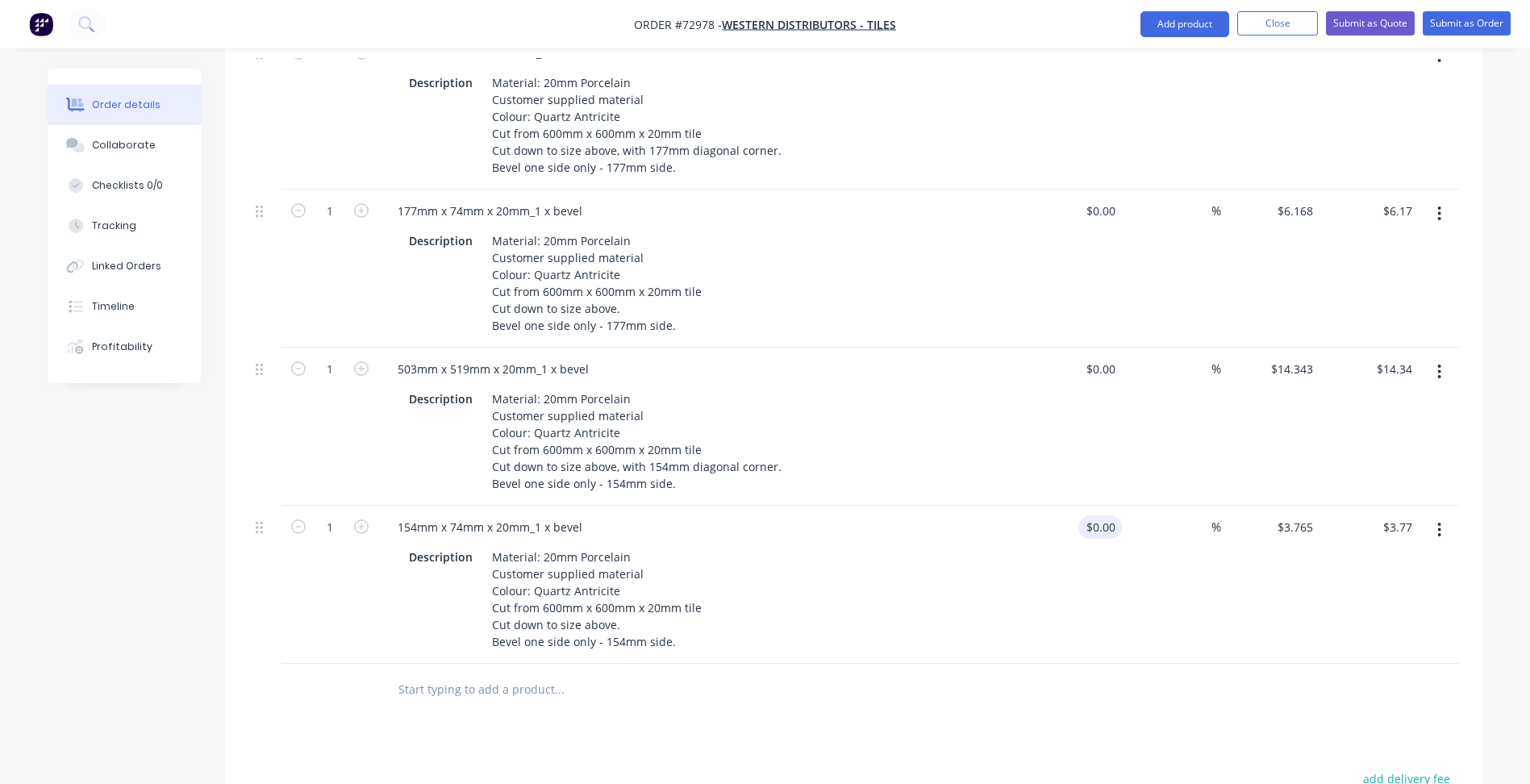
scroll to position [1532, 0]
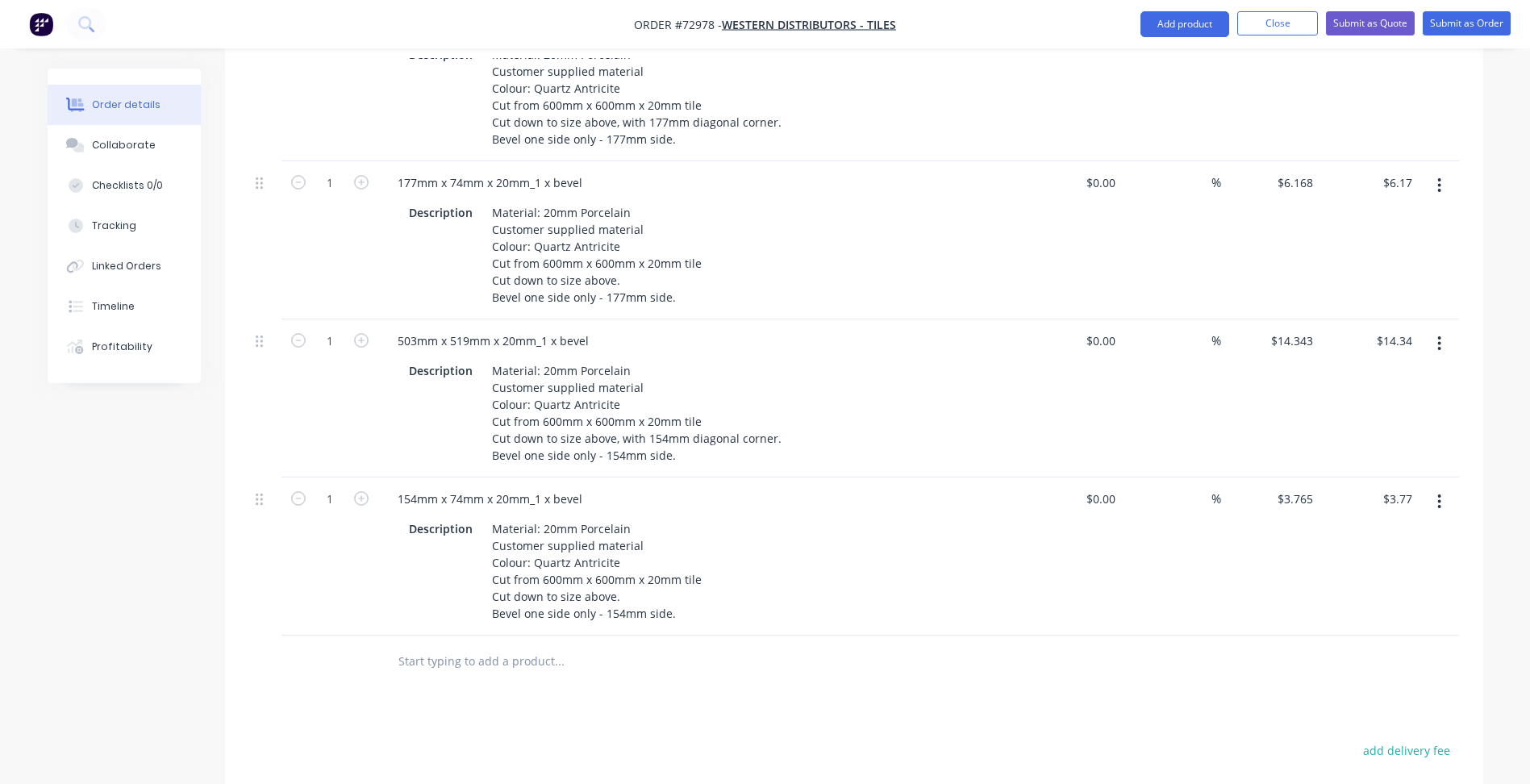
click at [1437, 334] on icon "button" at bounding box center [1439, 343] width 4 height 18
click at [1356, 407] on div "Duplicate" at bounding box center [1382, 418] width 124 height 24
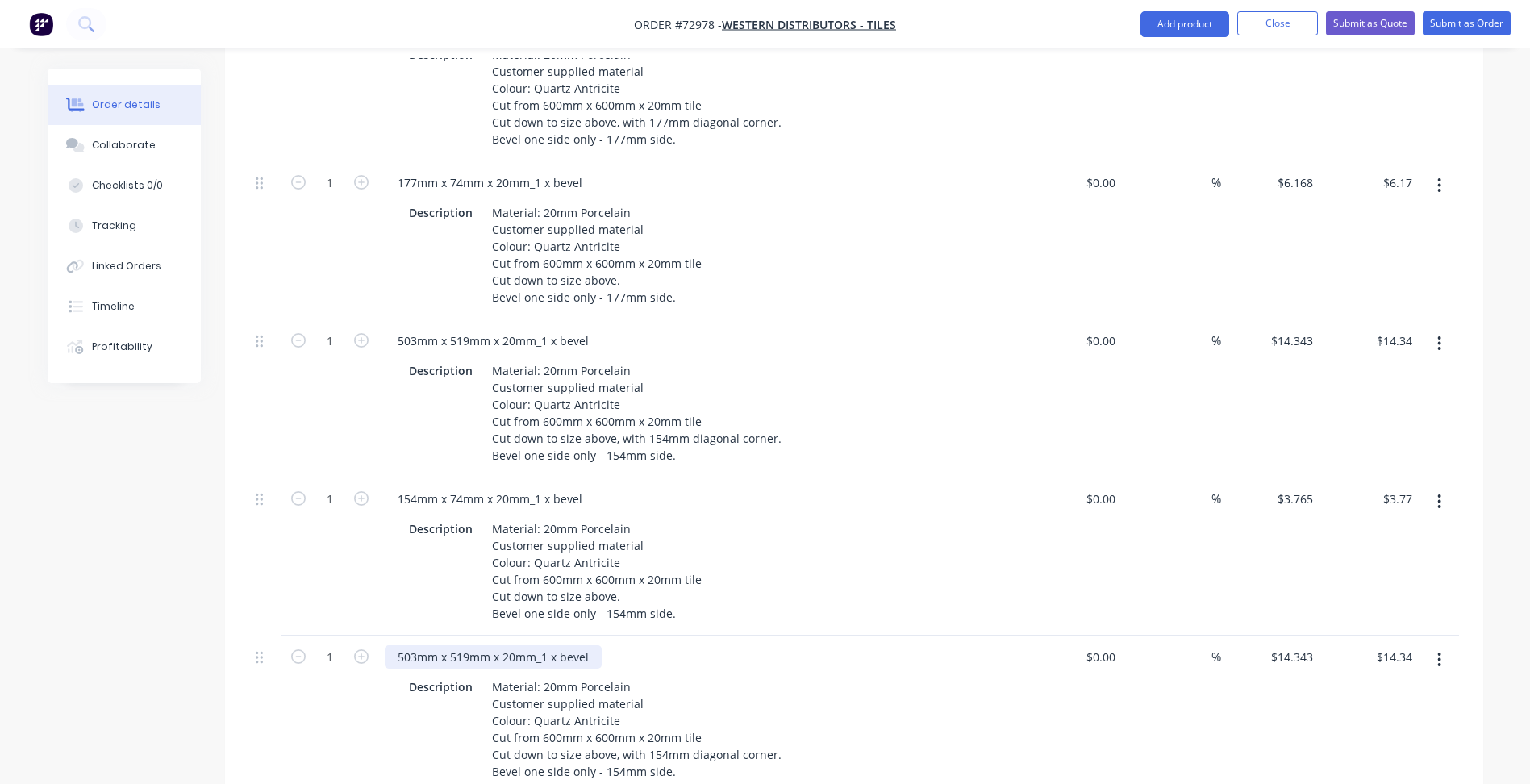
click at [414, 645] on div "503mm x 519mm x 20mm_1 x bevel" at bounding box center [493, 656] width 217 height 24
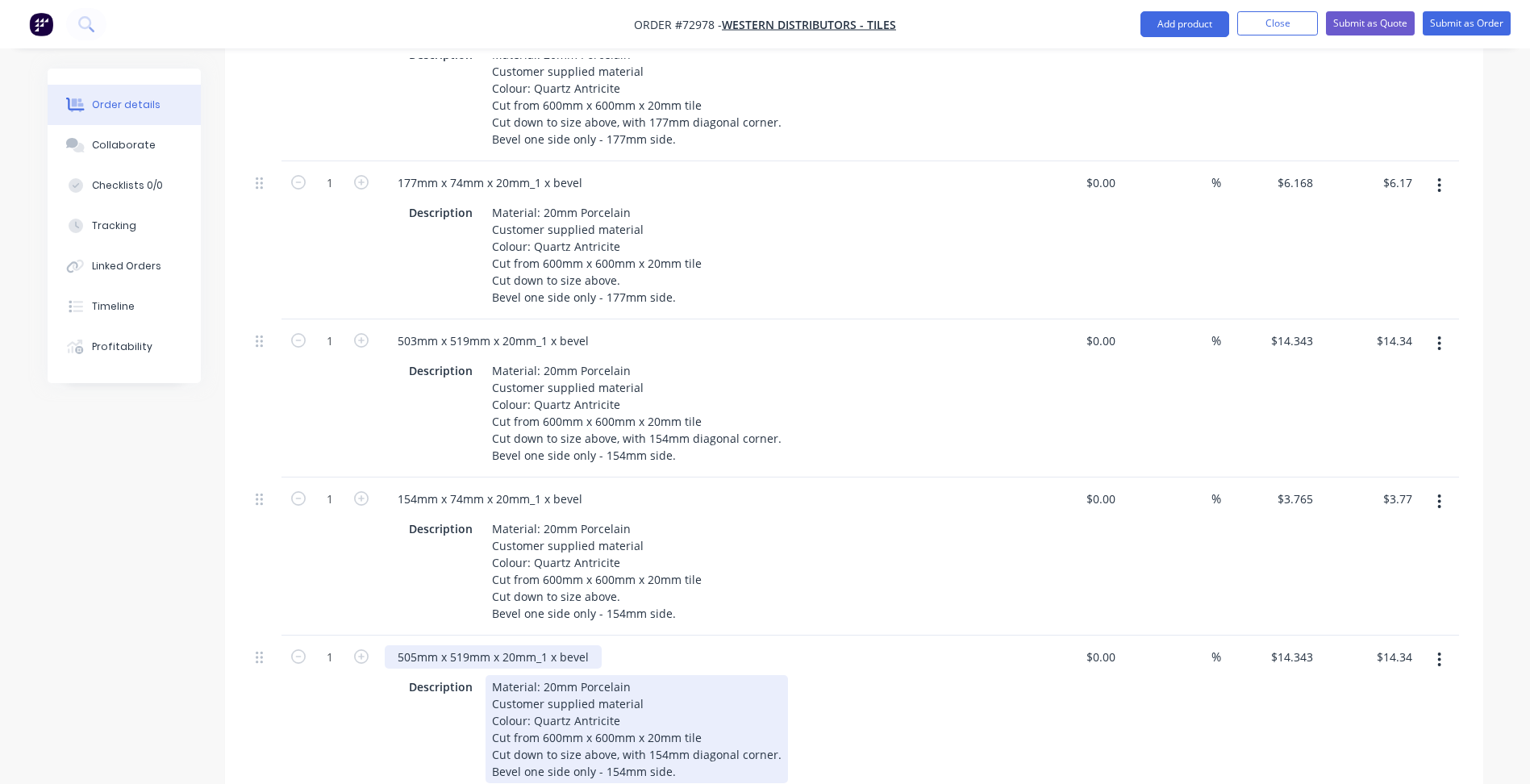
drag, startPoint x: 470, startPoint y: 612, endPoint x: 516, endPoint y: 637, distance: 52.4
click at [471, 645] on div "505mm x 519mm x 20mm_1 x bevel" at bounding box center [493, 656] width 217 height 24
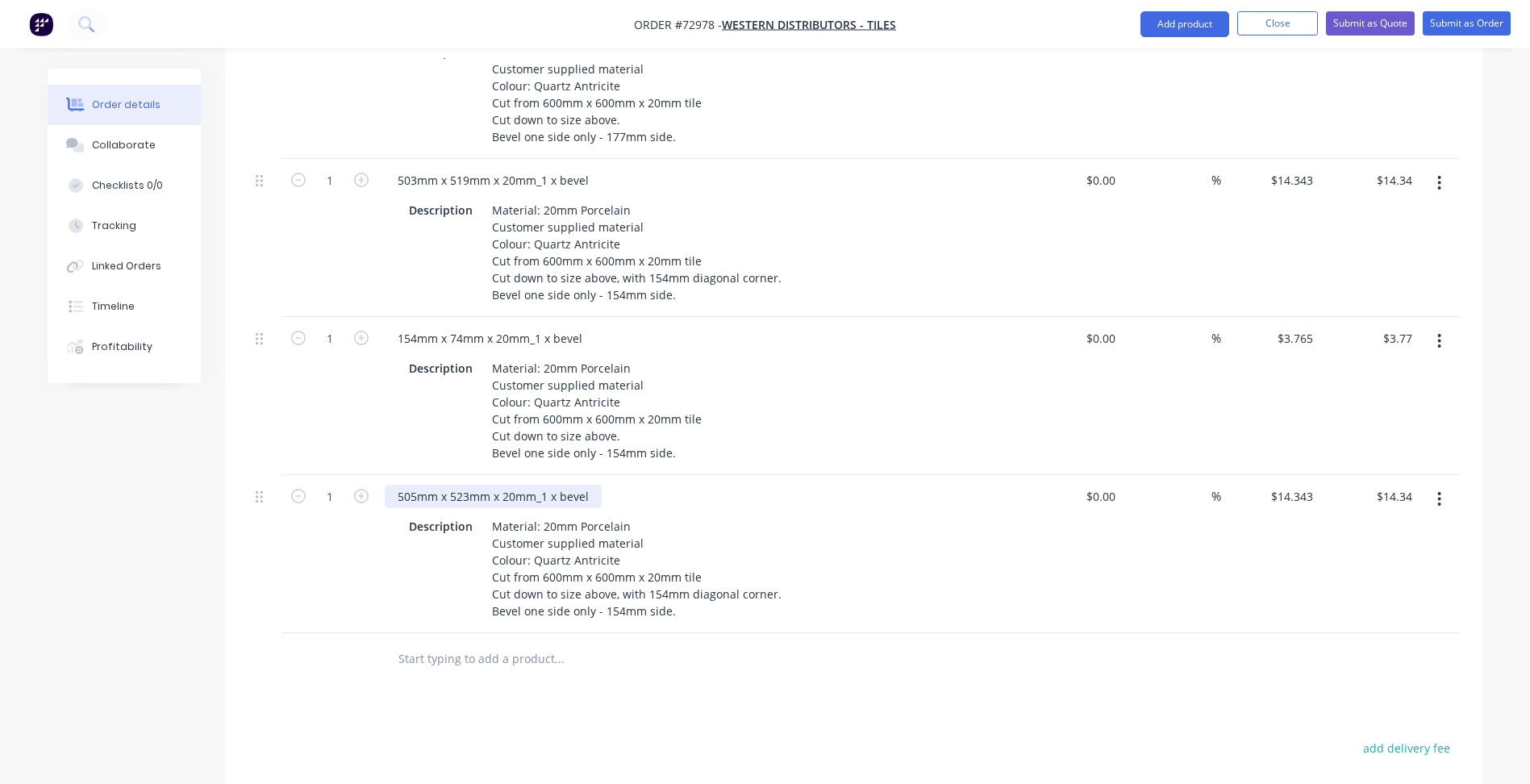
scroll to position [1694, 0]
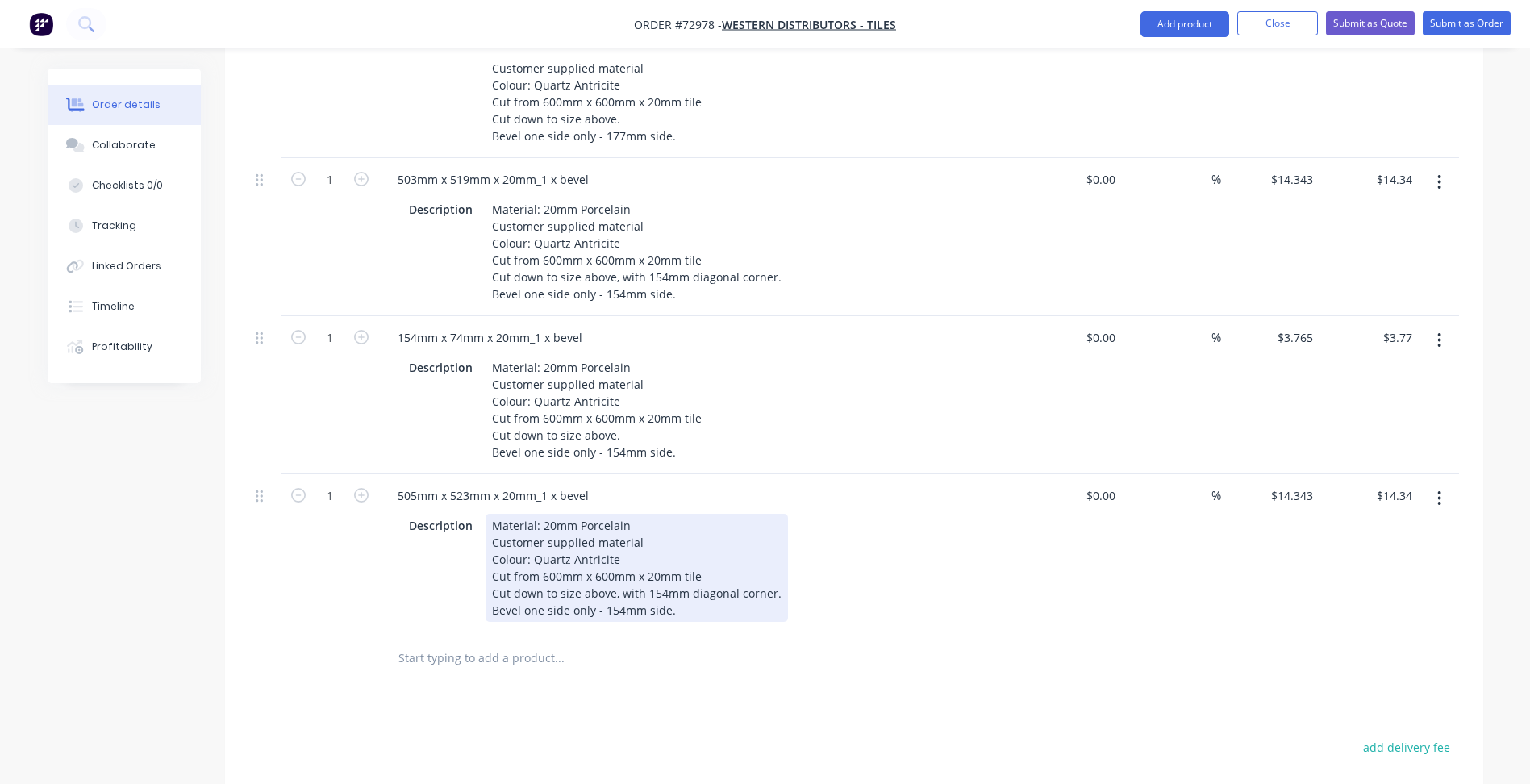
click at [662, 548] on div "Material: 20mm Porcelain Customer supplied material Colour: Quartz Antricite Cu…" at bounding box center [636, 567] width 302 height 108
click at [663, 546] on div "Material: 20mm Porcelain Customer supplied material Colour: Quartz Antricite Cu…" at bounding box center [636, 567] width 302 height 108
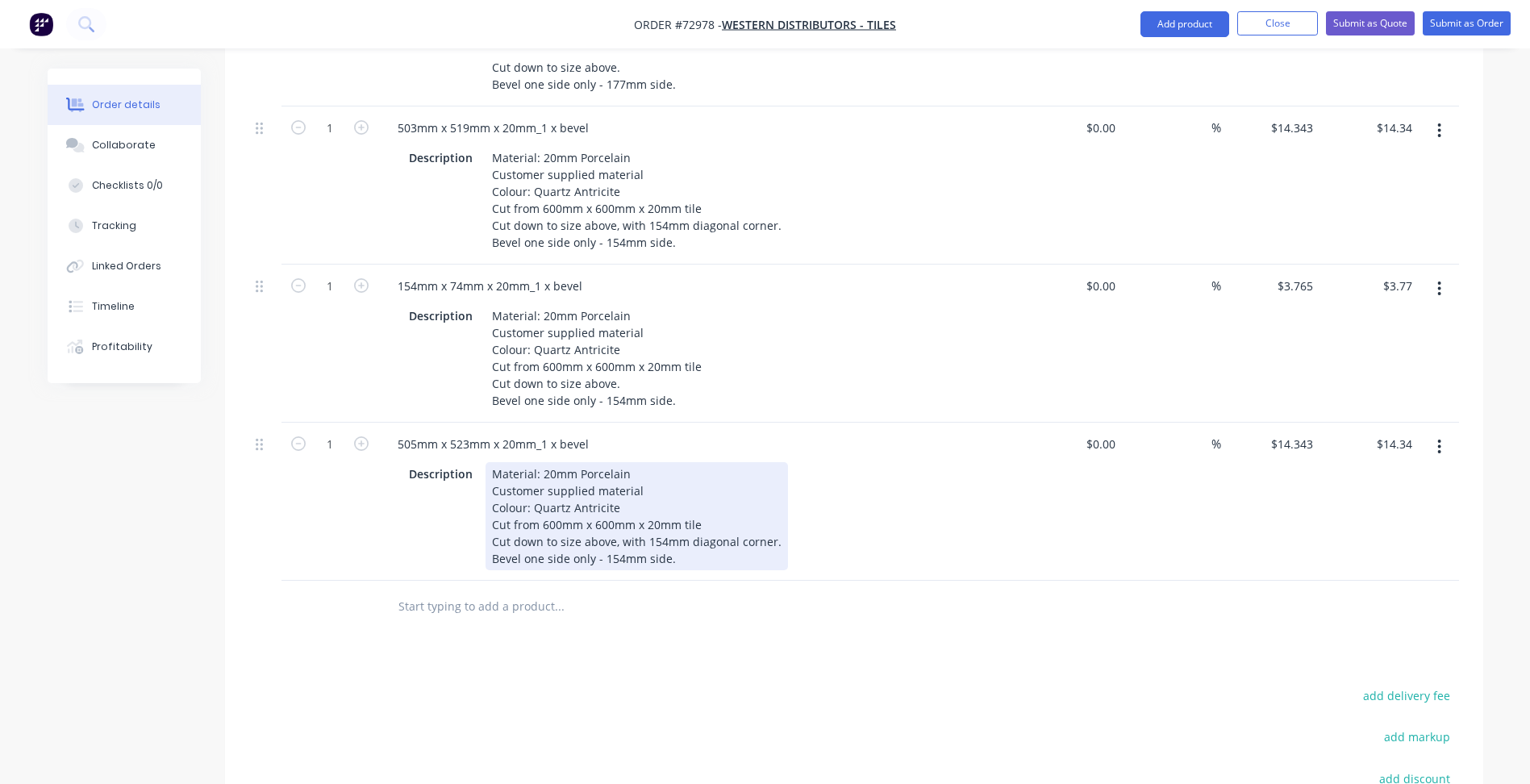
scroll to position [1774, 0]
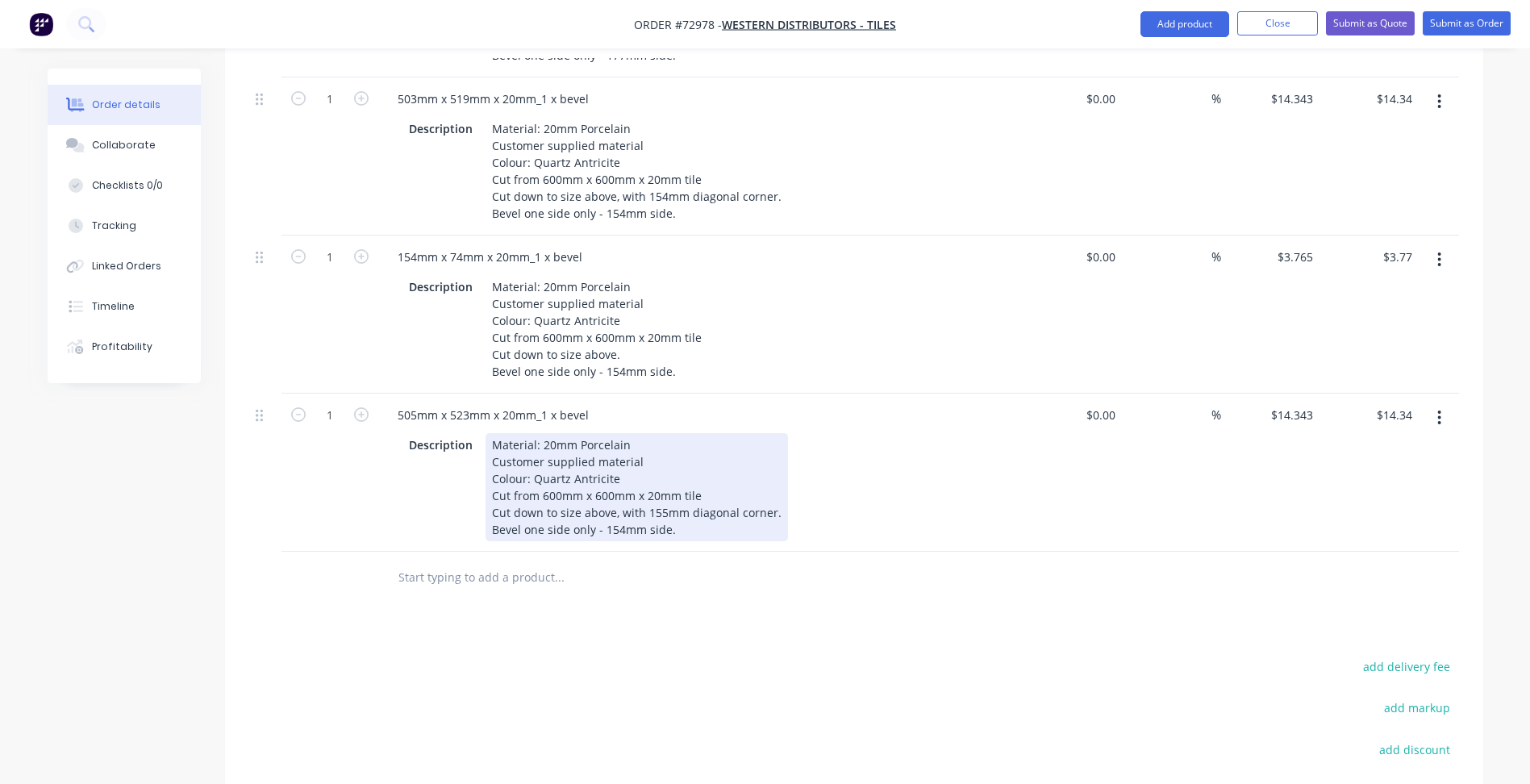
click at [622, 481] on div "Material: 20mm Porcelain Customer supplied material Colour: Quartz Antricite Cu…" at bounding box center [636, 487] width 302 height 108
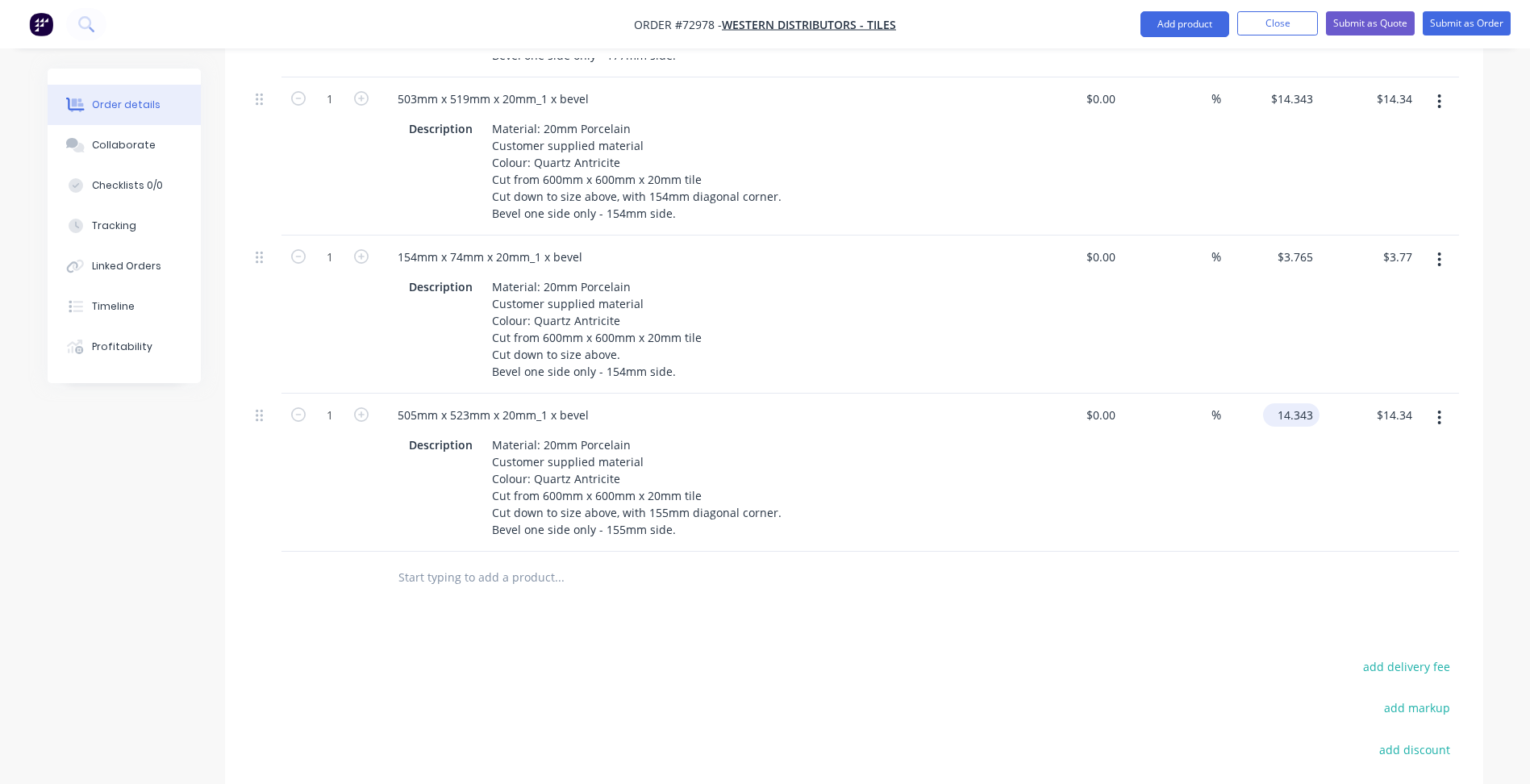
click at [1296, 403] on input "14.343" at bounding box center [1294, 414] width 50 height 24
type input "$14.43"
click at [513, 403] on div "505mm x 523mm x 20mm_1 x bevel" at bounding box center [493, 414] width 217 height 24
click at [413, 403] on div "505mm x 523mm x 20mm_1 x bevel" at bounding box center [493, 414] width 217 height 24
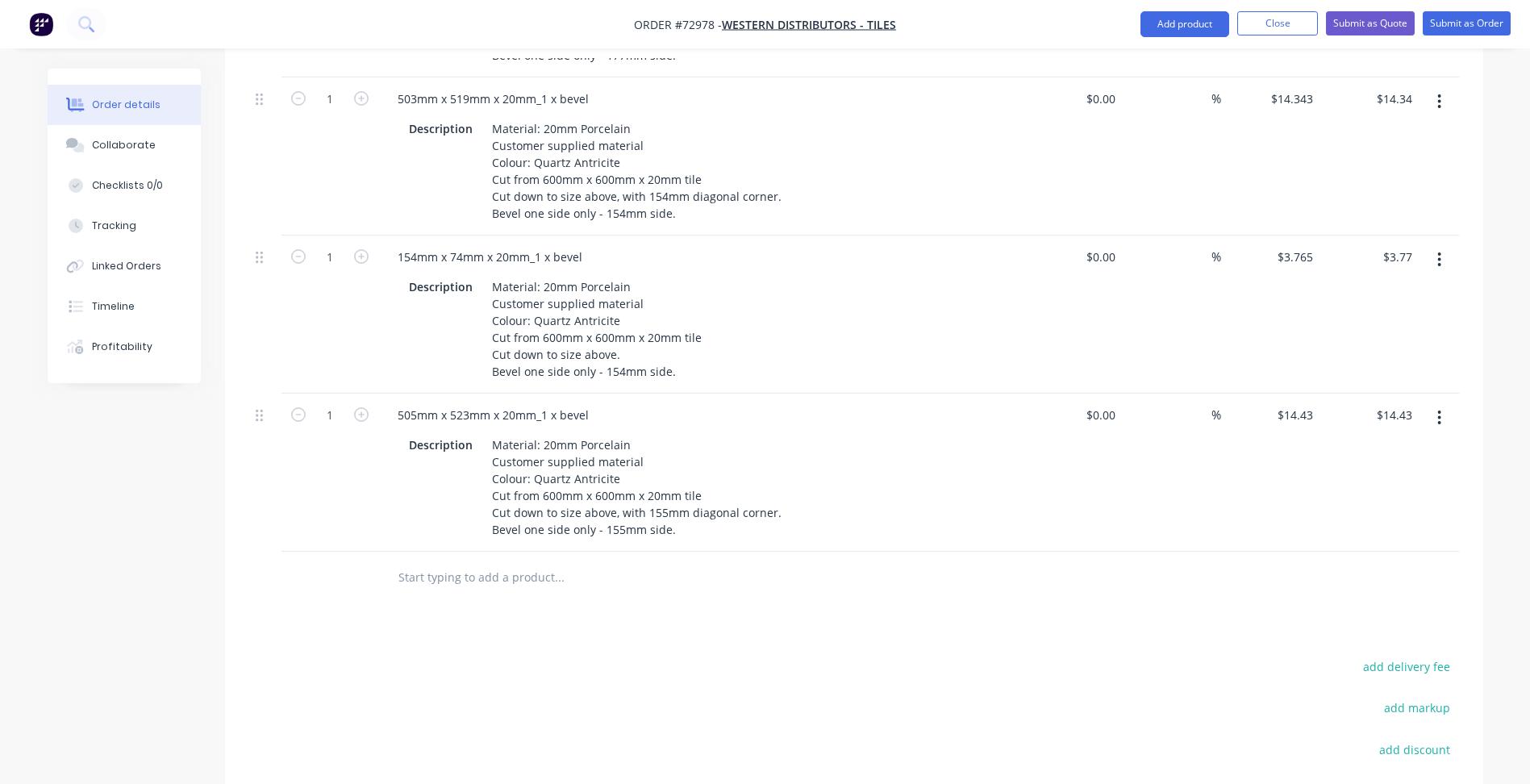
click at [1439, 411] on icon "button" at bounding box center [1439, 417] width 3 height 14
click at [1394, 481] on div "Duplicate" at bounding box center [1382, 493] width 124 height 24
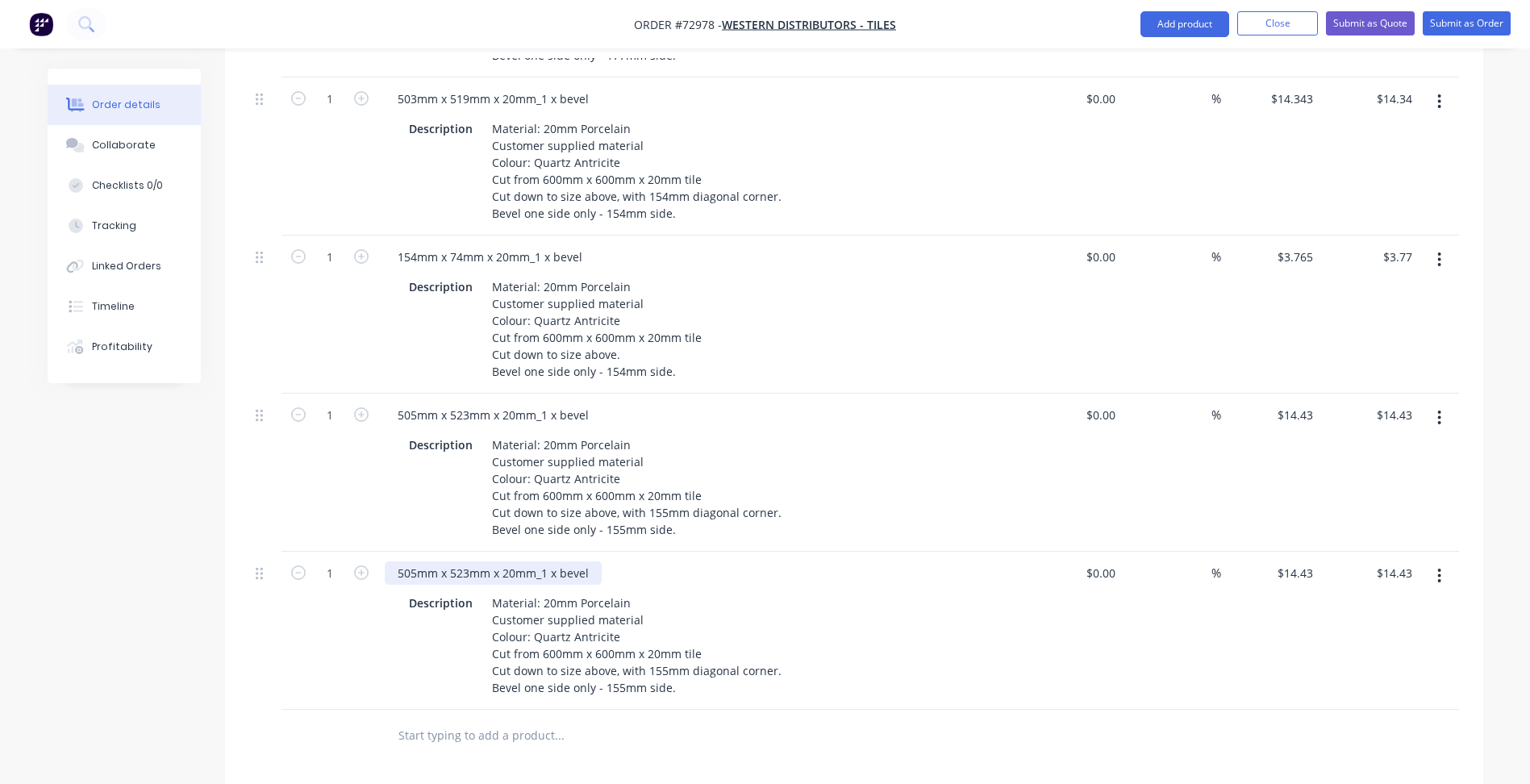
click at [414, 561] on div "505mm x 523mm x 20mm_1 x bevel" at bounding box center [493, 573] width 217 height 24
click at [472, 561] on div "155mm x 523mm x 20mm_1 x bevel" at bounding box center [493, 573] width 217 height 24
click at [1310, 561] on input "14.43" at bounding box center [1298, 573] width 44 height 24
type input "$3.783"
type input "$3.78"
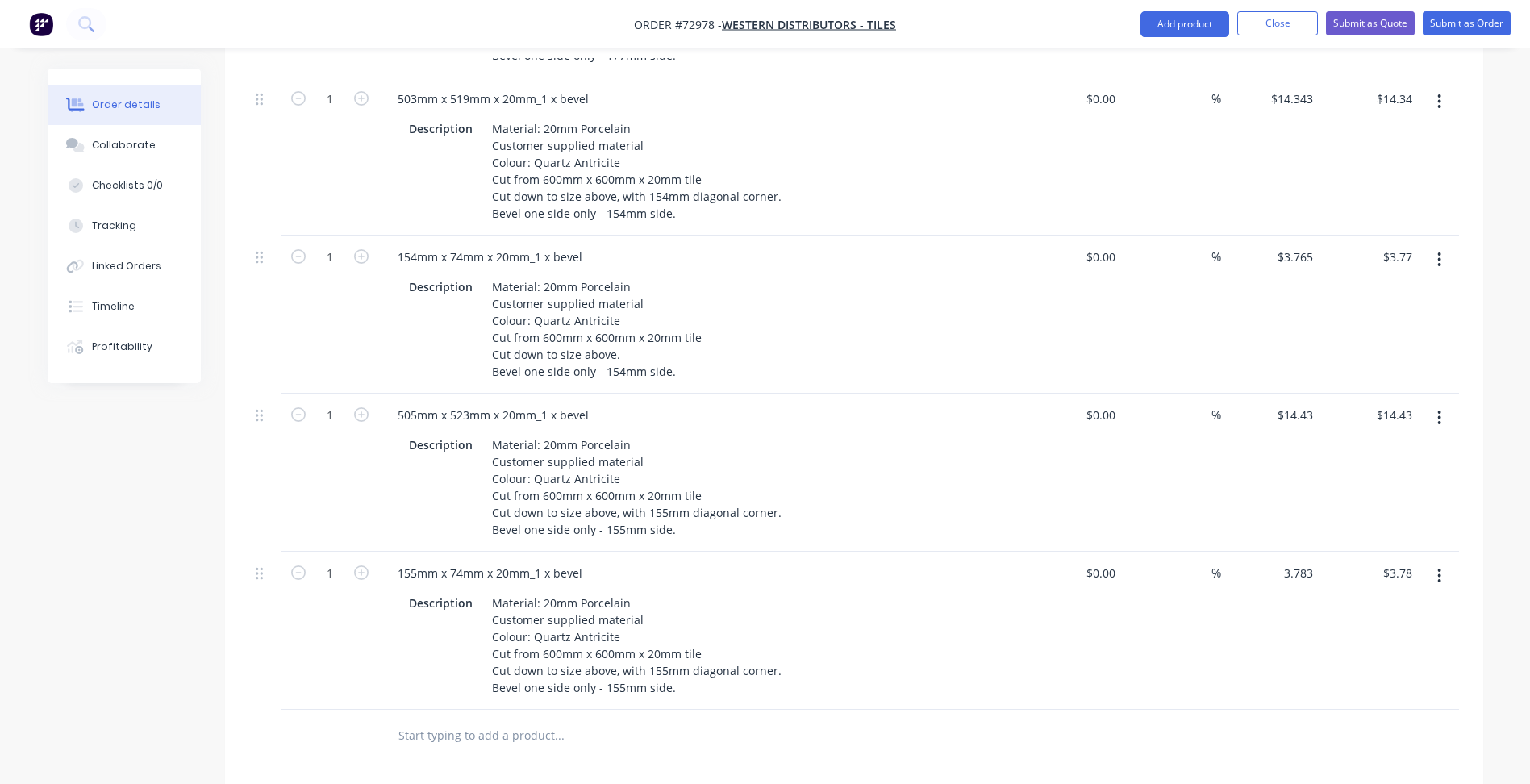
type input "$3.783"
click at [1431, 403] on button "button" at bounding box center [1439, 417] width 38 height 29
click at [1353, 481] on div "Duplicate" at bounding box center [1382, 493] width 124 height 24
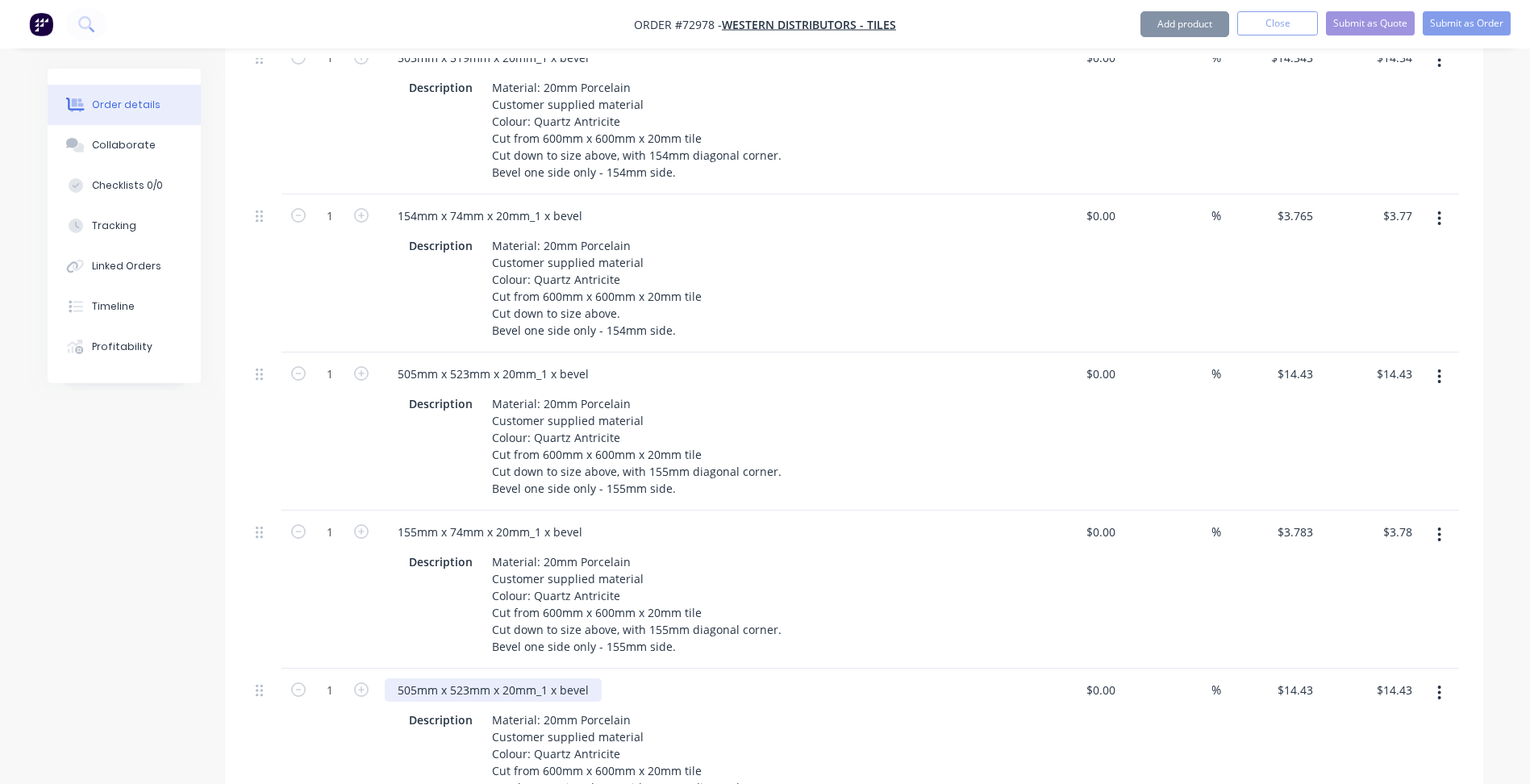
scroll to position [1855, 0]
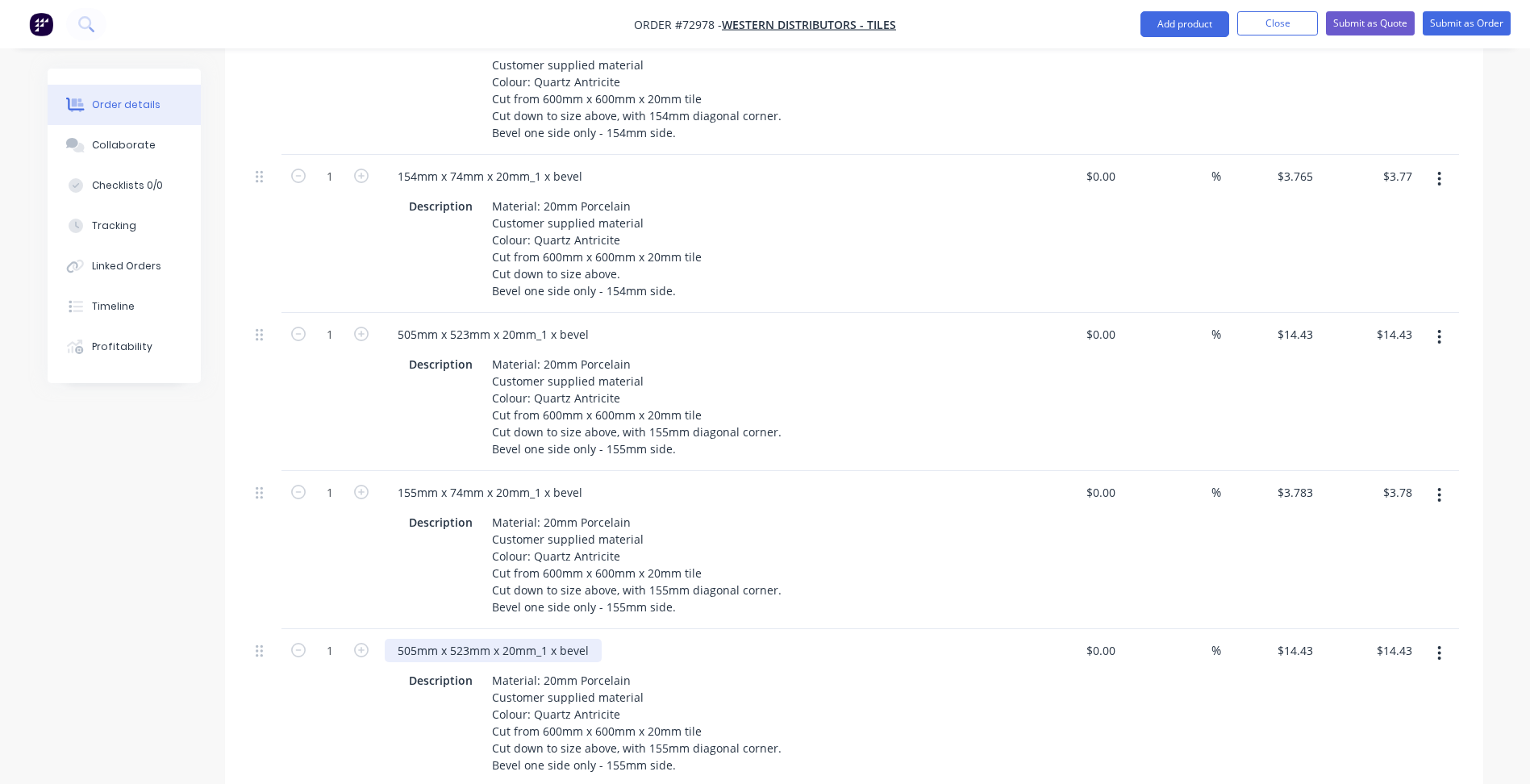
click at [413, 638] on div "505mm x 523mm x 20mm_1 x bevel" at bounding box center [493, 650] width 217 height 24
click at [470, 638] on div "600mm x 523mm x 20mm_1 x bevel" at bounding box center [493, 650] width 217 height 24
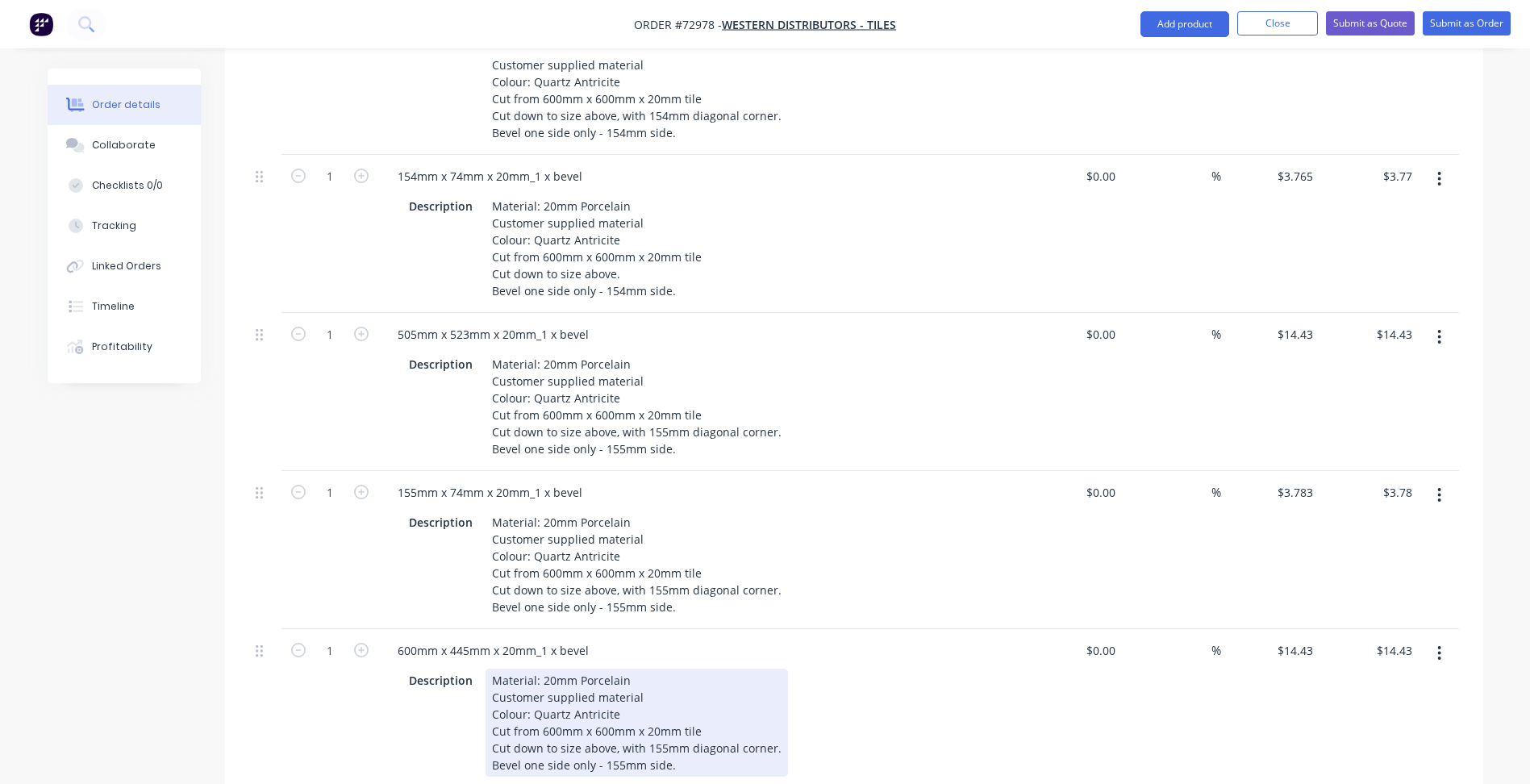
click at [591, 694] on div "Material: 20mm Porcelain Customer supplied material Colour: Quartz Antricite Cu…" at bounding box center [636, 722] width 302 height 108
drag, startPoint x: 614, startPoint y: 702, endPoint x: 770, endPoint y: 701, distance: 156.0
click at [770, 701] on div "Material: 20mm Porcelain Customer supplied material Colour: Quartz Antricite Cu…" at bounding box center [636, 722] width 302 height 108
click at [609, 724] on div "Material: 20mm Porcelain Customer supplied material Colour: Quartz Antricite Cu…" at bounding box center [597, 722] width 223 height 108
click at [603, 717] on div "Material: 20mm Porcelain Customer supplied material Colour: Quartz Antricite Cu…" at bounding box center [597, 722] width 223 height 108
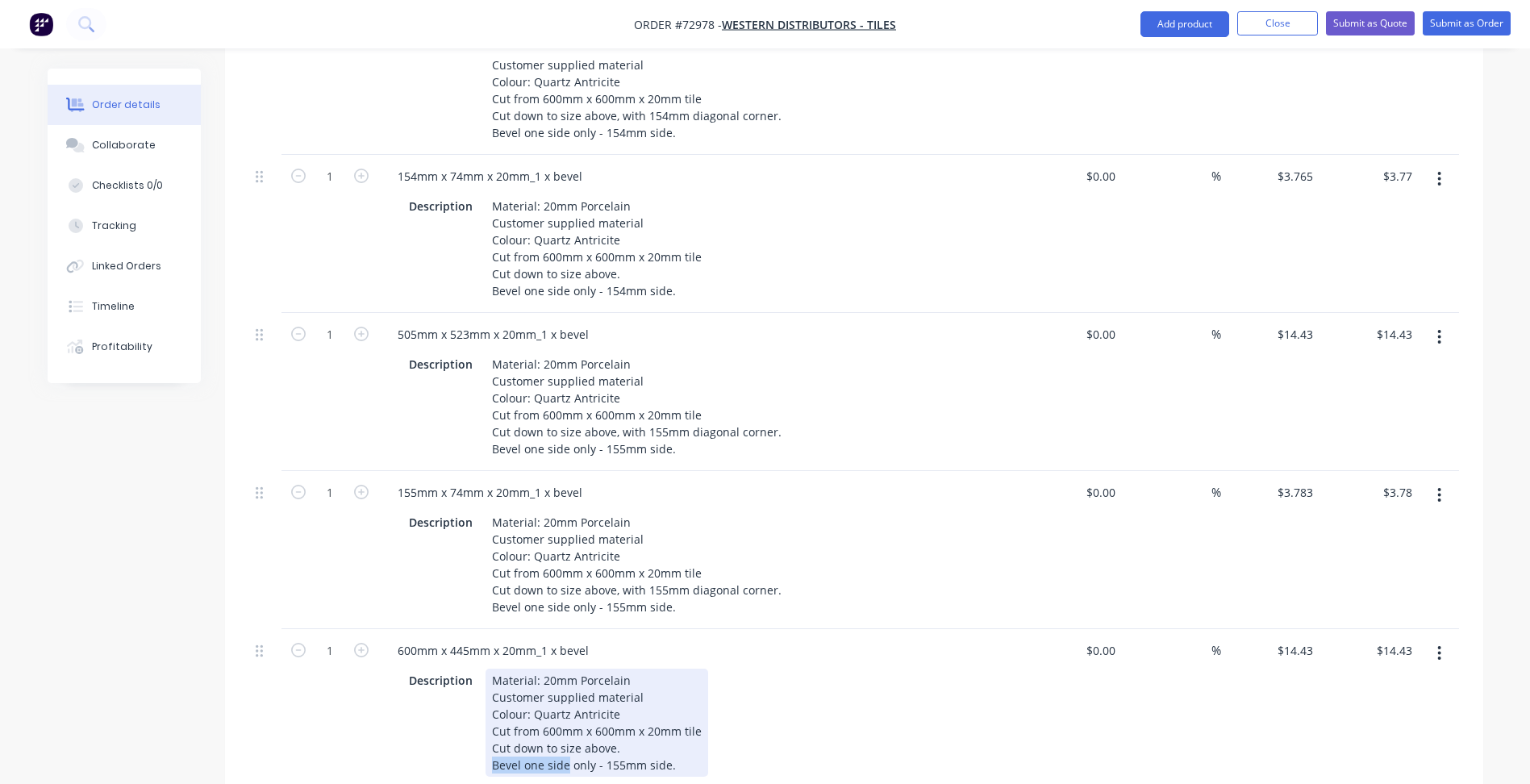
drag, startPoint x: 492, startPoint y: 721, endPoint x: 565, endPoint y: 718, distance: 73.1
click at [565, 718] on div "Material: 20mm Porcelain Customer supplied material Colour: Quartz Antricite Cu…" at bounding box center [597, 722] width 223 height 108
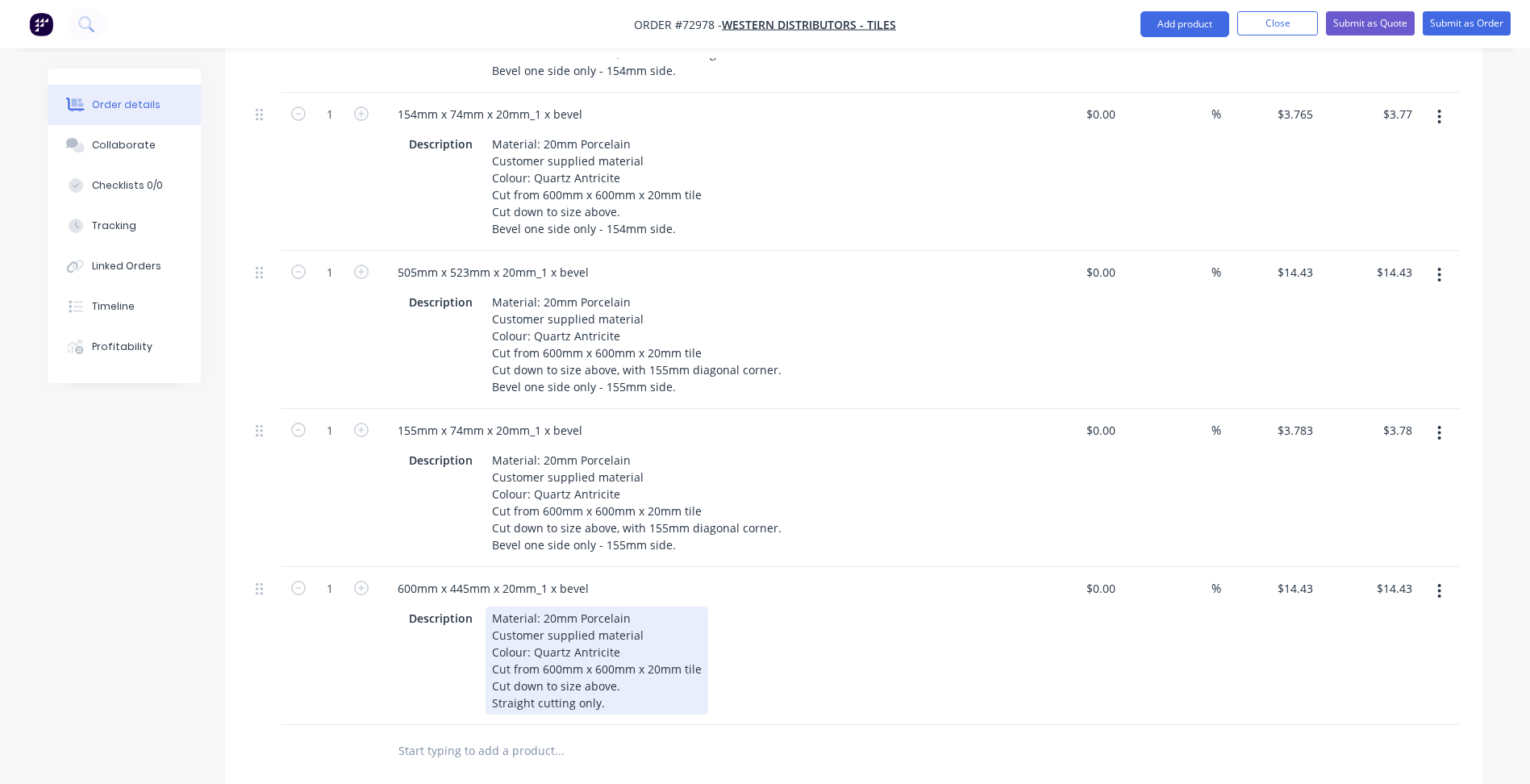
scroll to position [1936, 0]
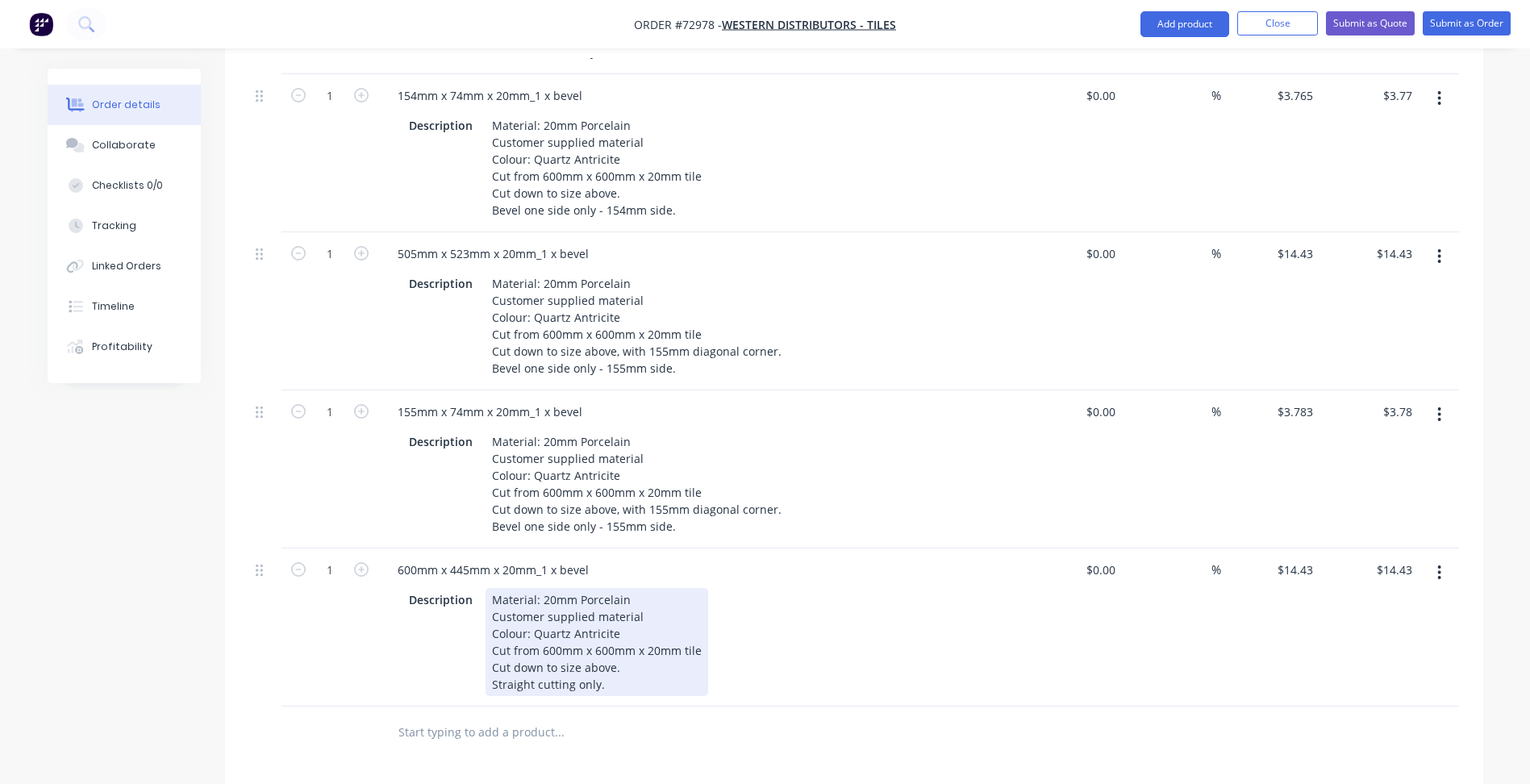
click at [670, 655] on div "600mm x 445mm x 20mm_1 x bevel Description Material: 20mm Porcelain Customer su…" at bounding box center [700, 628] width 645 height 158
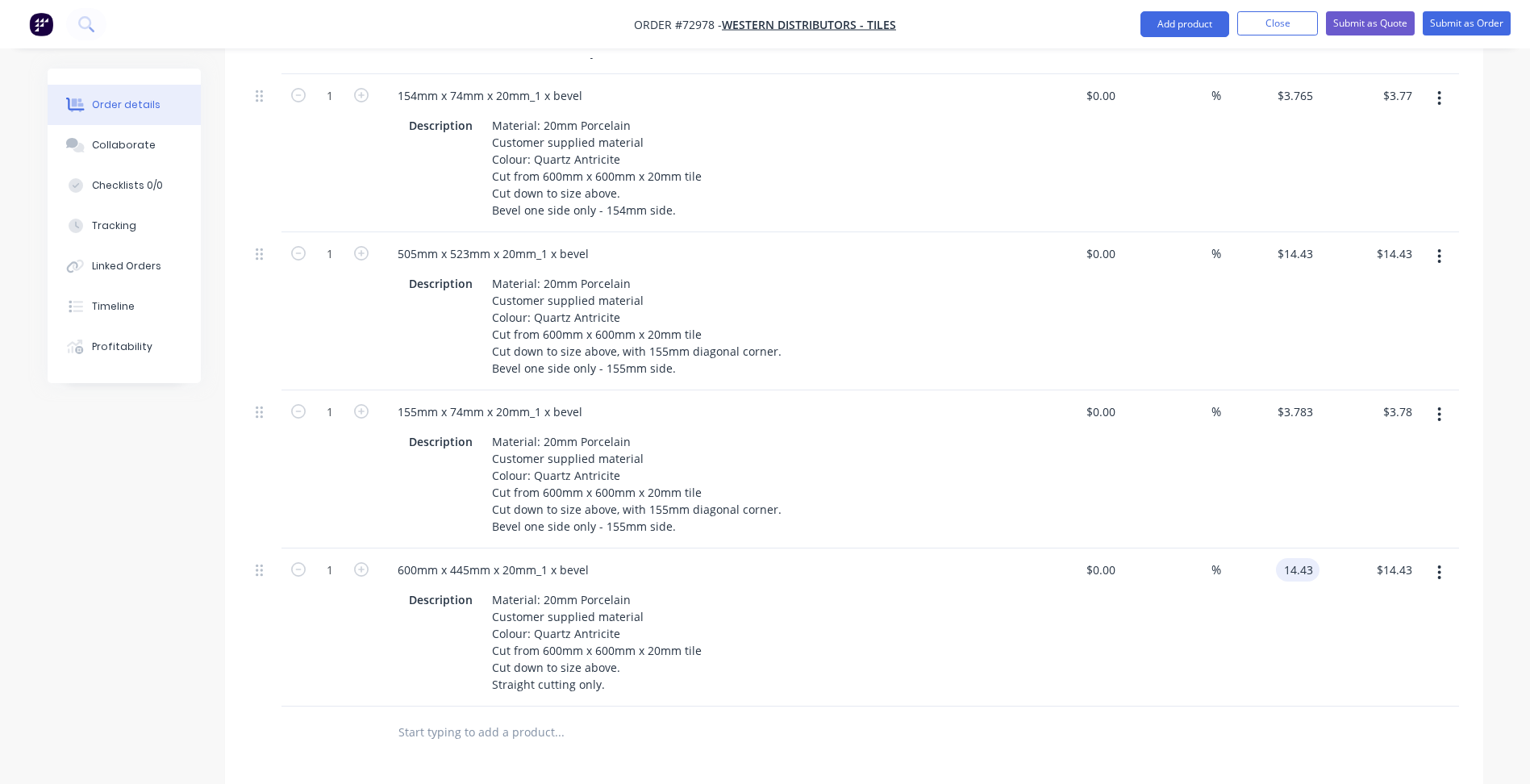
click at [1280, 558] on div "14.43 14.43" at bounding box center [1298, 570] width 44 height 24
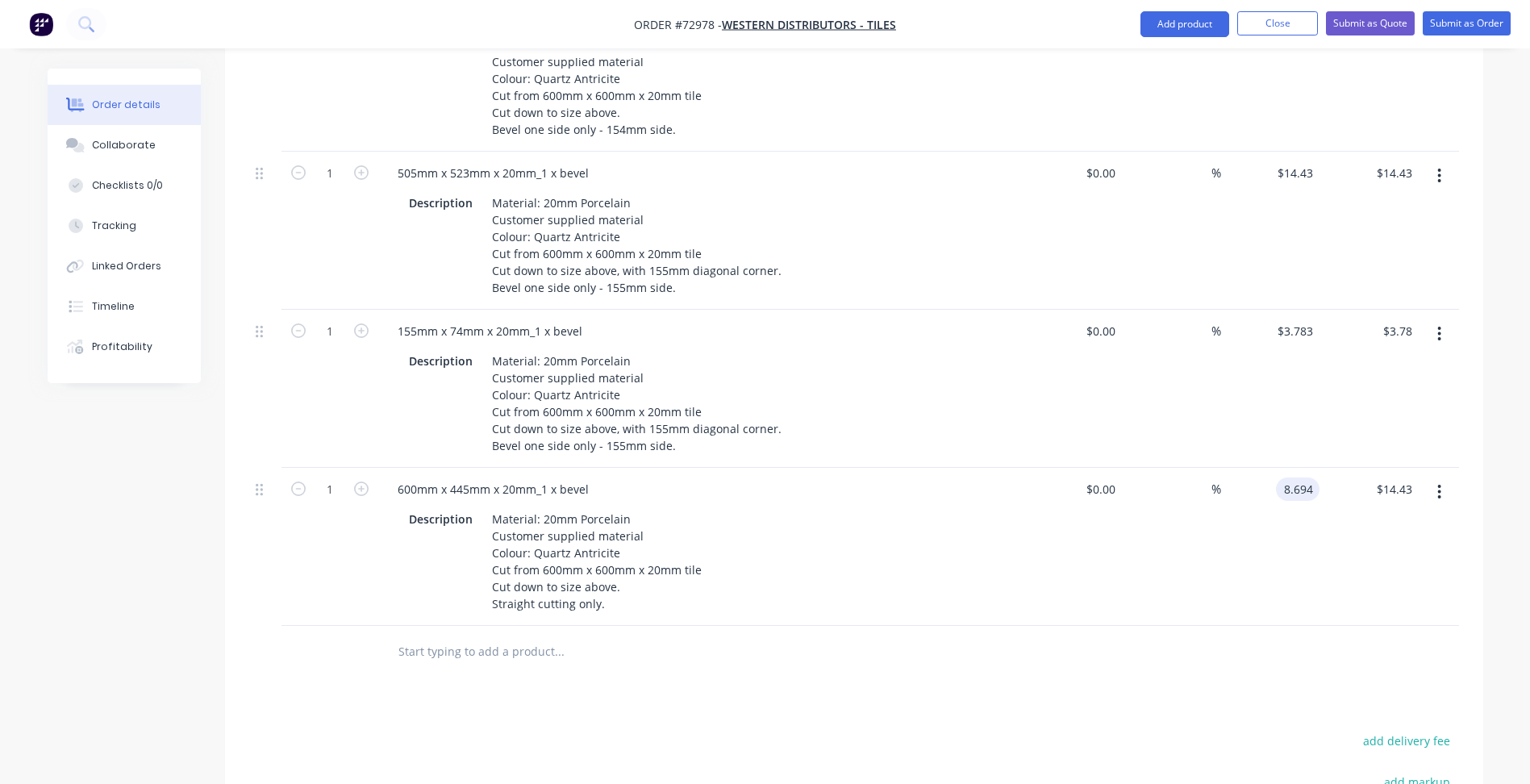
type input "$8.694"
type input "$8.69"
click at [365, 481] on icon "button" at bounding box center [361, 488] width 14 height 14
type input "2"
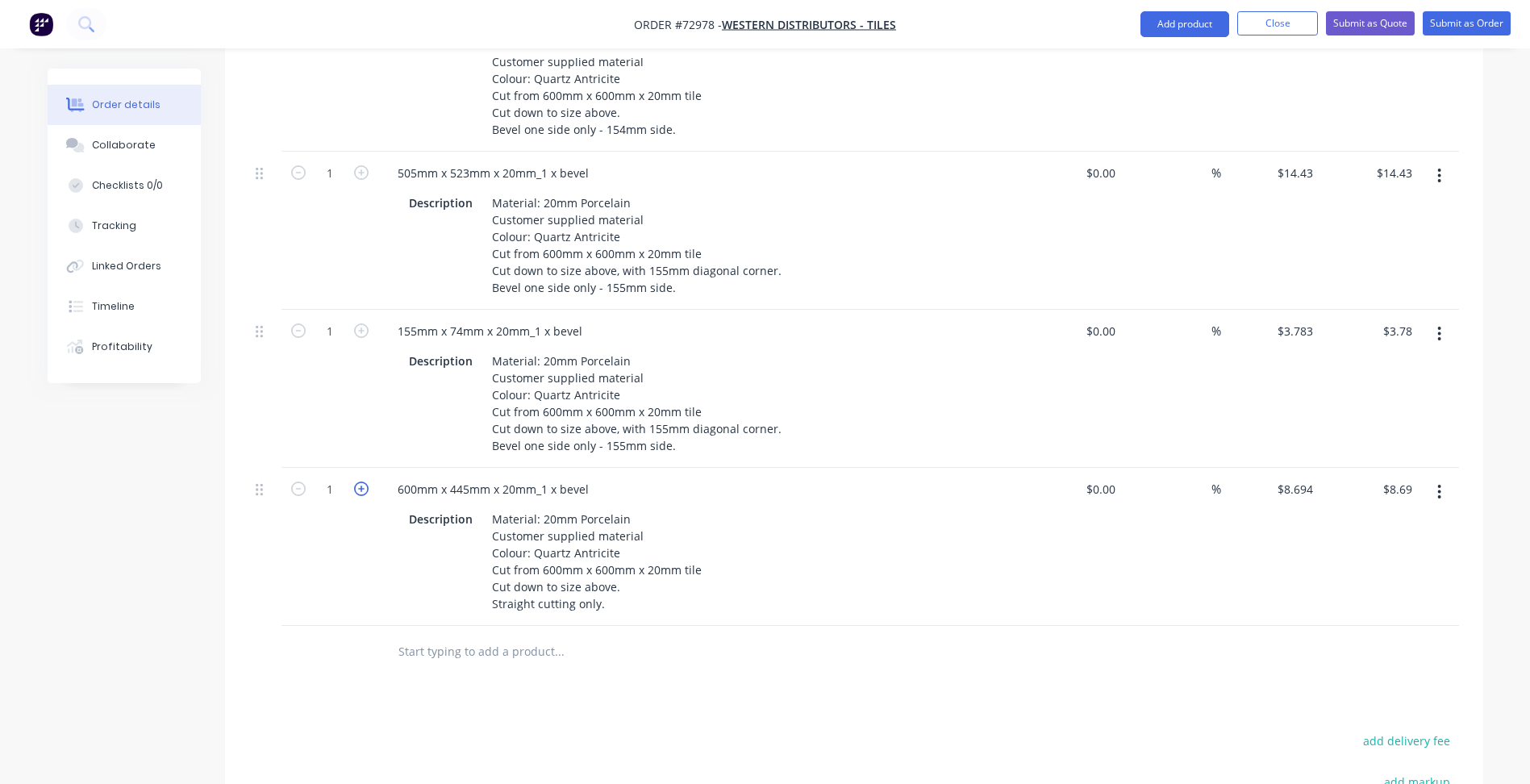
type input "$17.39"
click at [365, 481] on icon "button" at bounding box center [361, 488] width 14 height 14
type input "3"
type input "$26.08"
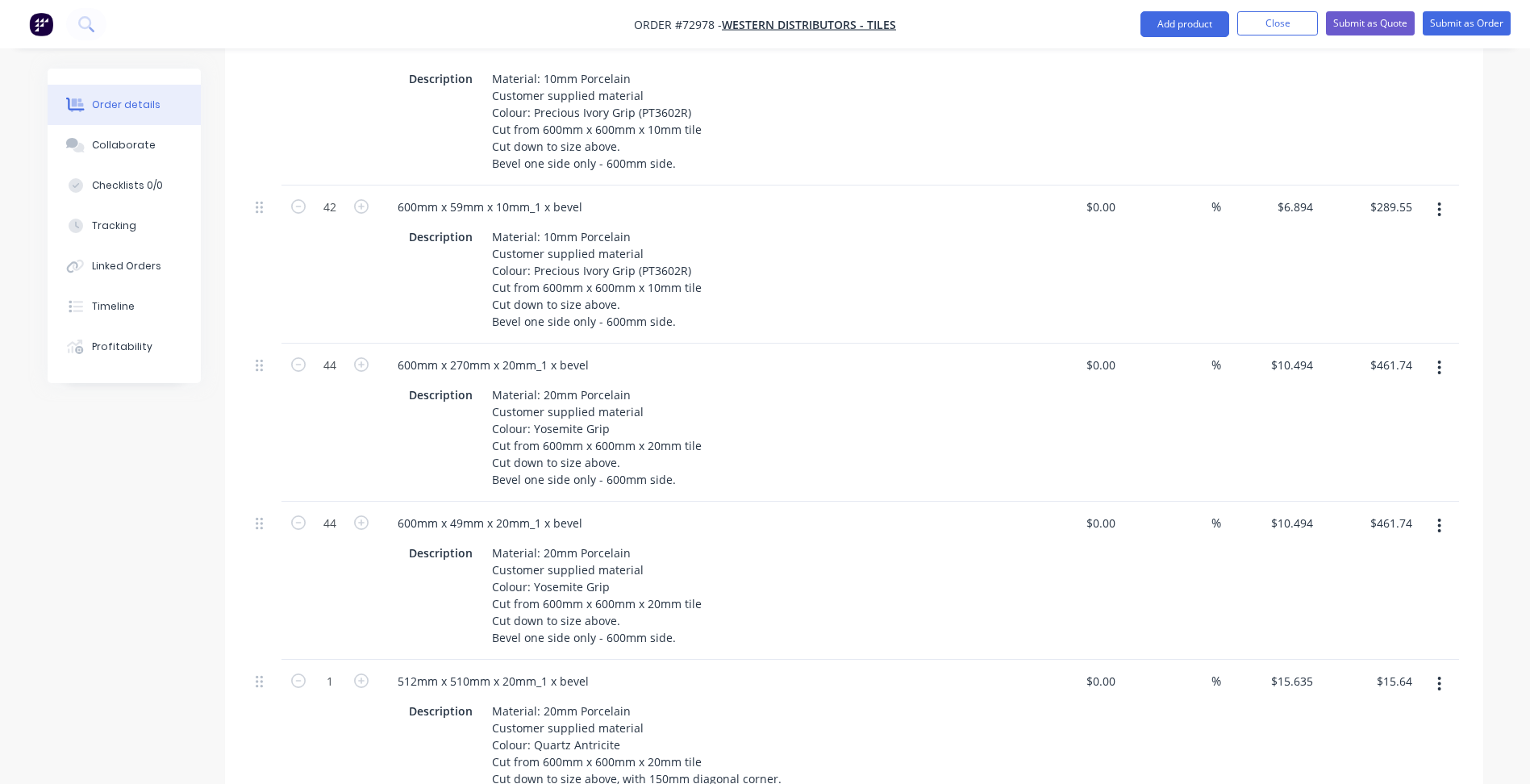
scroll to position [242, 0]
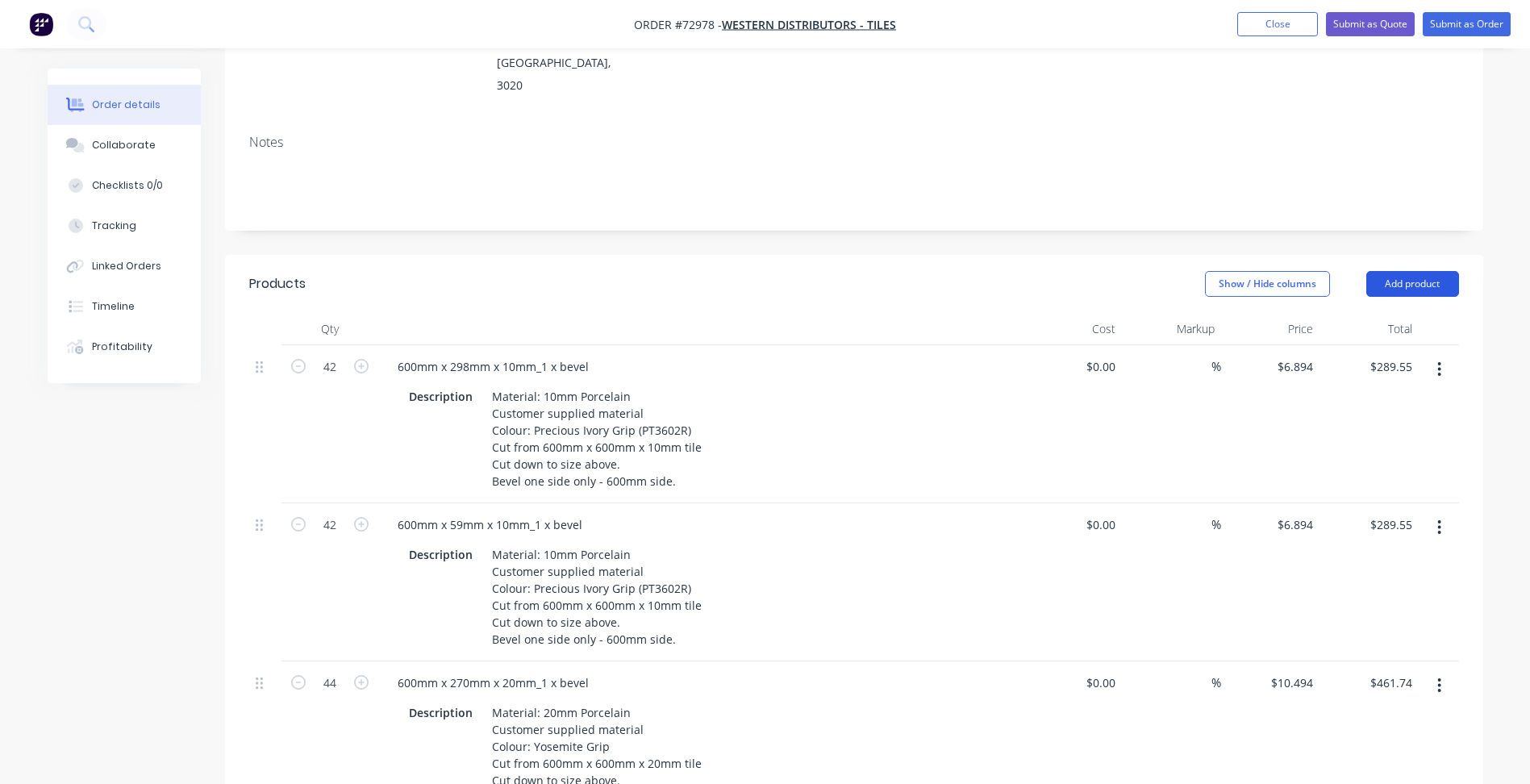
click at [1422, 271] on button "Add product" at bounding box center [1412, 283] width 92 height 26
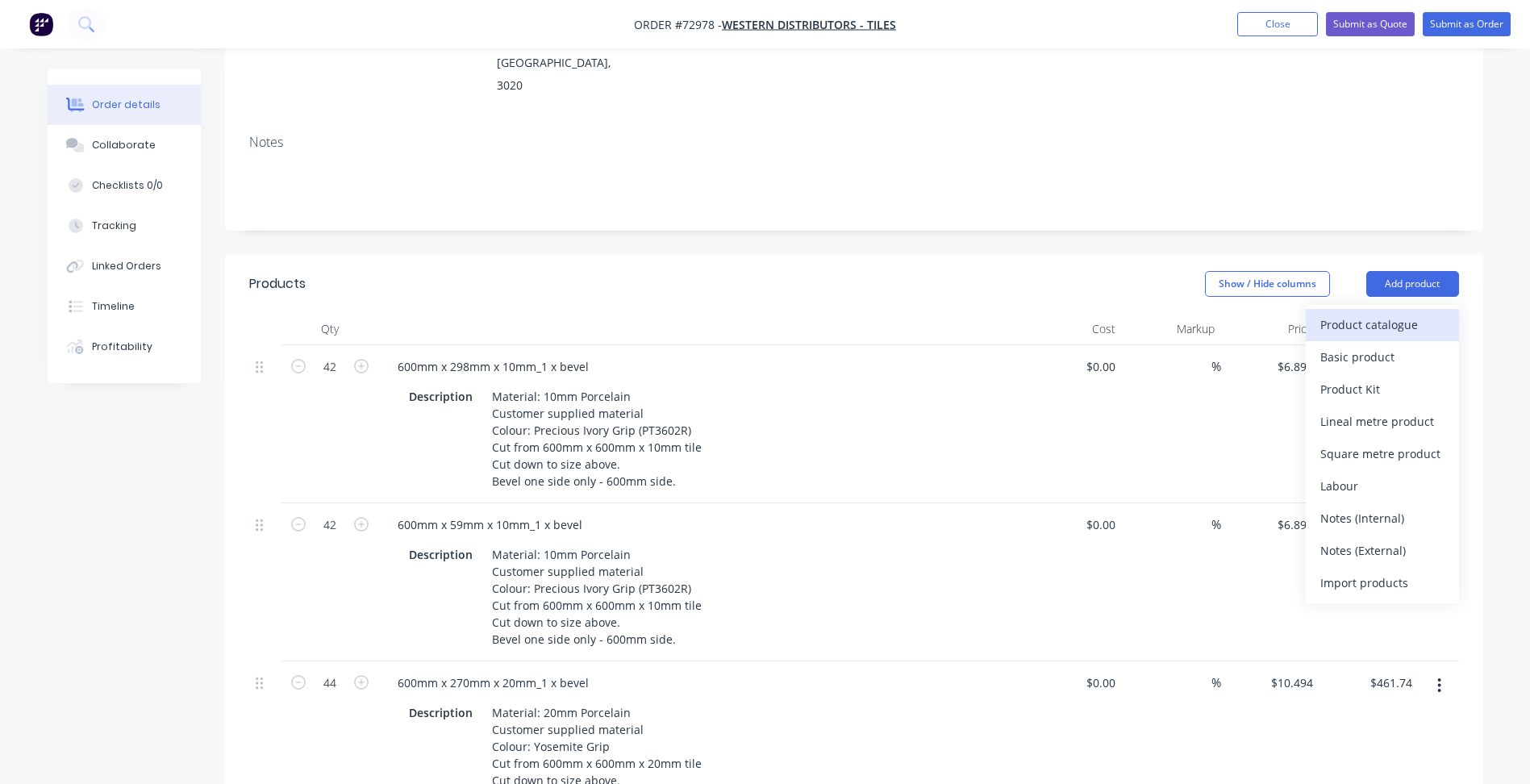
click at [1367, 312] on div "Product catalogue" at bounding box center [1382, 324] width 124 height 24
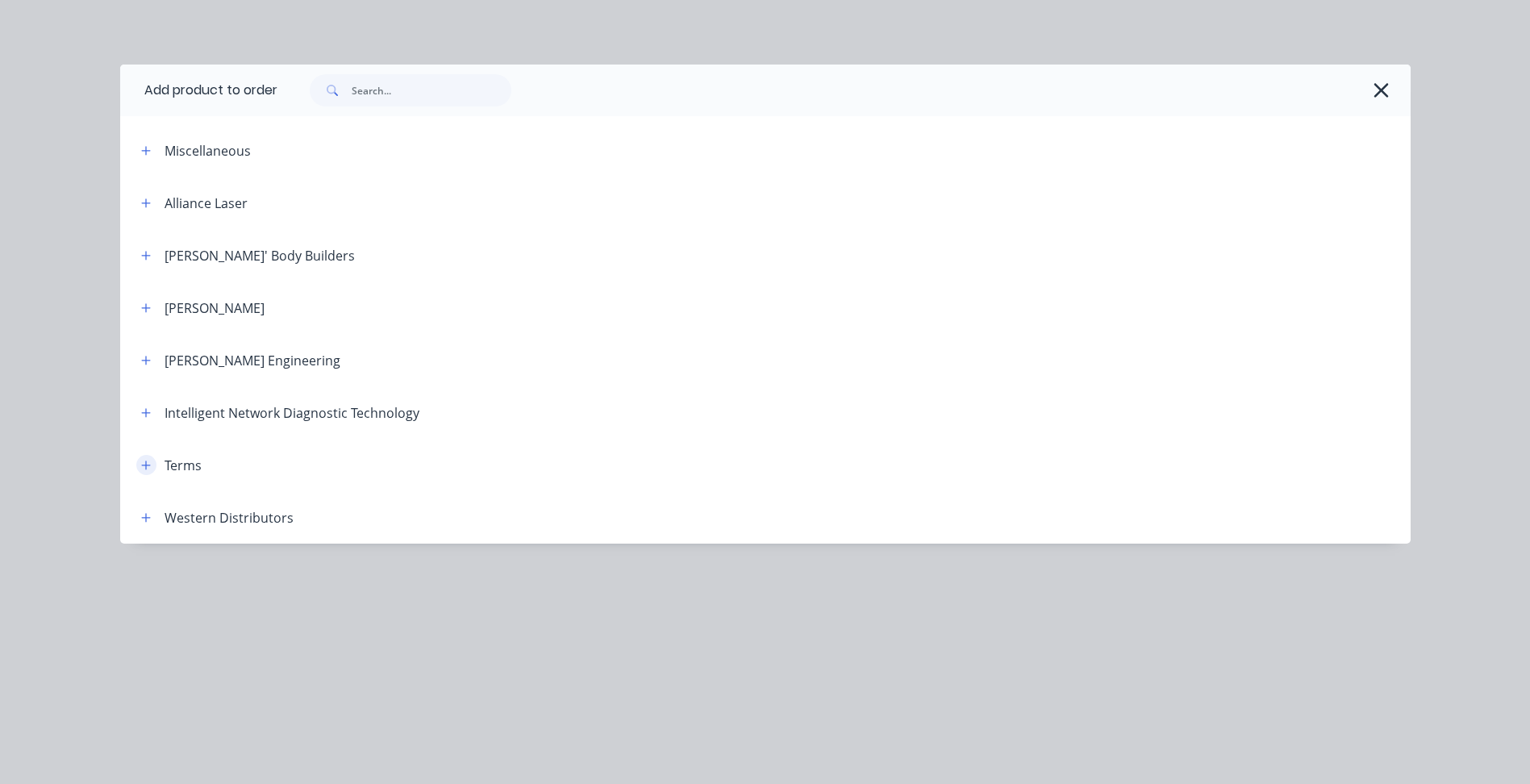
click at [144, 465] on icon "button" at bounding box center [145, 464] width 9 height 9
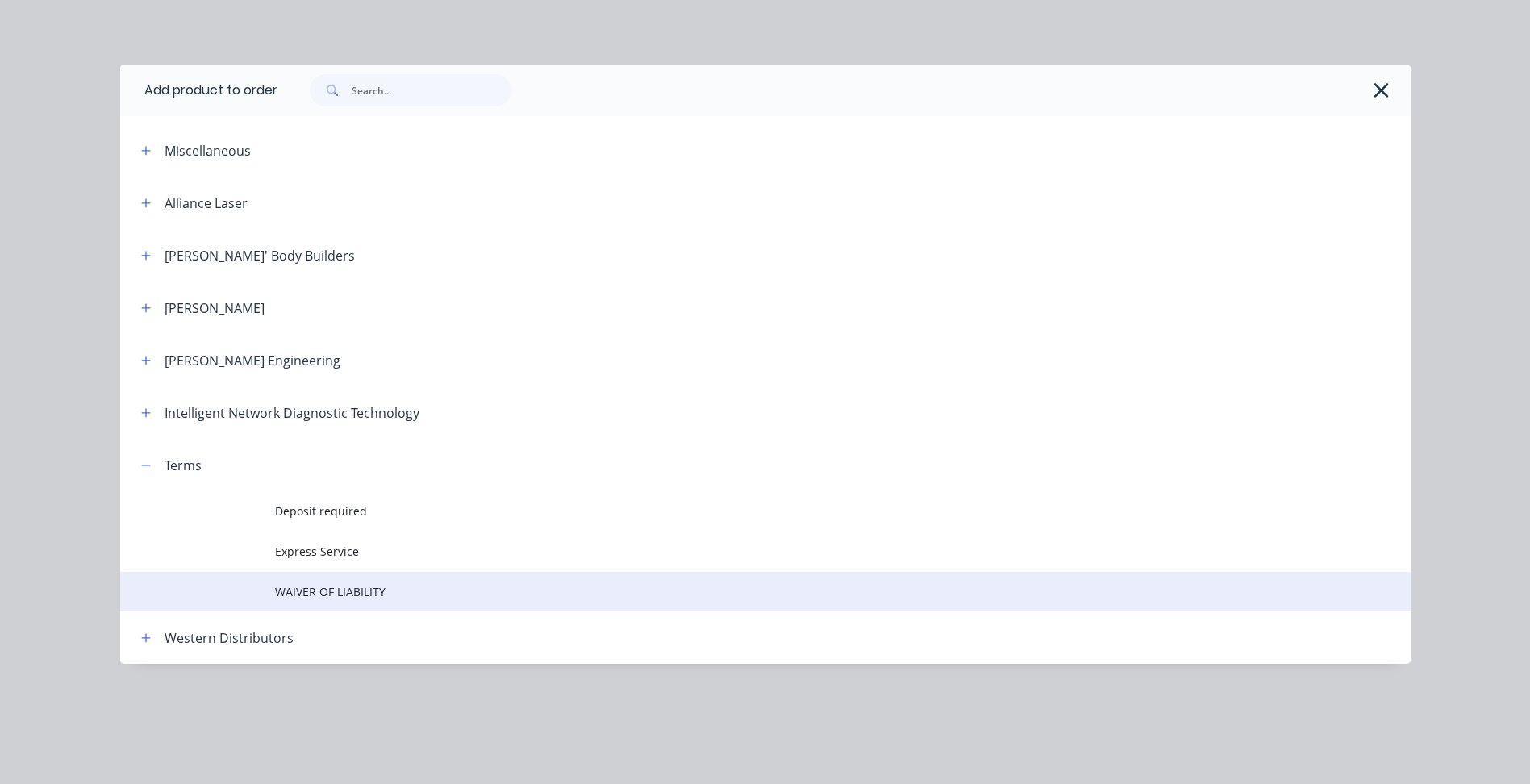
click at [293, 592] on span "WAIVER OF LIABILITY" at bounding box center [729, 592] width 908 height 17
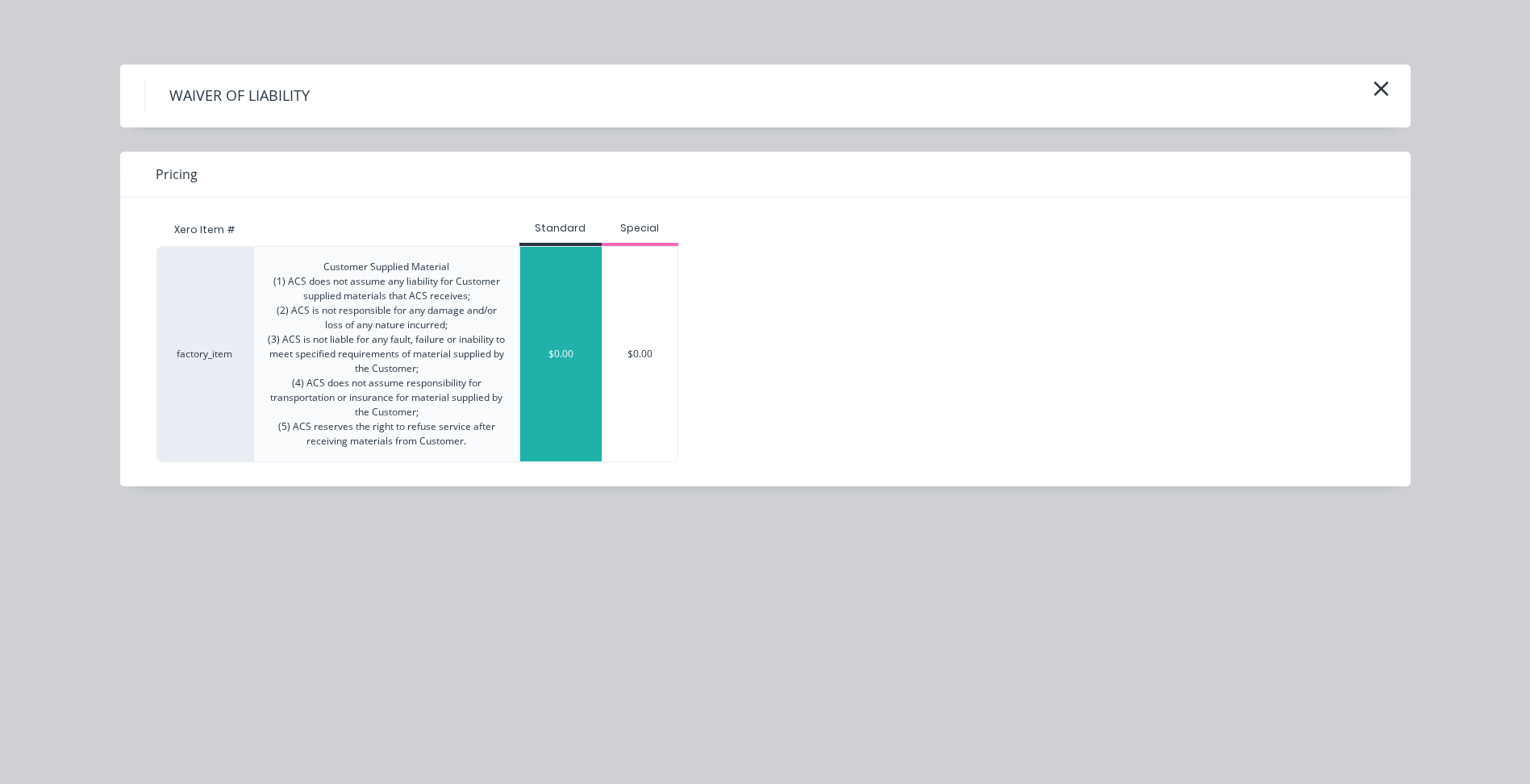
click at [567, 390] on div "$0.00" at bounding box center [560, 353] width 81 height 214
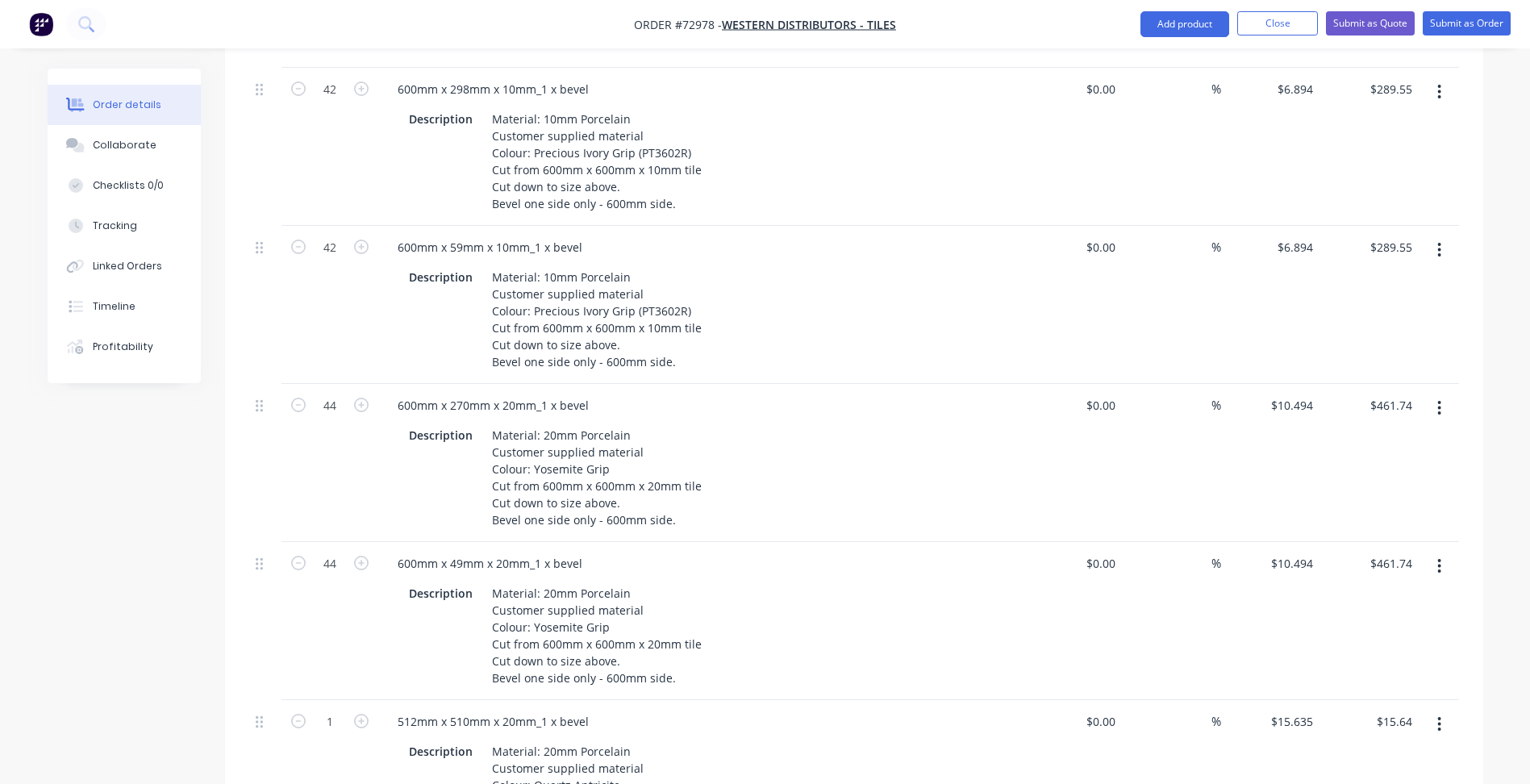
scroll to position [726, 0]
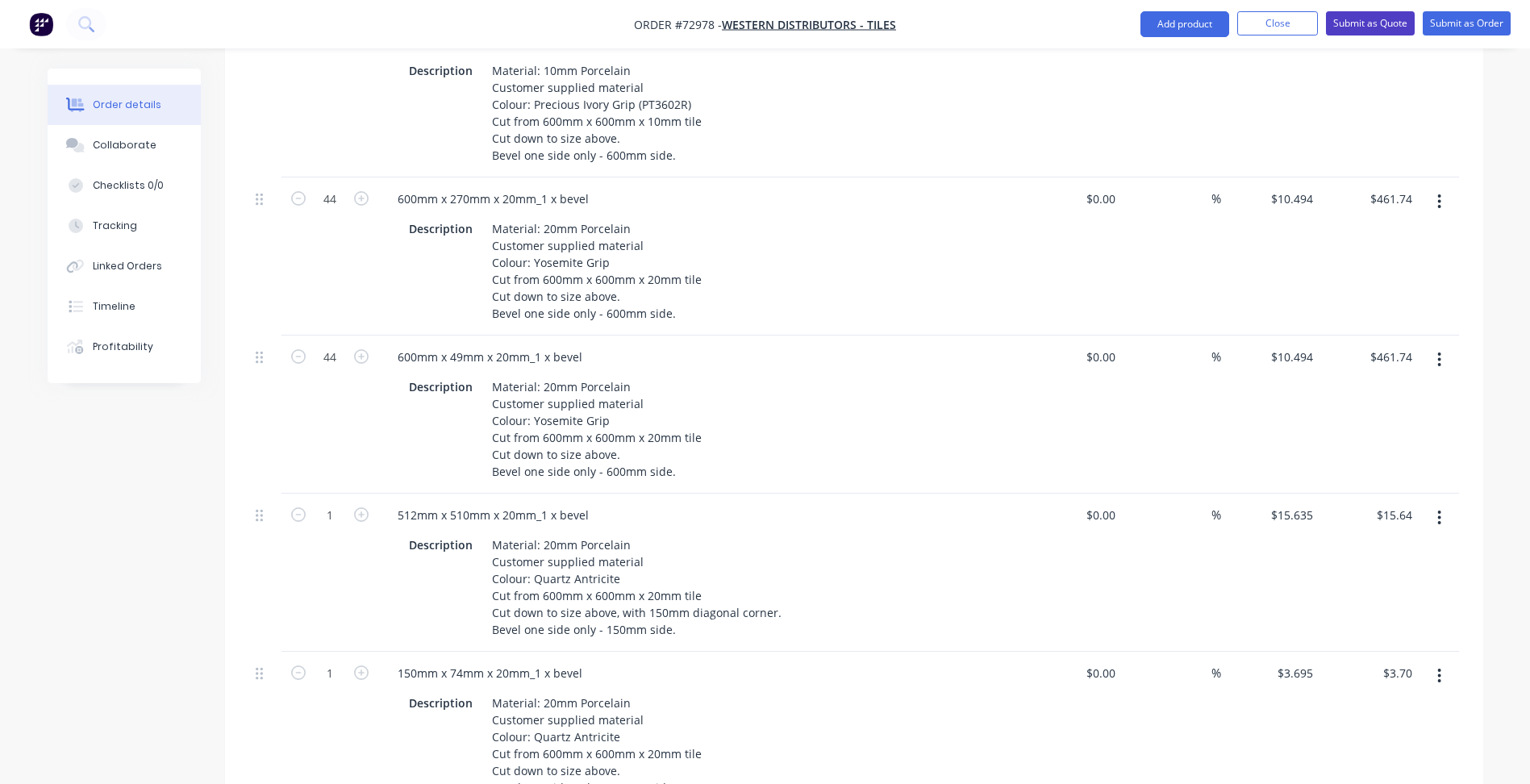
click at [1375, 25] on button "Submit as Quote" at bounding box center [1370, 23] width 89 height 24
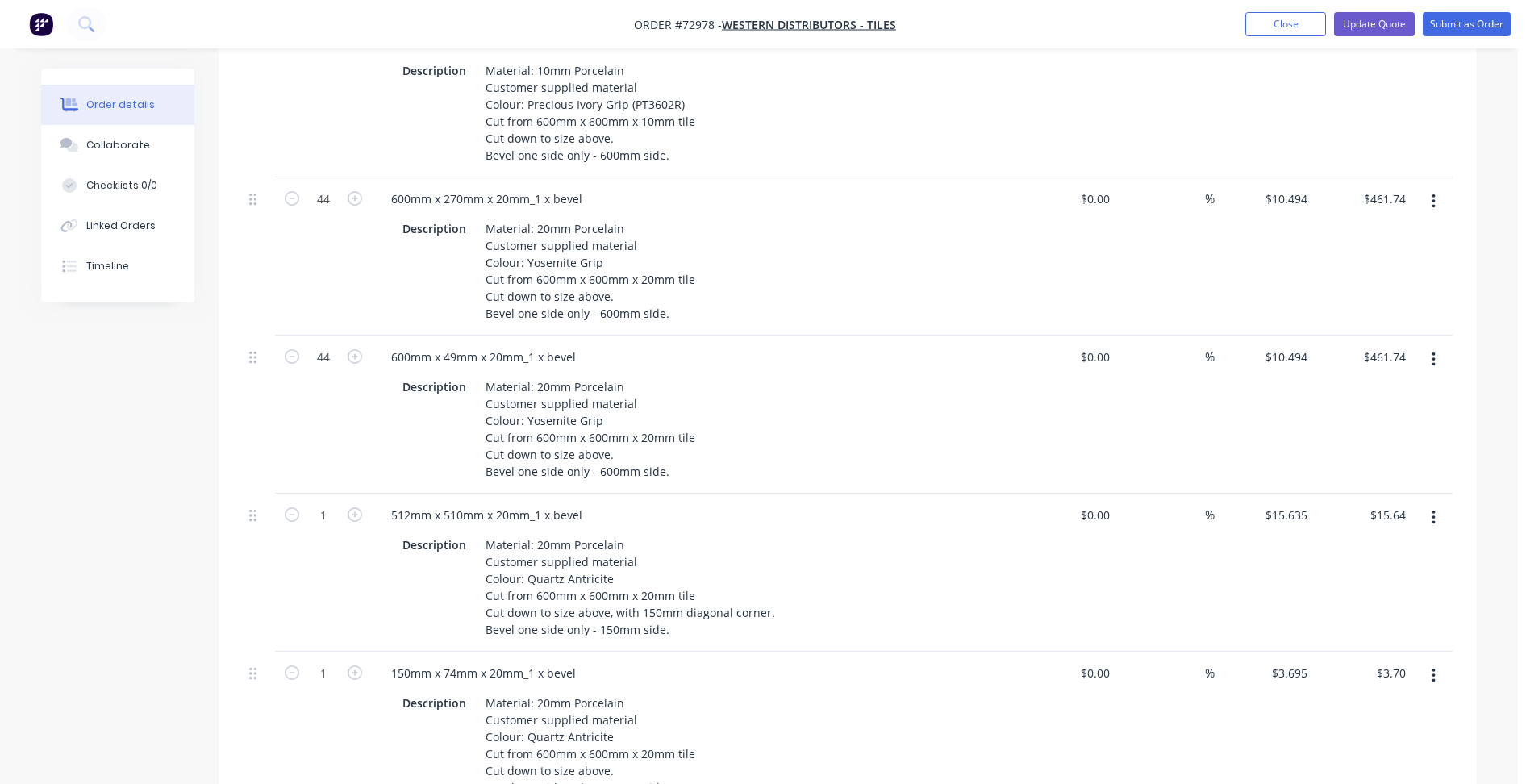
scroll to position [0, 0]
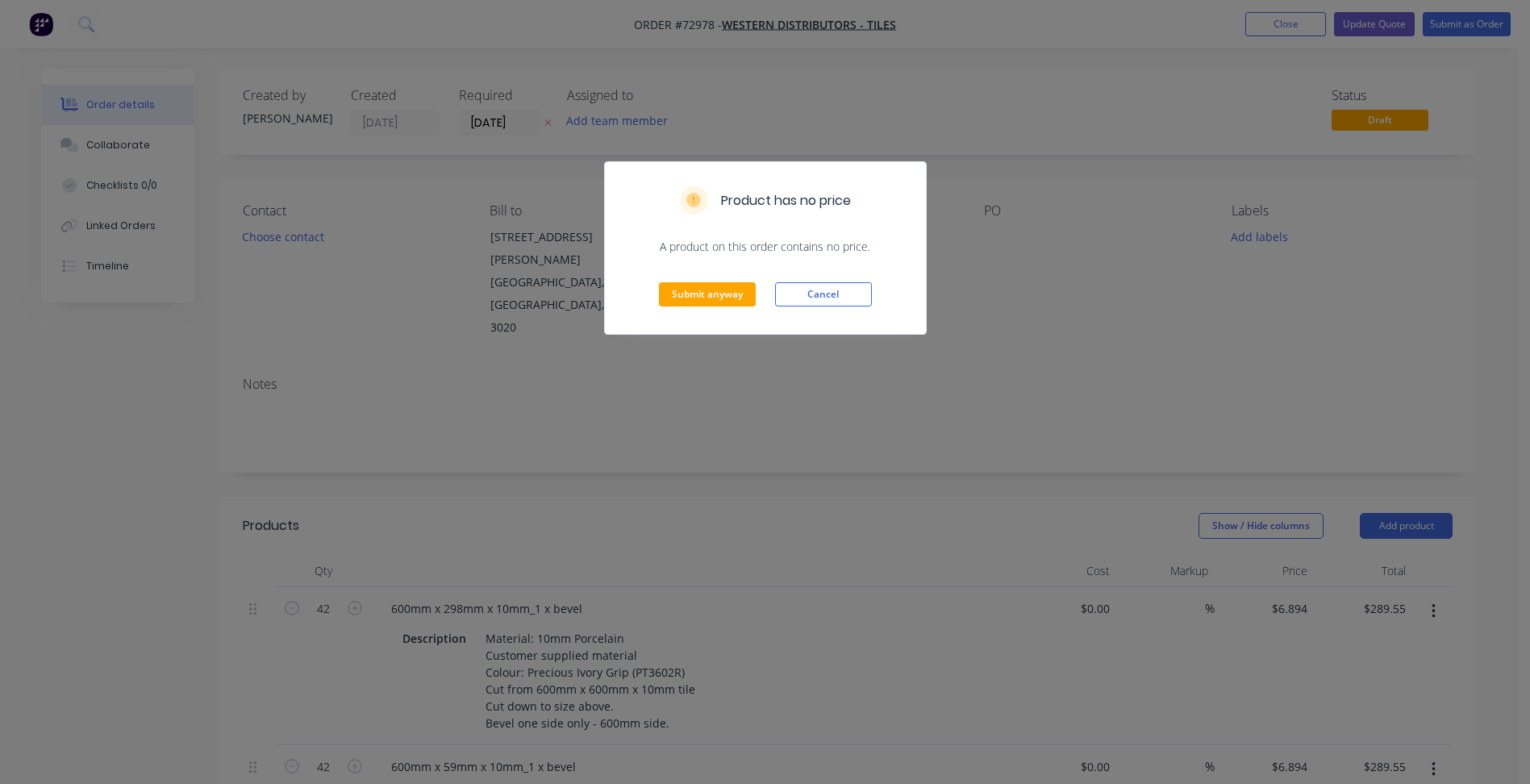
click at [1458, 25] on div "Product has no price A product on this order contains no price. Submit anyway C…" at bounding box center [765, 392] width 1530 height 784
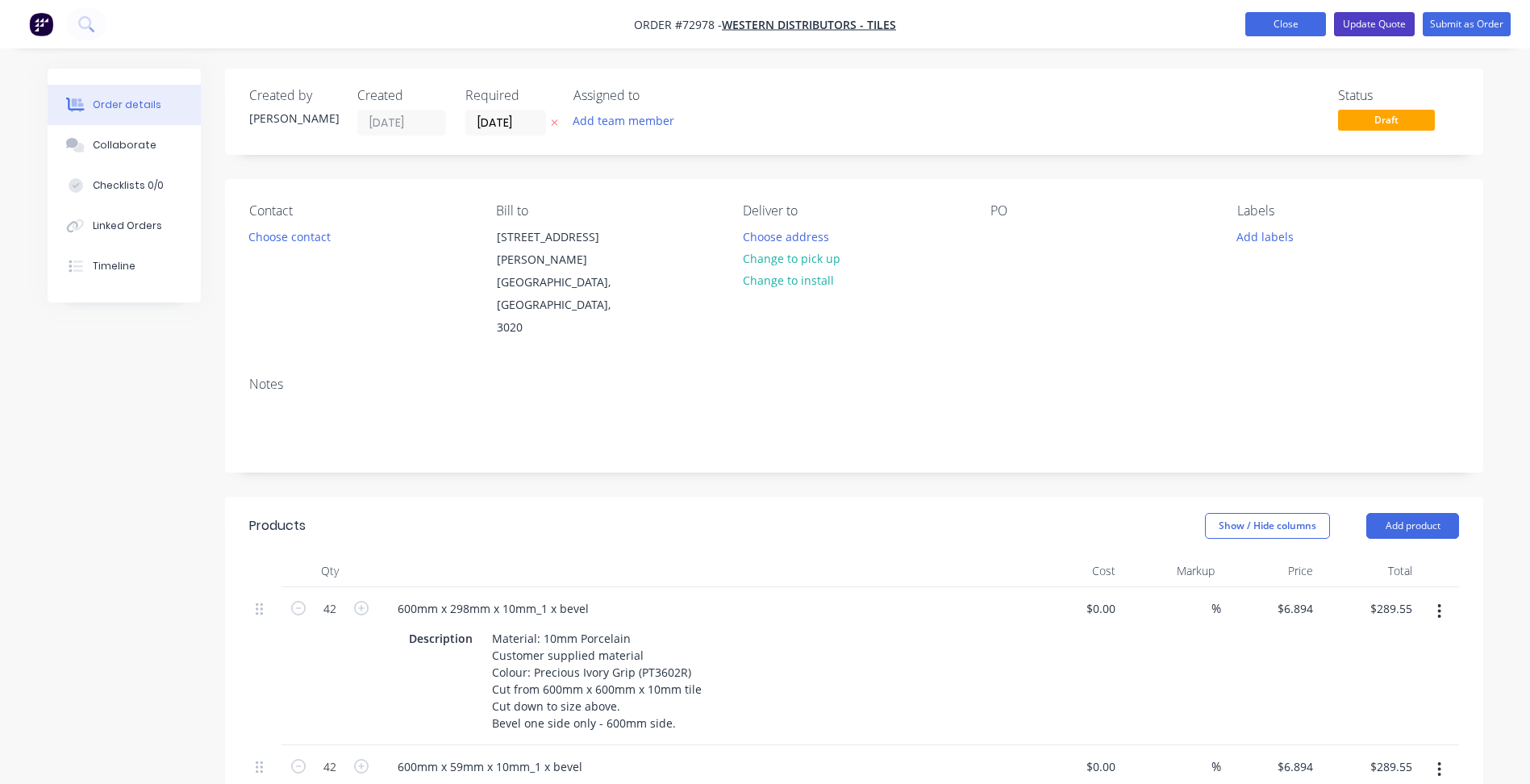
click at [1406, 18] on button "Update Quote" at bounding box center [1374, 24] width 81 height 24
click at [1384, 19] on div "Product has no price A product on this order contains no price. Submit anyway C…" at bounding box center [765, 392] width 1530 height 784
click at [1390, 33] on button "Update Quote" at bounding box center [1374, 24] width 81 height 24
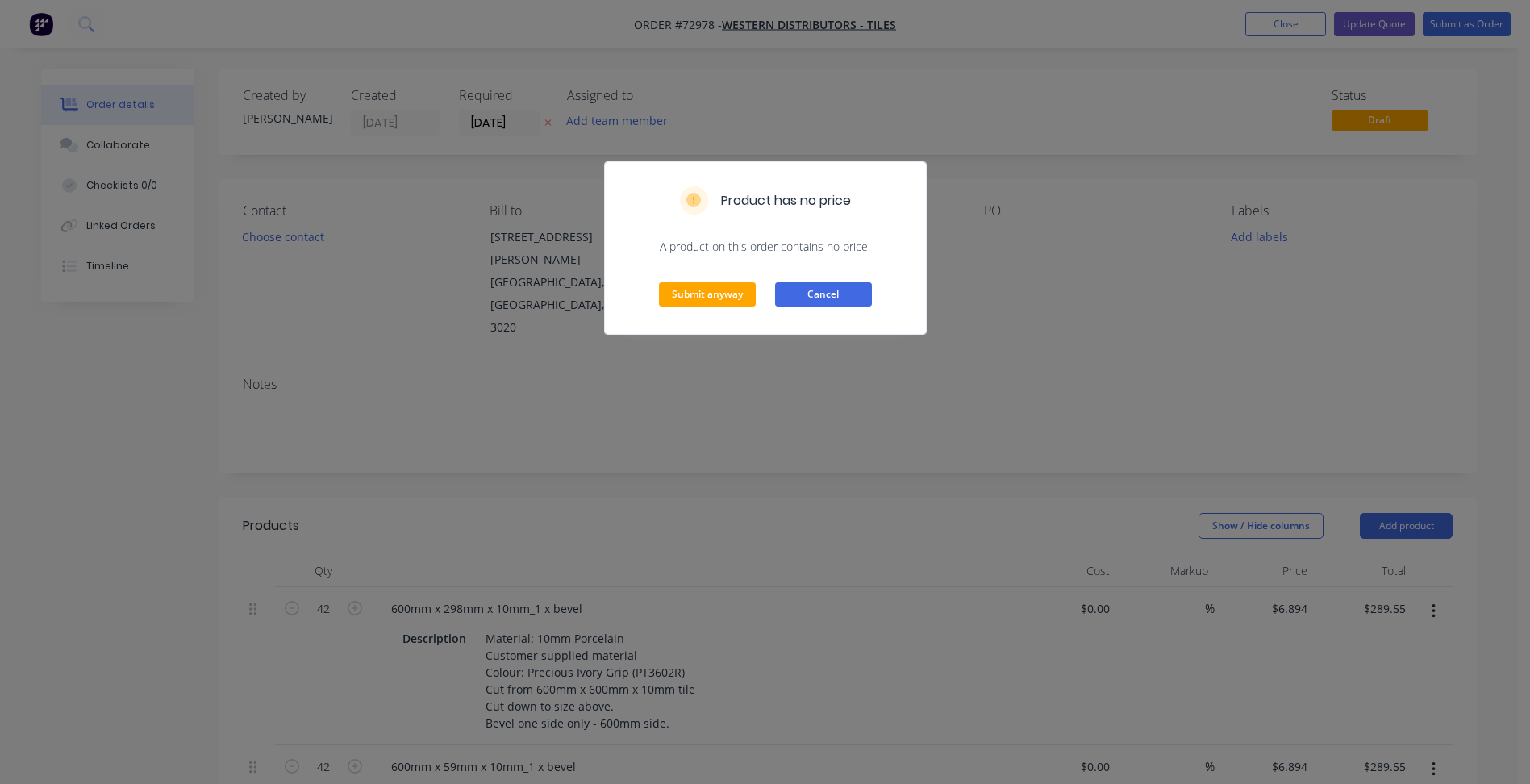
click at [825, 297] on button "Cancel" at bounding box center [823, 293] width 97 height 24
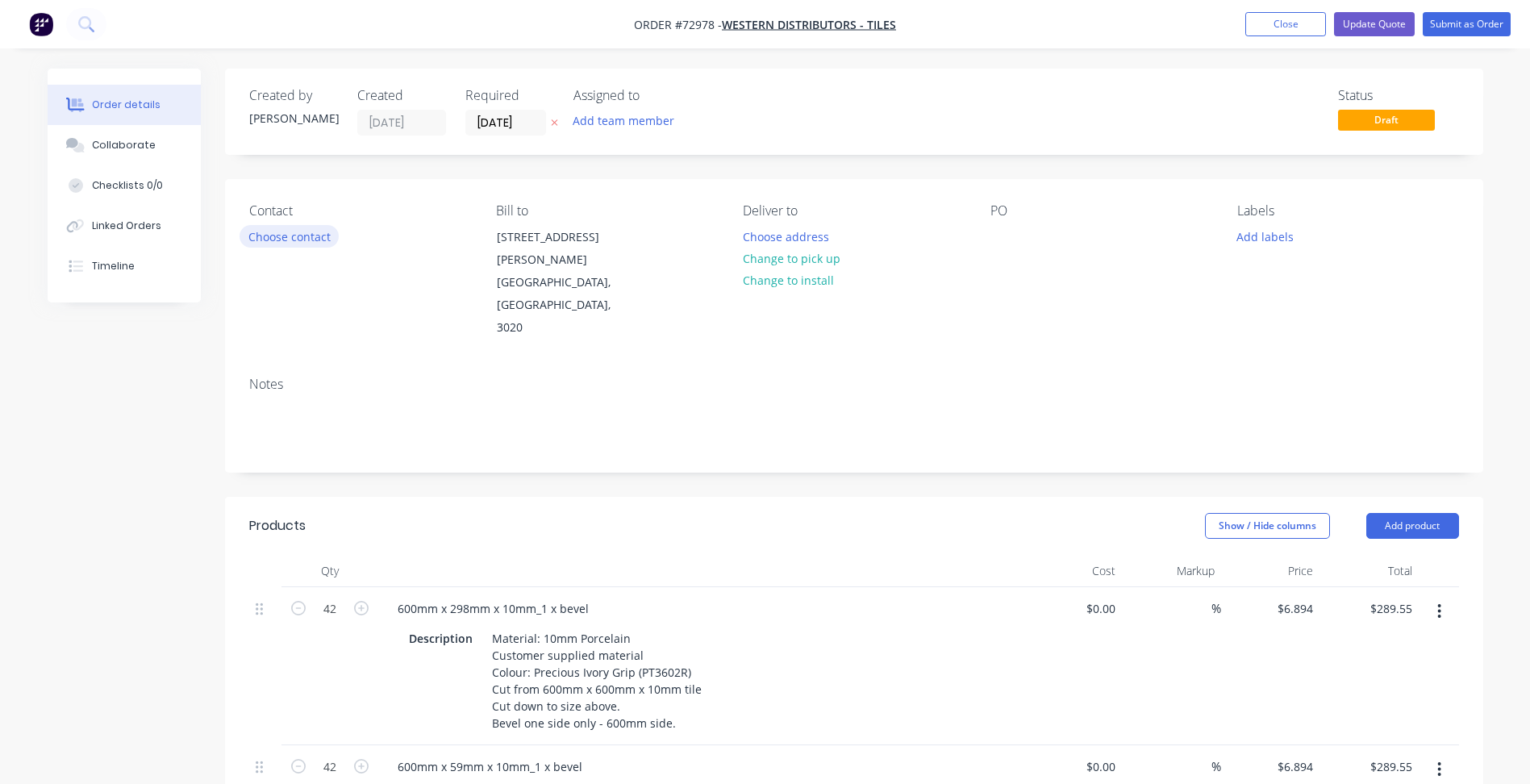
click at [292, 239] on button "Choose contact" at bounding box center [289, 235] width 99 height 22
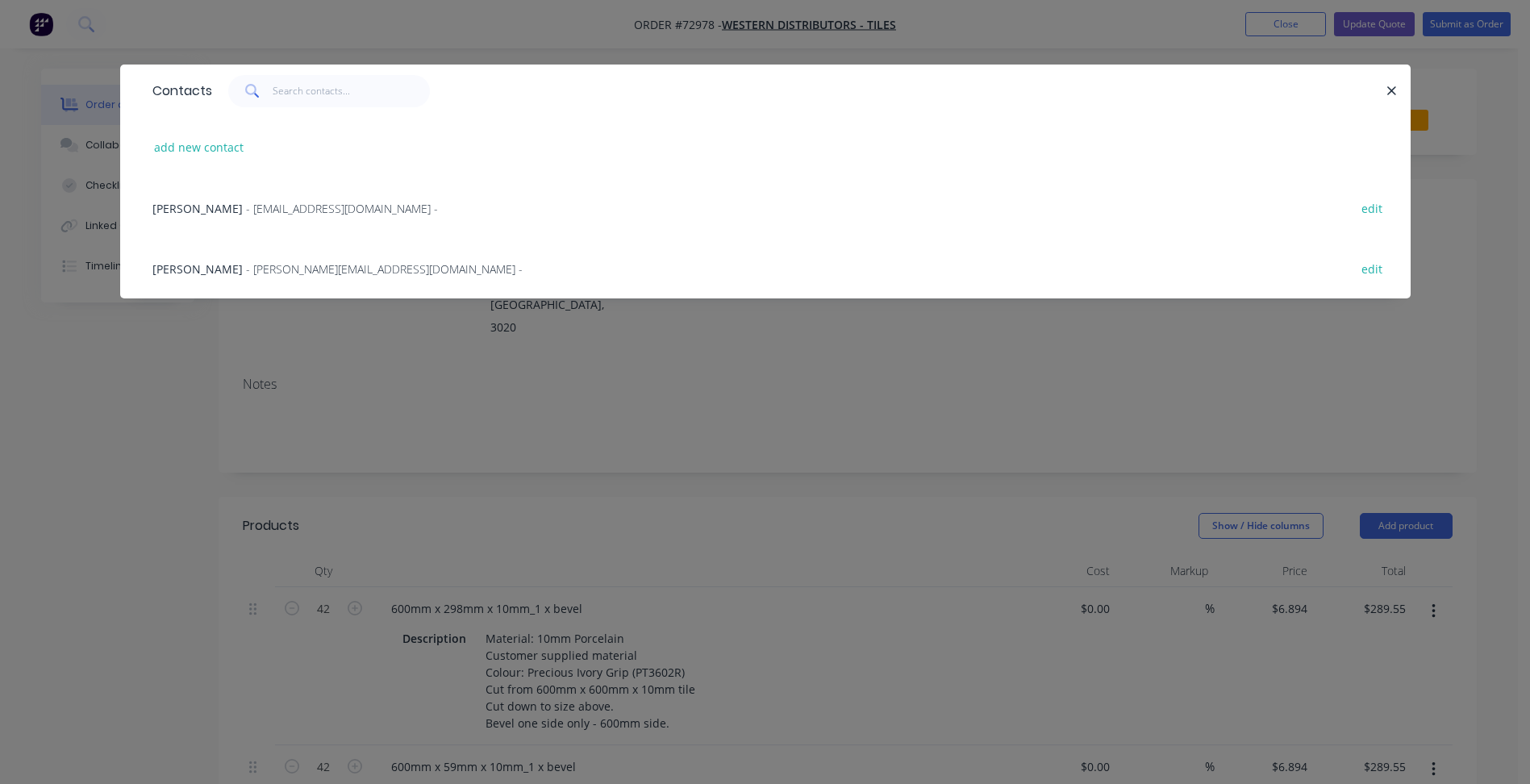
click at [237, 221] on div "Rob - [EMAIL_ADDRESS][DOMAIN_NAME] - edit" at bounding box center [766, 207] width 1242 height 60
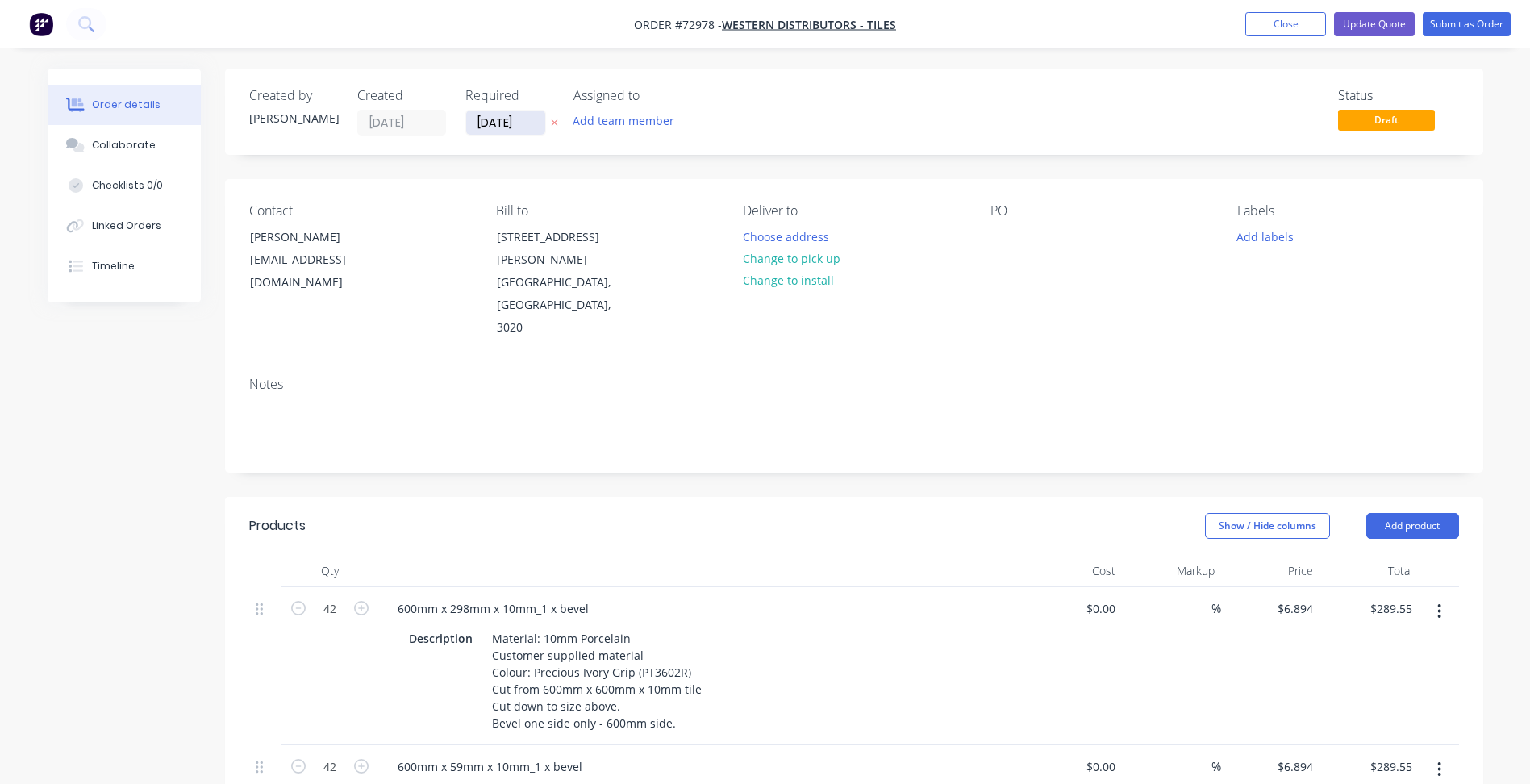
click at [520, 127] on input "[DATE]" at bounding box center [505, 122] width 79 height 24
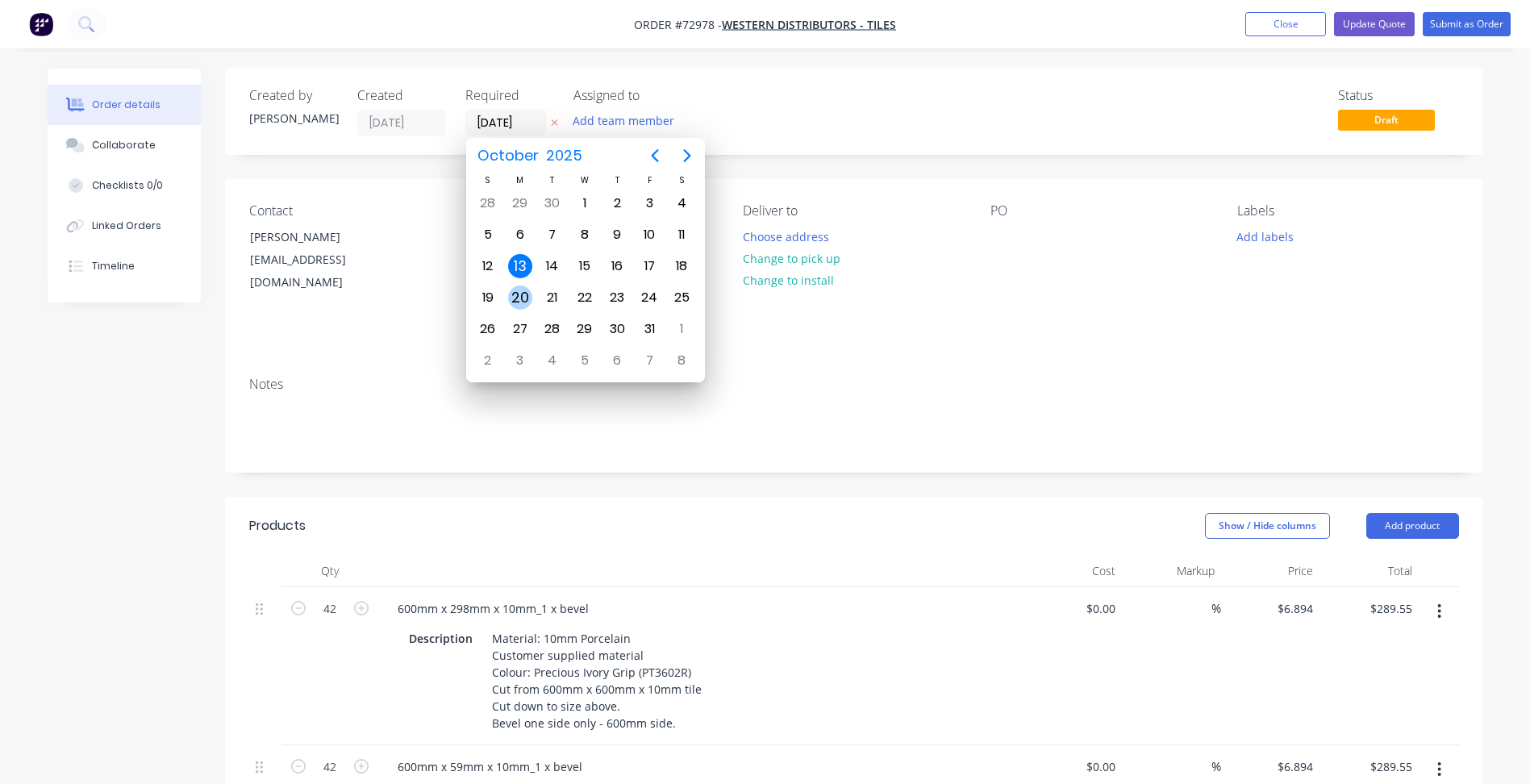
click at [526, 294] on div "20" at bounding box center [519, 297] width 24 height 24
type input "[DATE]"
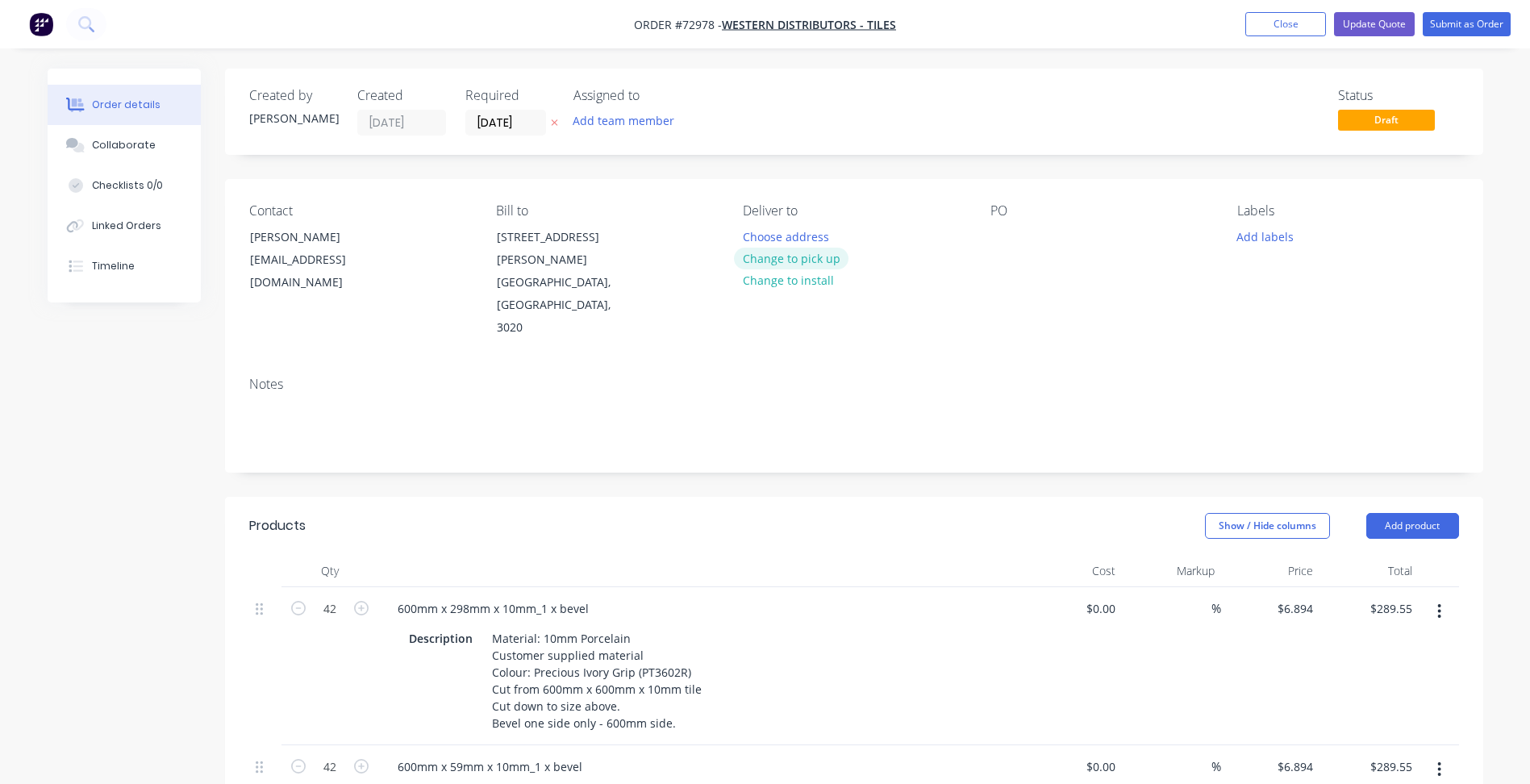
click at [789, 258] on button "Change to pick up" at bounding box center [791, 258] width 114 height 22
click at [1000, 229] on div at bounding box center [1002, 236] width 26 height 24
click at [1242, 238] on button "Add labels" at bounding box center [1265, 235] width 74 height 22
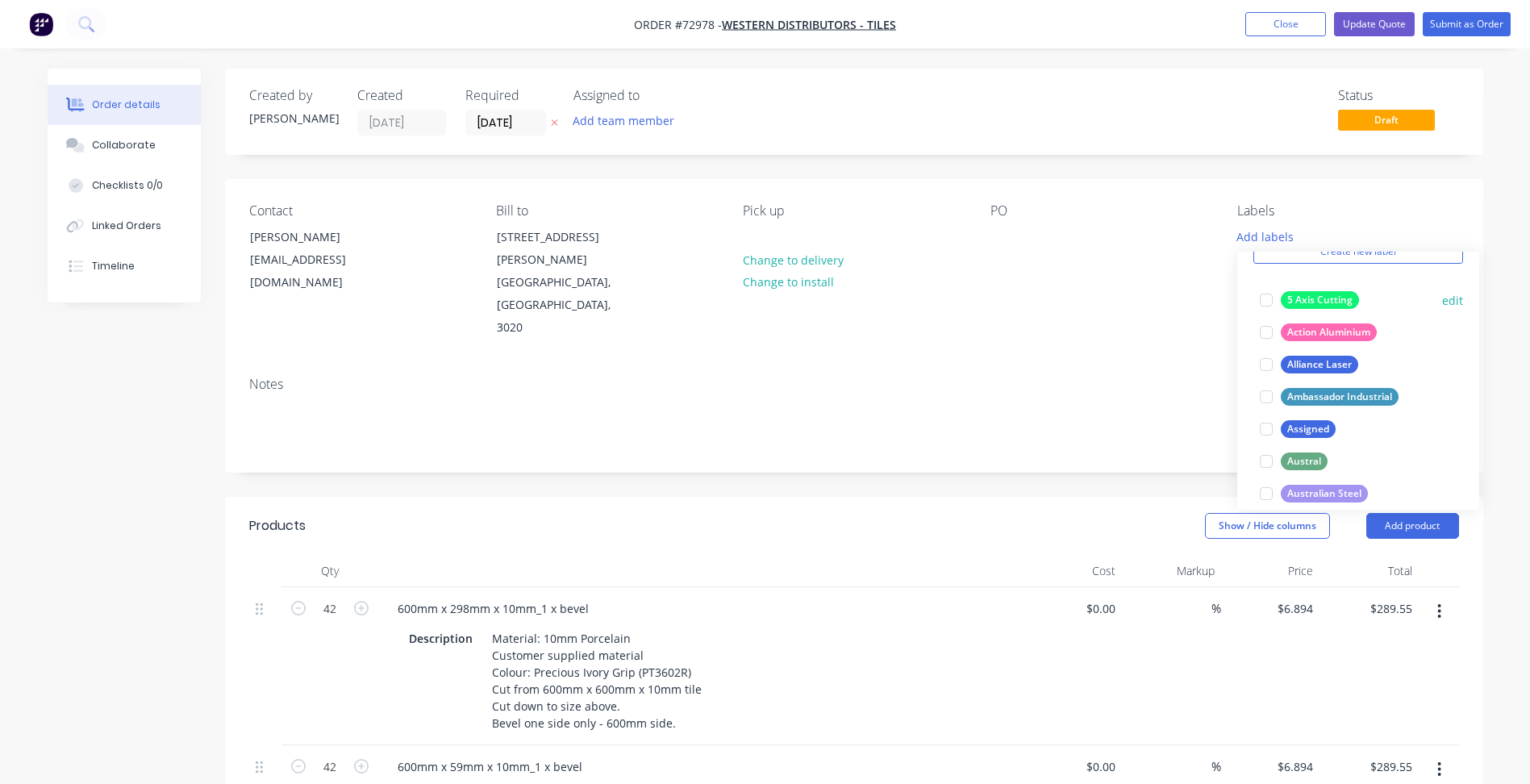
click at [1270, 300] on div at bounding box center [1266, 300] width 32 height 32
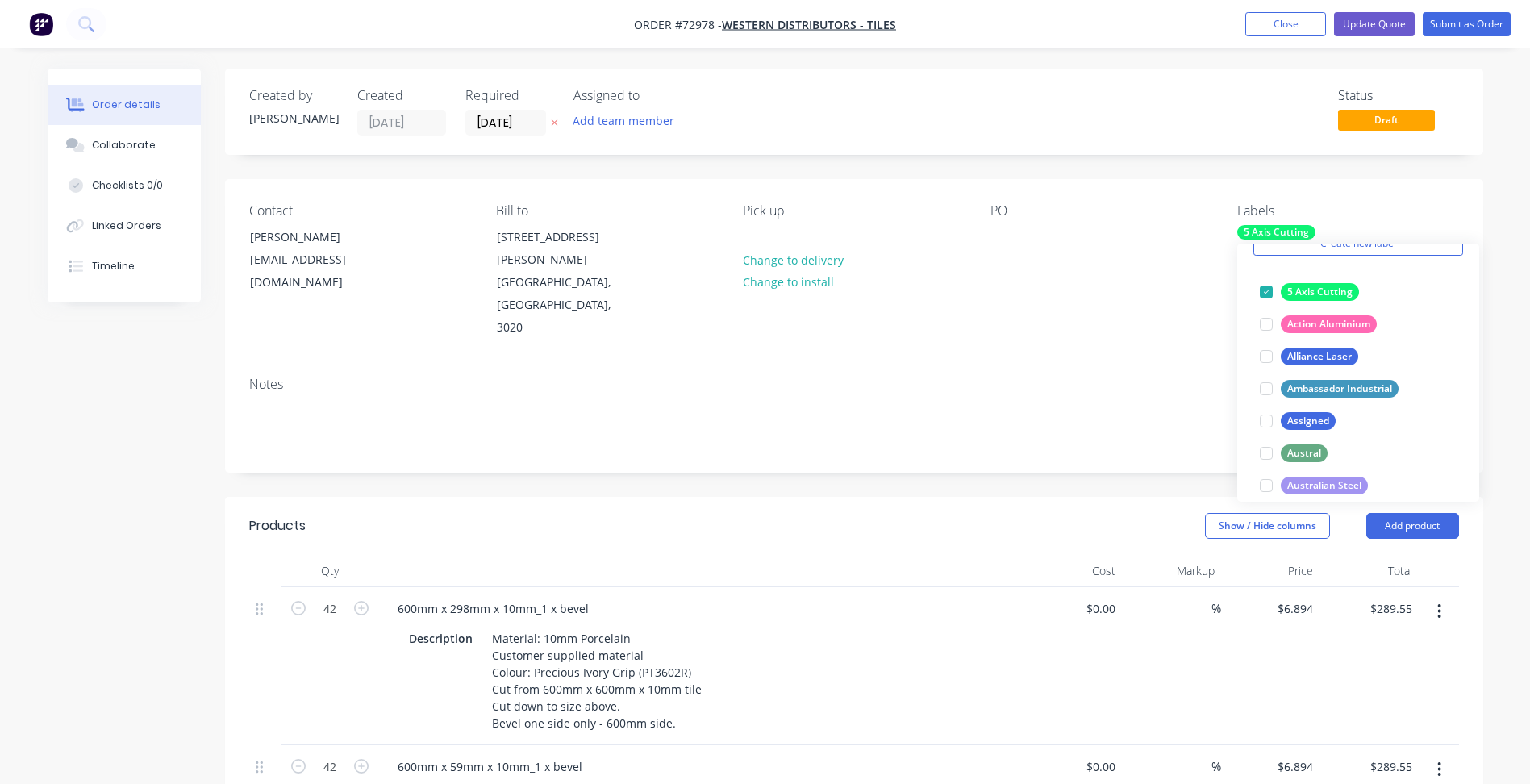
scroll to position [403, 0]
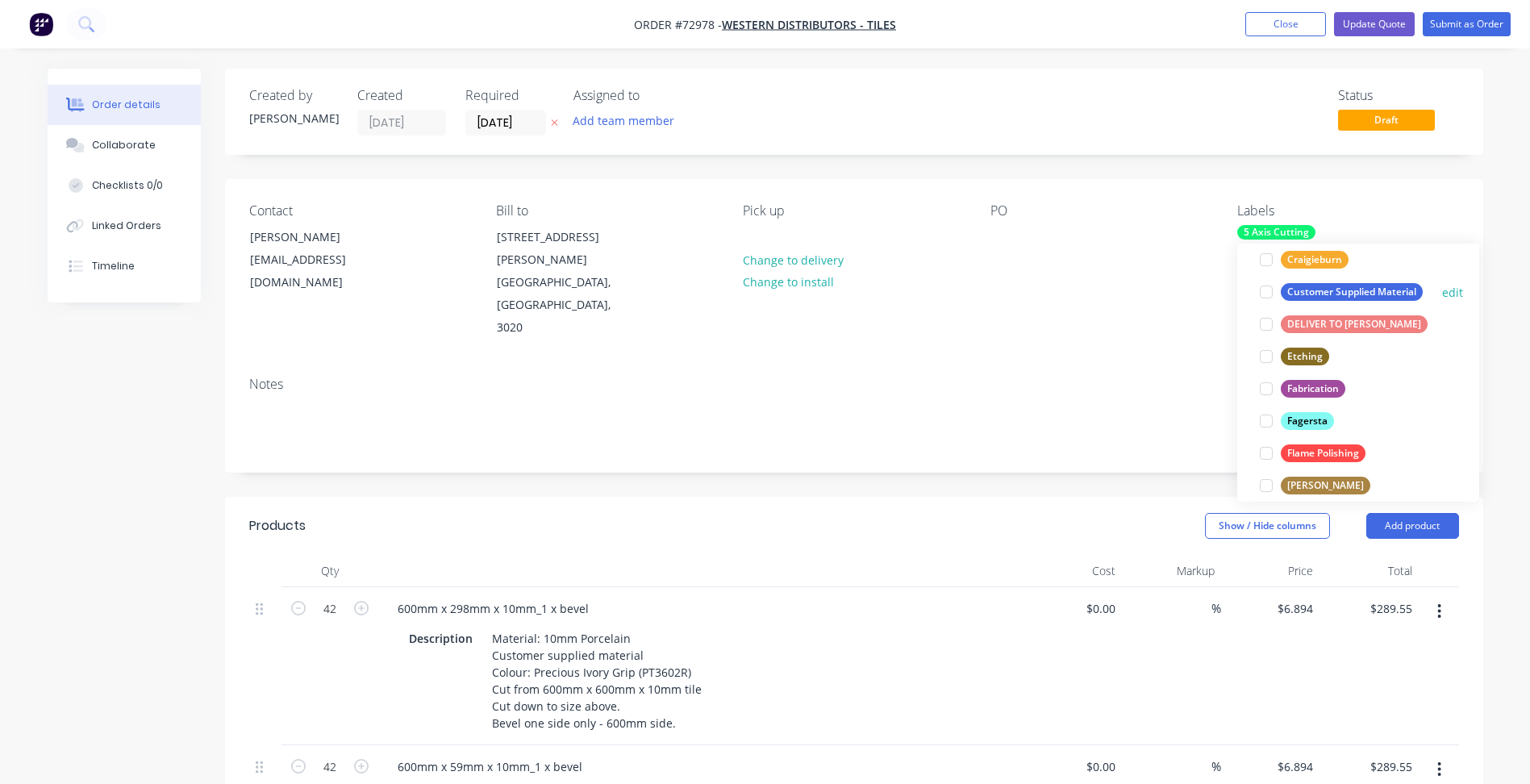
click at [1263, 284] on div at bounding box center [1266, 291] width 32 height 32
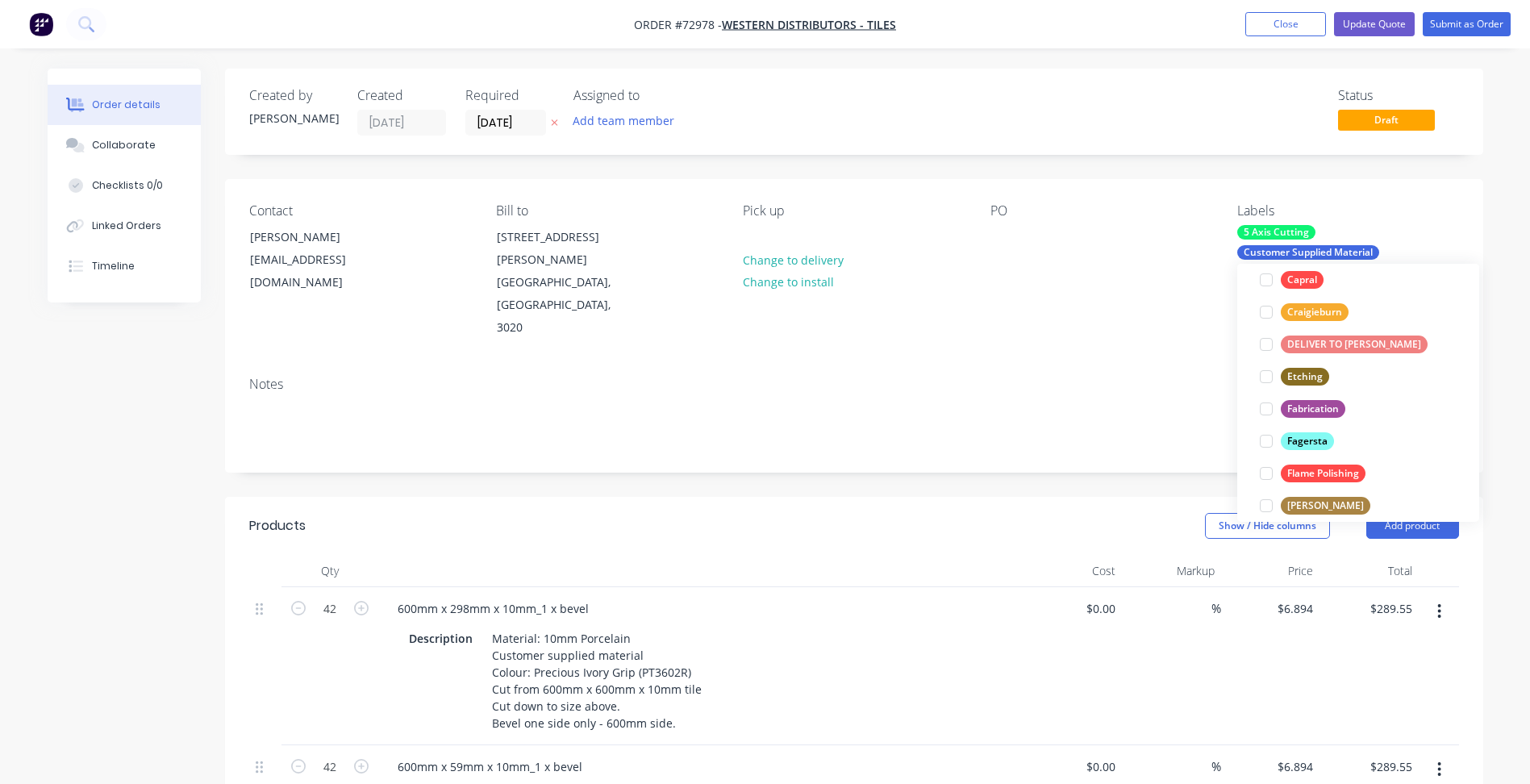
scroll to position [113, 0]
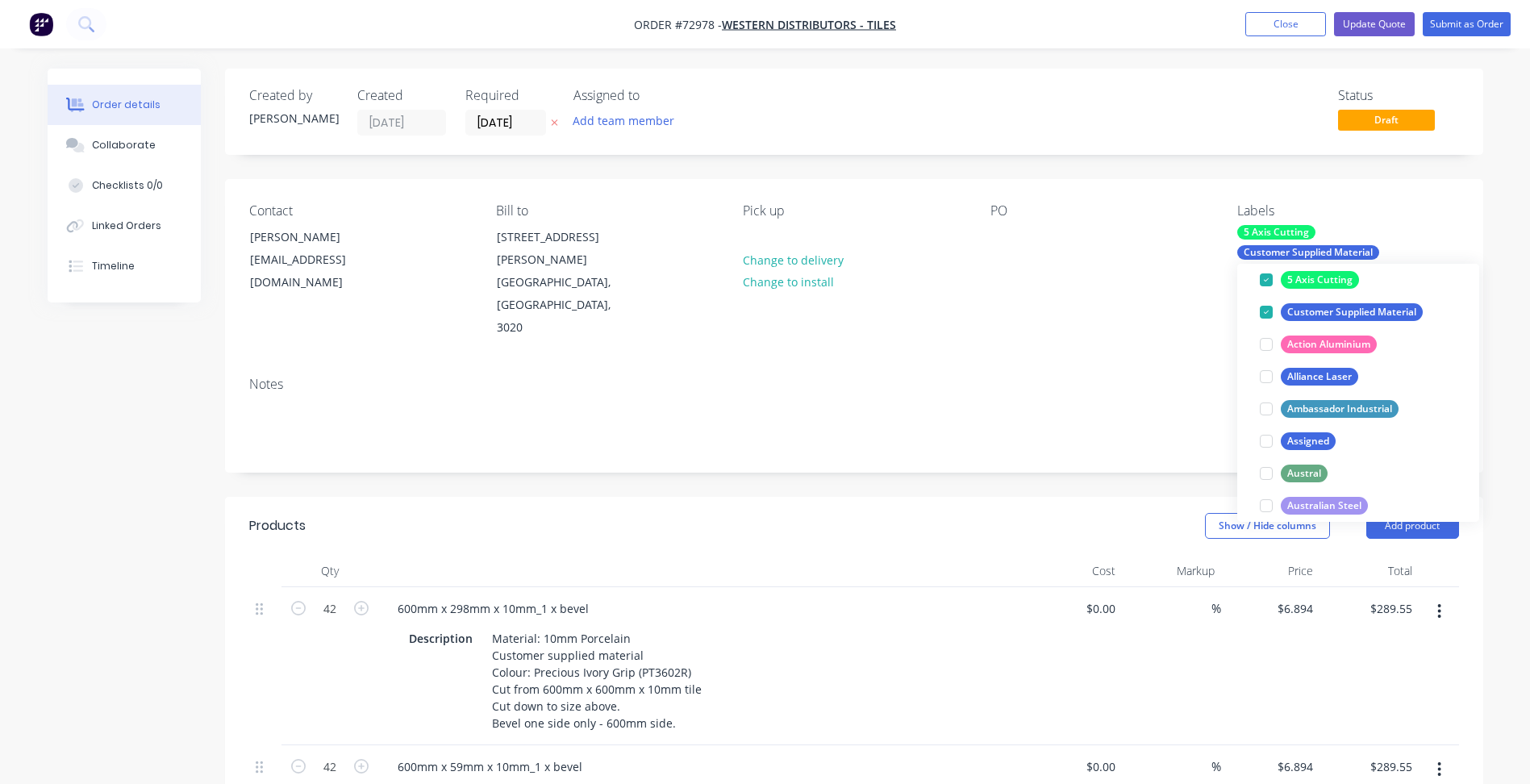
click at [977, 245] on div "Contact Rob [EMAIL_ADDRESS][DOMAIN_NAME] Bill to [STREET_ADDRESS][PERSON_NAME] …" at bounding box center [854, 271] width 1258 height 185
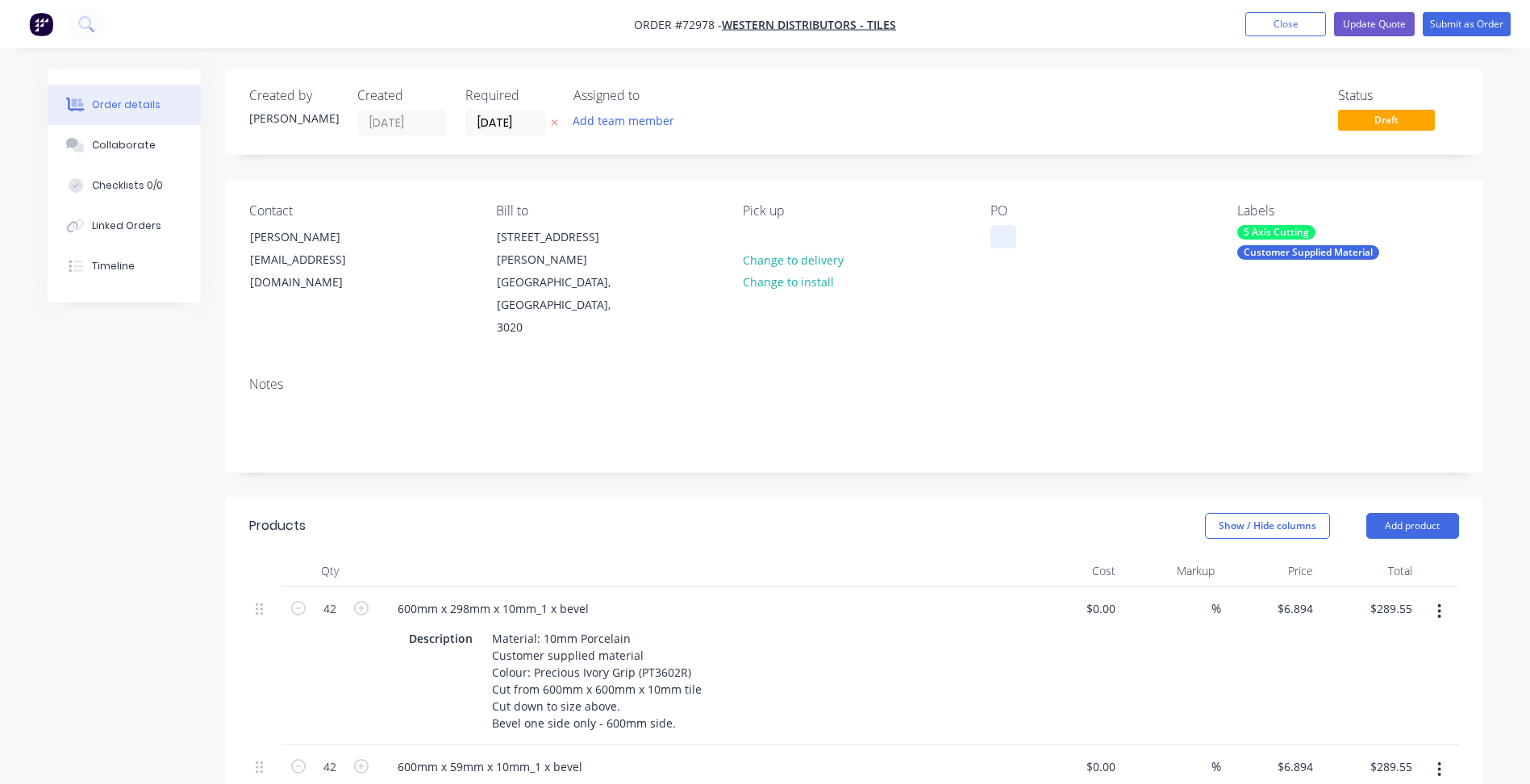
click at [1003, 232] on div at bounding box center [1002, 236] width 26 height 24
click at [1369, 39] on nav "Order #72978 - Western Distributors - Tiles Add product Close Update Quote Subm…" at bounding box center [765, 24] width 1530 height 49
click at [1365, 24] on button "Update Quote" at bounding box center [1374, 24] width 81 height 24
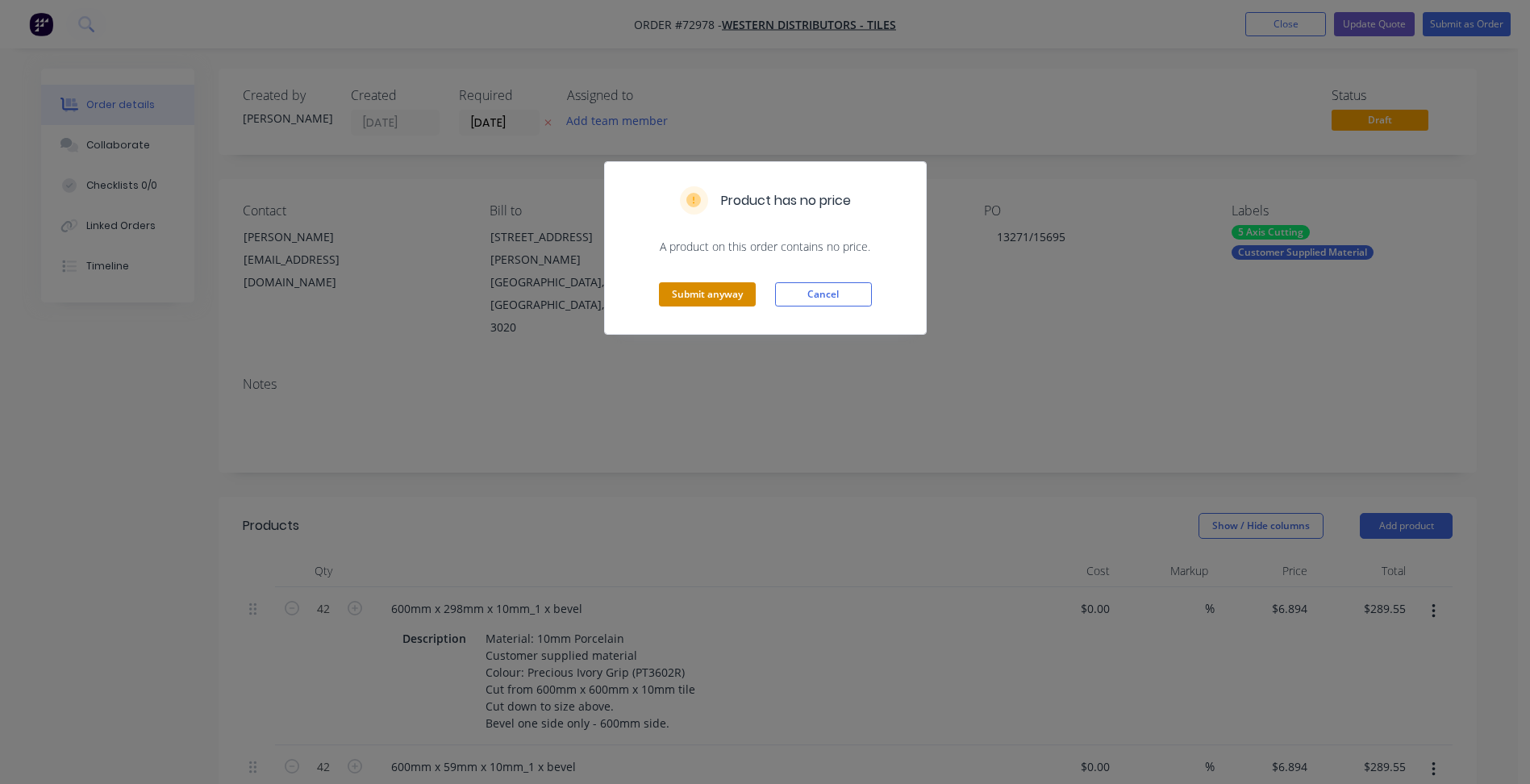
click at [695, 293] on button "Submit anyway" at bounding box center [708, 293] width 97 height 24
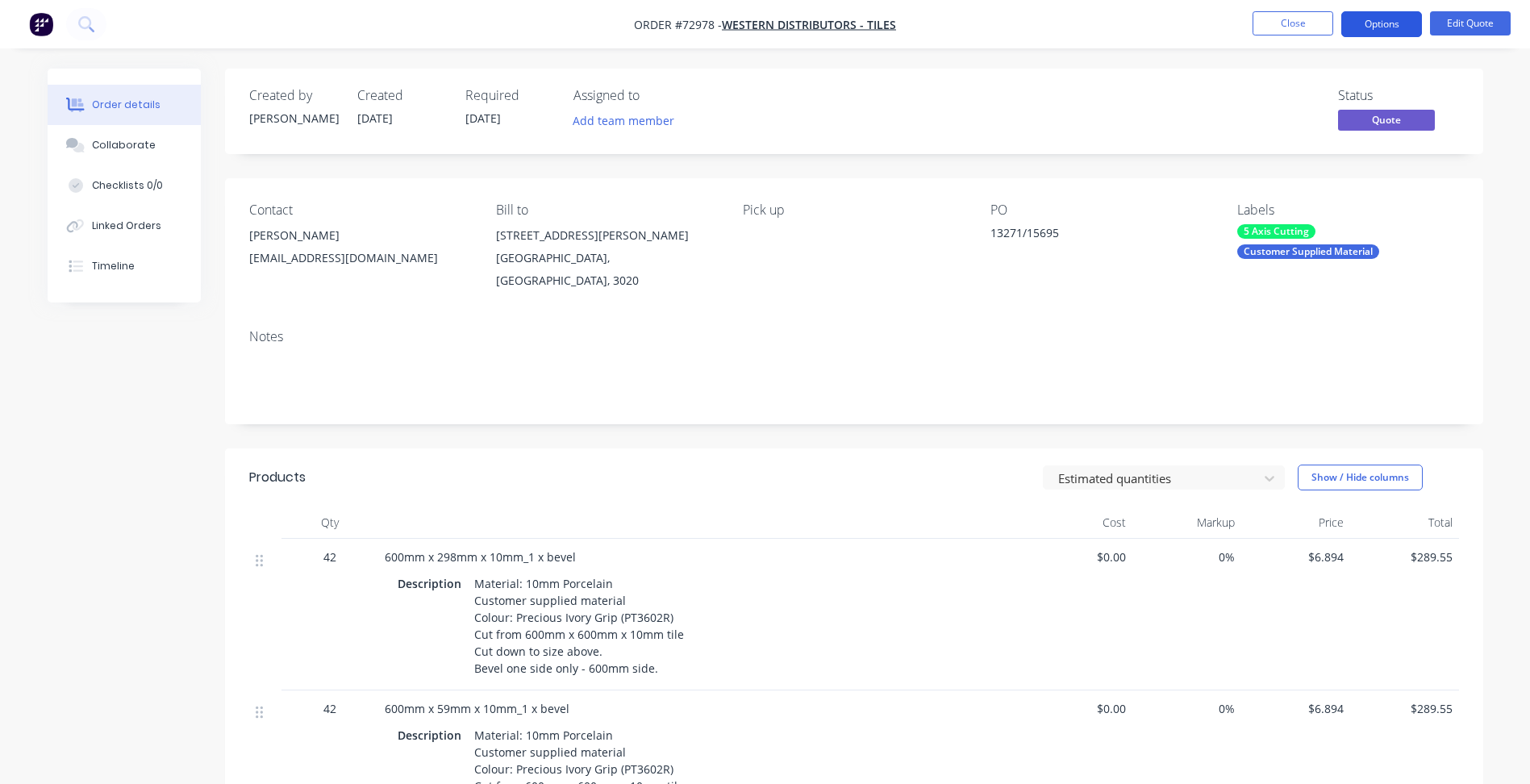
click at [1388, 28] on button "Options" at bounding box center [1381, 24] width 81 height 26
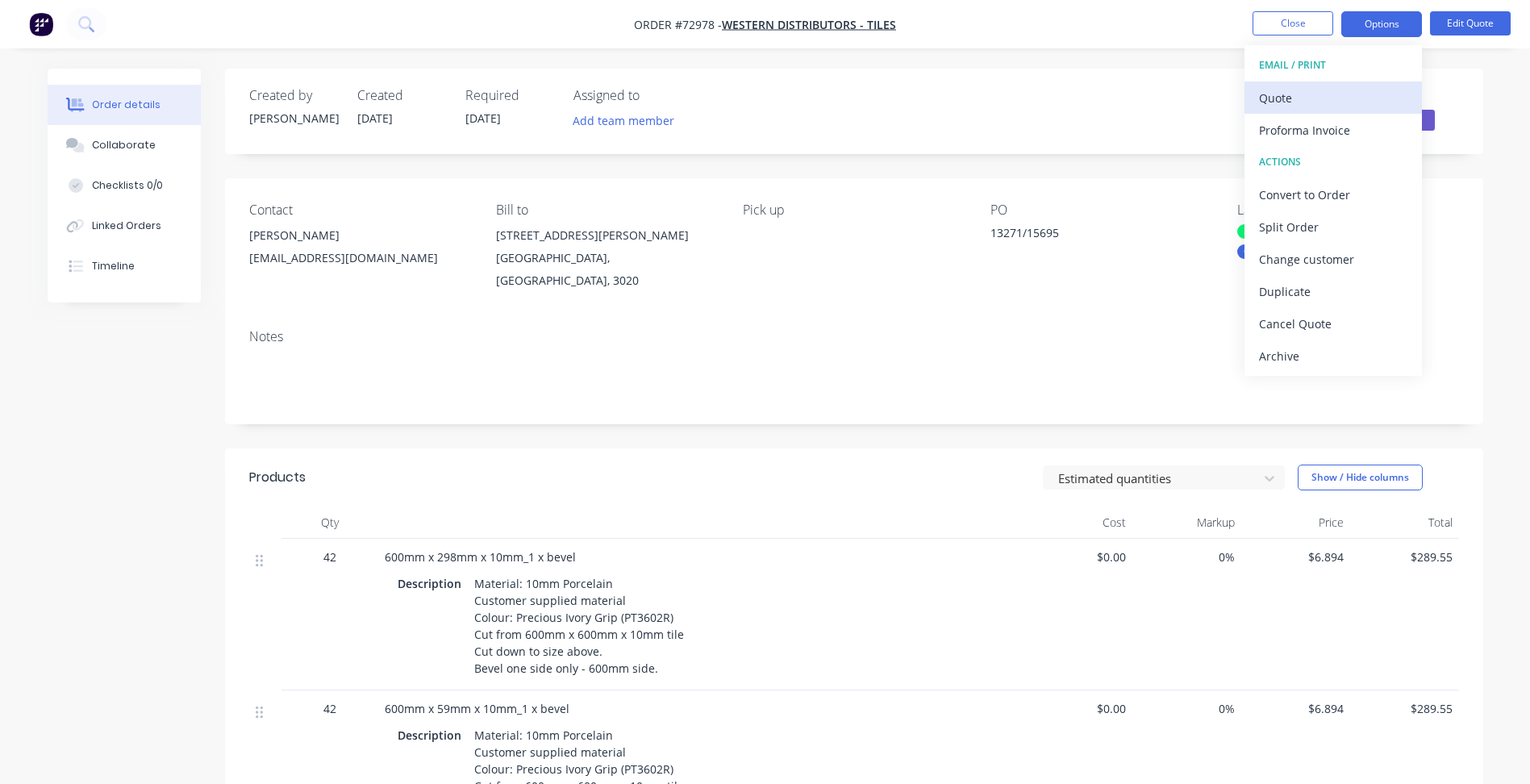
click at [1313, 104] on div "Quote" at bounding box center [1333, 98] width 149 height 24
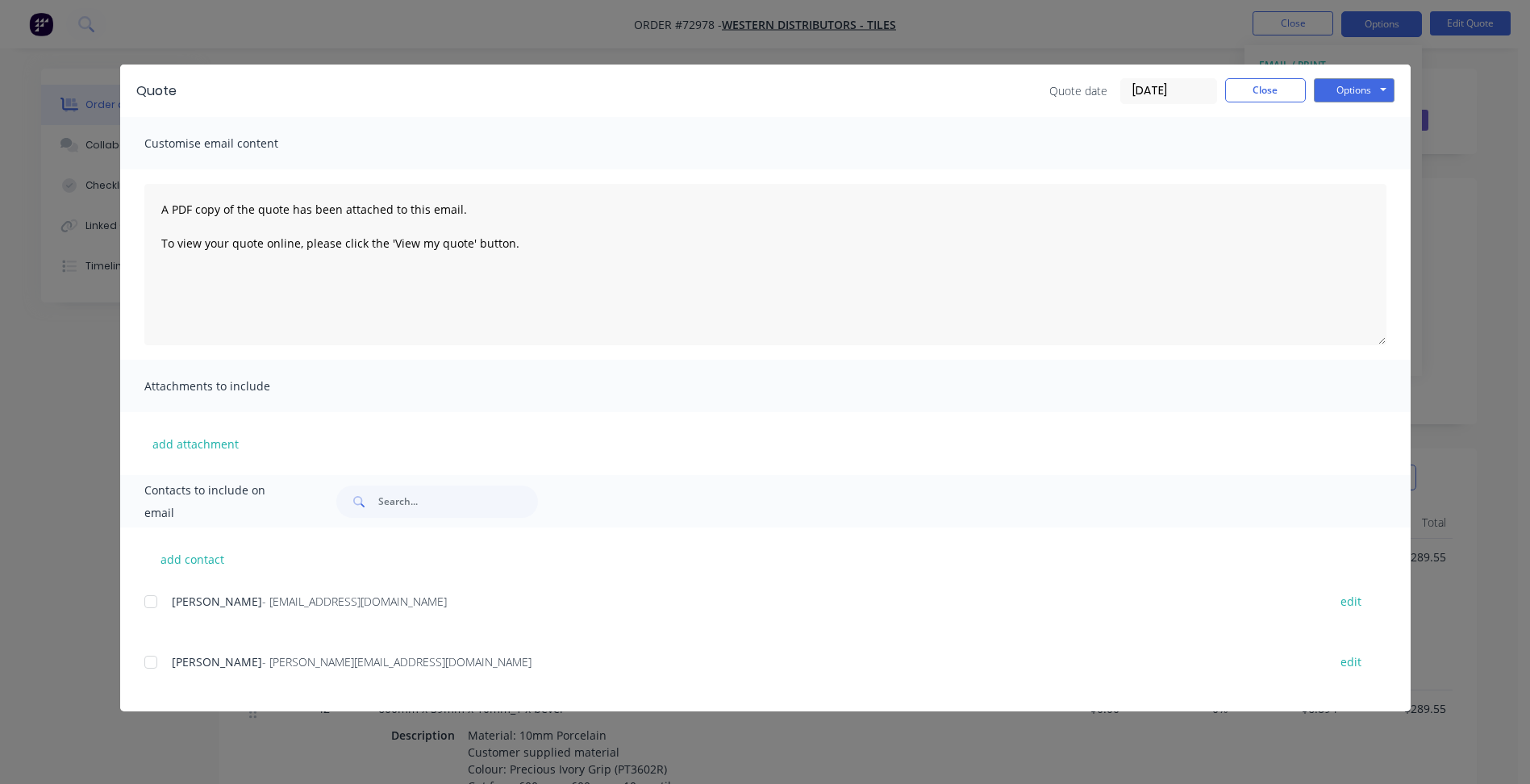
click at [1369, 103] on div "Options Preview Print Email" at bounding box center [1354, 90] width 81 height 26
click at [1370, 94] on button "Options" at bounding box center [1354, 90] width 81 height 24
click at [1374, 118] on button "Preview" at bounding box center [1365, 119] width 103 height 27
click at [1253, 97] on button "Close" at bounding box center [1265, 90] width 81 height 24
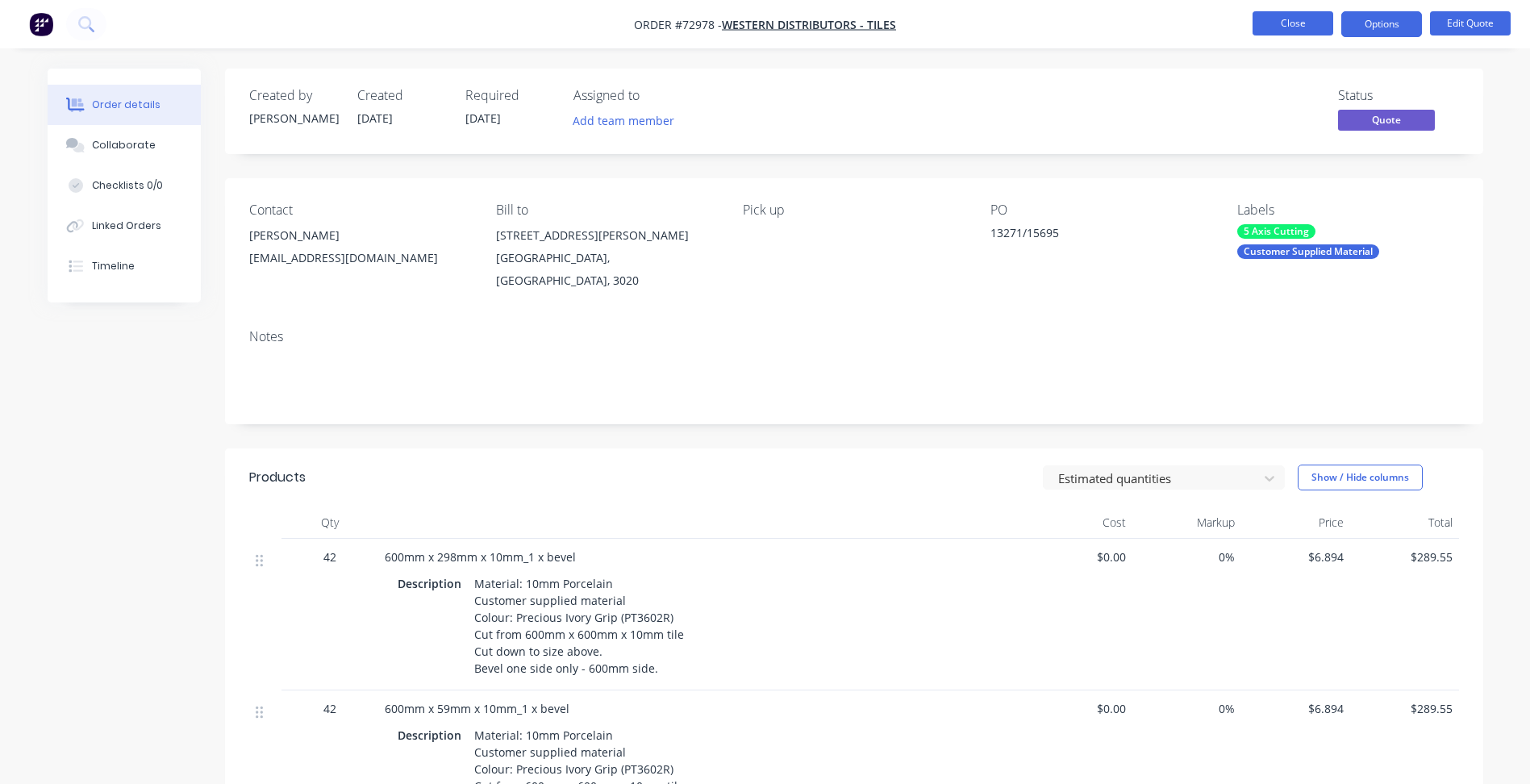
click at [1292, 24] on button "Close" at bounding box center [1293, 23] width 81 height 24
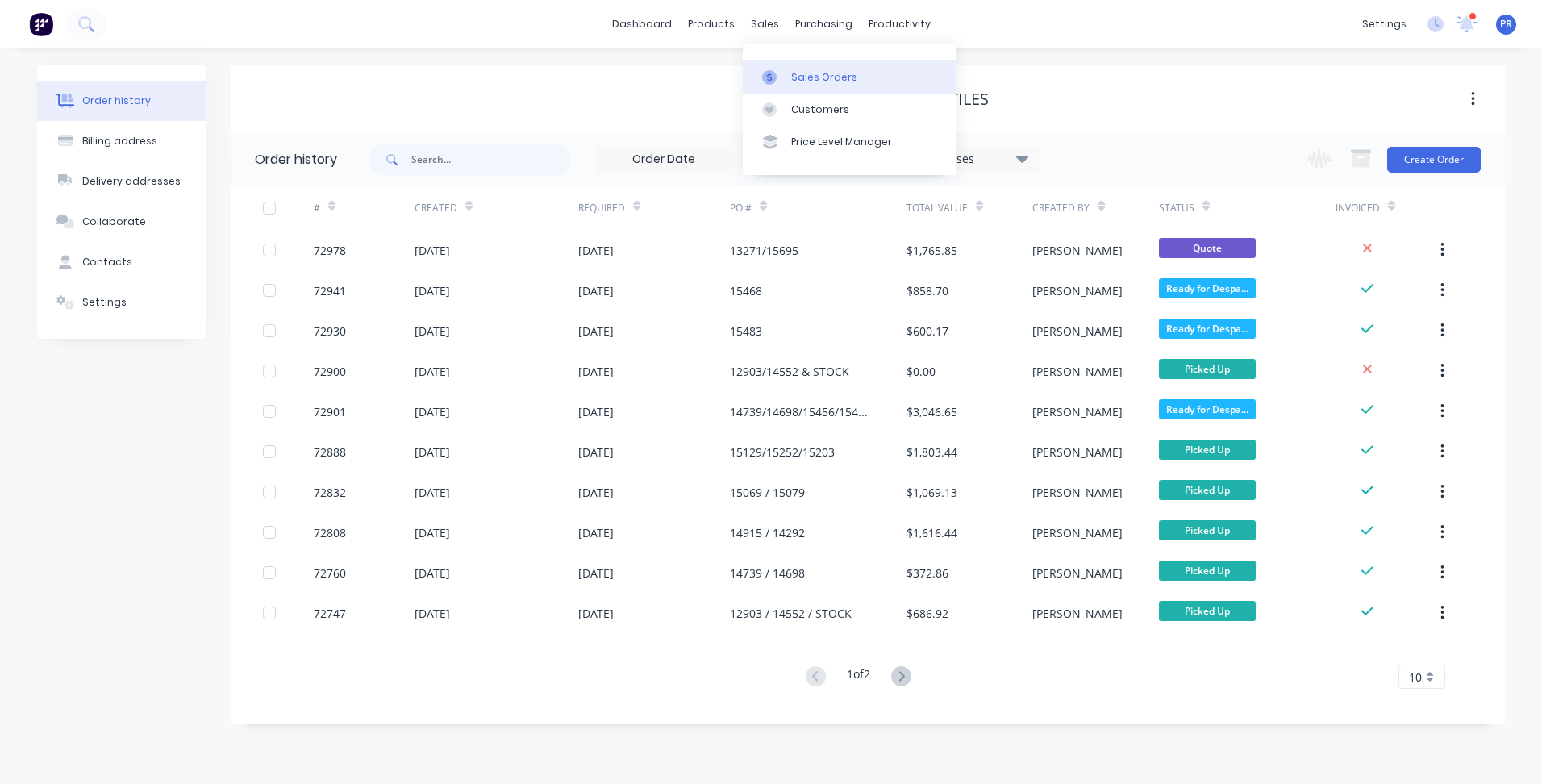
click at [801, 76] on div "Sales Orders" at bounding box center [823, 77] width 66 height 14
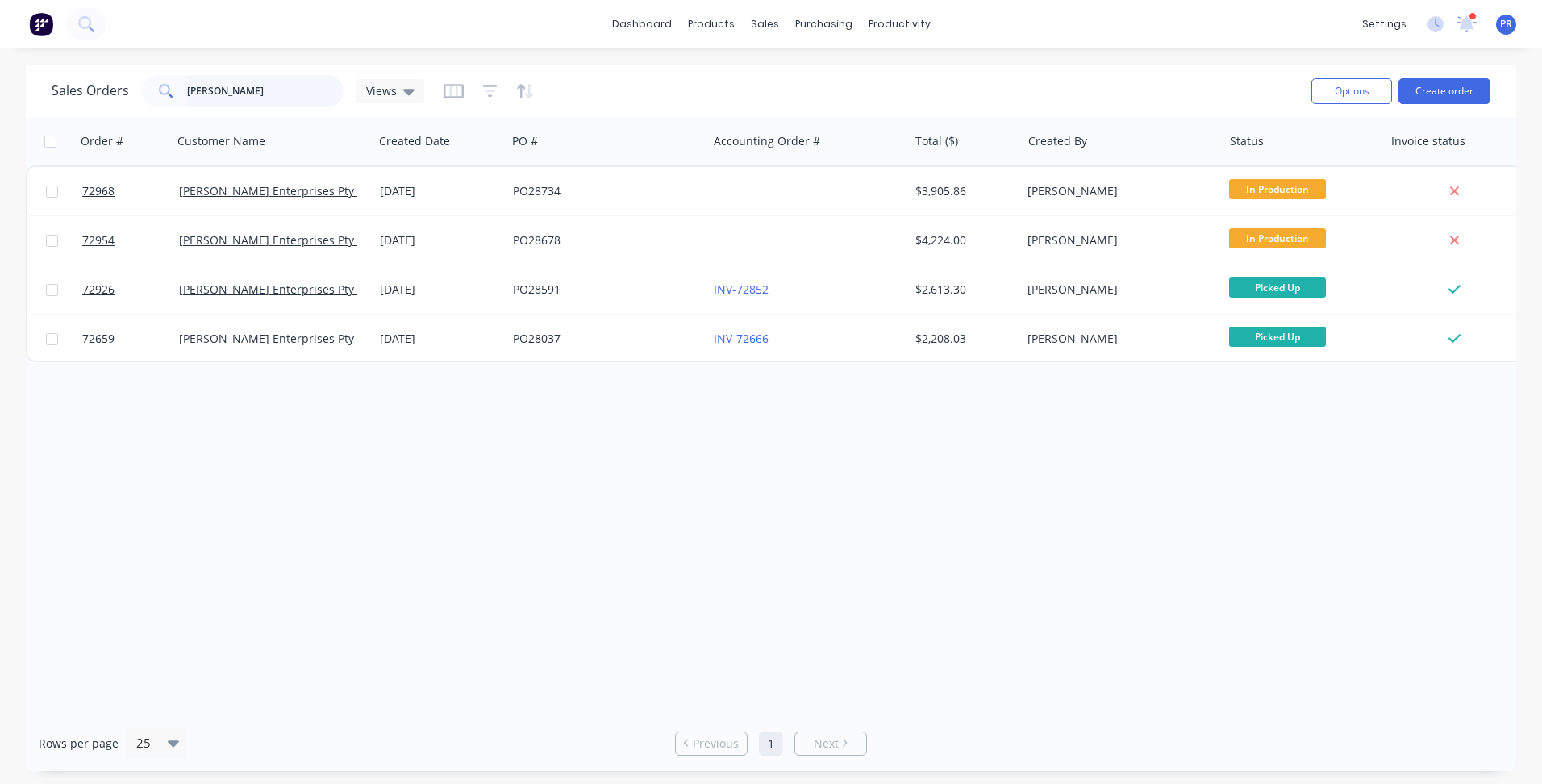
click at [210, 82] on input "[PERSON_NAME]" at bounding box center [265, 91] width 157 height 32
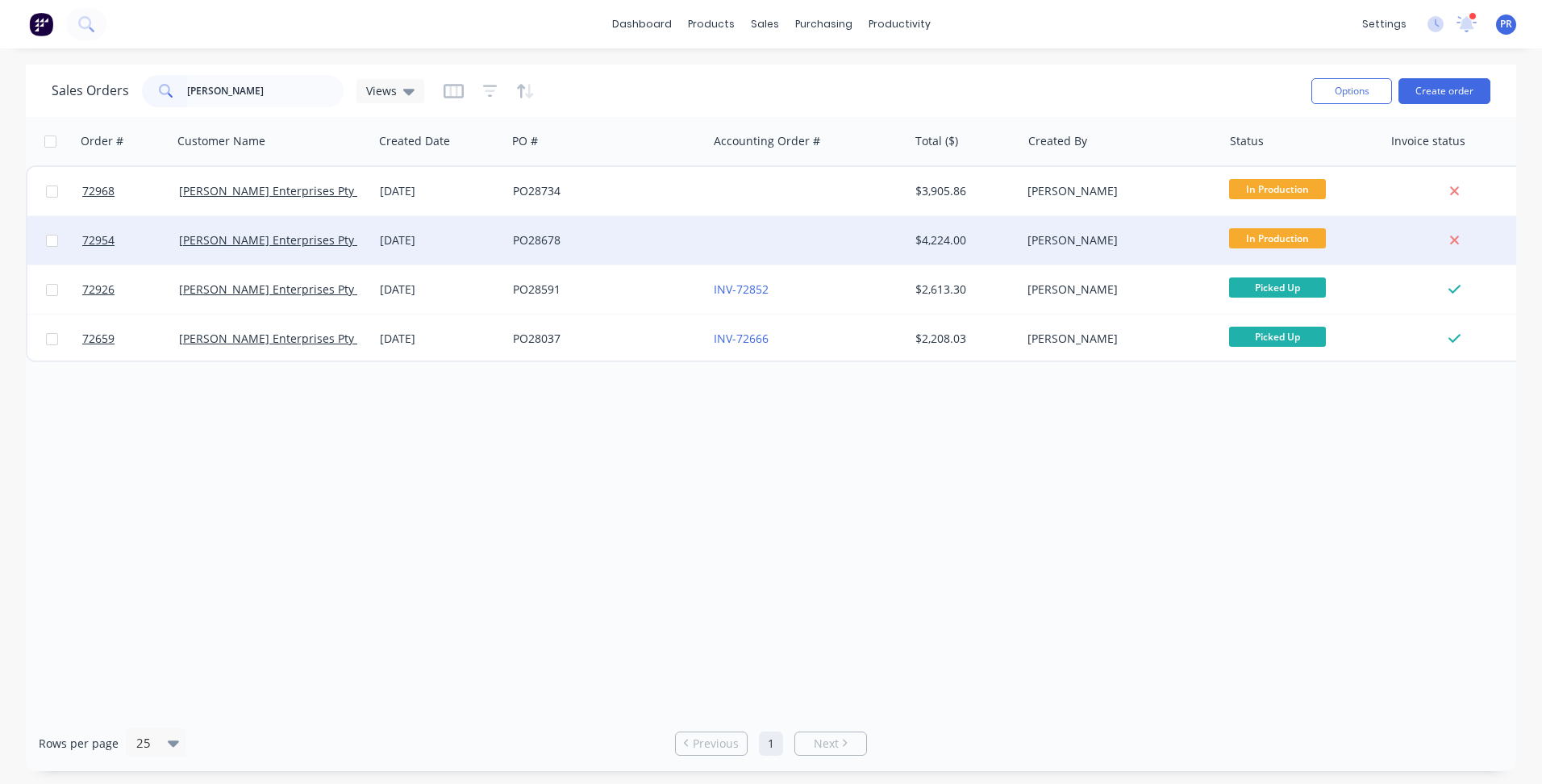
click at [481, 238] on div "[DATE]" at bounding box center [440, 240] width 120 height 16
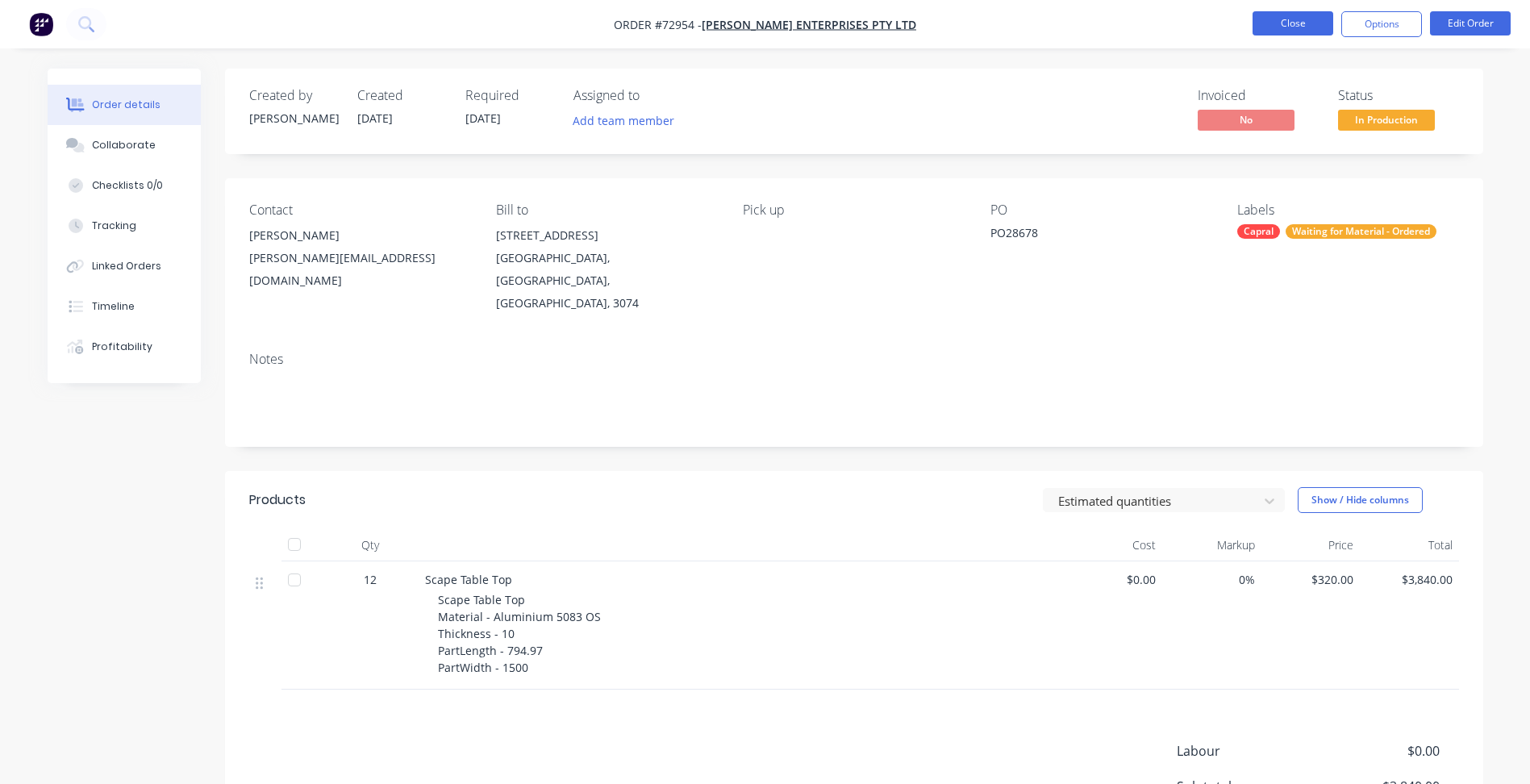
click at [1316, 25] on button "Close" at bounding box center [1293, 23] width 81 height 24
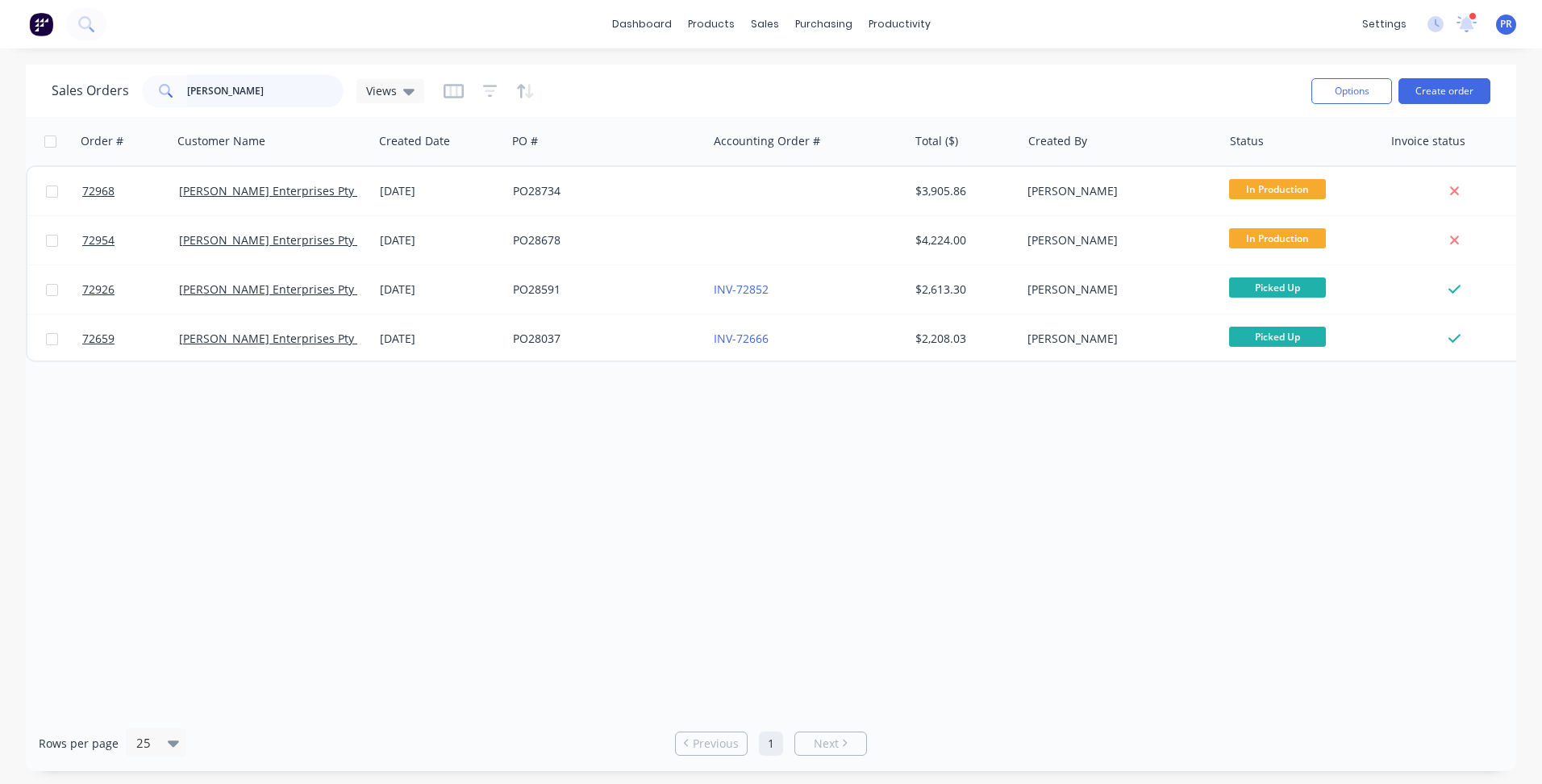
drag, startPoint x: 194, startPoint y: 89, endPoint x: 91, endPoint y: 81, distance: 103.3
click at [92, 81] on div "Sales Orders [PERSON_NAME] Views" at bounding box center [237, 91] width 373 height 32
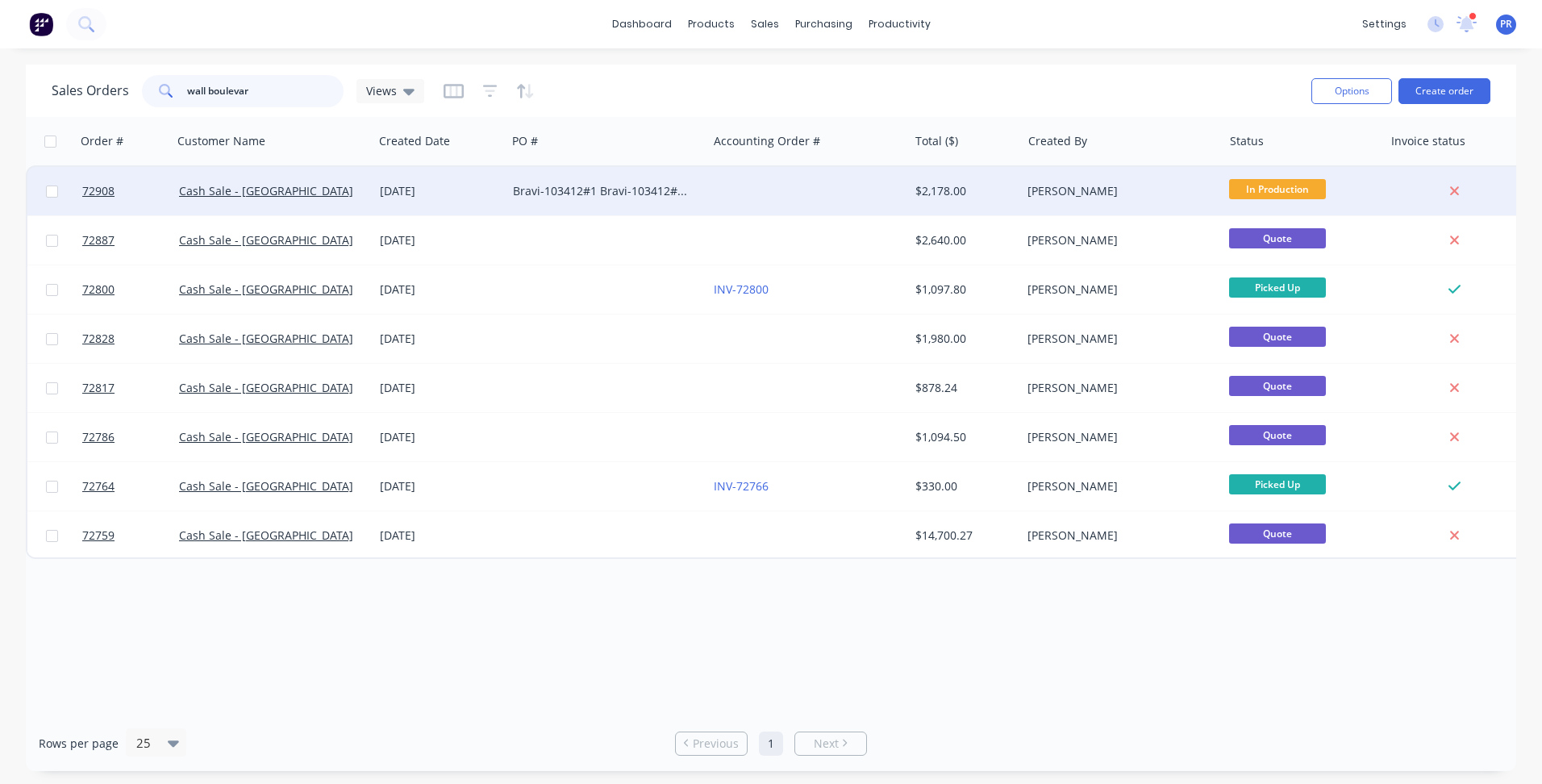
type input "wall boulevar"
click at [360, 191] on div "Cash Sale - [GEOGRAPHIC_DATA]" at bounding box center [273, 191] width 188 height 16
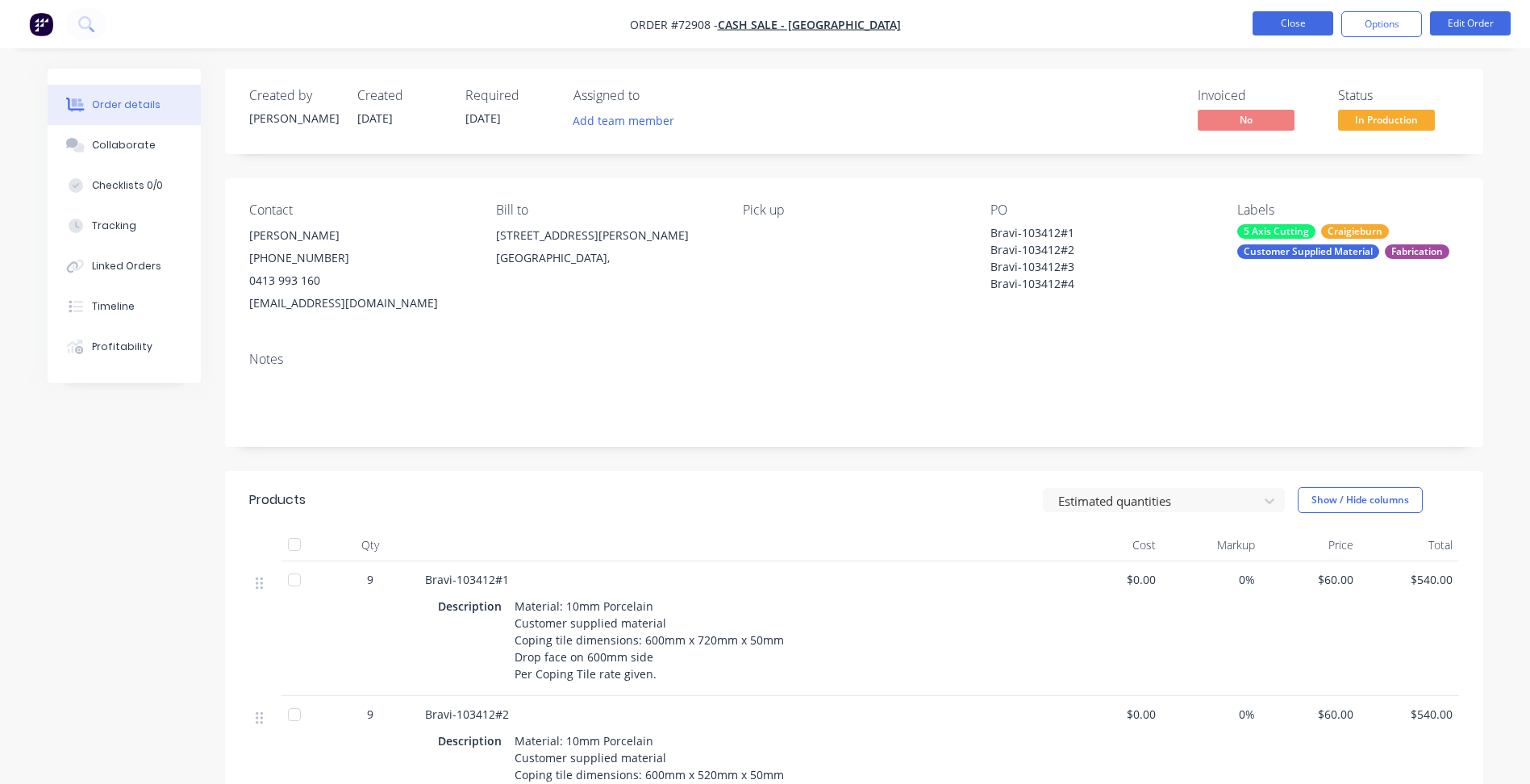
click at [1258, 28] on button "Close" at bounding box center [1293, 23] width 81 height 24
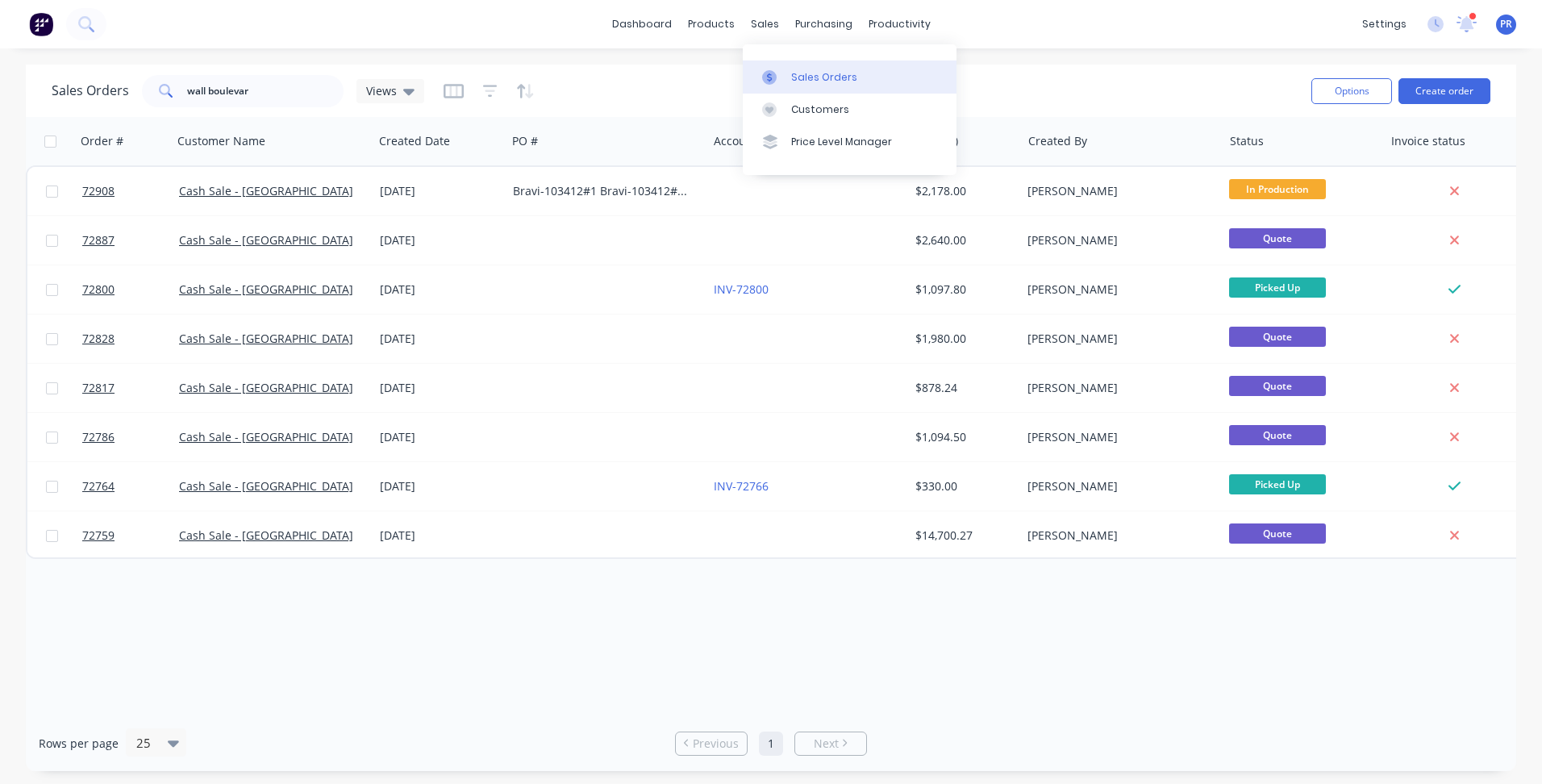
click at [781, 70] on div at bounding box center [774, 77] width 24 height 14
drag, startPoint x: 256, startPoint y: 90, endPoint x: 13, endPoint y: 90, distance: 243.0
click at [132, 90] on div "Sales Orders wall boulevar Views" at bounding box center [237, 91] width 373 height 32
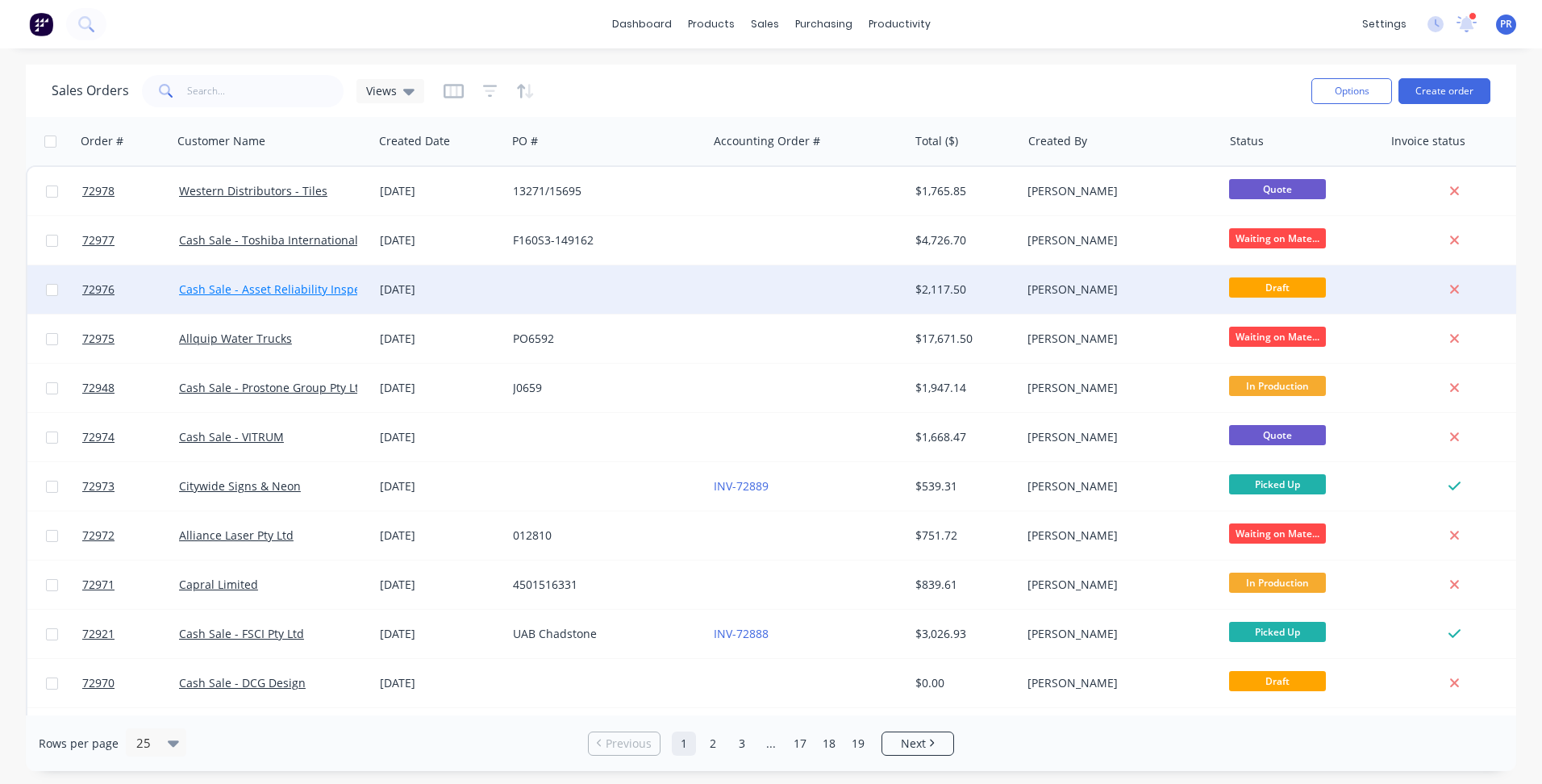
click at [266, 290] on link "Cash Sale - Asset Reliability Inspections" at bounding box center [286, 289] width 213 height 15
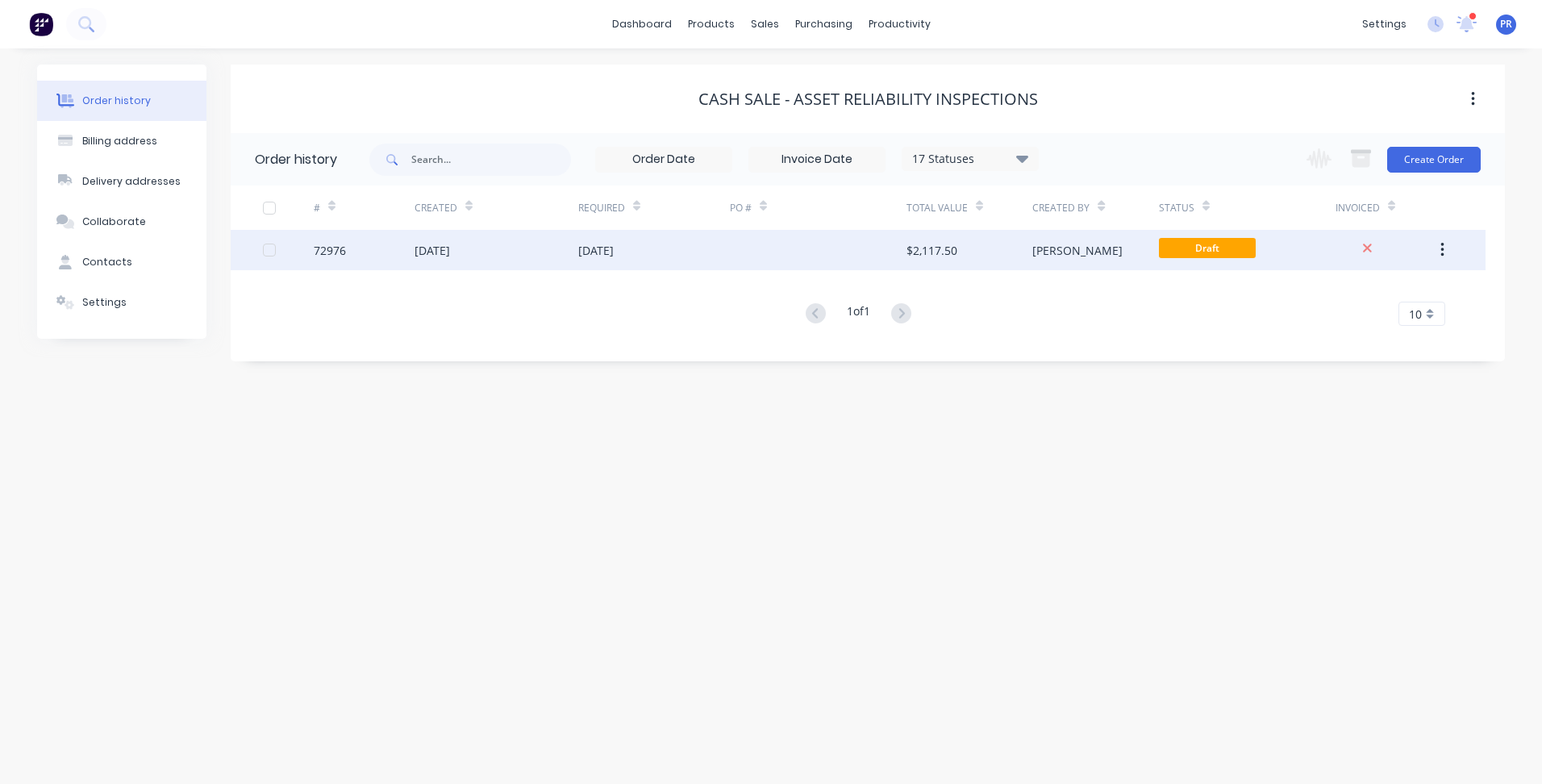
click at [1069, 247] on div "[PERSON_NAME]" at bounding box center [1095, 250] width 126 height 40
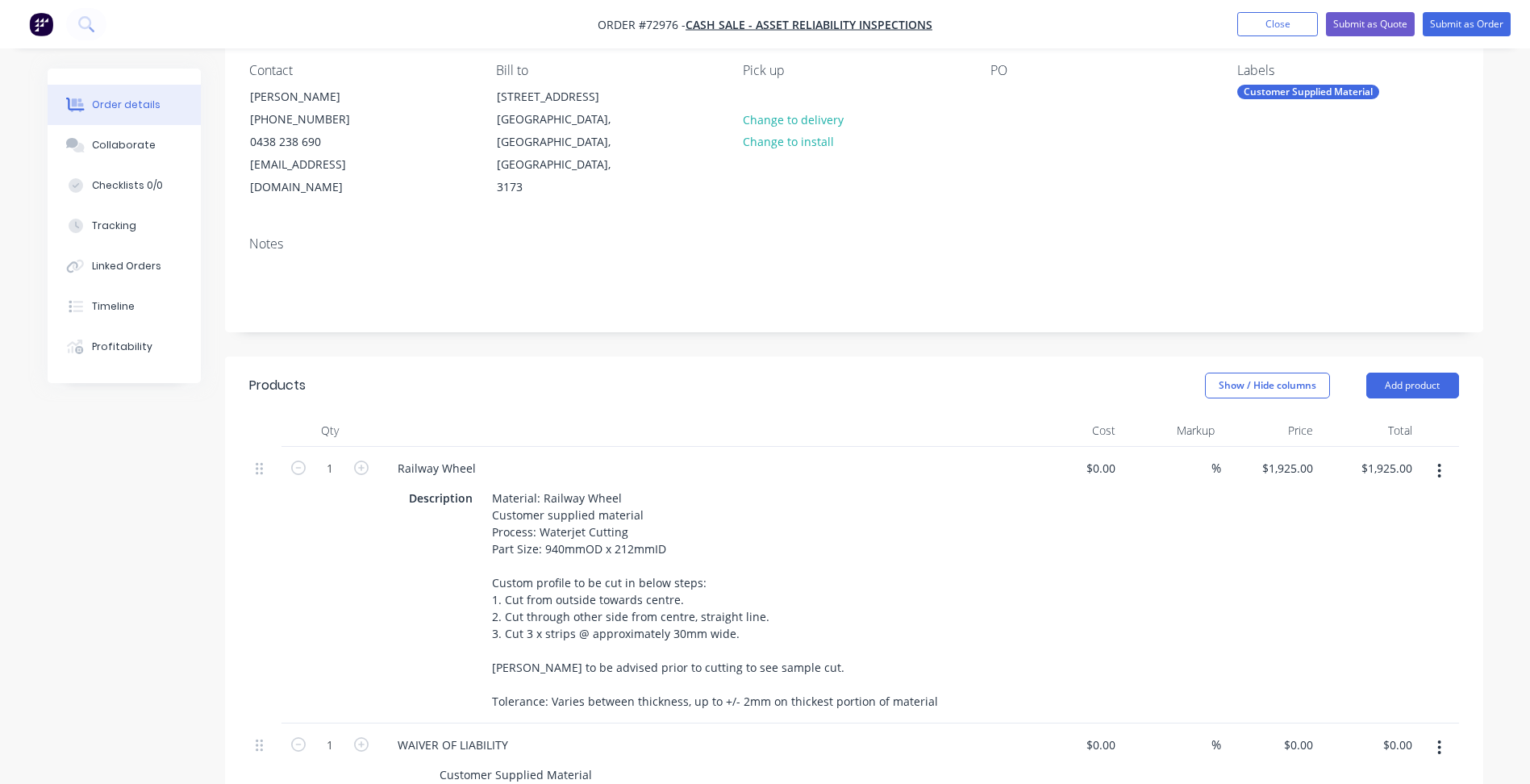
scroll to position [81, 0]
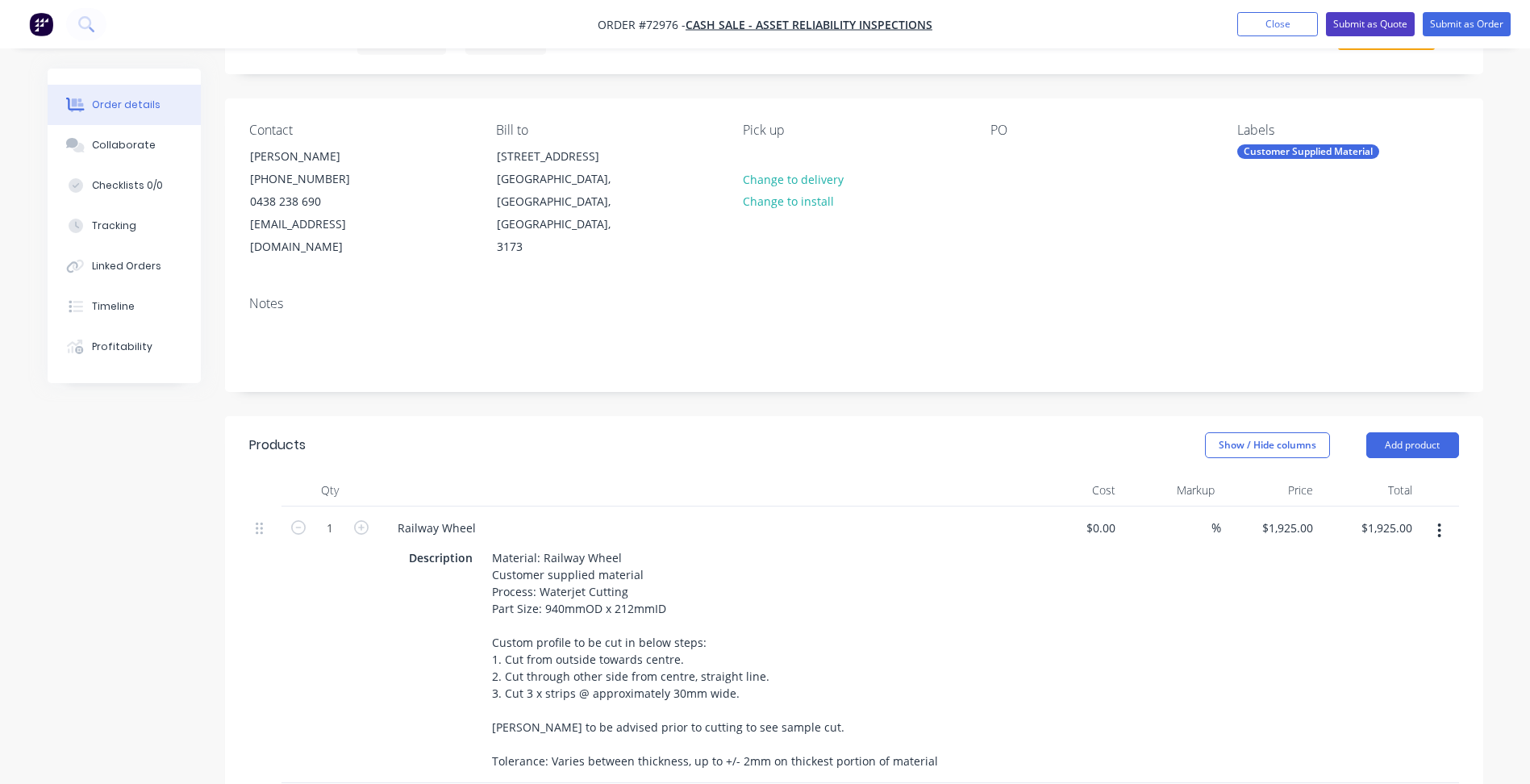
click at [1361, 18] on button "Submit as Quote" at bounding box center [1370, 24] width 89 height 24
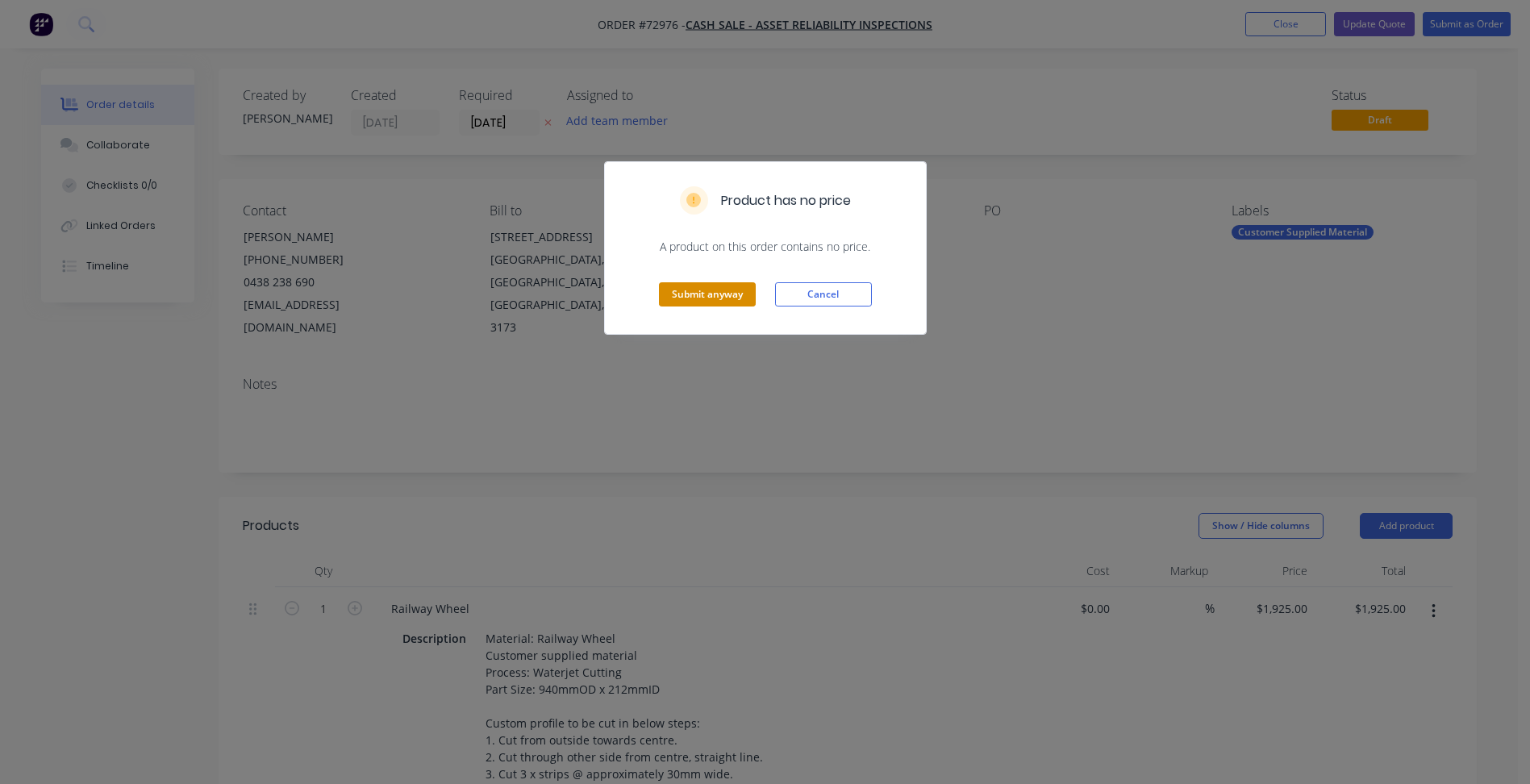
click at [696, 297] on button "Submit anyway" at bounding box center [708, 293] width 97 height 24
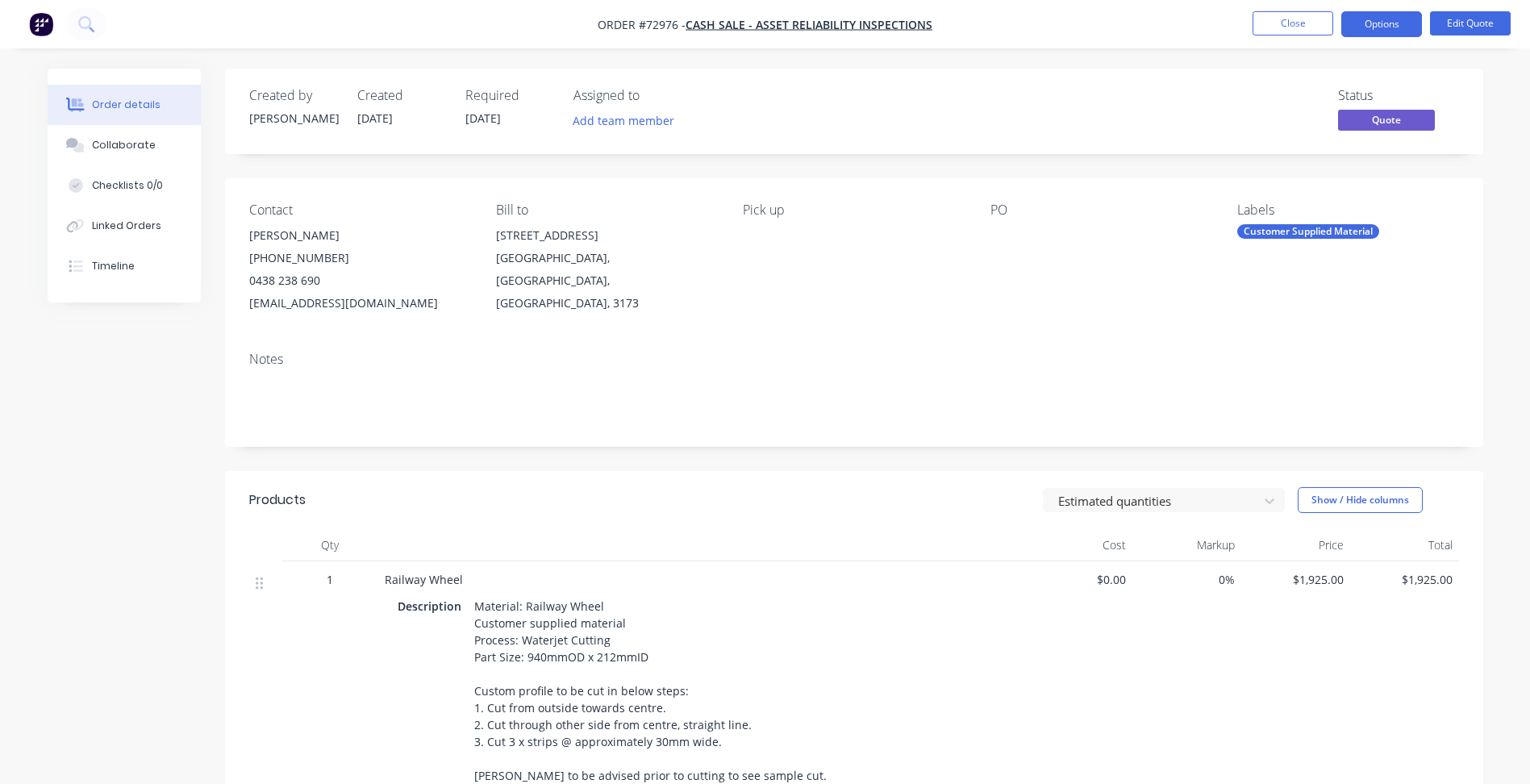
click at [474, 117] on span "[DATE]" at bounding box center [482, 118] width 35 height 15
click at [1500, 24] on button "Edit Quote" at bounding box center [1470, 23] width 81 height 24
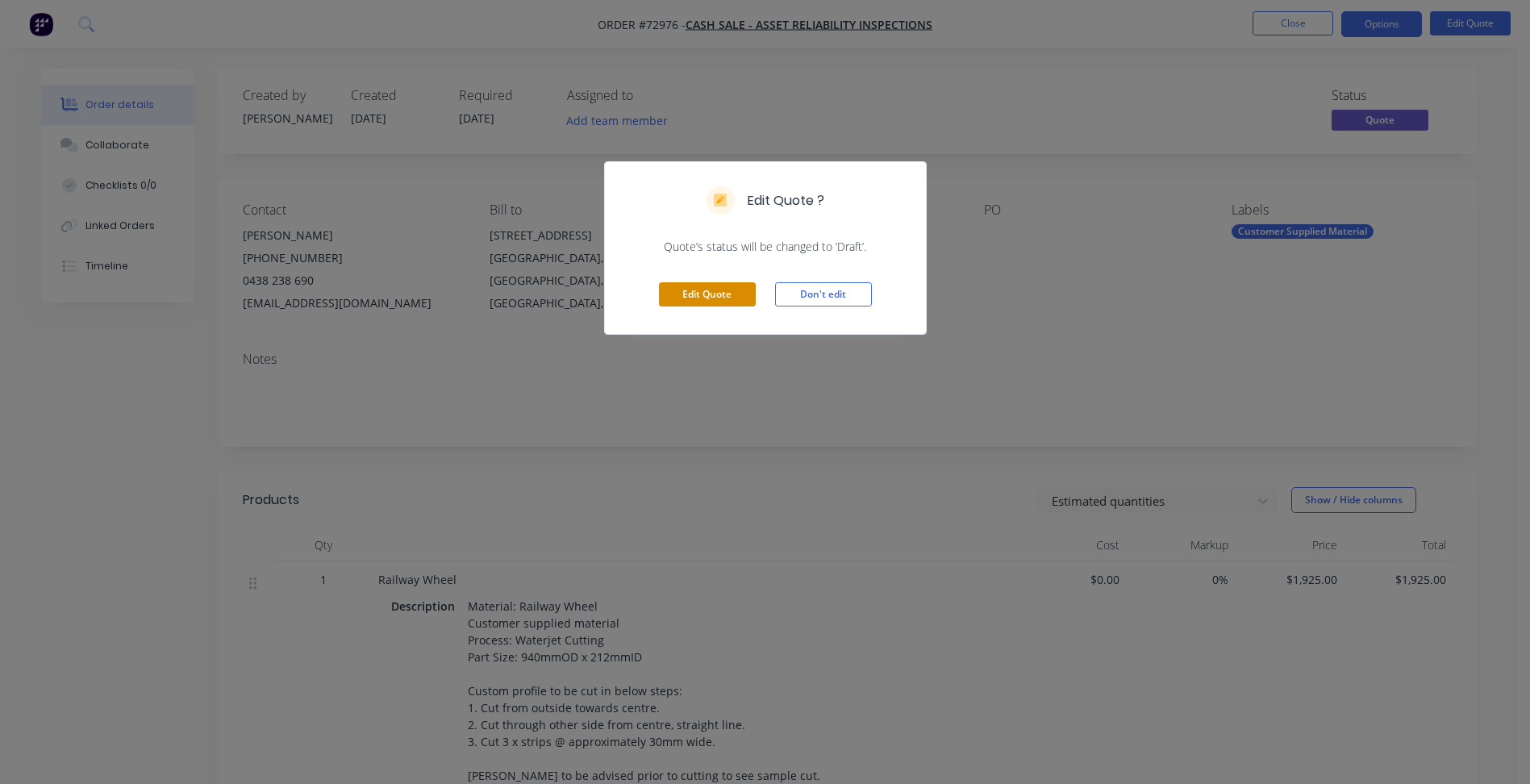
click at [702, 293] on button "Edit Quote" at bounding box center [708, 293] width 97 height 24
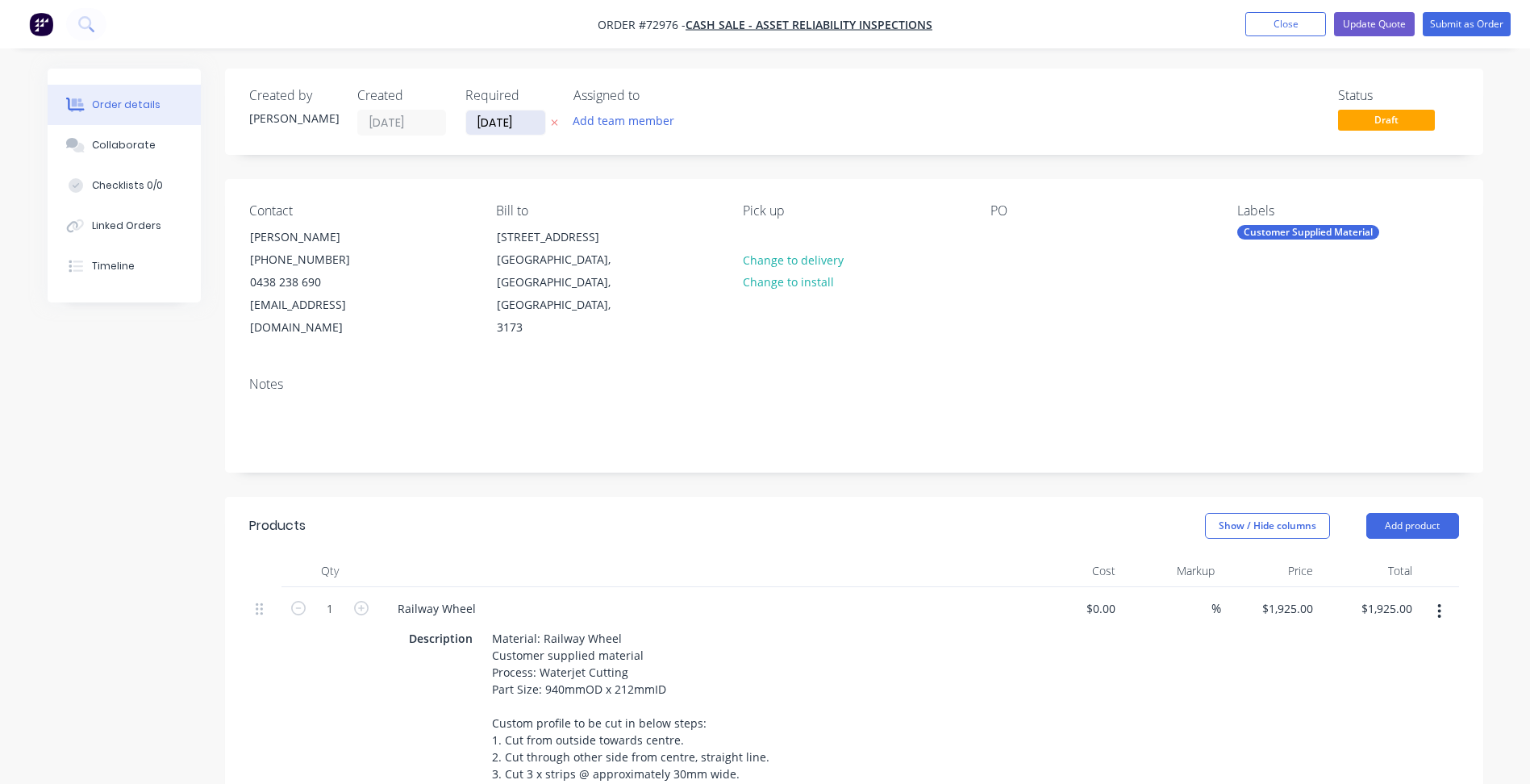
click at [507, 124] on input "[DATE]" at bounding box center [505, 122] width 79 height 24
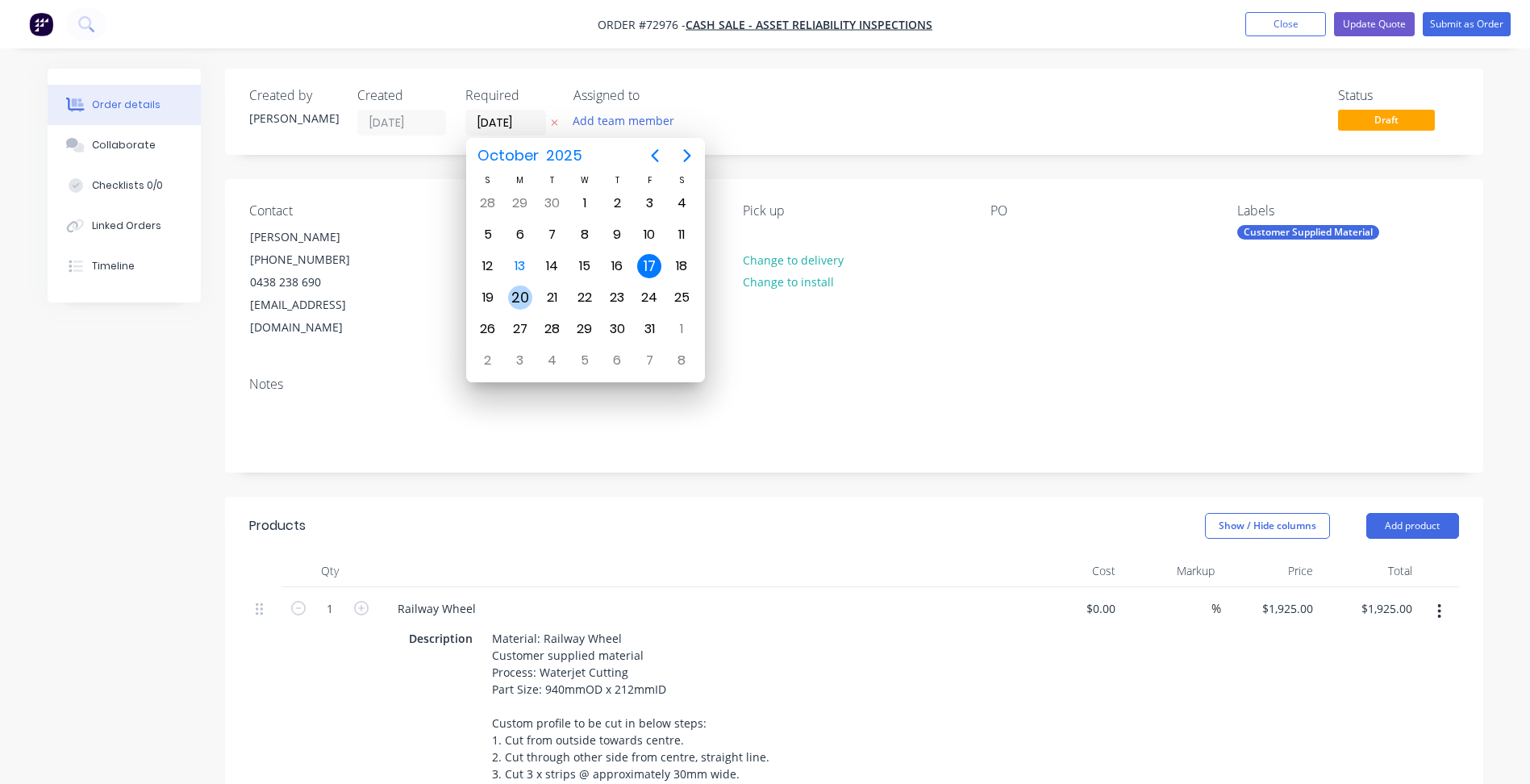
click at [517, 296] on div "20" at bounding box center [519, 297] width 24 height 24
type input "[DATE]"
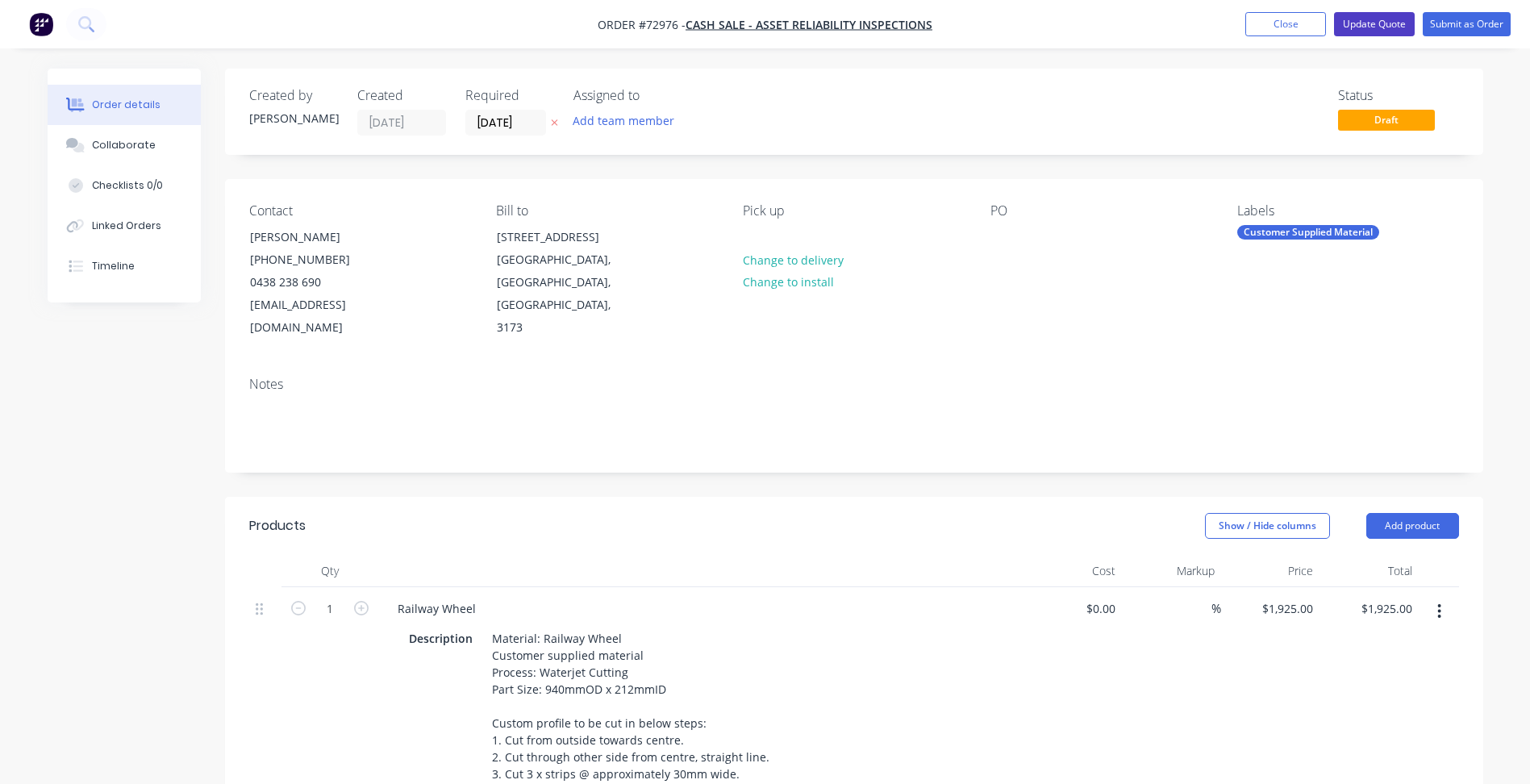
click at [1373, 13] on button "Update Quote" at bounding box center [1374, 24] width 81 height 24
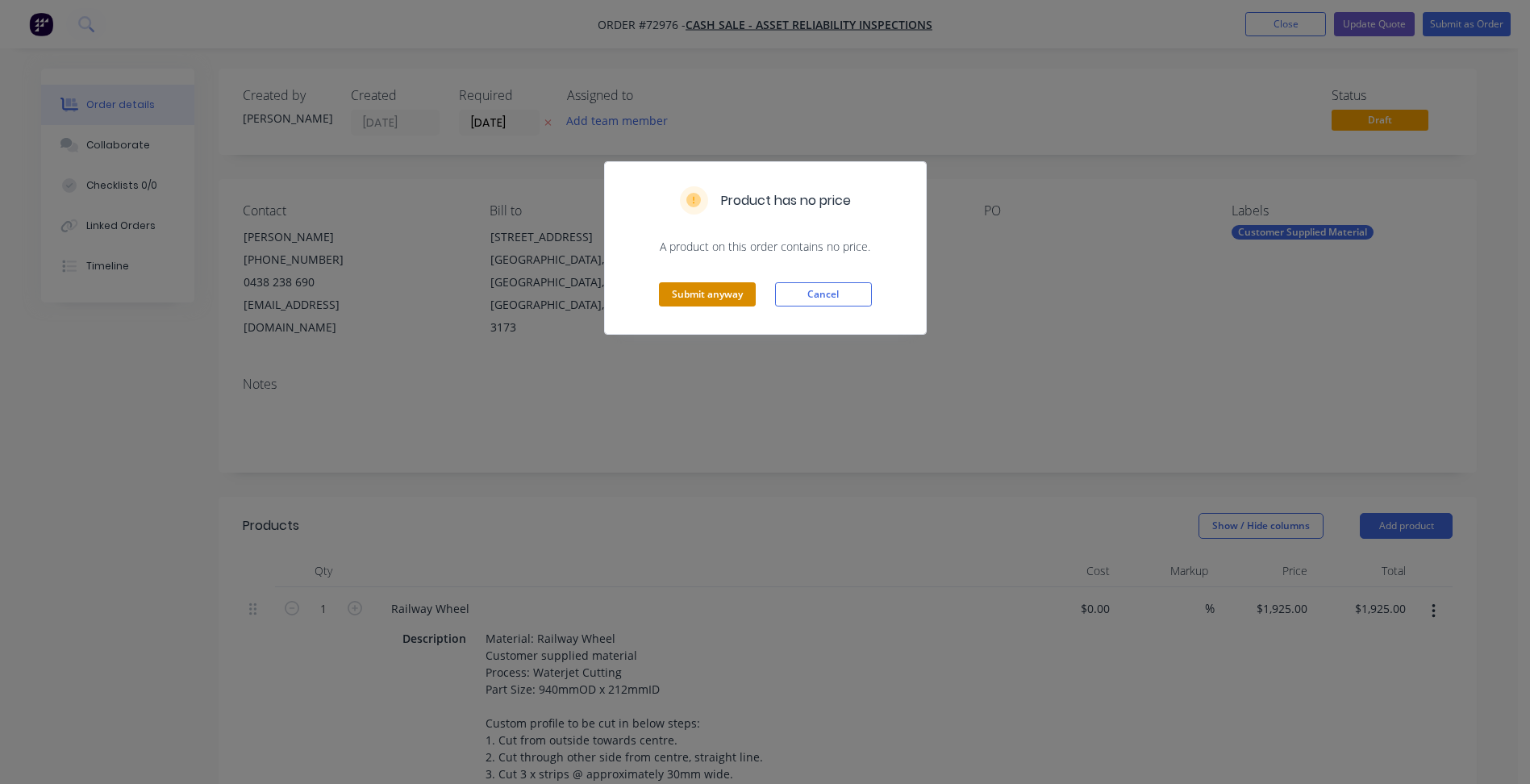
click at [702, 291] on button "Submit anyway" at bounding box center [708, 293] width 97 height 24
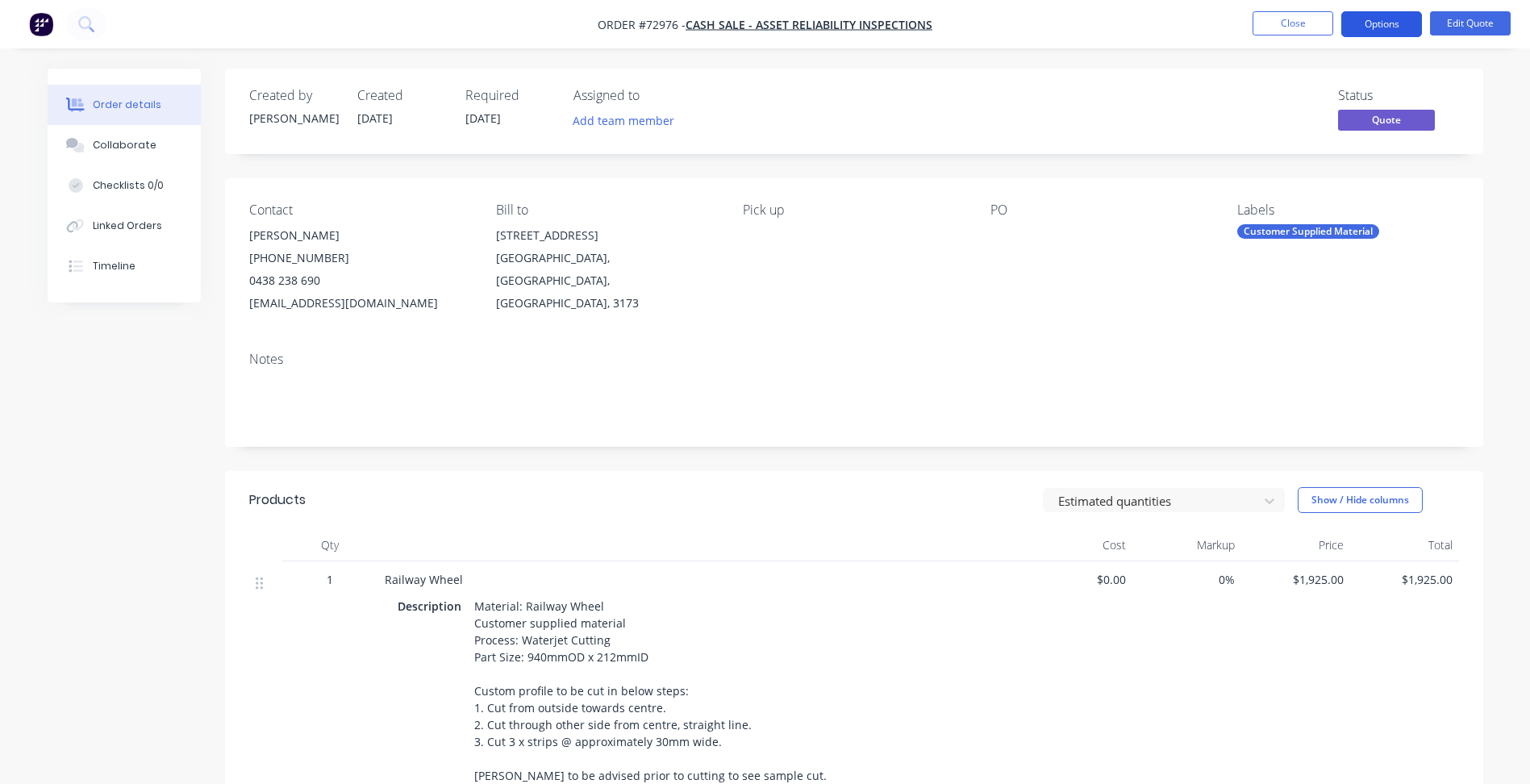
click at [1364, 29] on button "Options" at bounding box center [1381, 24] width 81 height 26
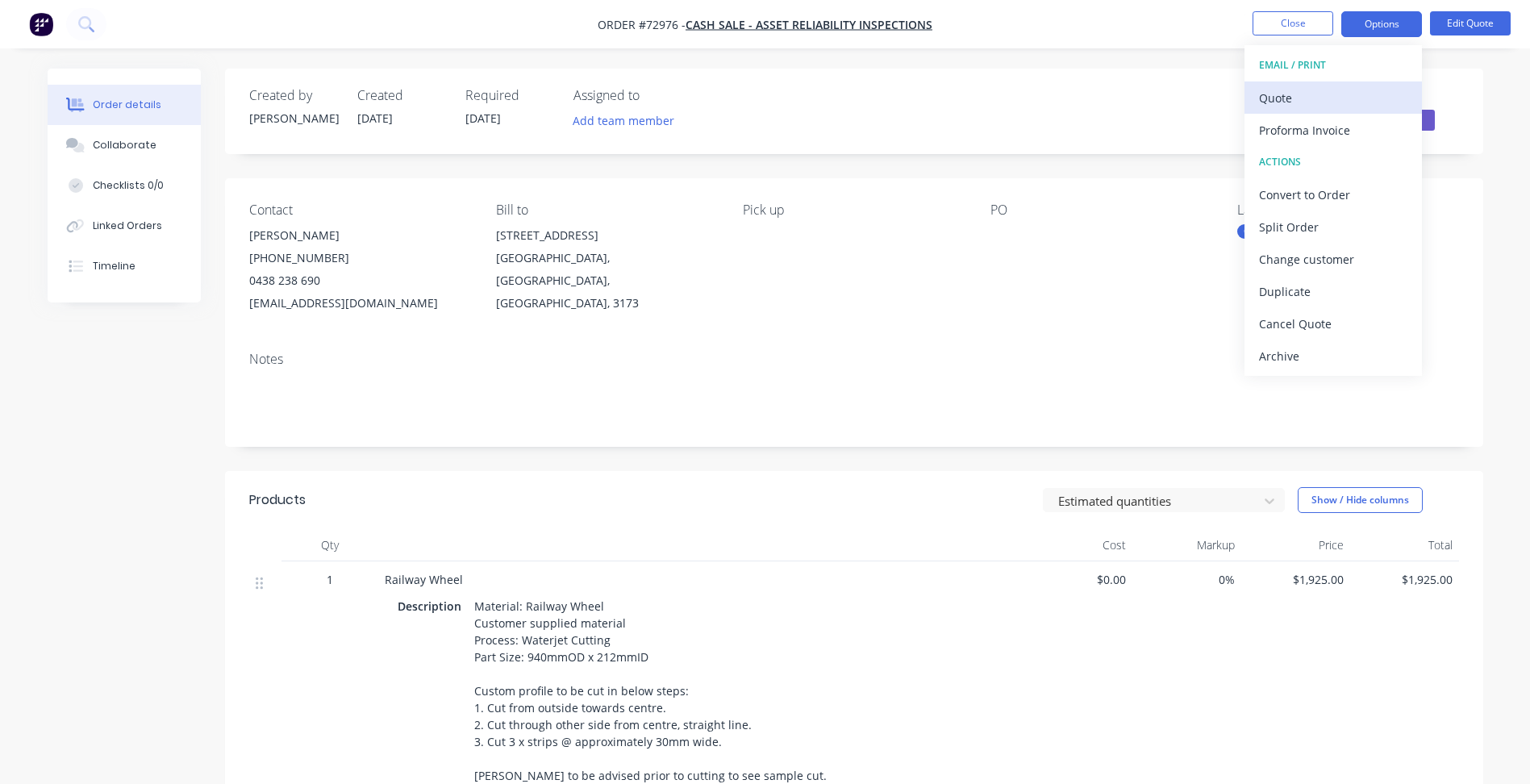
click at [1291, 91] on div "Quote" at bounding box center [1333, 98] width 149 height 24
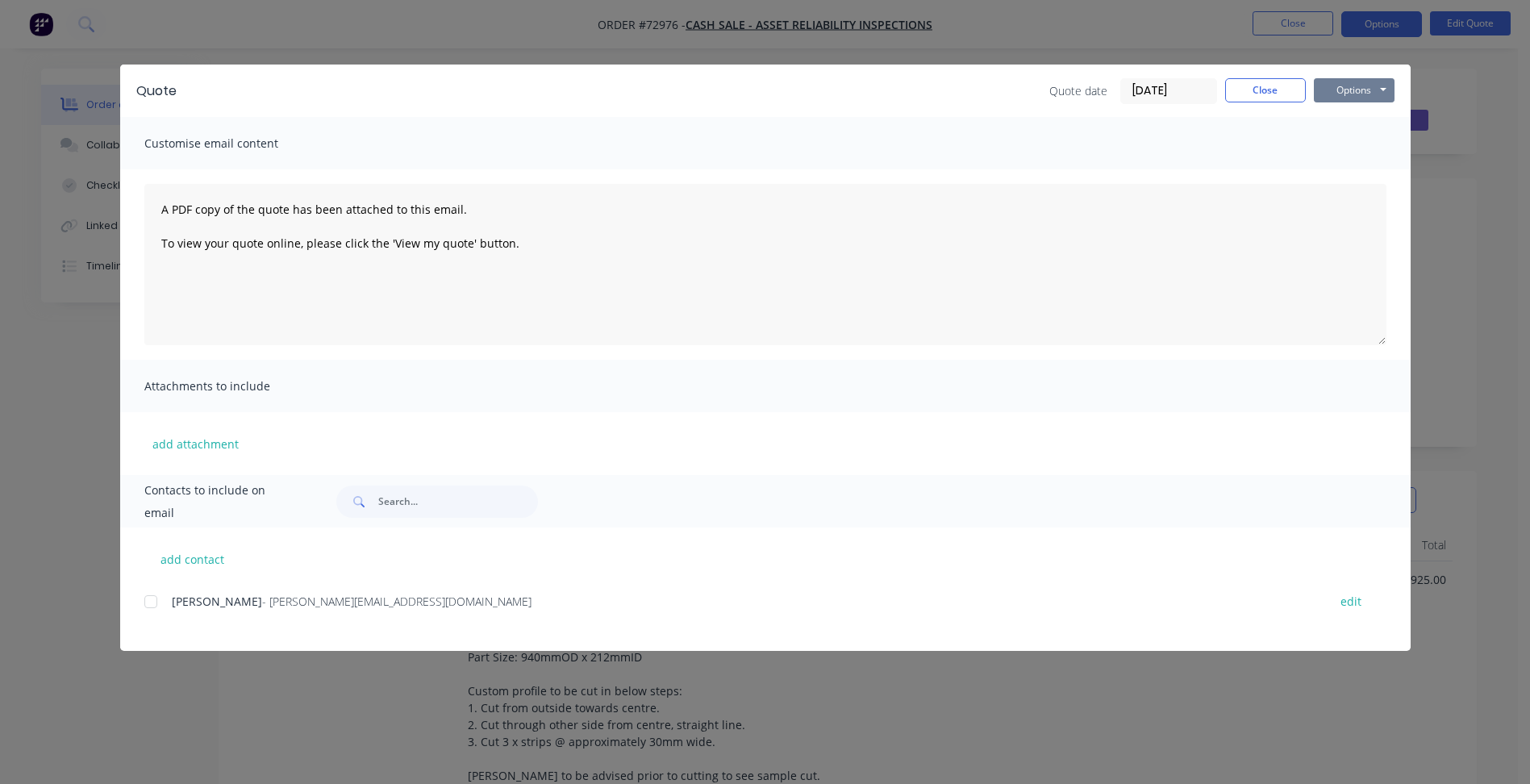
click at [1354, 95] on button "Options" at bounding box center [1354, 90] width 81 height 24
click at [1357, 120] on button "Preview" at bounding box center [1365, 119] width 103 height 27
